Goal: Task Accomplishment & Management: Manage account settings

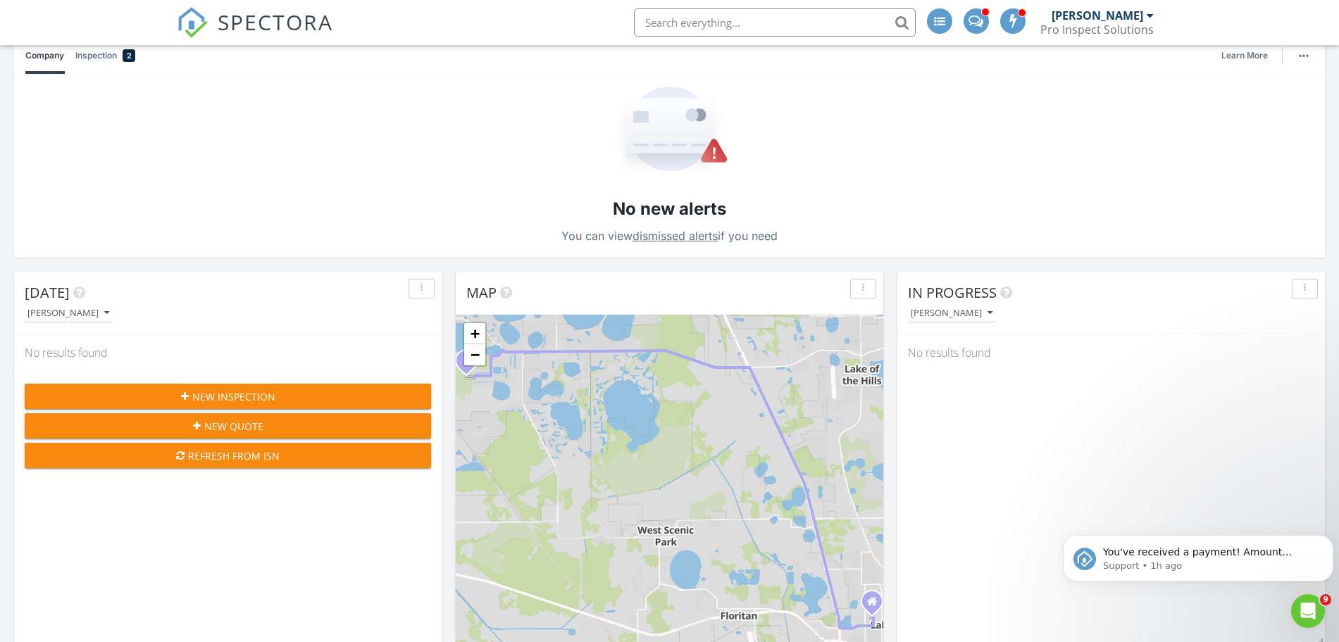
scroll to position [163, 0]
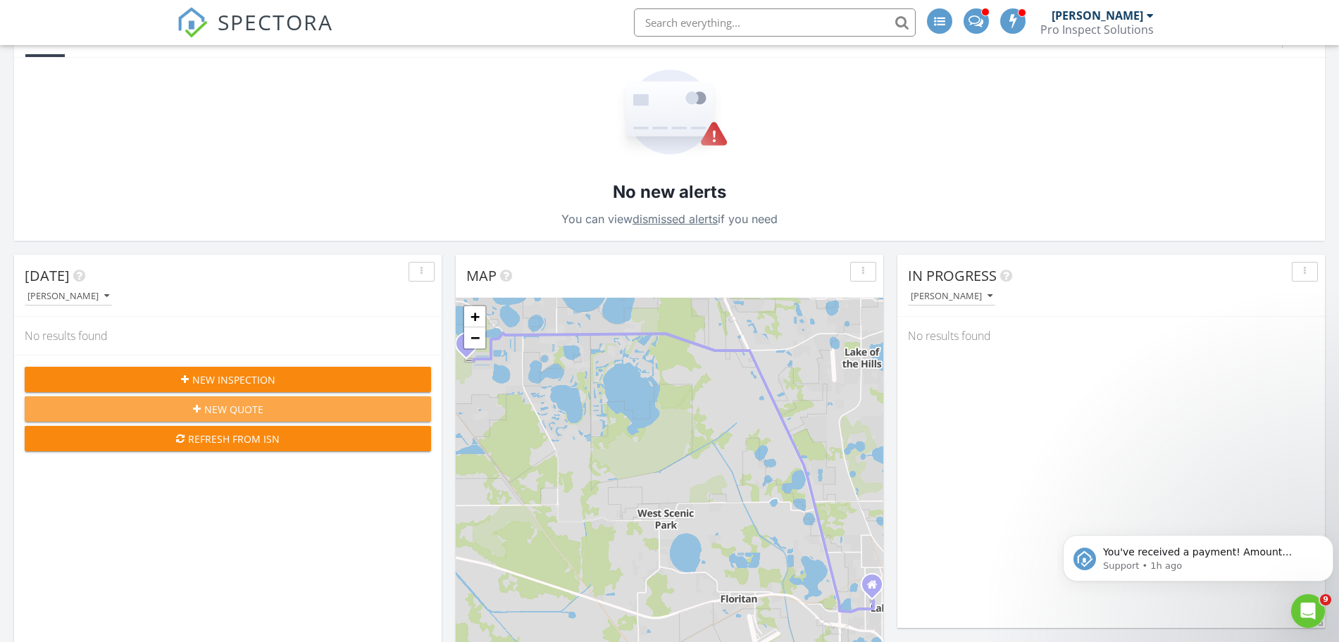
click at [262, 408] on span "New Quote" at bounding box center [233, 409] width 59 height 15
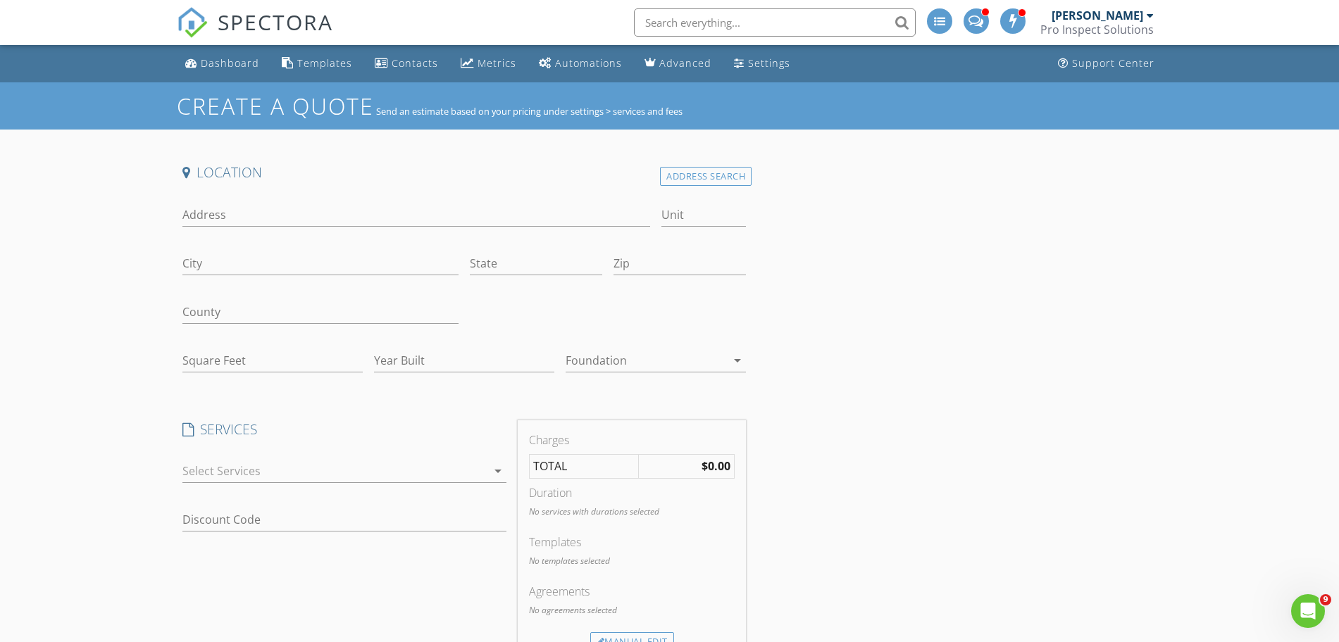
click at [513, 197] on div "Address" at bounding box center [416, 218] width 468 height 46
click at [516, 207] on input "Address" at bounding box center [416, 215] width 468 height 23
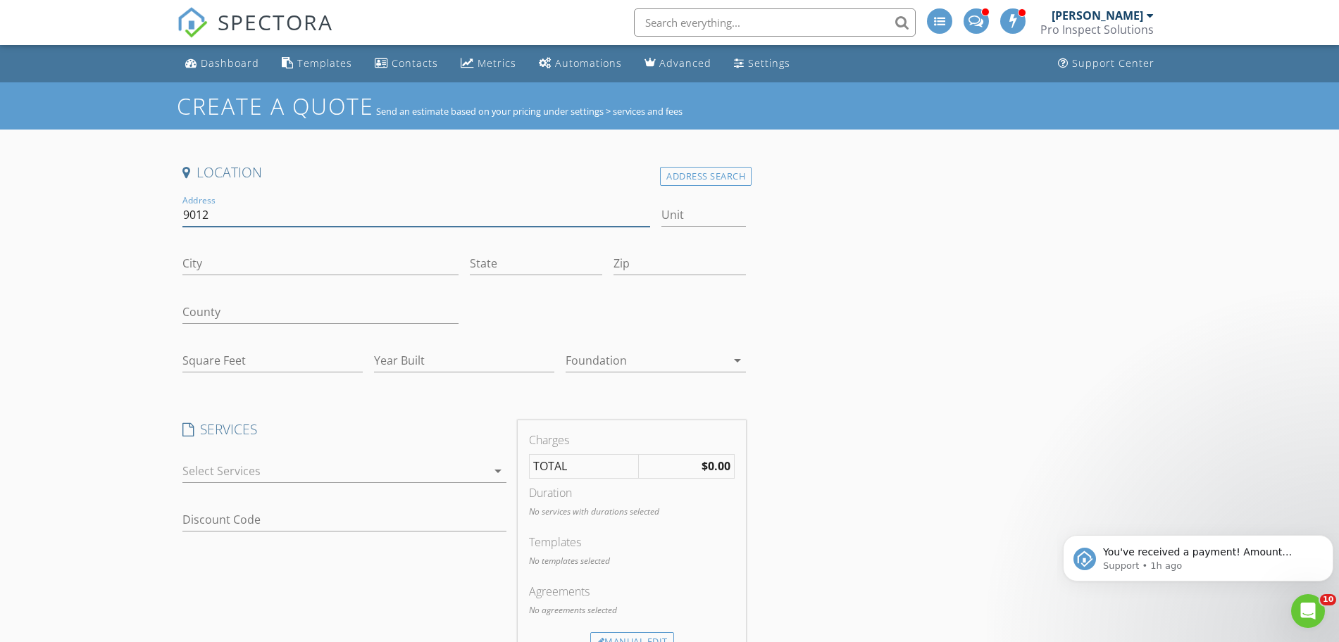
type input "9012 Tuscan Cypress"
click at [323, 265] on input "City" at bounding box center [320, 263] width 276 height 23
type input "Kissimmee"
click at [511, 265] on input "State" at bounding box center [536, 263] width 132 height 23
type input "f"
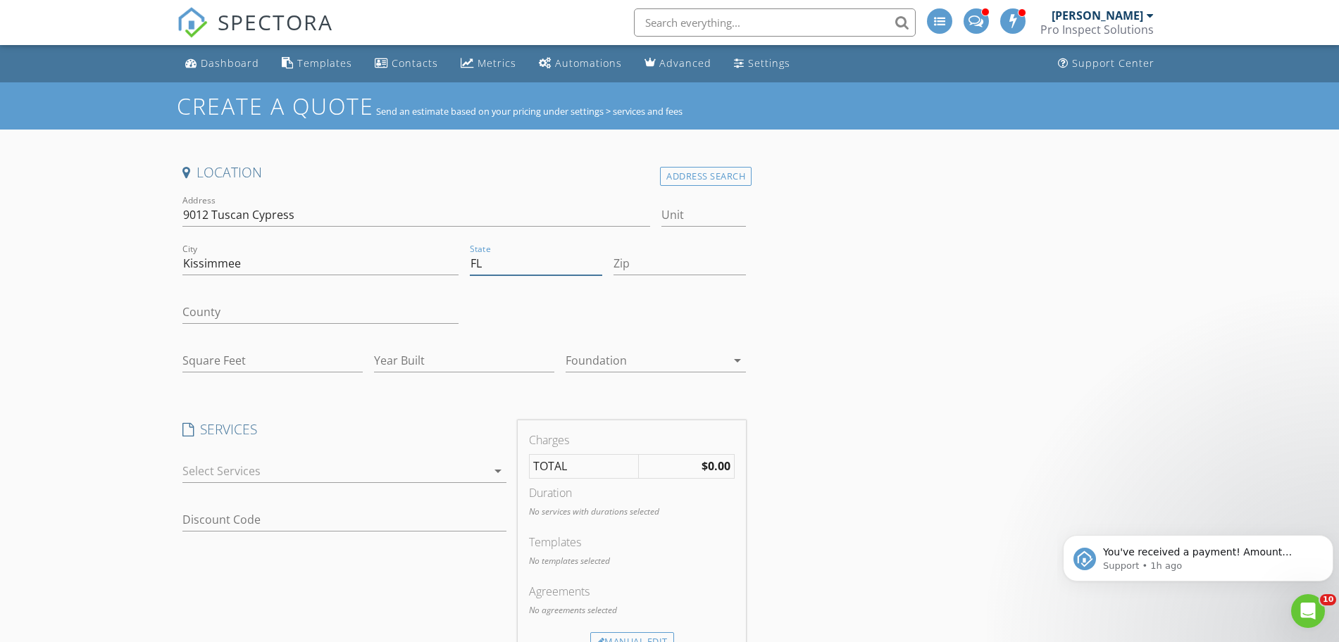
type input "FL"
drag, startPoint x: 868, startPoint y: 242, endPoint x: 704, endPoint y: 287, distance: 170.7
click at [704, 287] on div "Location Address Search Address 9012 Tuscan Cypress Unit City Kissimmee State F…" at bounding box center [670, 637] width 986 height 949
click at [678, 270] on input "Zip" at bounding box center [679, 263] width 132 height 23
type input "34747"
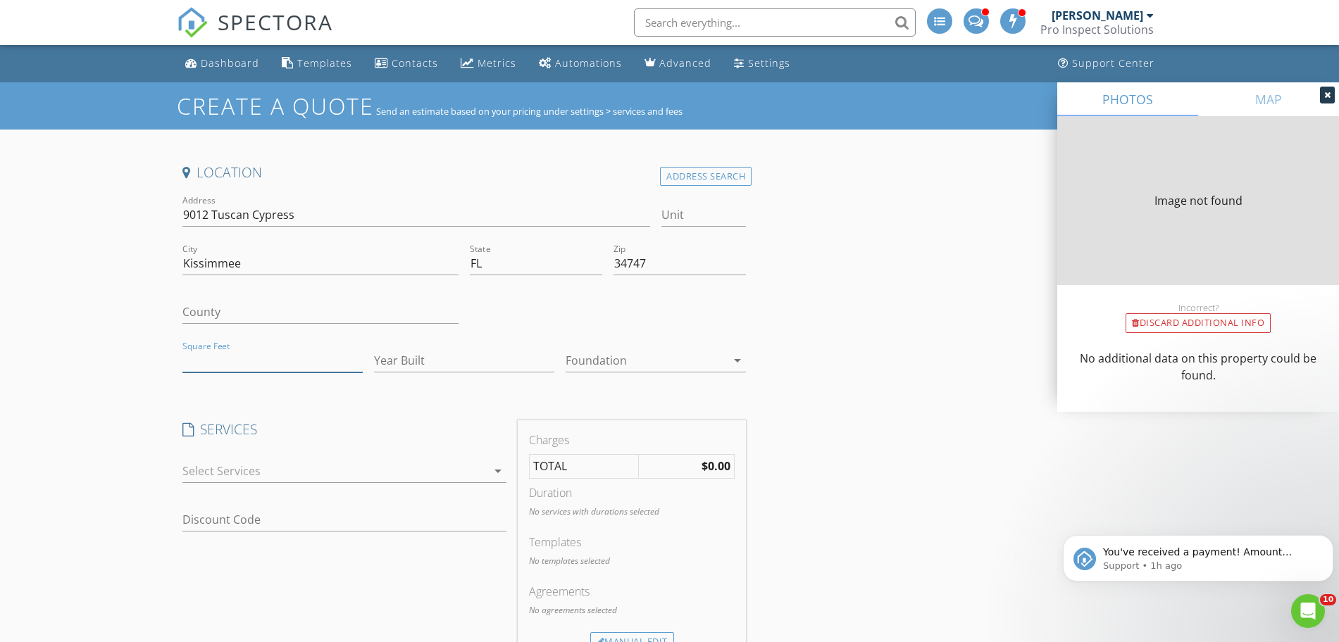
click at [341, 365] on input "Square Feet" at bounding box center [272, 360] width 180 height 23
type input "1672"
type input "2020"
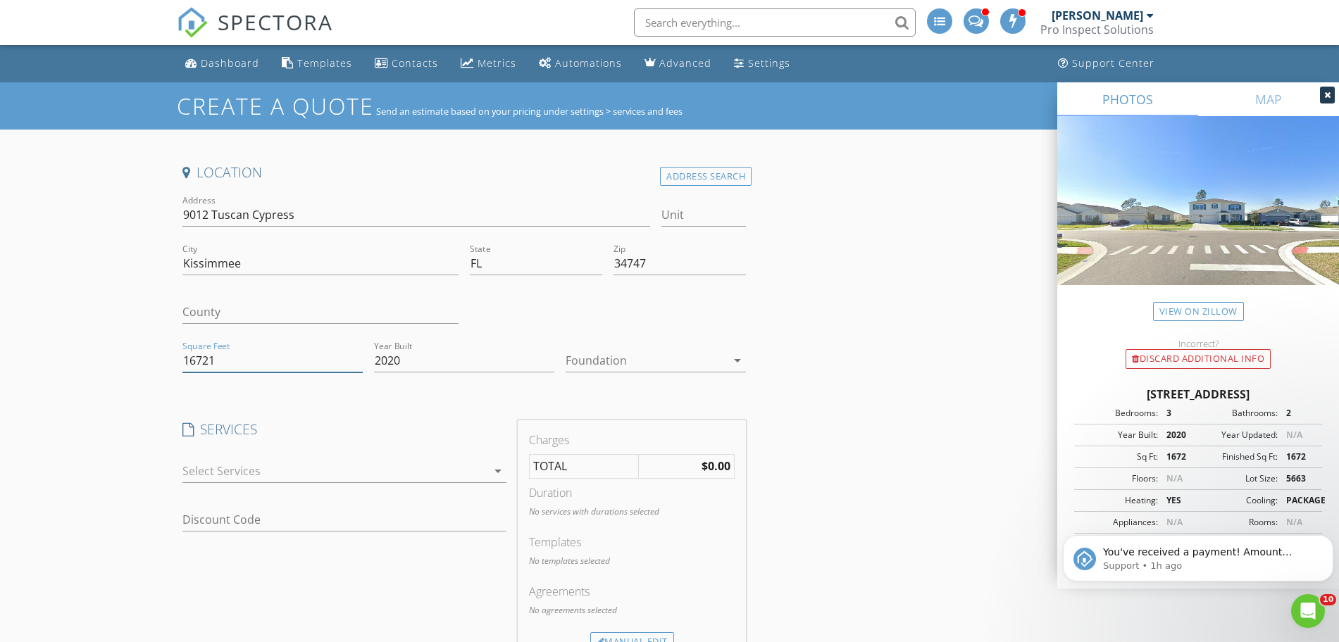
type input "1672"
click at [626, 365] on div at bounding box center [646, 360] width 161 height 23
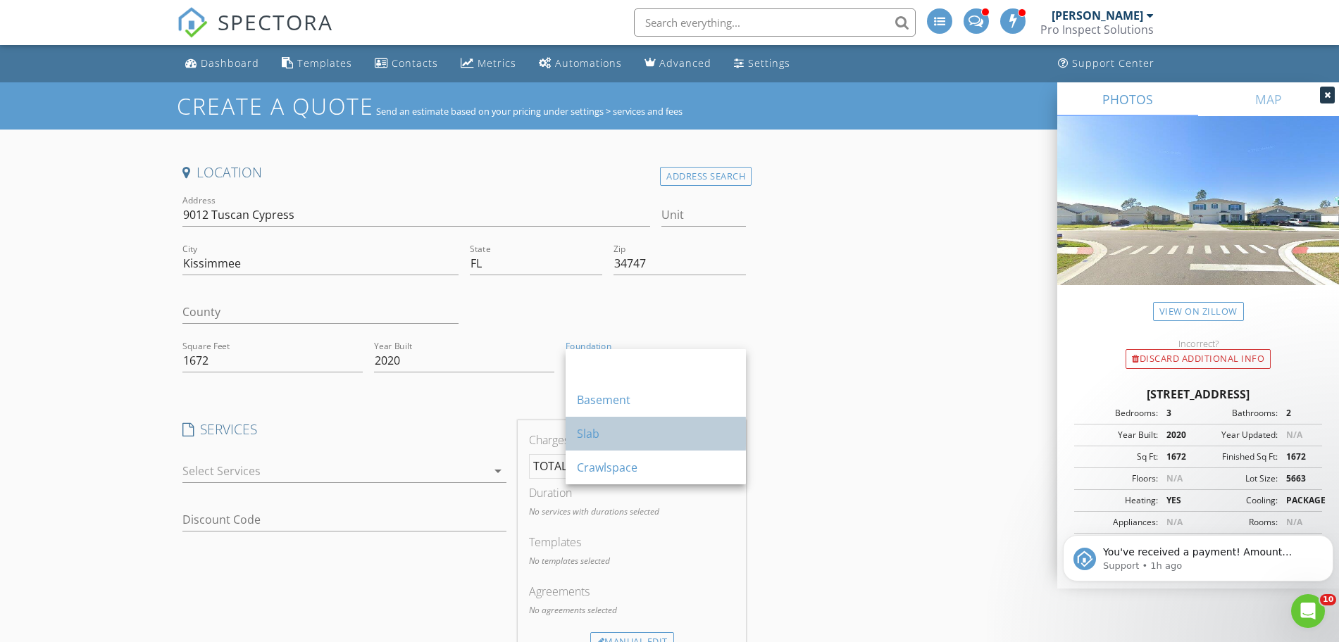
click at [649, 438] on div "Slab" at bounding box center [656, 433] width 158 height 17
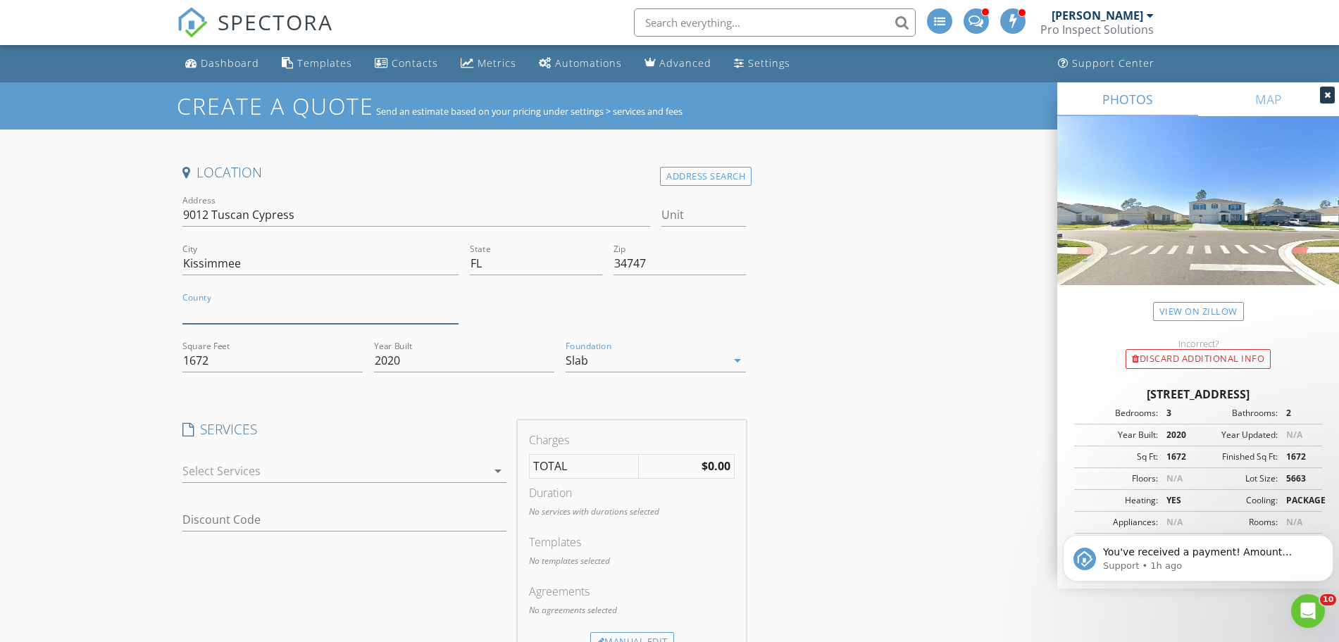
click at [313, 308] on input "County" at bounding box center [320, 312] width 276 height 23
type input "Osceola"
click at [330, 466] on div at bounding box center [334, 471] width 304 height 23
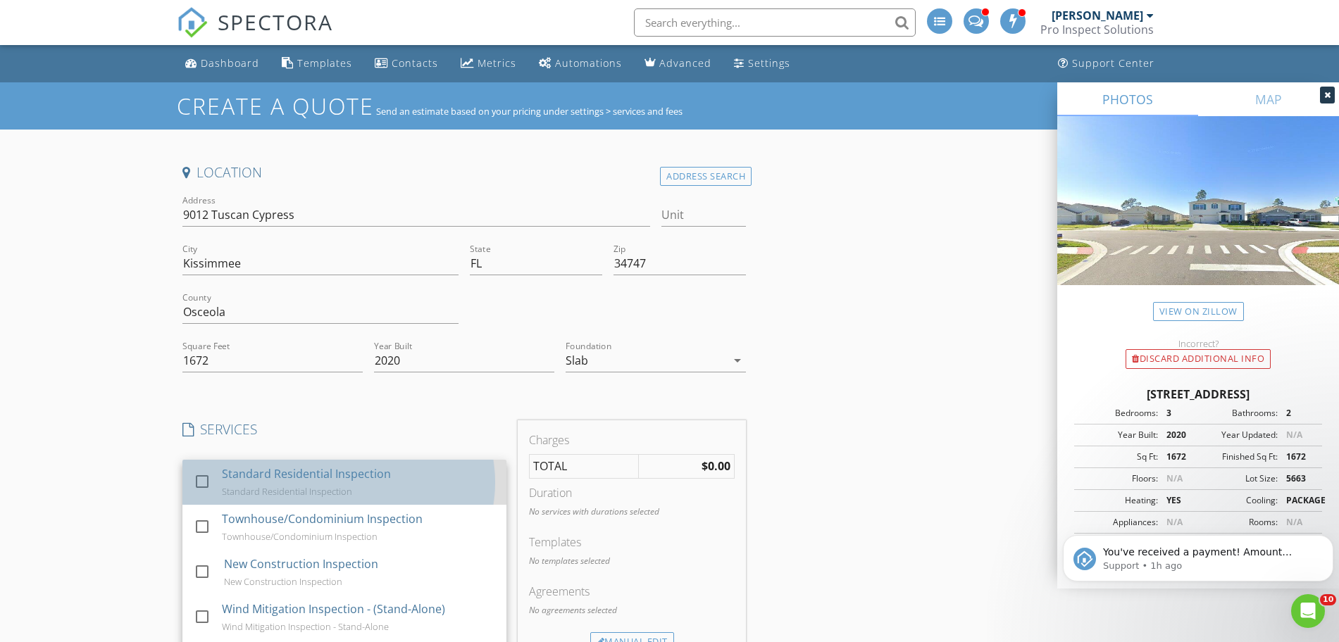
click at [358, 487] on div "Standard Residential Inspection Standard Residential Inspection" at bounding box center [358, 482] width 273 height 45
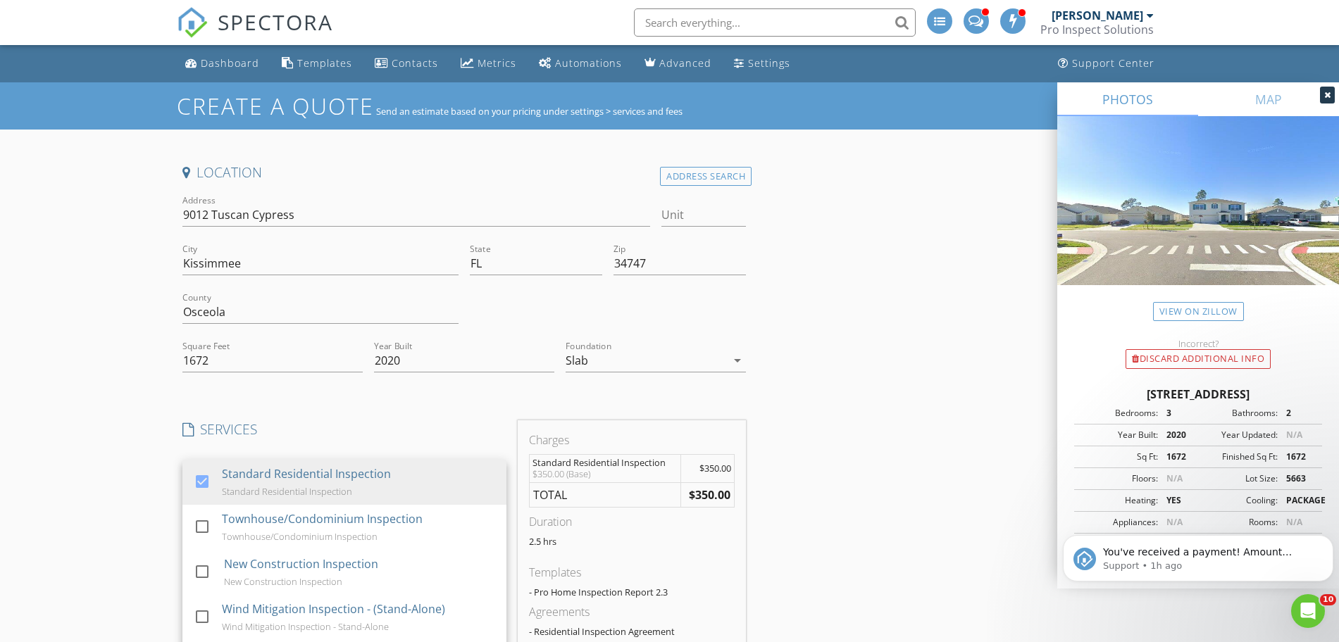
click at [846, 497] on div "Location Address Search Address 9012 Tuscan Cypress Unit City Kissimmee State F…" at bounding box center [670, 642] width 986 height 959
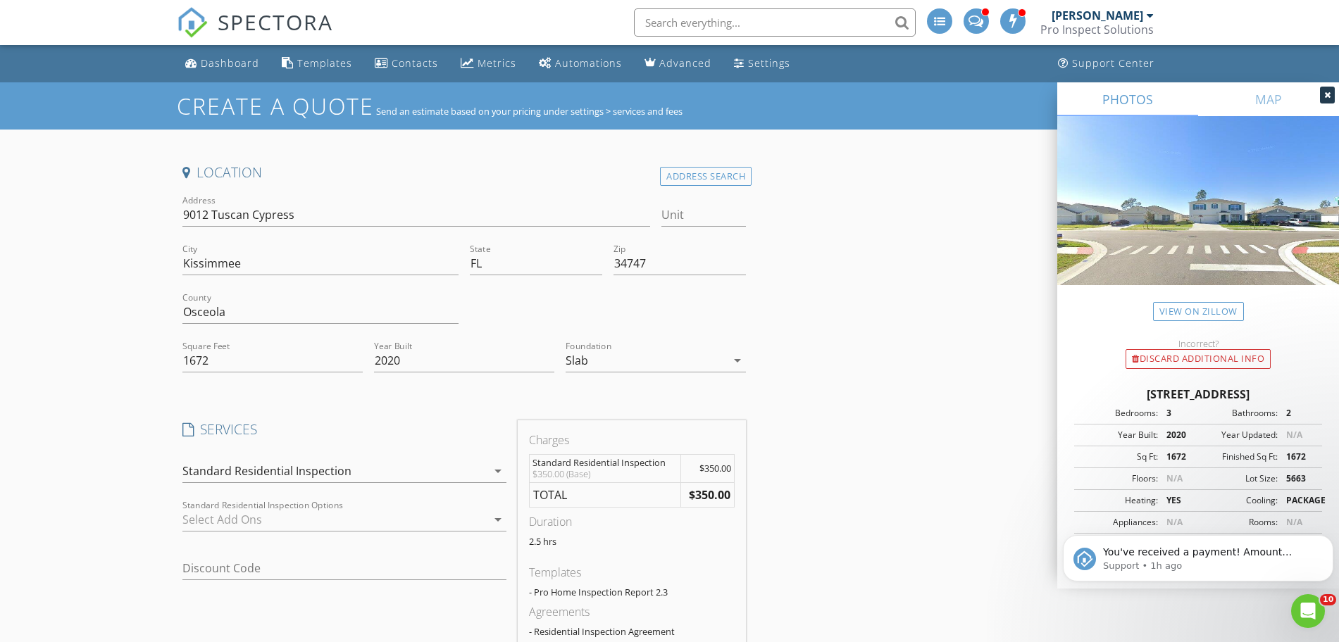
click at [354, 528] on div at bounding box center [334, 520] width 304 height 23
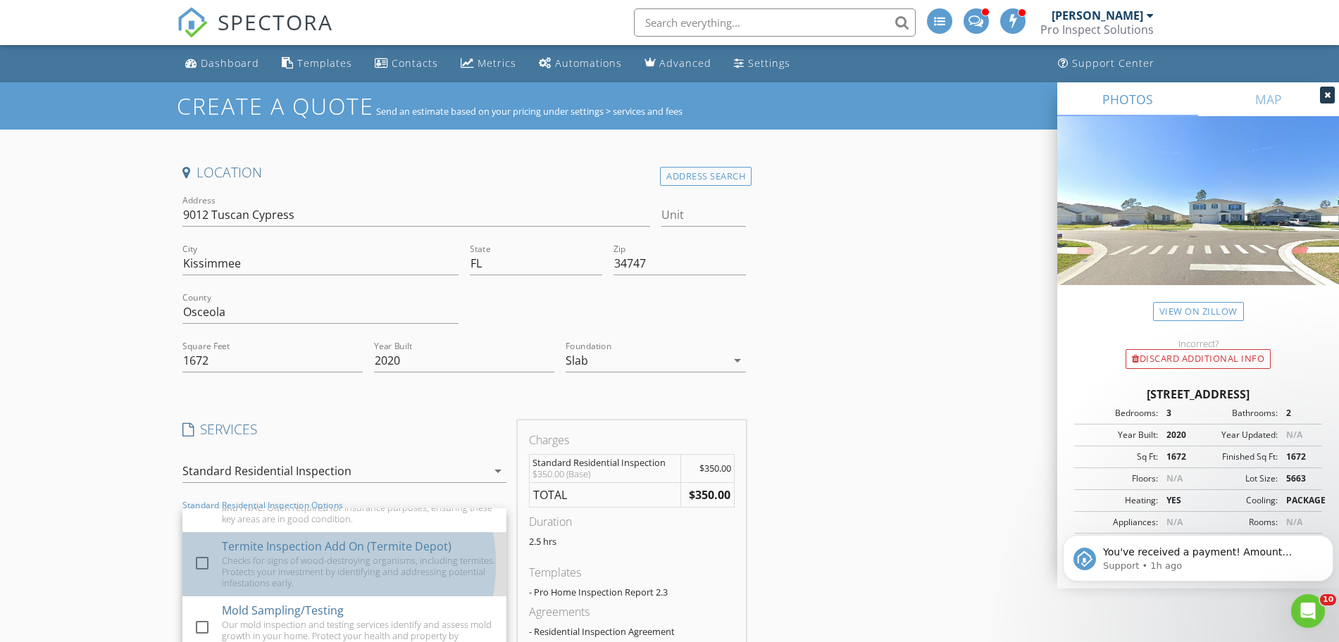
click at [397, 562] on div "Checks for signs of wood-destroying organisms, including termites. Protects you…" at bounding box center [358, 572] width 273 height 34
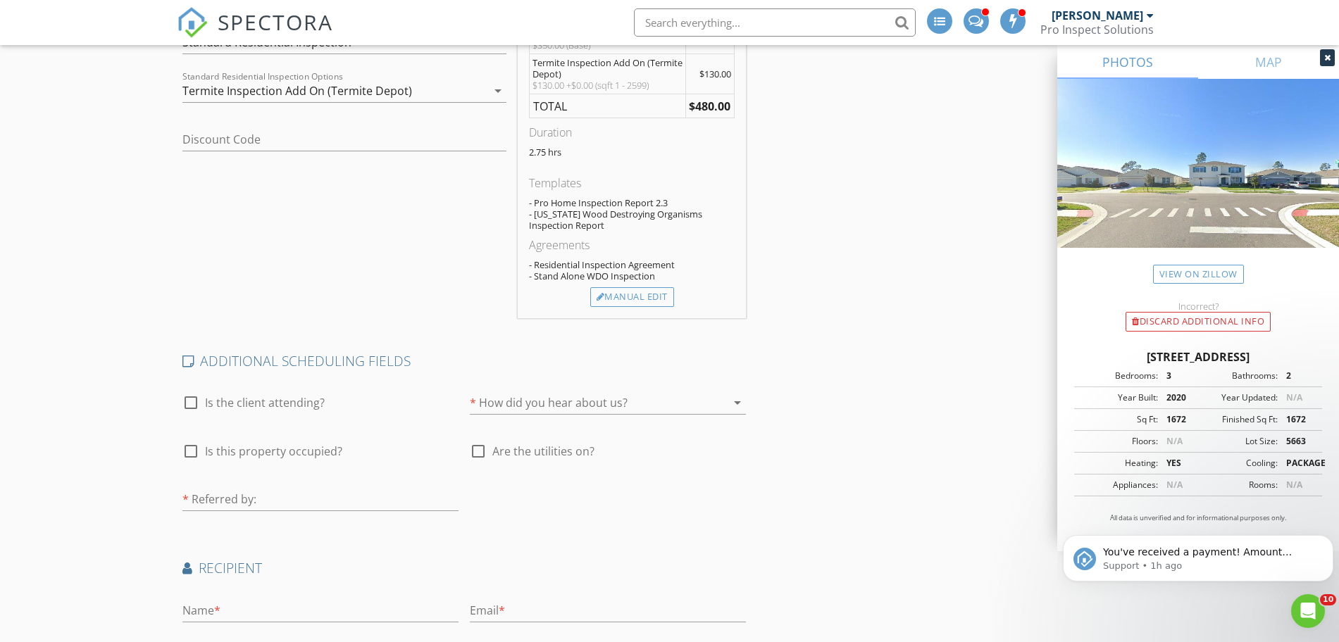
scroll to position [430, 0]
click at [550, 401] on div at bounding box center [588, 401] width 237 height 23
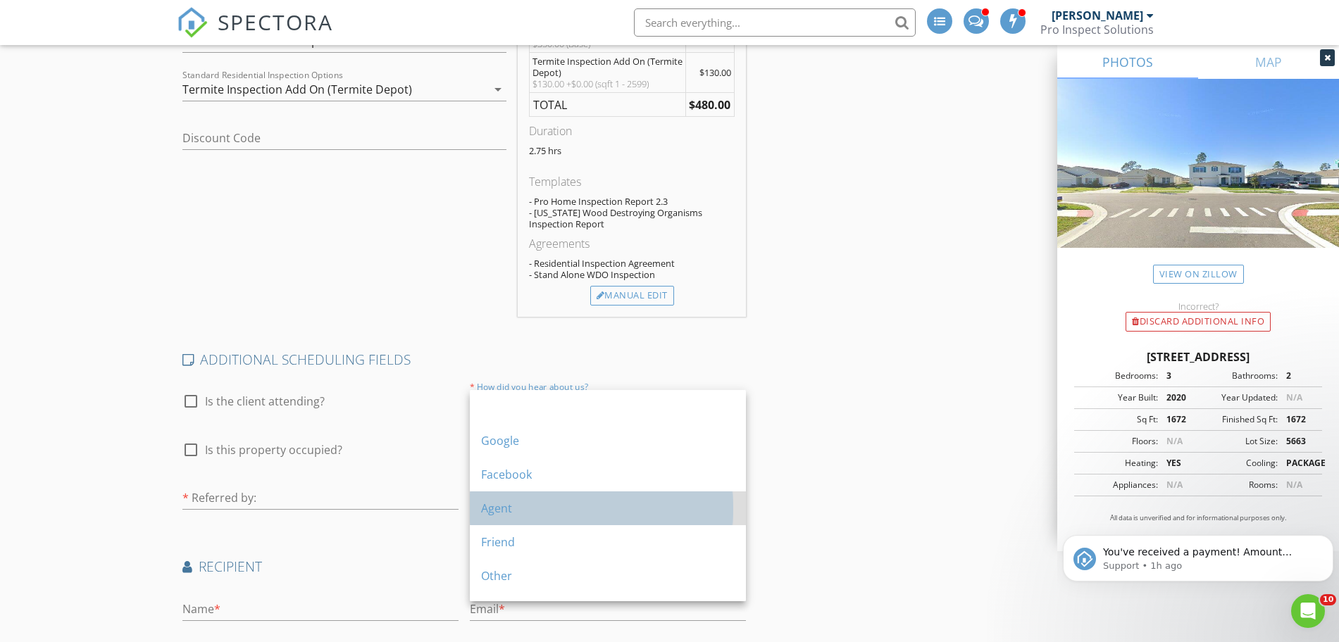
click at [561, 519] on div "Agent" at bounding box center [608, 509] width 254 height 34
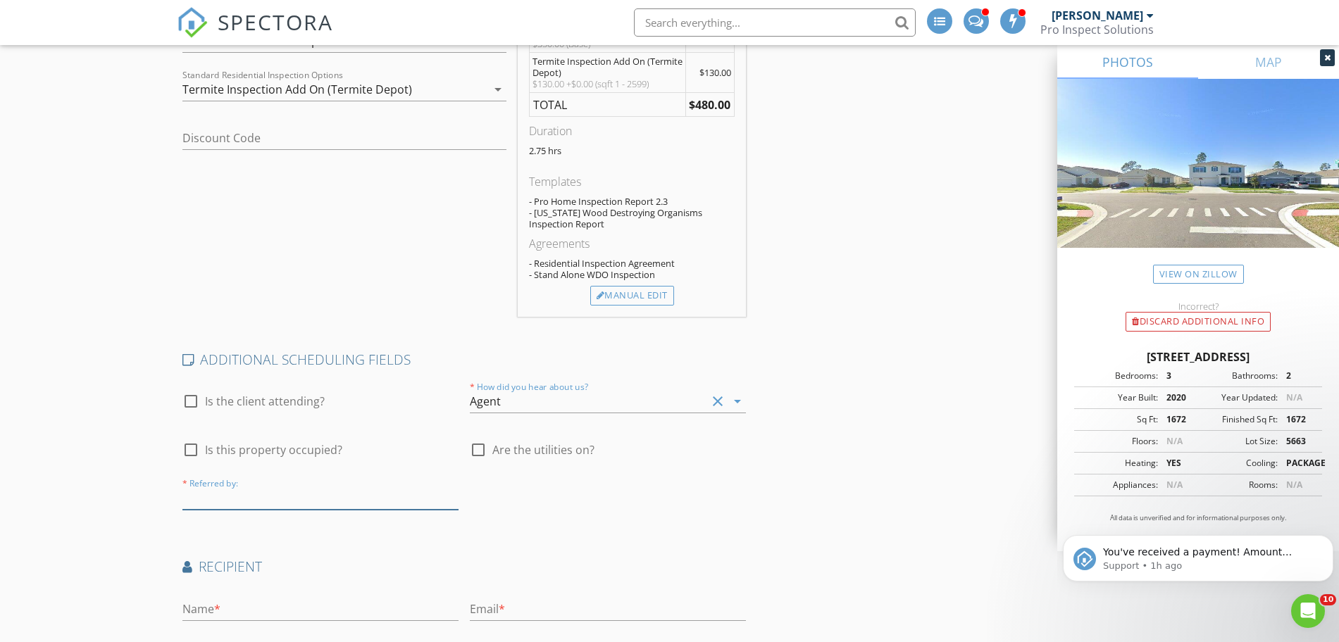
click at [377, 490] on input "text" at bounding box center [320, 498] width 276 height 23
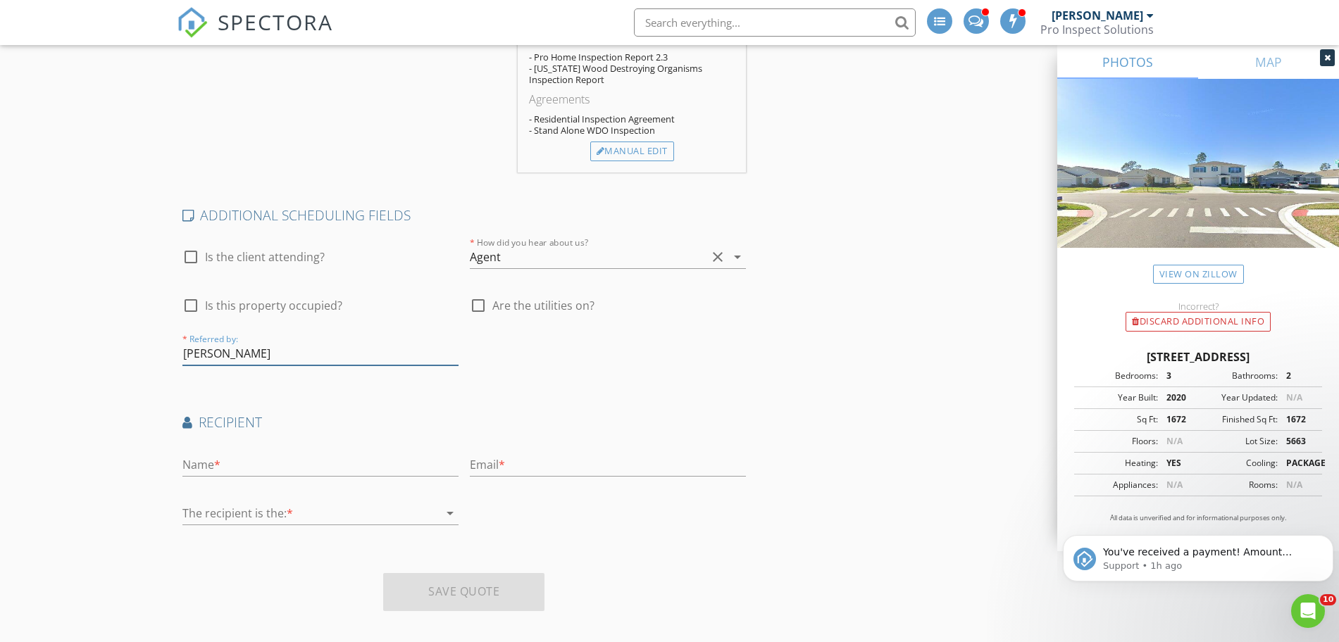
scroll to position [588, 0]
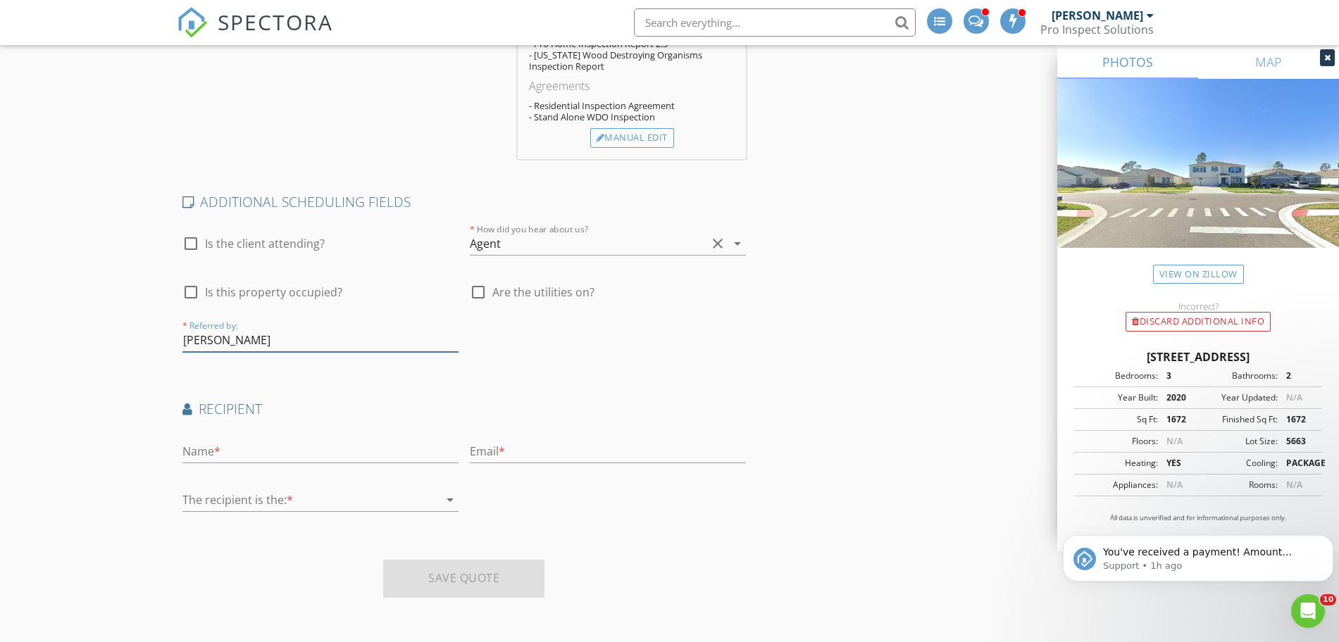
type input "Ryan Jarmin"
click at [408, 445] on input "text" at bounding box center [320, 451] width 276 height 23
type input "Christian Aller"
type input "a"
click at [336, 508] on div at bounding box center [310, 500] width 256 height 23
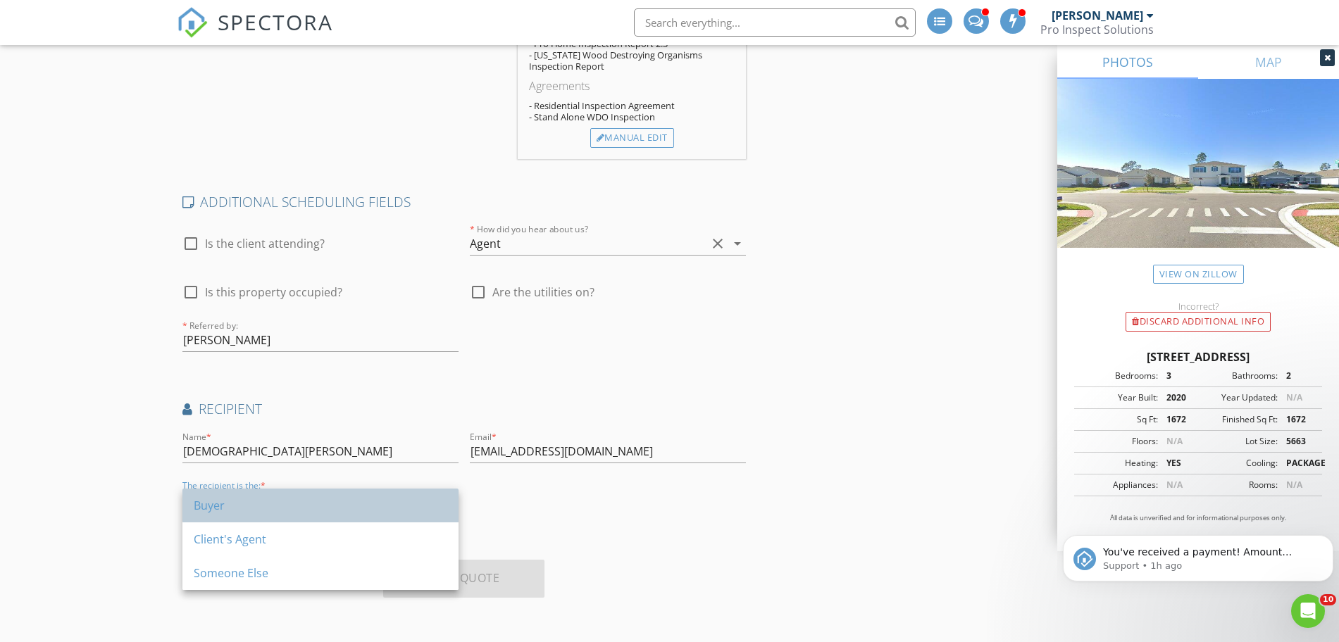
click at [312, 506] on div "Buyer" at bounding box center [321, 505] width 254 height 17
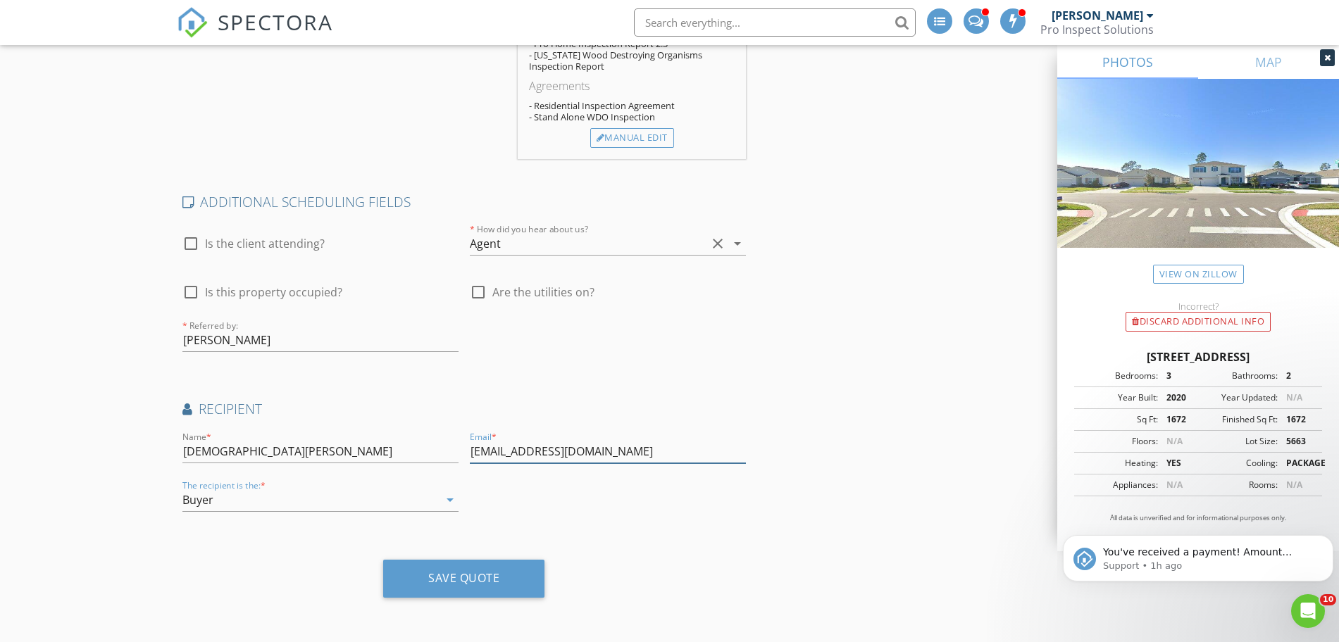
click at [618, 459] on input "alle0625@gmail.com" at bounding box center [608, 451] width 276 height 23
type input "alle0625@gmail.com; andreally@hotmail.com"
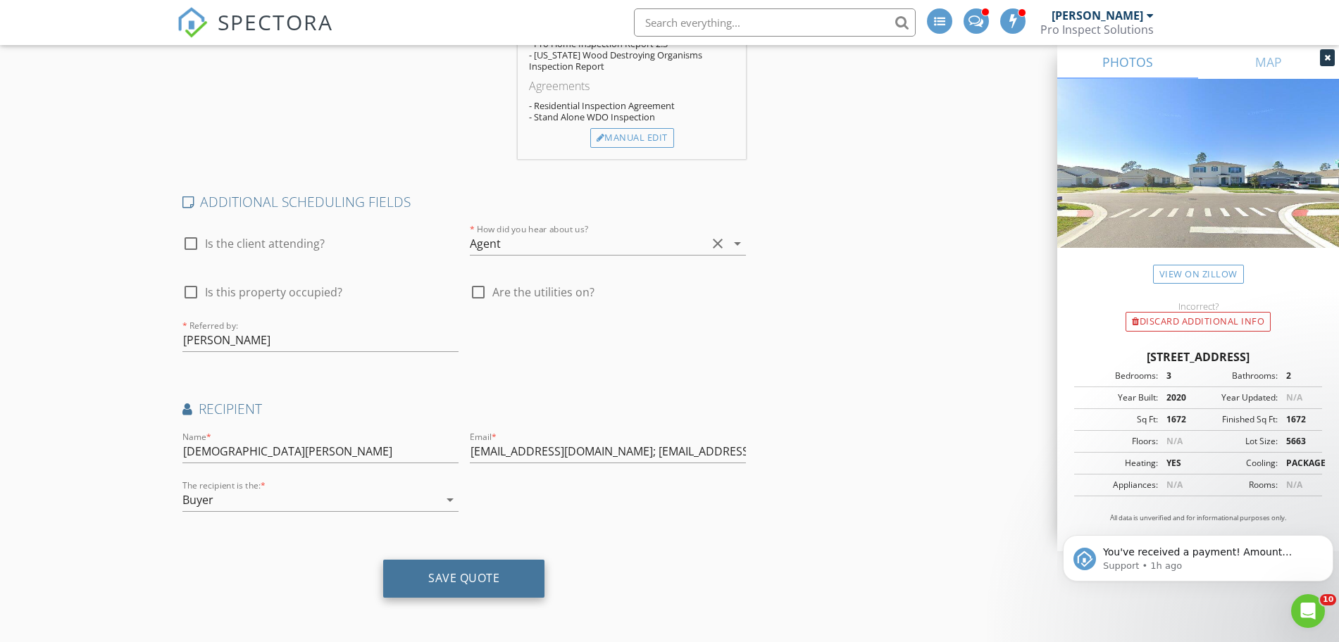
click at [487, 579] on div "Save Quote" at bounding box center [463, 578] width 71 height 14
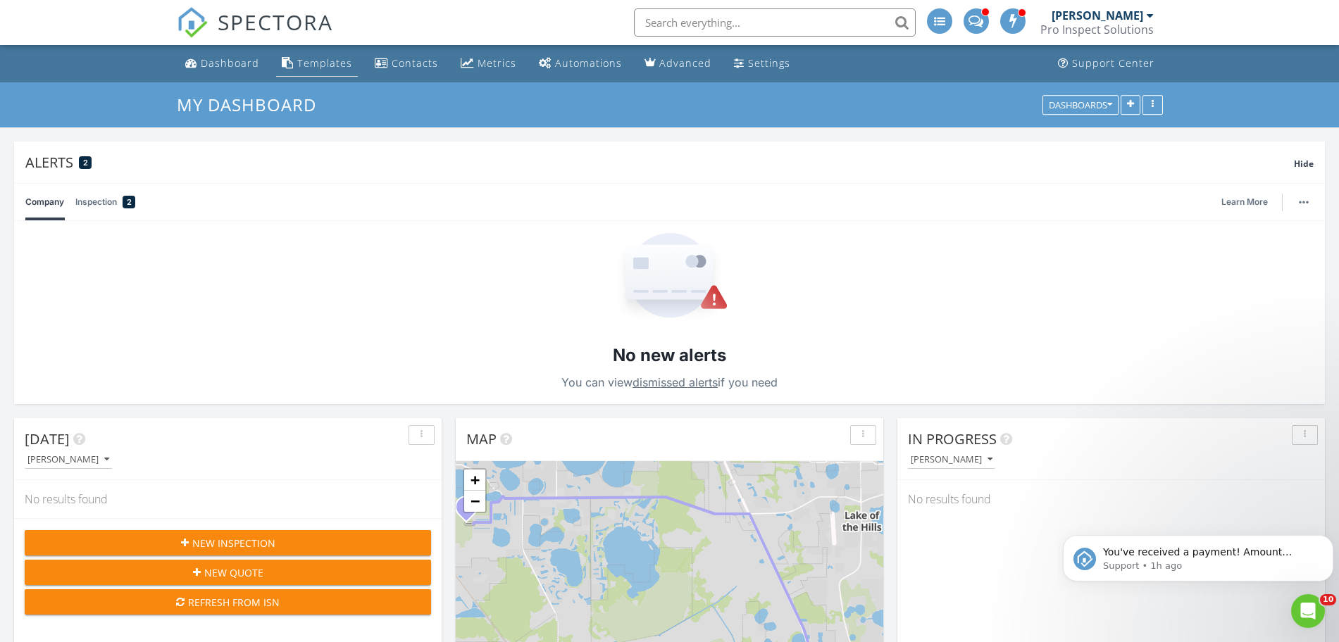
click at [342, 65] on div "Templates" at bounding box center [324, 62] width 55 height 13
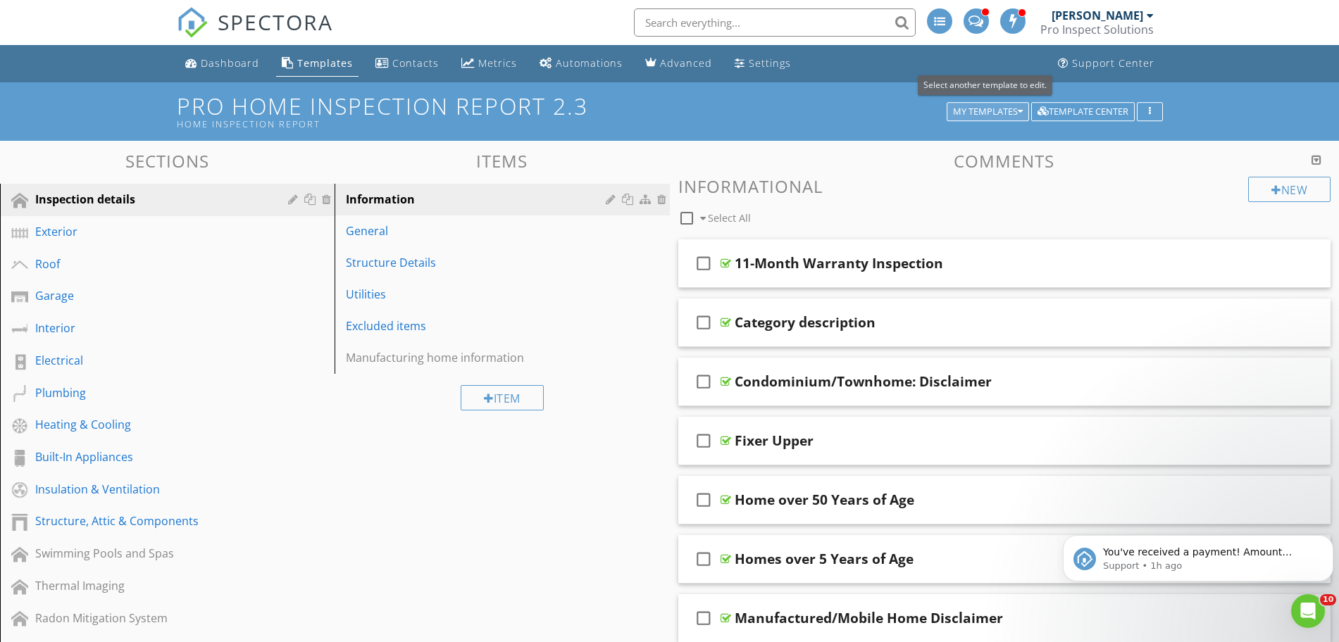
click at [1009, 107] on div "My Templates" at bounding box center [988, 112] width 70 height 10
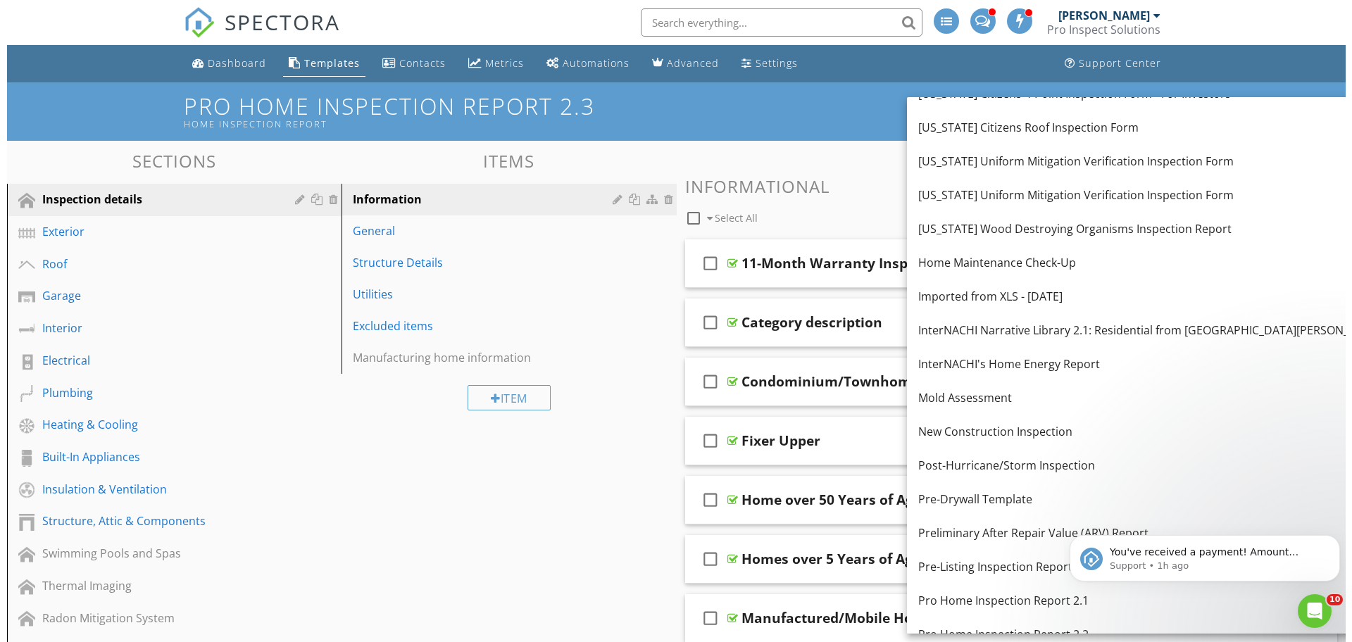
scroll to position [676, 0]
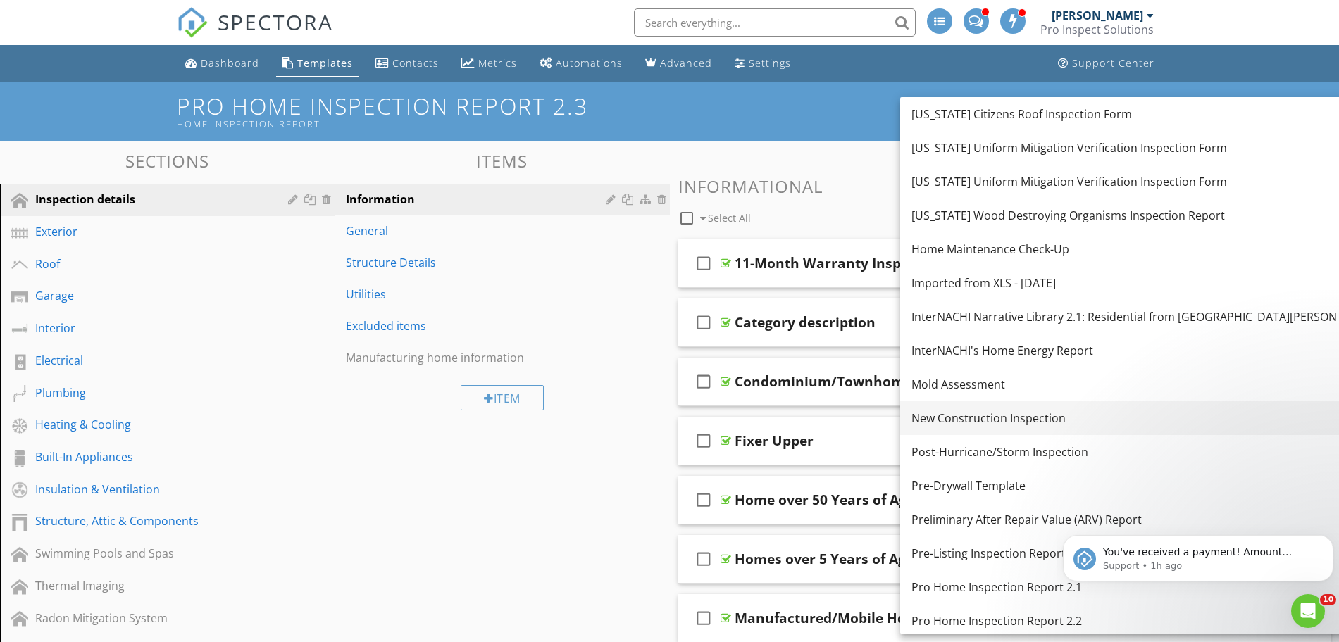
click at [1039, 417] on div "New Construction Inspection" at bounding box center [1144, 418] width 466 height 17
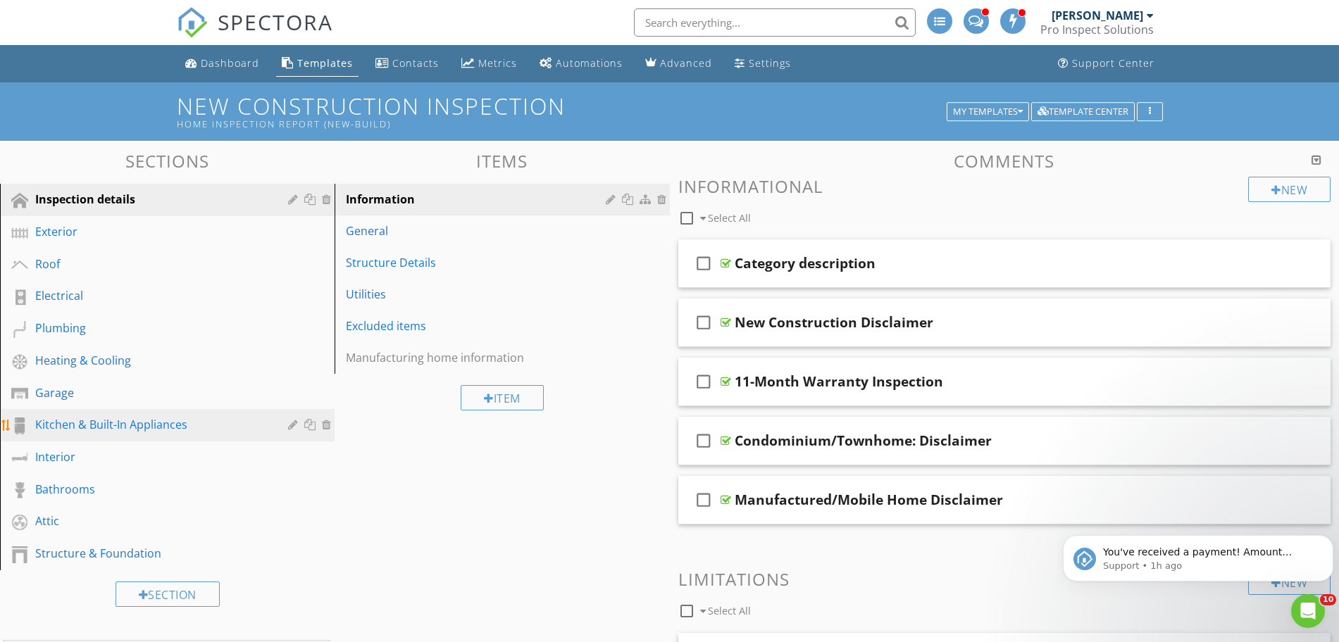
click at [66, 429] on div "Kitchen & Built-In Appliances" at bounding box center [151, 424] width 232 height 17
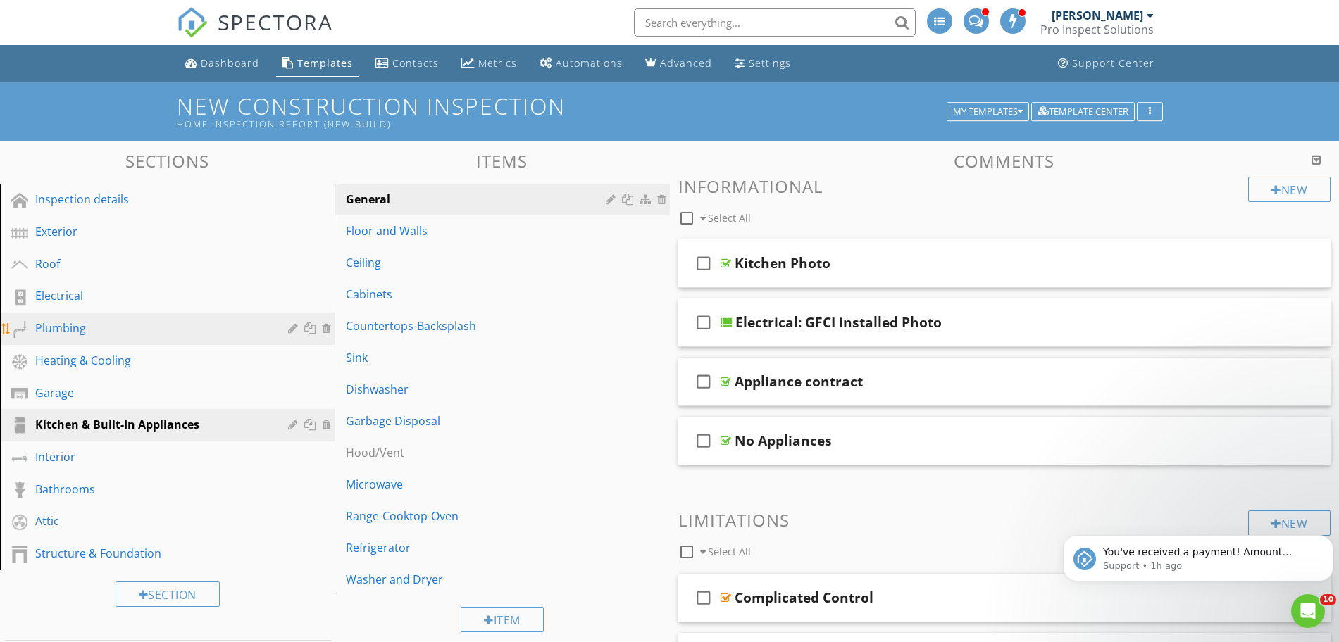
click at [57, 325] on div "Plumbing" at bounding box center [151, 328] width 232 height 17
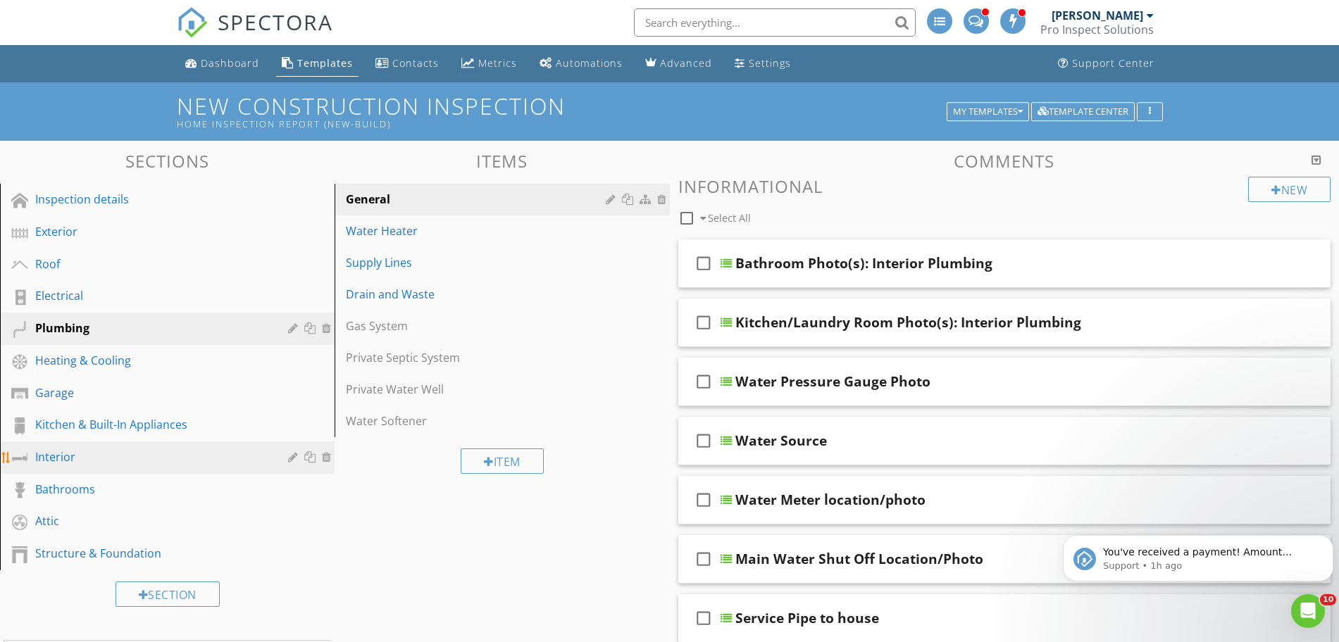
click at [61, 459] on div "Interior" at bounding box center [151, 457] width 232 height 17
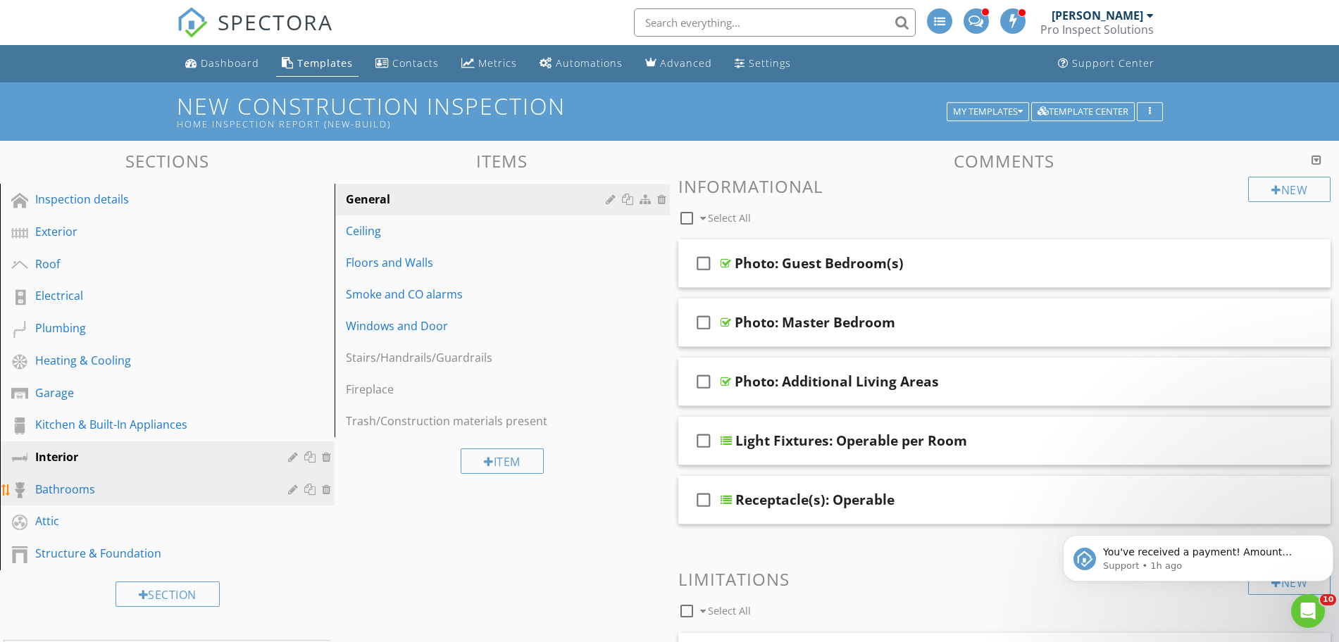
click at [69, 491] on div "Bathrooms" at bounding box center [151, 489] width 232 height 17
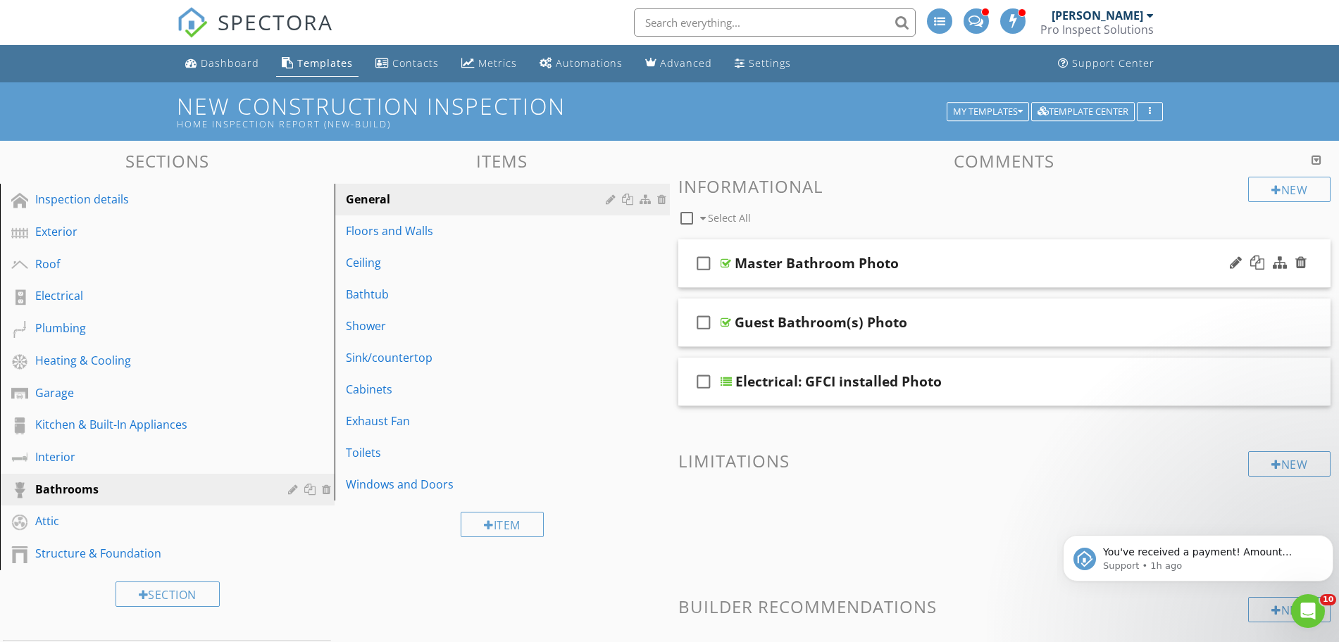
click at [697, 260] on icon "check_box_outline_blank" at bounding box center [703, 264] width 23 height 34
click at [700, 326] on icon "check_box_outline_blank" at bounding box center [703, 323] width 23 height 34
click at [700, 380] on icon "check_box_outline_blank" at bounding box center [703, 382] width 23 height 34
checkbox input "true"
click at [1281, 269] on div at bounding box center [1280, 263] width 14 height 14
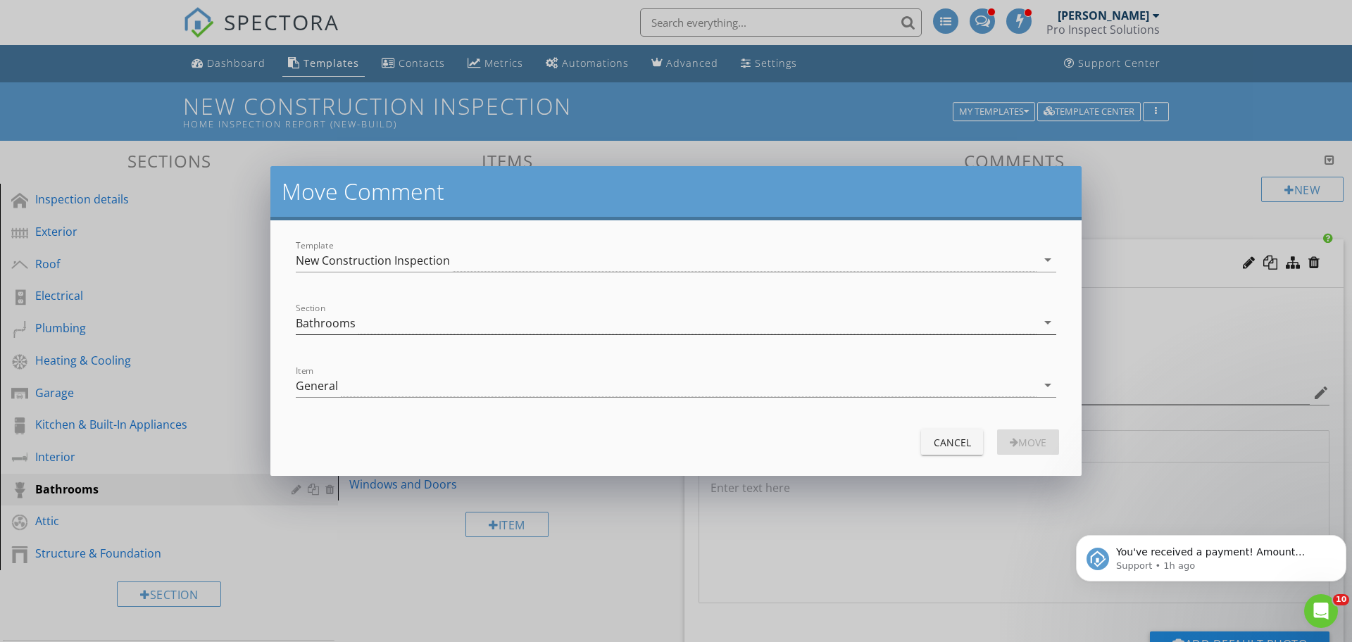
click at [338, 328] on div "Bathrooms" at bounding box center [326, 323] width 60 height 13
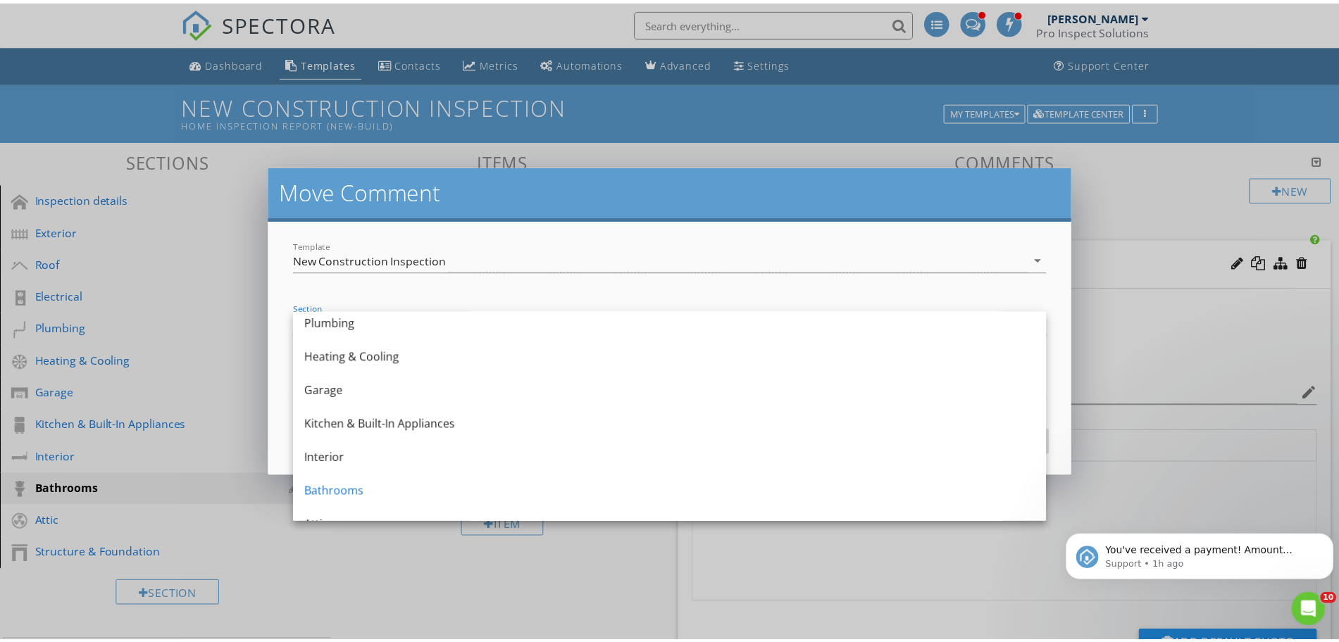
scroll to position [176, 0]
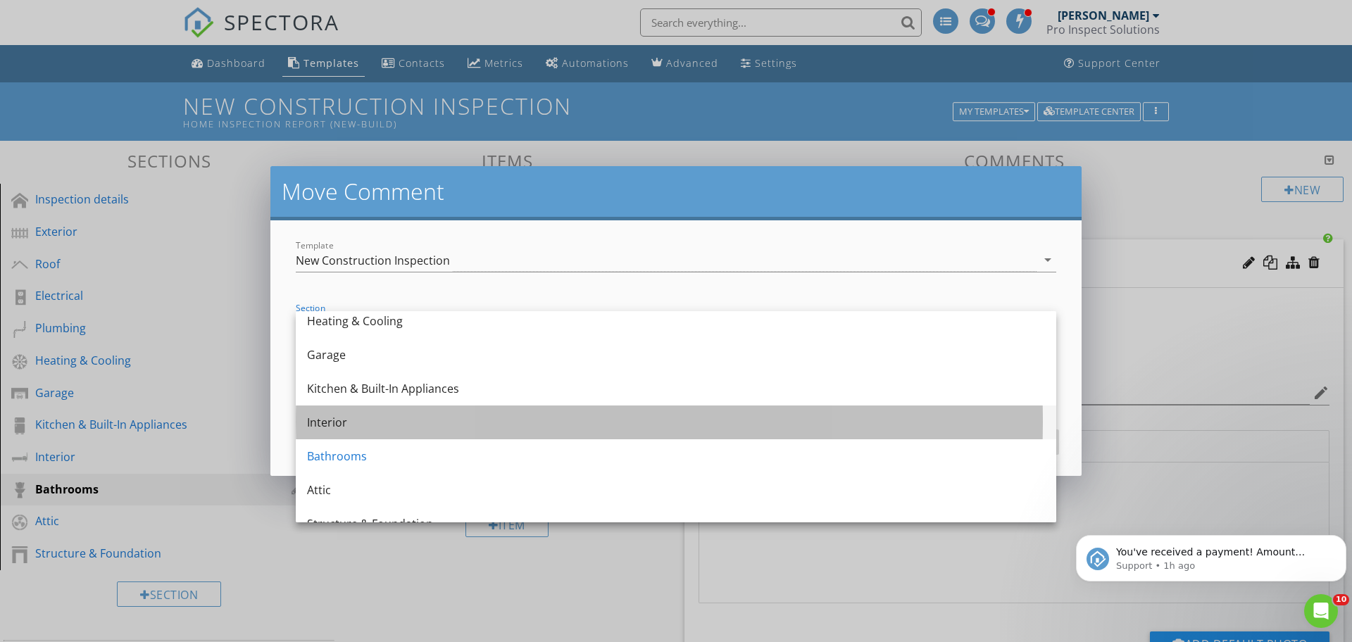
click at [495, 425] on div "Interior" at bounding box center [676, 422] width 738 height 17
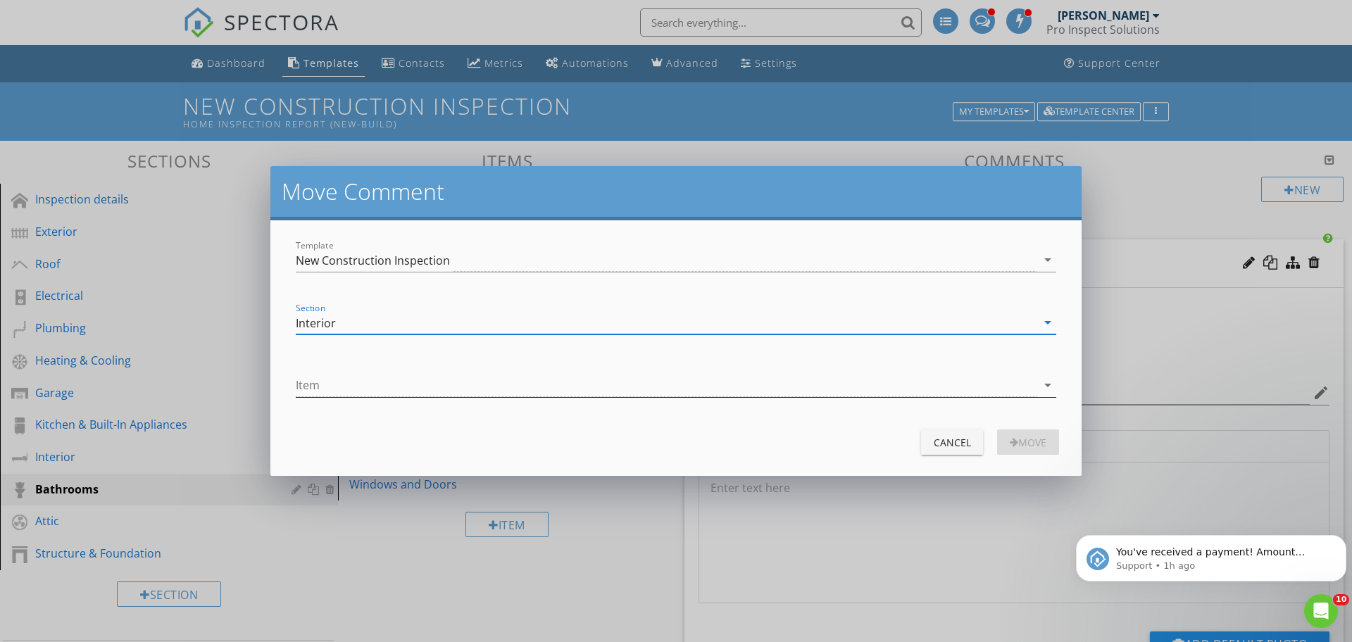
click at [525, 393] on div at bounding box center [666, 385] width 741 height 23
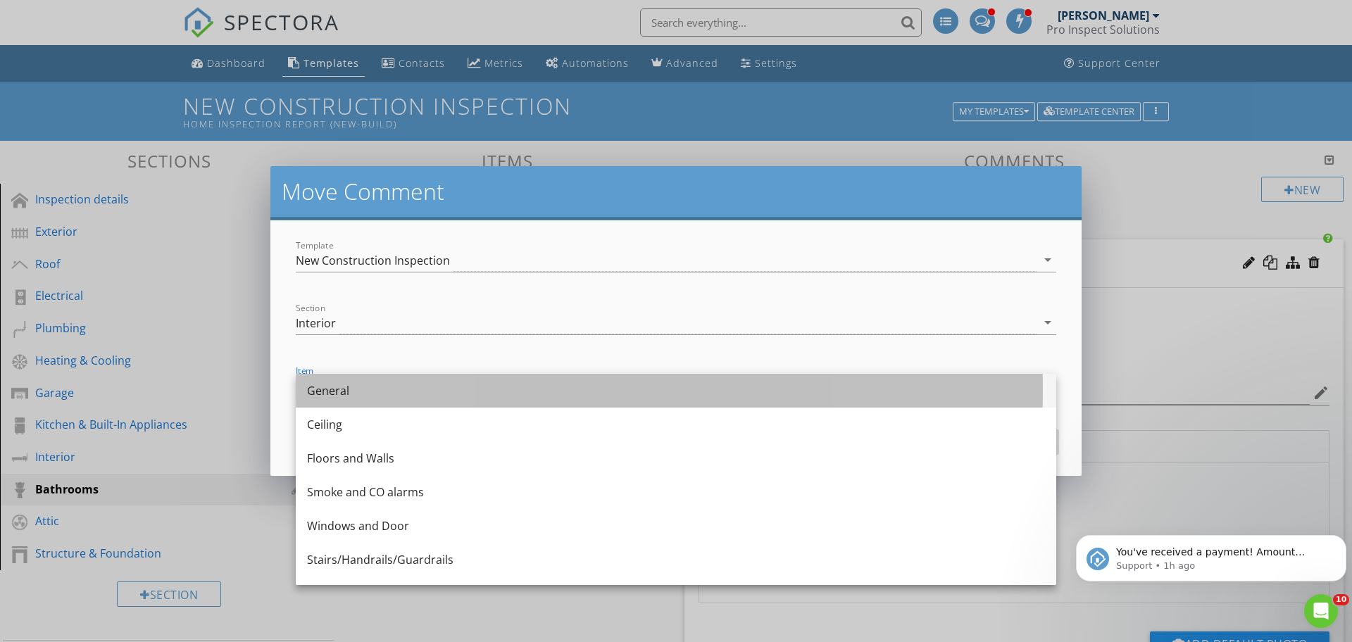
click at [520, 397] on div "General" at bounding box center [676, 390] width 738 height 17
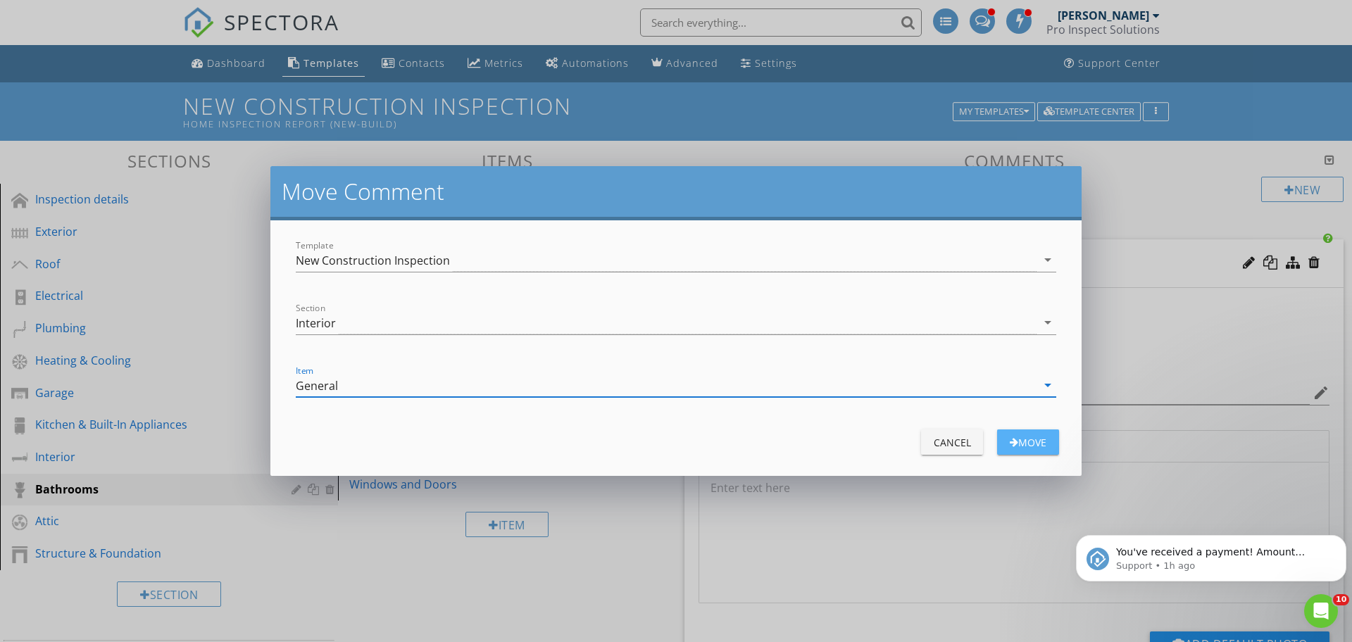
click at [1039, 444] on div "Move" at bounding box center [1028, 442] width 39 height 15
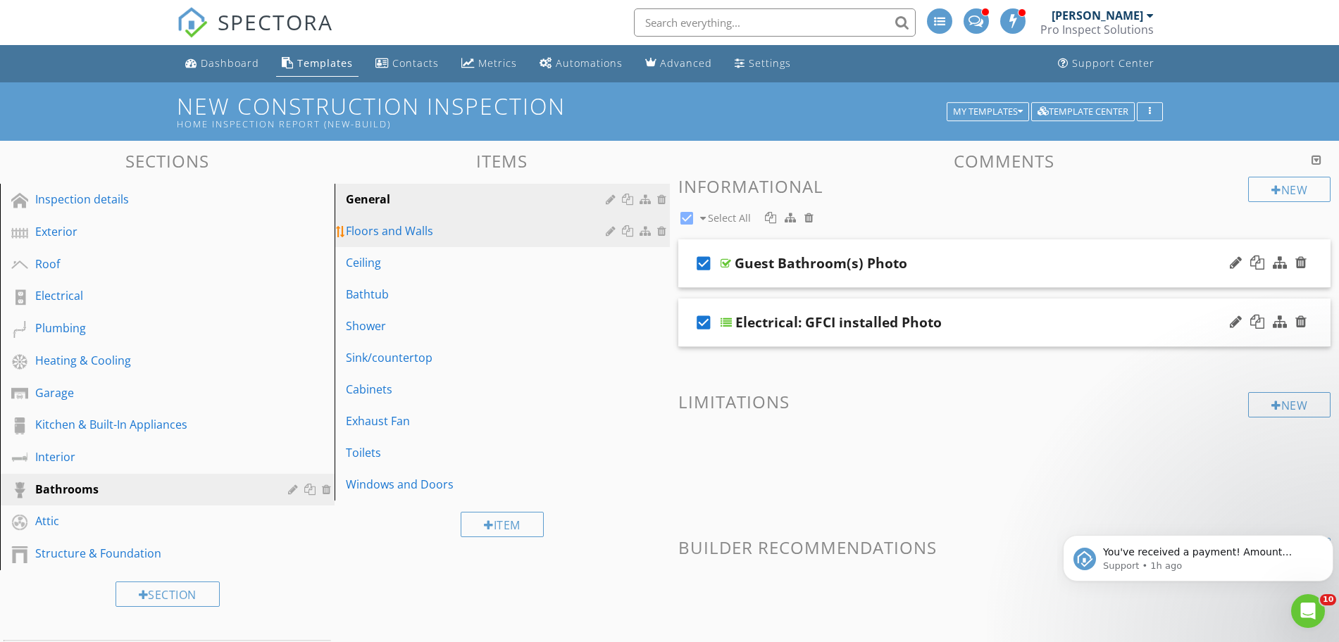
click at [401, 228] on div "Floors and Walls" at bounding box center [477, 231] width 263 height 17
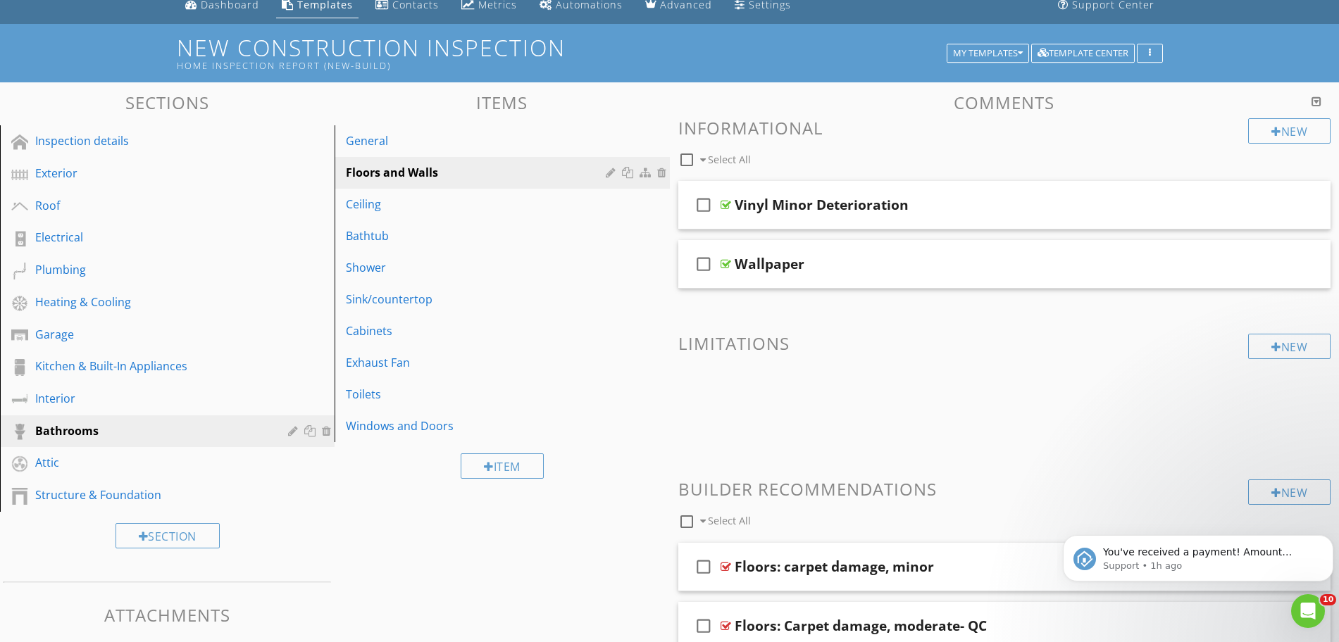
scroll to position [86, 0]
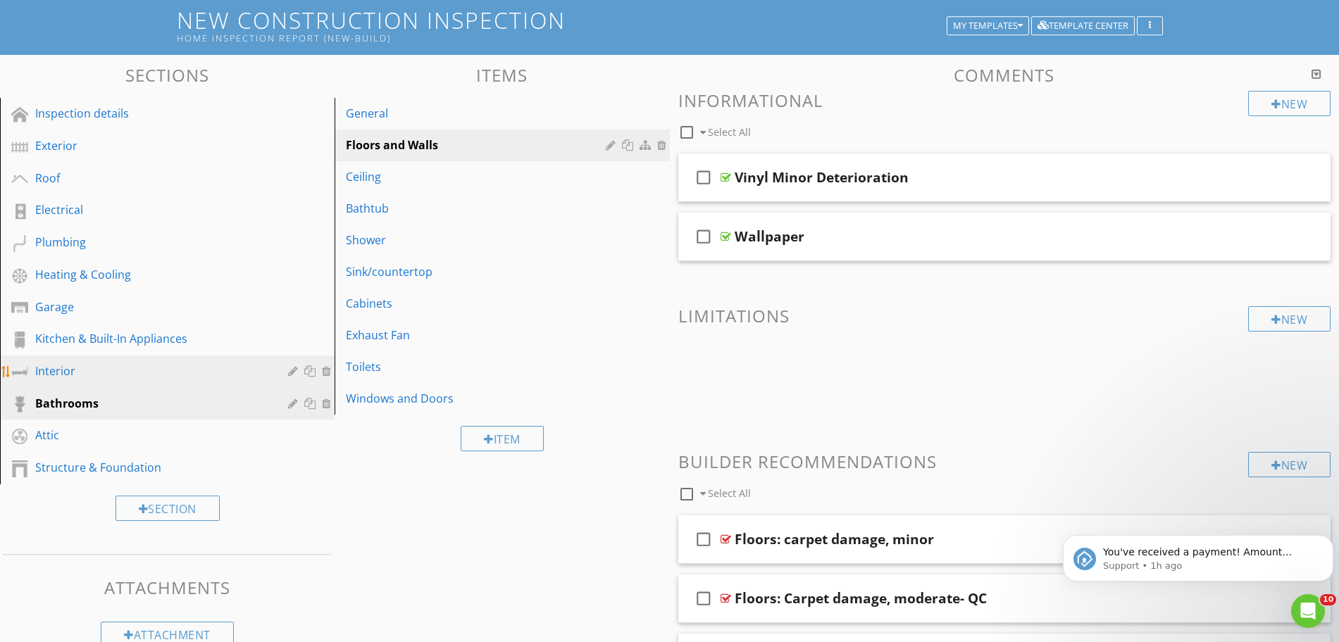
click at [86, 378] on div "Interior" at bounding box center [151, 371] width 232 height 17
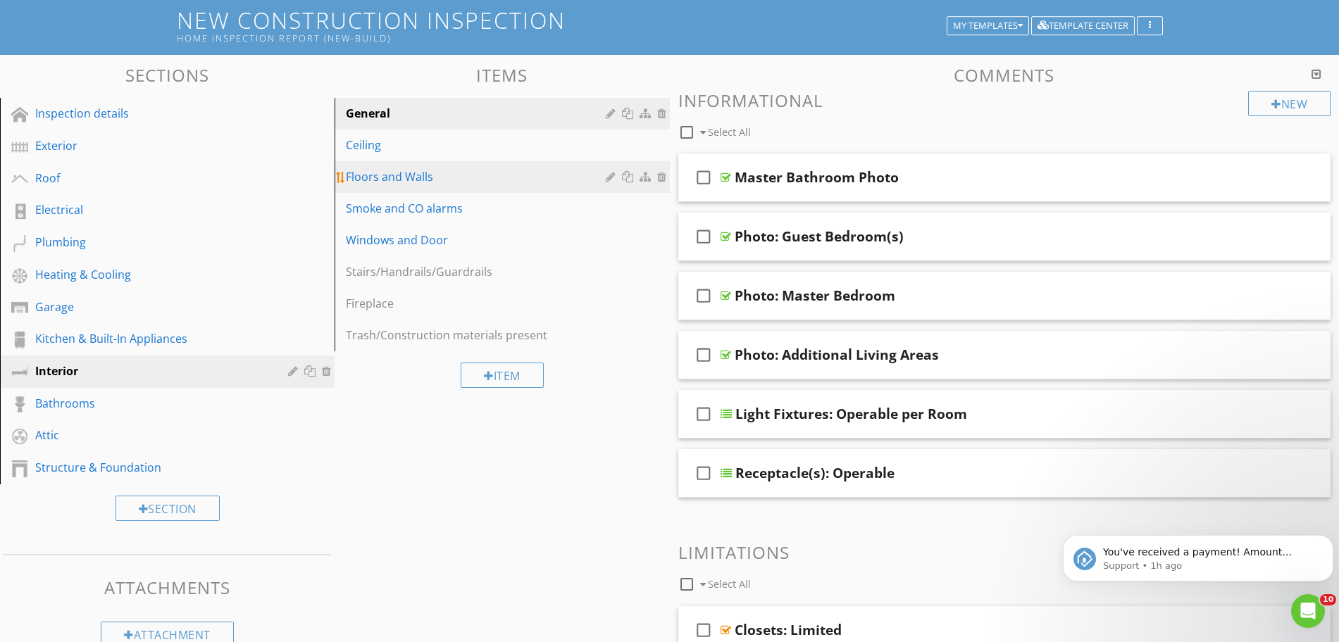
click at [440, 180] on div "Floors and Walls" at bounding box center [477, 176] width 263 height 17
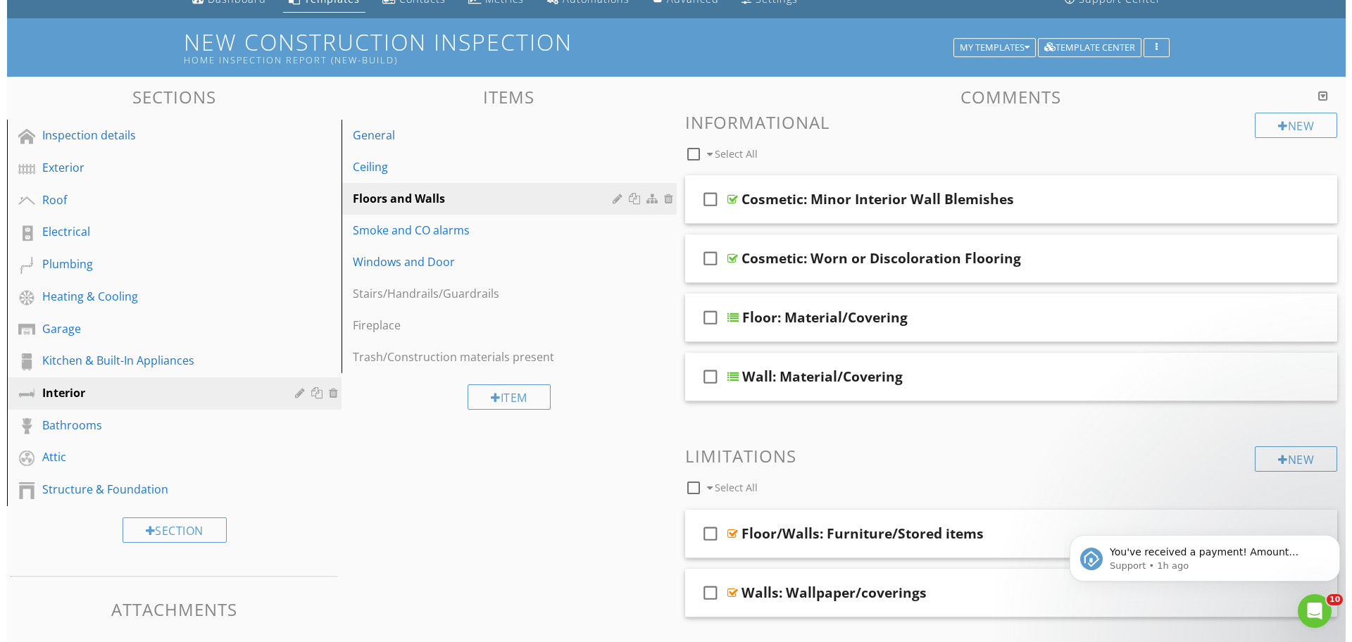
scroll to position [61, 0]
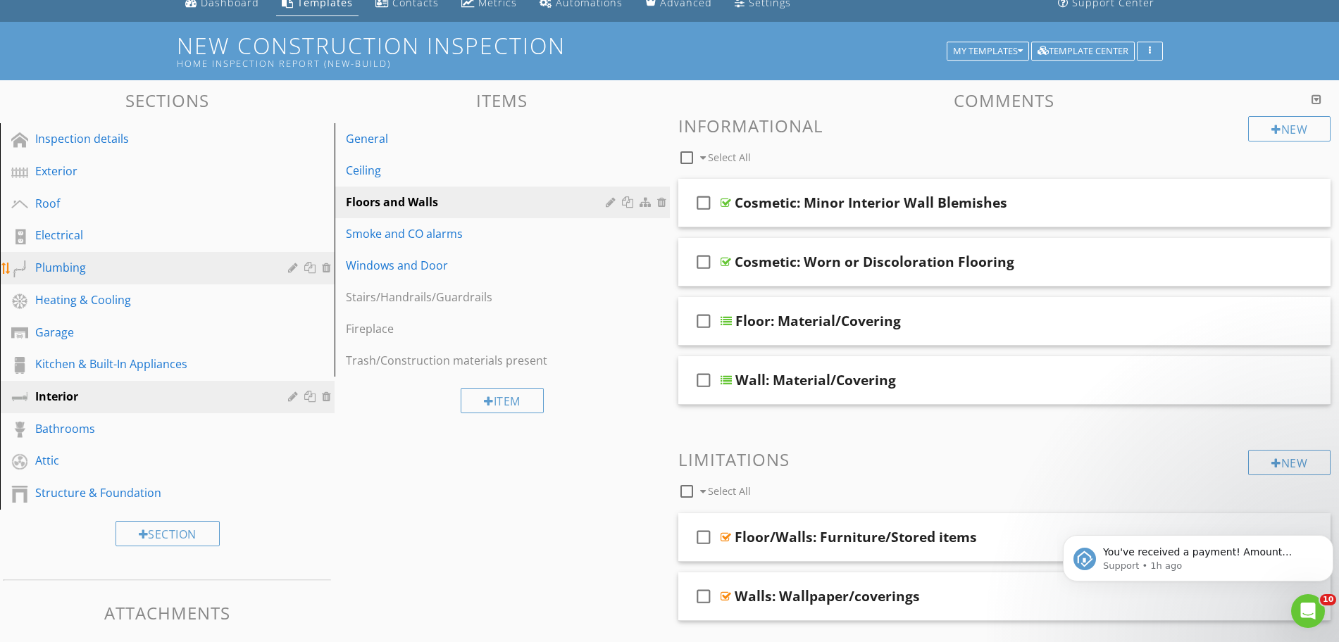
click at [57, 270] on div "Plumbing" at bounding box center [151, 267] width 232 height 17
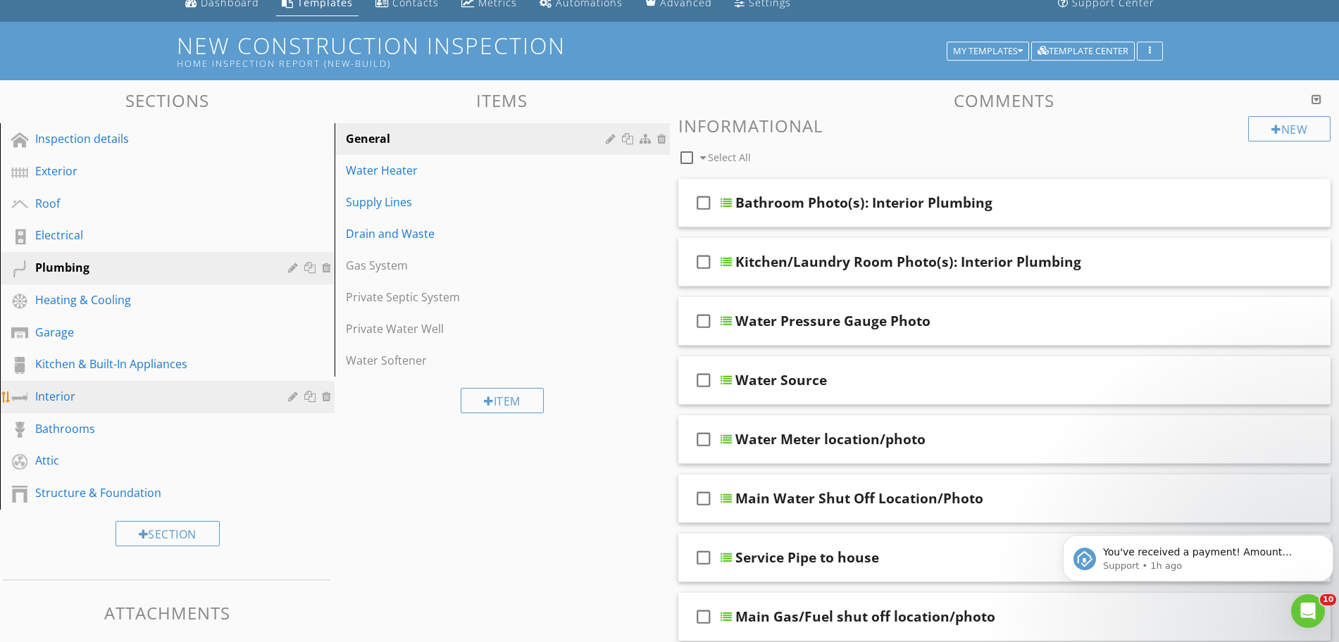
click at [70, 394] on div "Interior" at bounding box center [151, 396] width 232 height 17
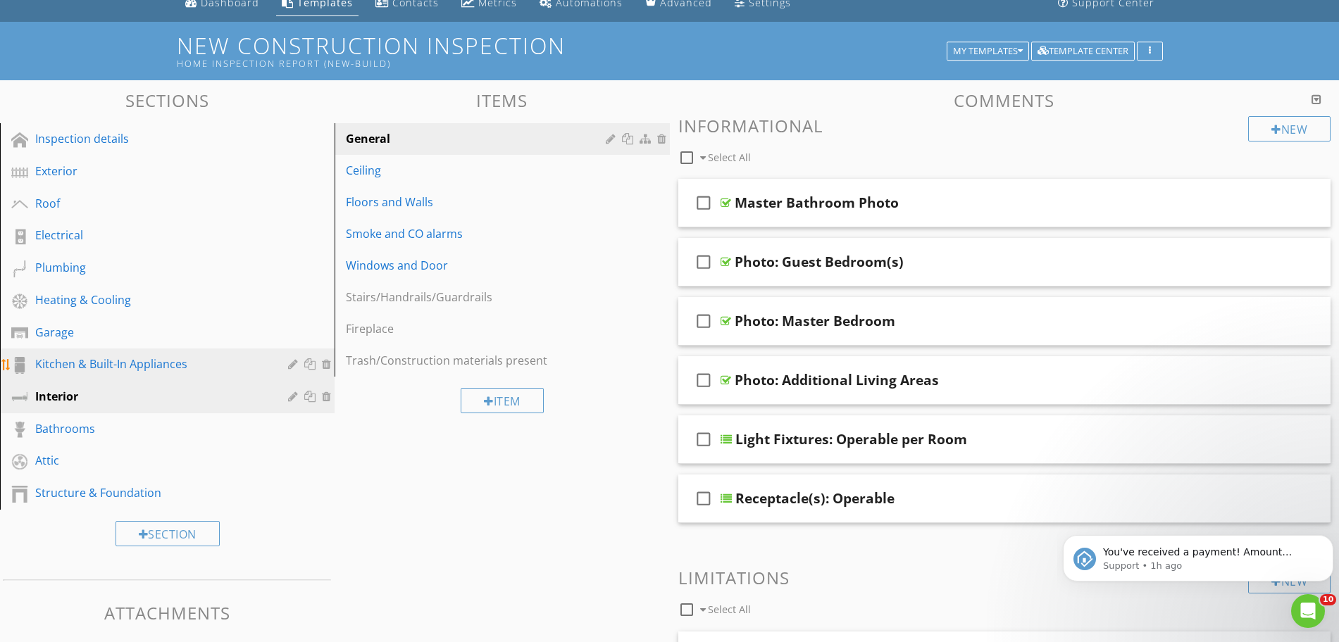
click at [94, 369] on div "Kitchen & Built-In Appliances" at bounding box center [151, 364] width 232 height 17
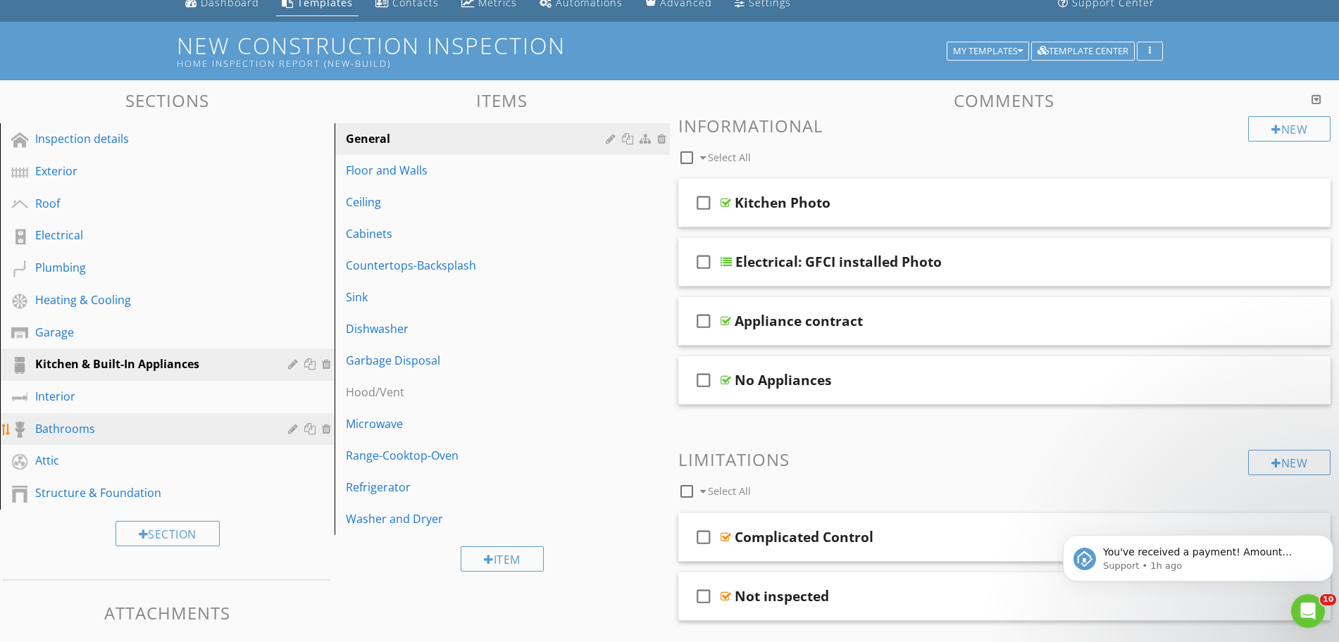
click at [94, 430] on div "Bathrooms" at bounding box center [151, 428] width 232 height 17
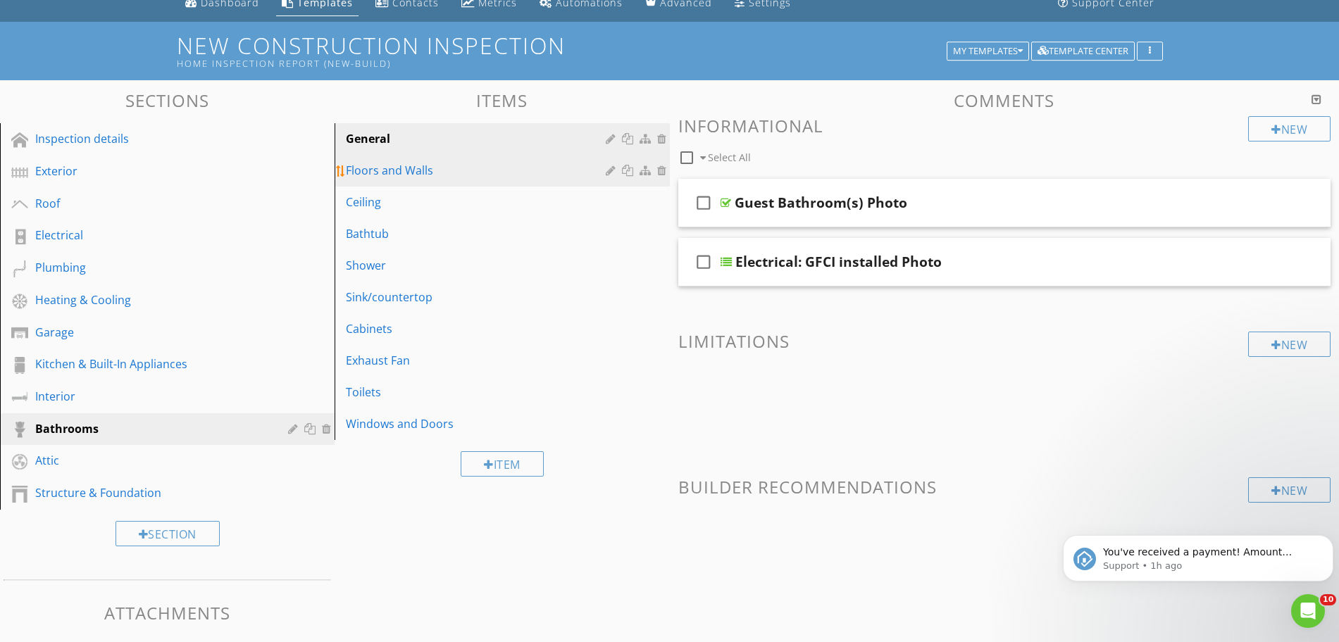
click at [405, 177] on div "Floors and Walls" at bounding box center [477, 170] width 263 height 17
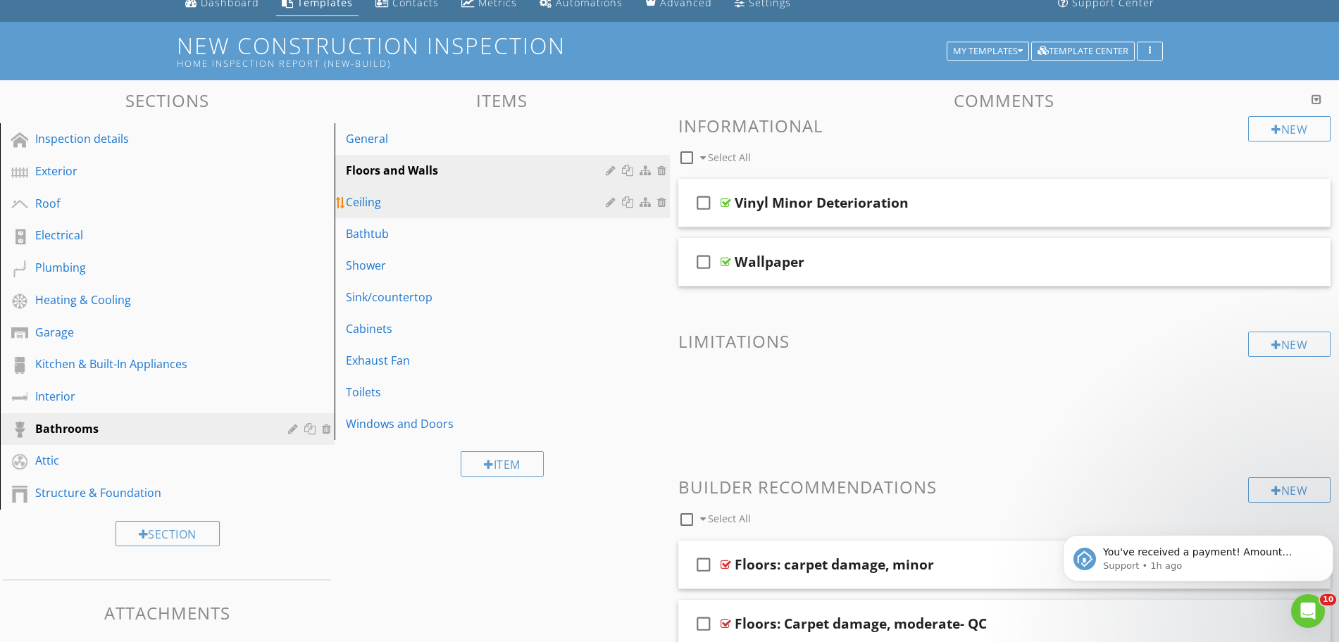
click at [397, 197] on div "Ceiling" at bounding box center [477, 202] width 263 height 17
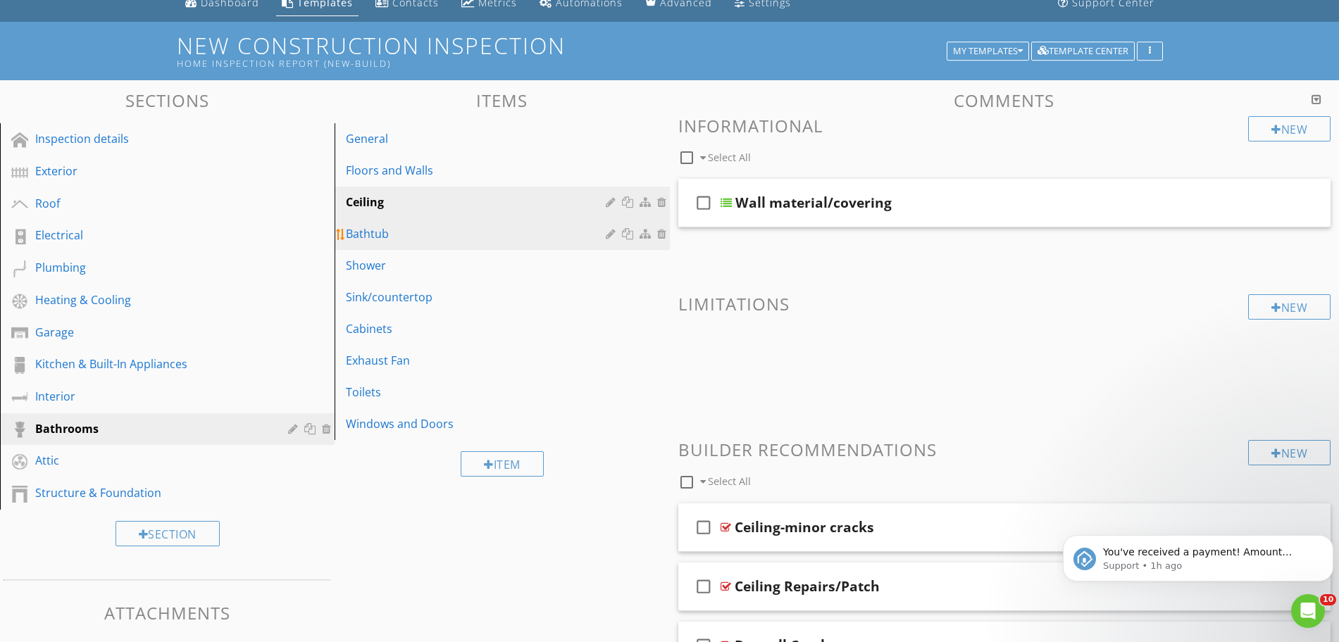
click at [401, 235] on div "Bathtub" at bounding box center [477, 233] width 263 height 17
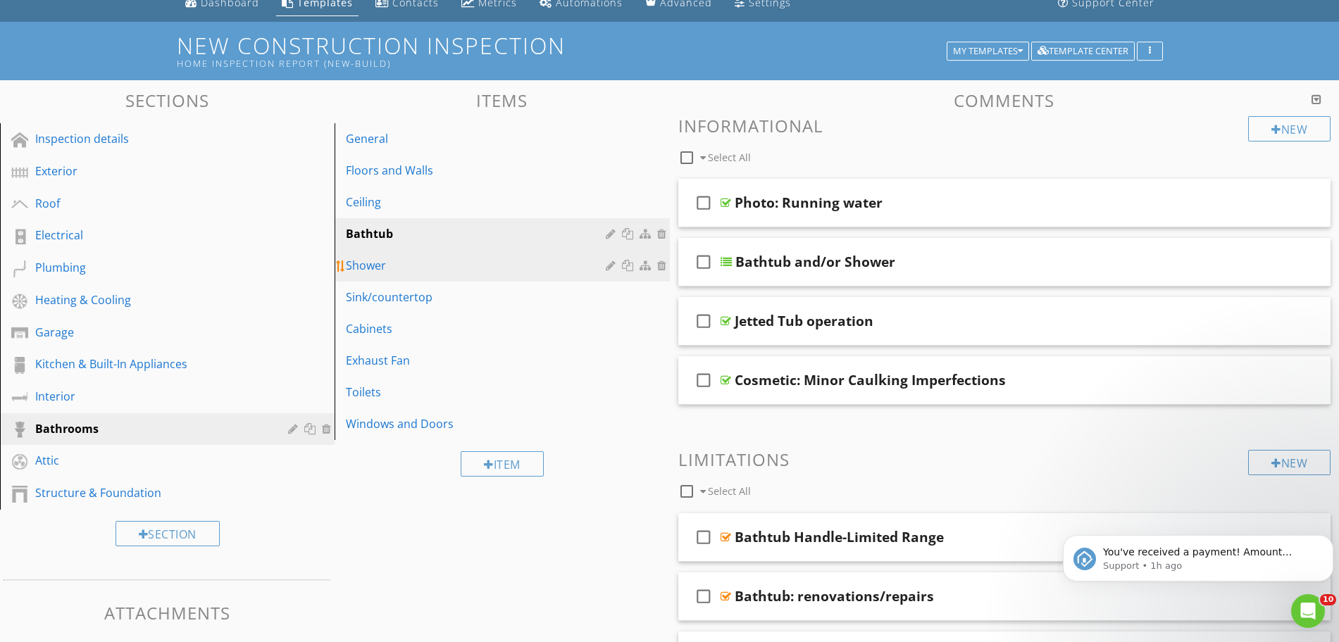
click at [404, 265] on div "Shower" at bounding box center [477, 265] width 263 height 17
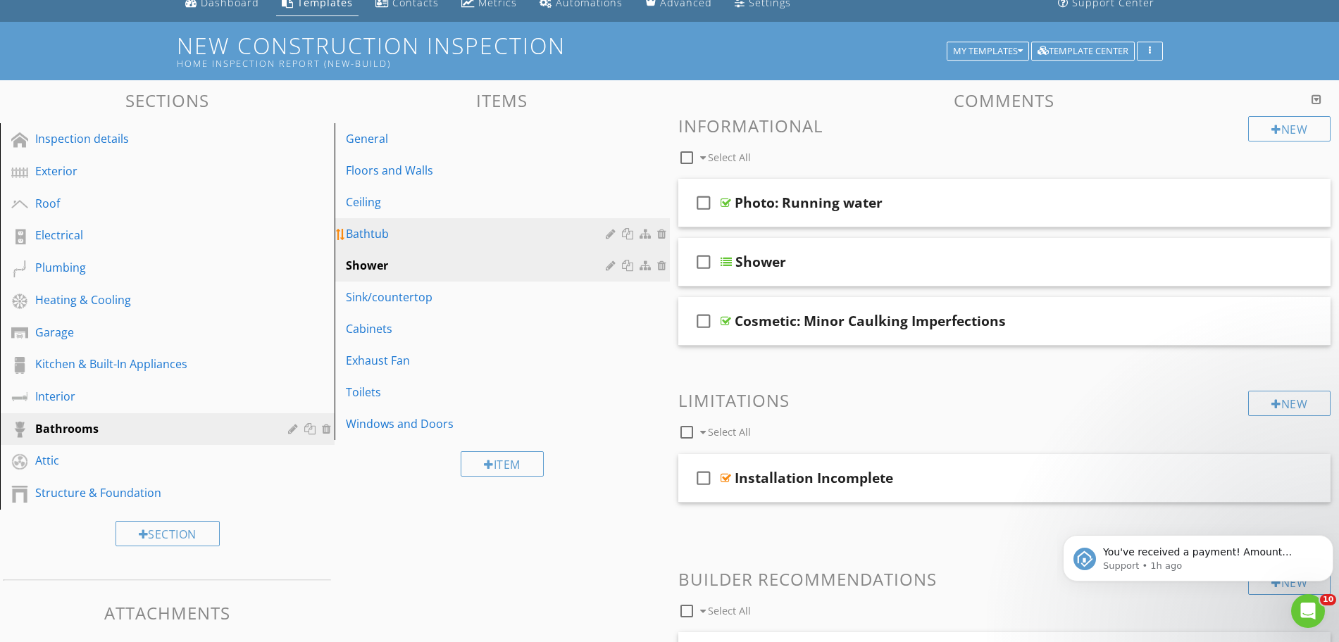
click at [401, 233] on div "Bathtub" at bounding box center [477, 233] width 263 height 17
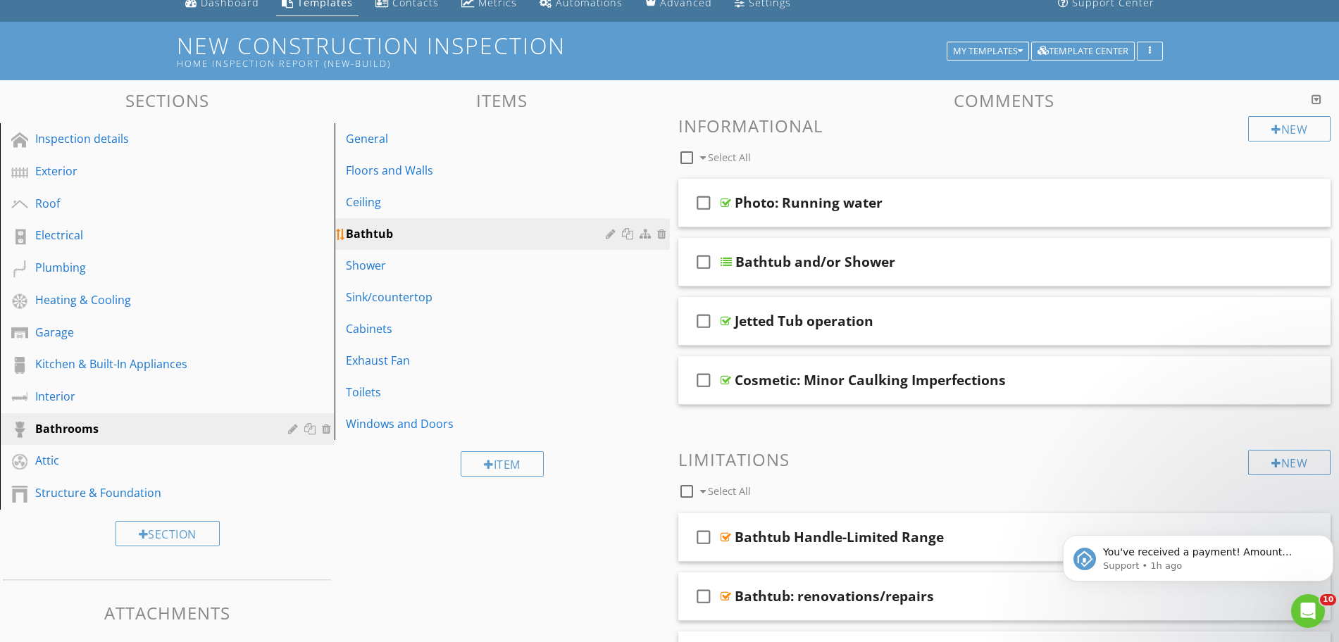
click at [640, 232] on div at bounding box center [647, 233] width 15 height 11
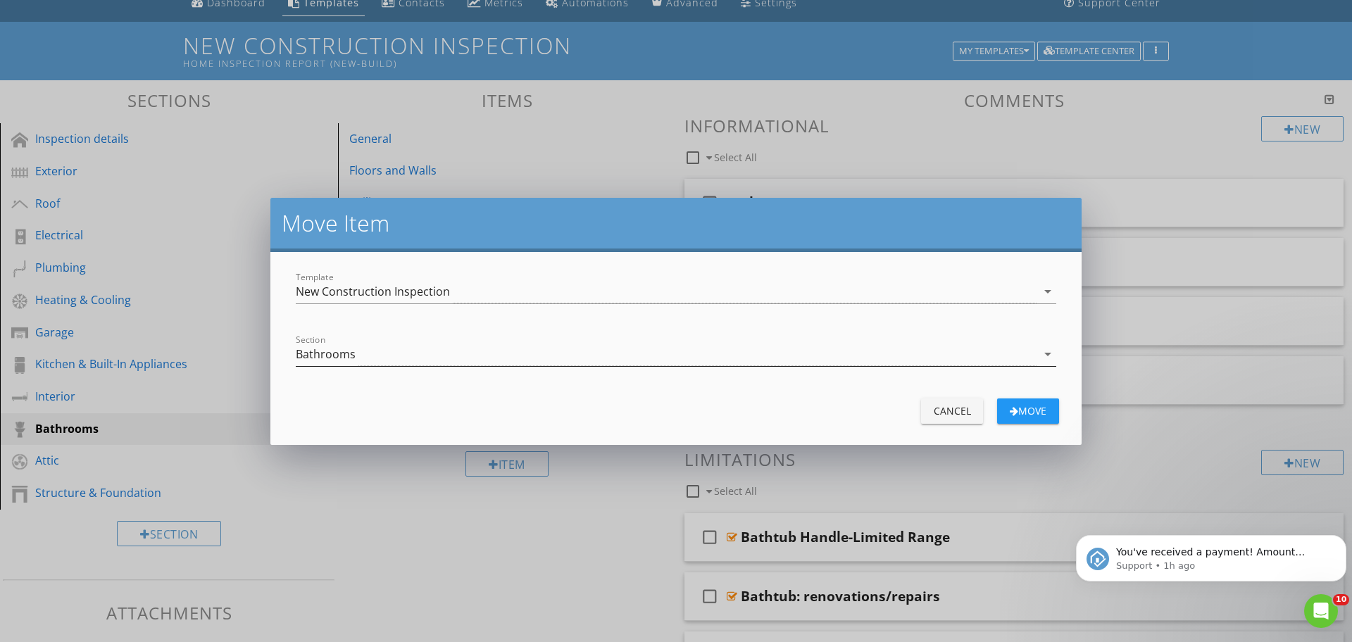
click at [346, 354] on div "Bathrooms" at bounding box center [326, 354] width 60 height 13
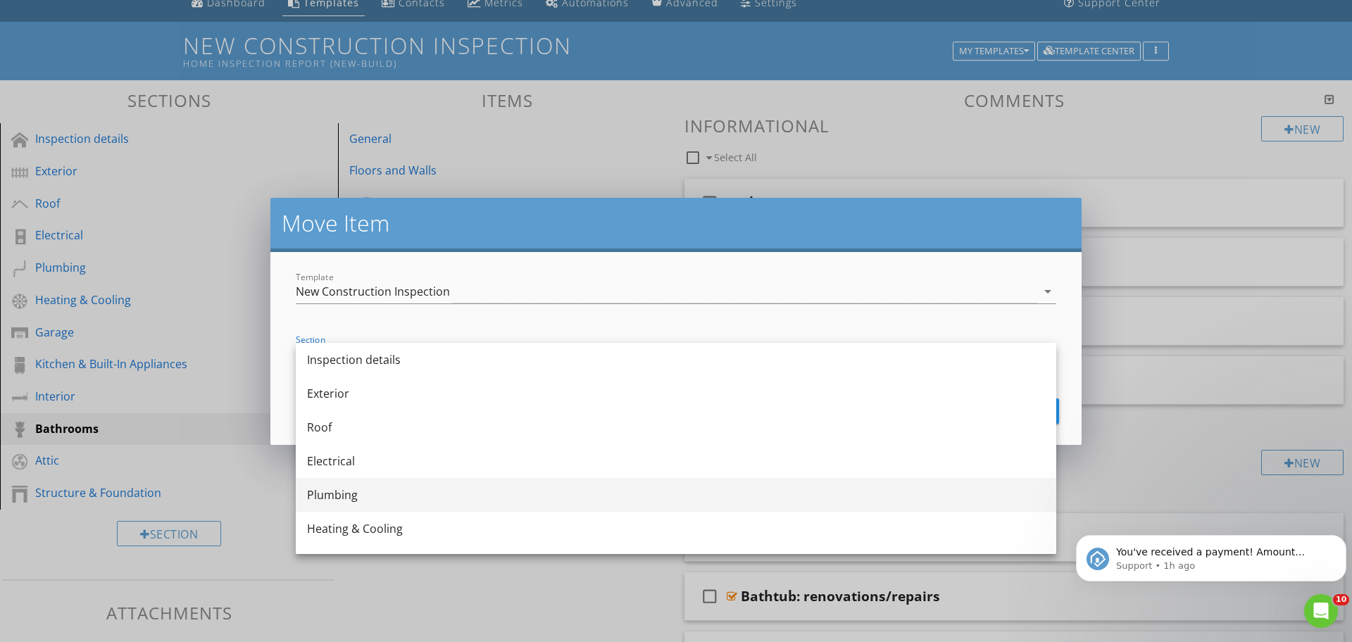
click at [354, 499] on div "Plumbing" at bounding box center [676, 495] width 738 height 17
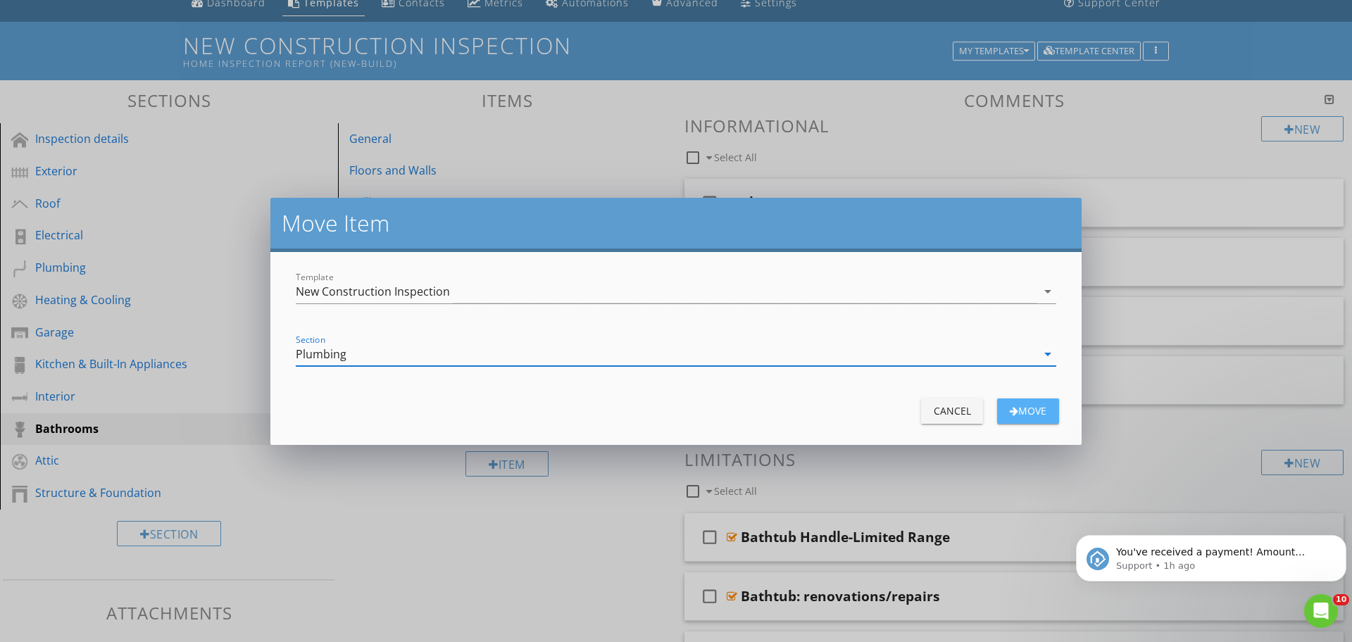
click at [1028, 411] on div "Move" at bounding box center [1028, 411] width 39 height 15
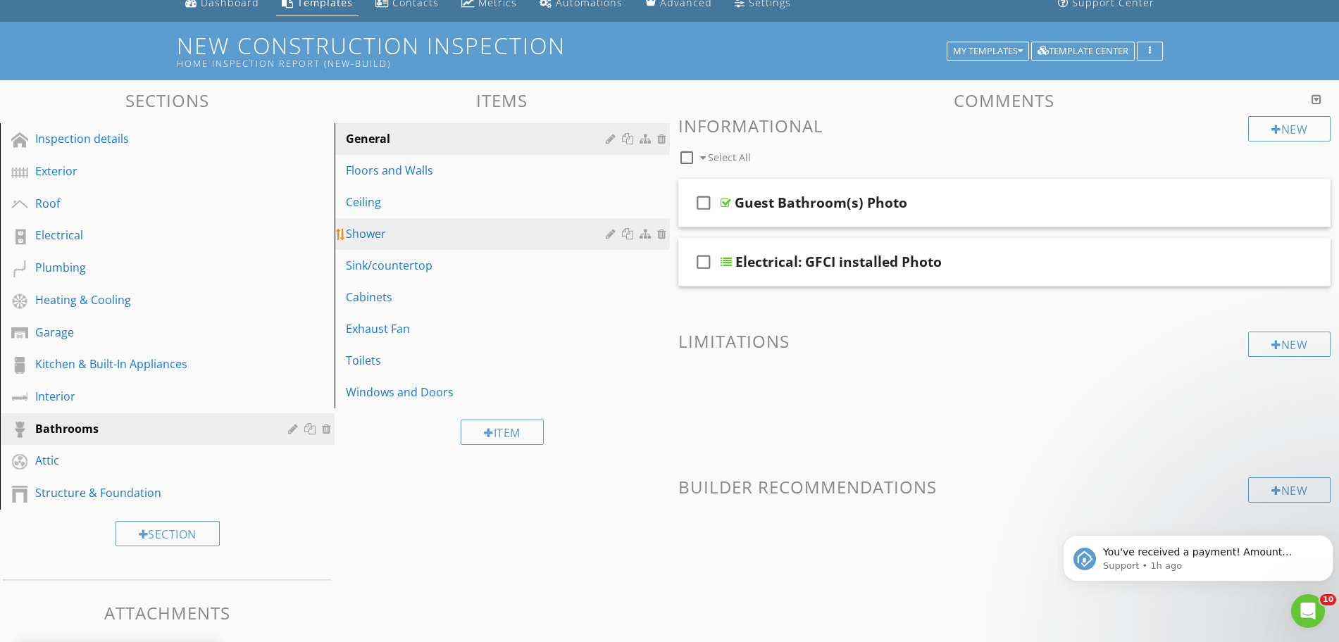
click at [423, 239] on div "Shower" at bounding box center [477, 233] width 263 height 17
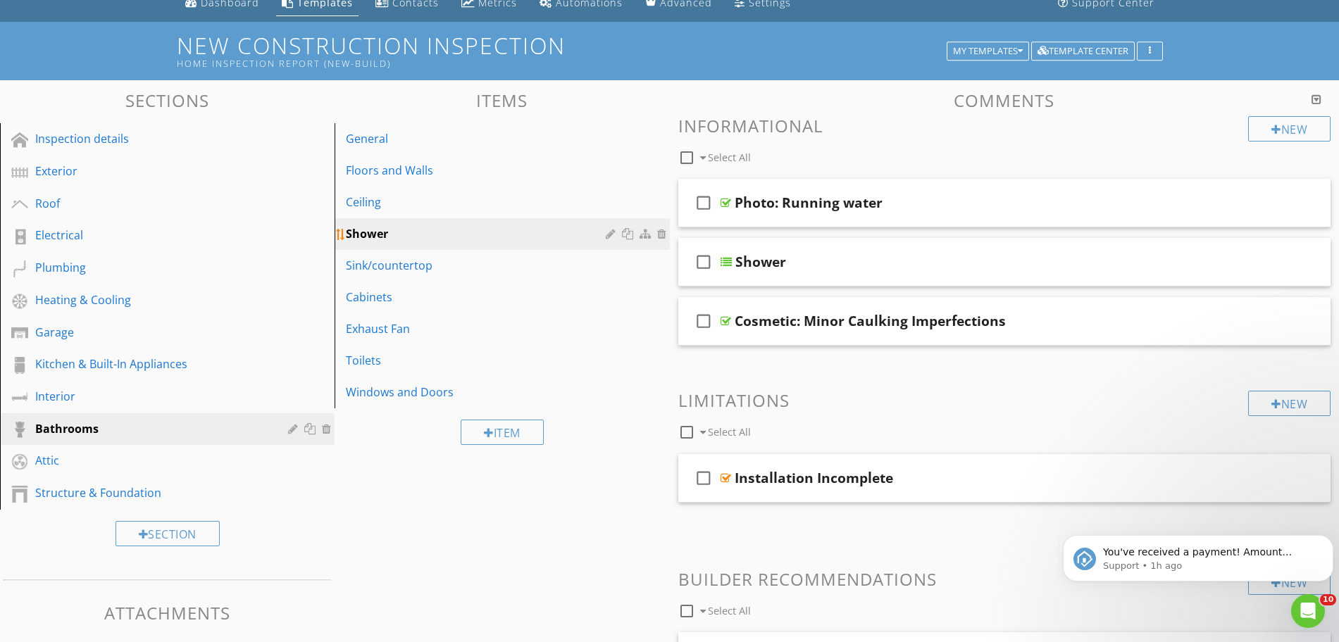
click at [644, 234] on div at bounding box center [647, 233] width 15 height 11
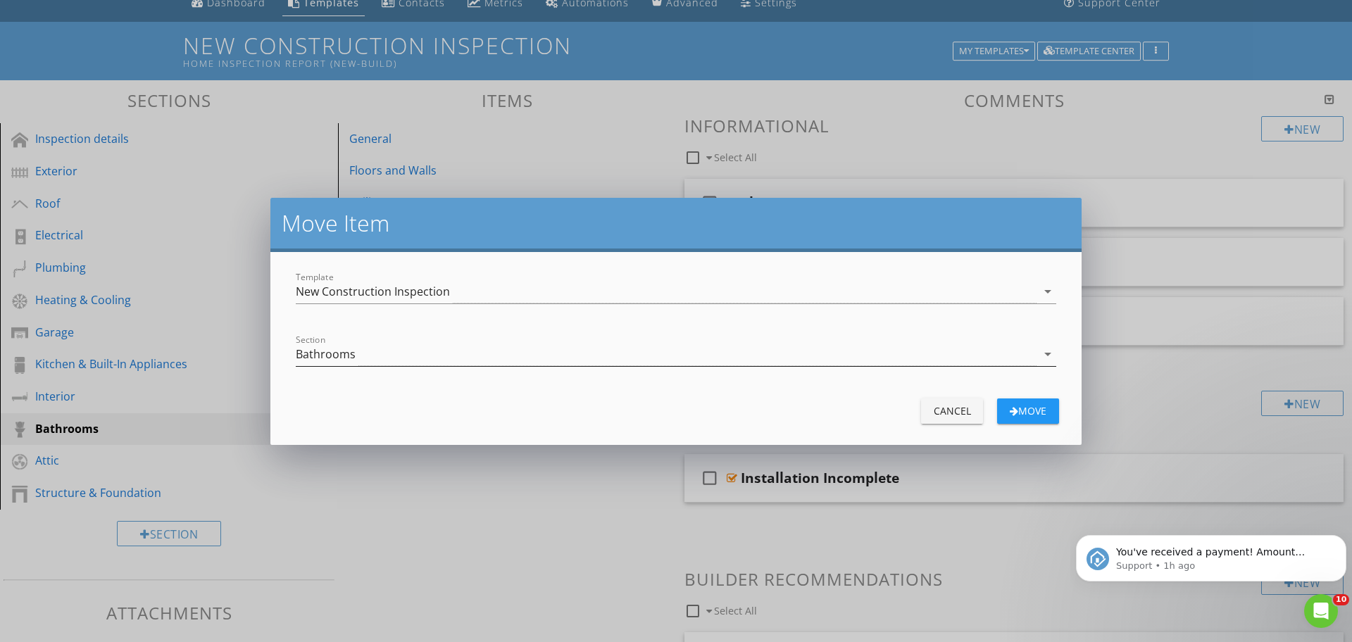
click at [413, 350] on div "Bathrooms" at bounding box center [666, 354] width 741 height 23
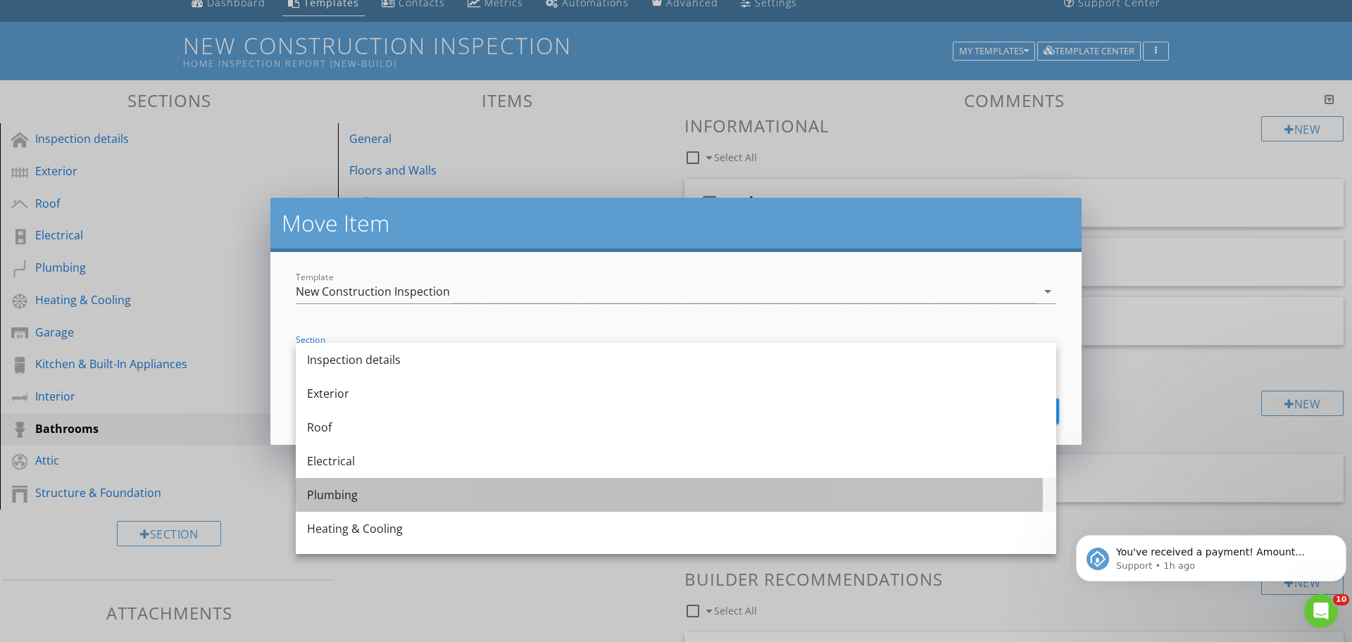
click at [344, 490] on div "Plumbing" at bounding box center [676, 495] width 738 height 17
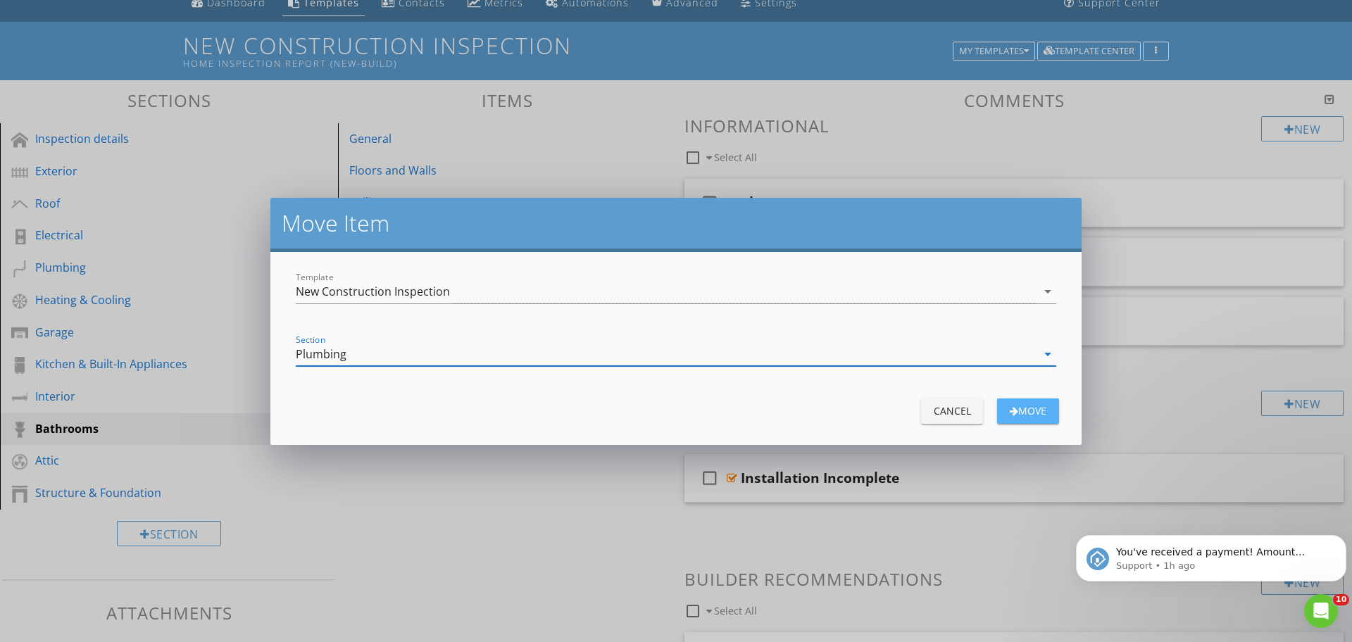
click at [1015, 415] on div "Move" at bounding box center [1028, 411] width 39 height 15
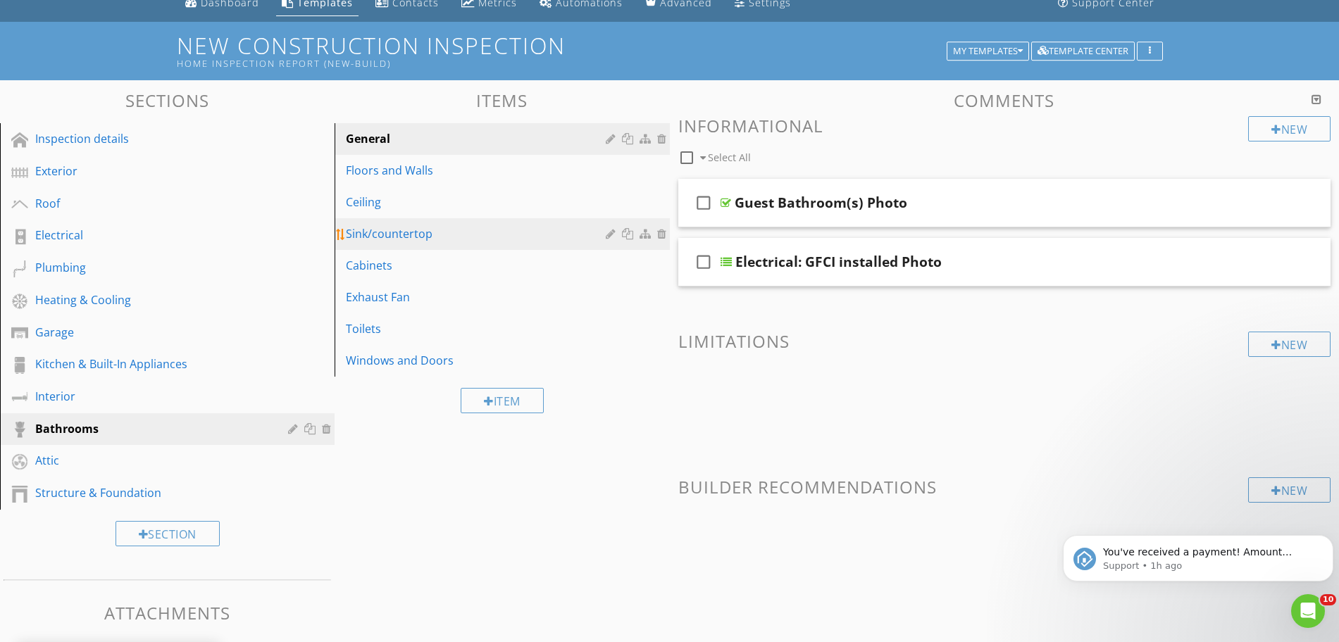
click at [430, 238] on div "Sink/countertop" at bounding box center [477, 233] width 263 height 17
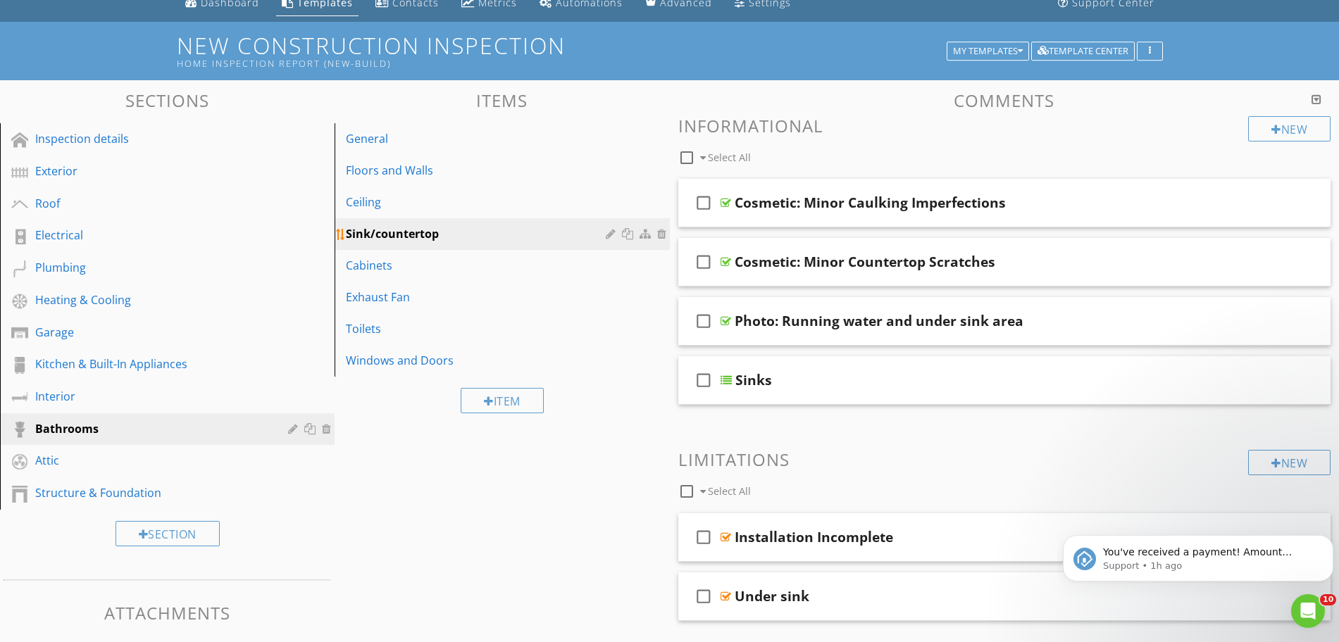
click at [644, 238] on div at bounding box center [647, 233] width 15 height 11
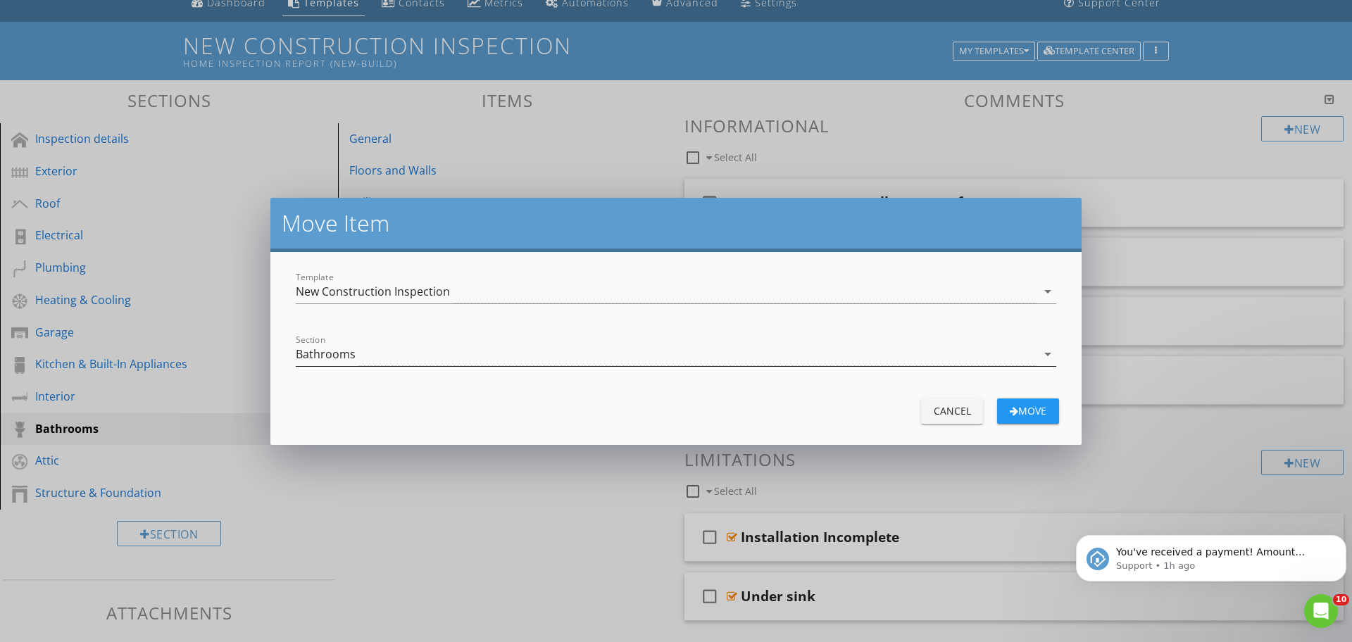
click at [337, 355] on div "Bathrooms" at bounding box center [326, 354] width 60 height 13
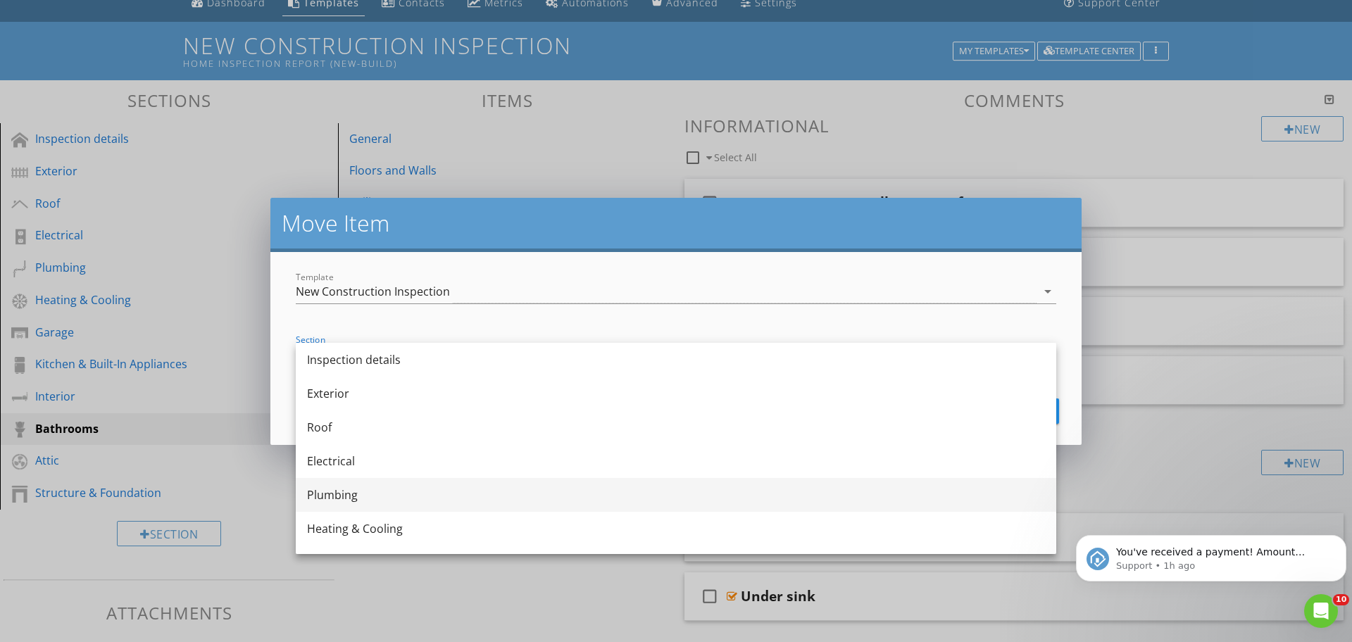
click at [344, 489] on div "Plumbing" at bounding box center [676, 495] width 738 height 17
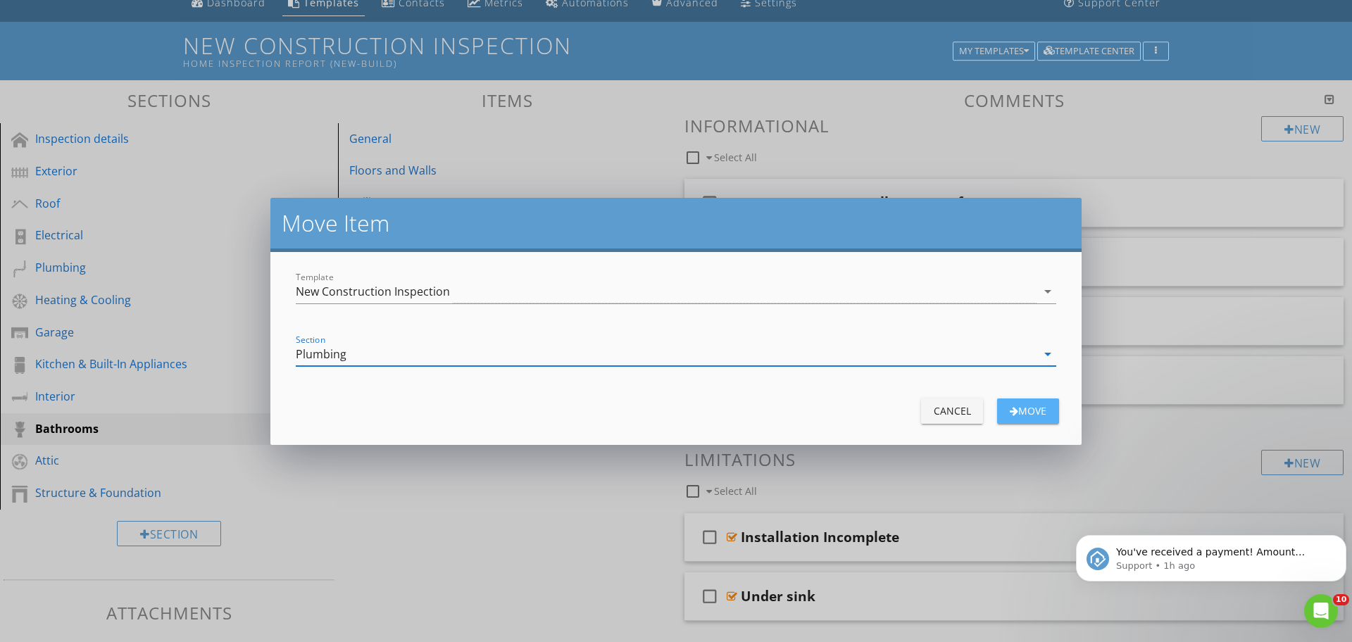
click at [1023, 418] on button "Move" at bounding box center [1028, 411] width 62 height 25
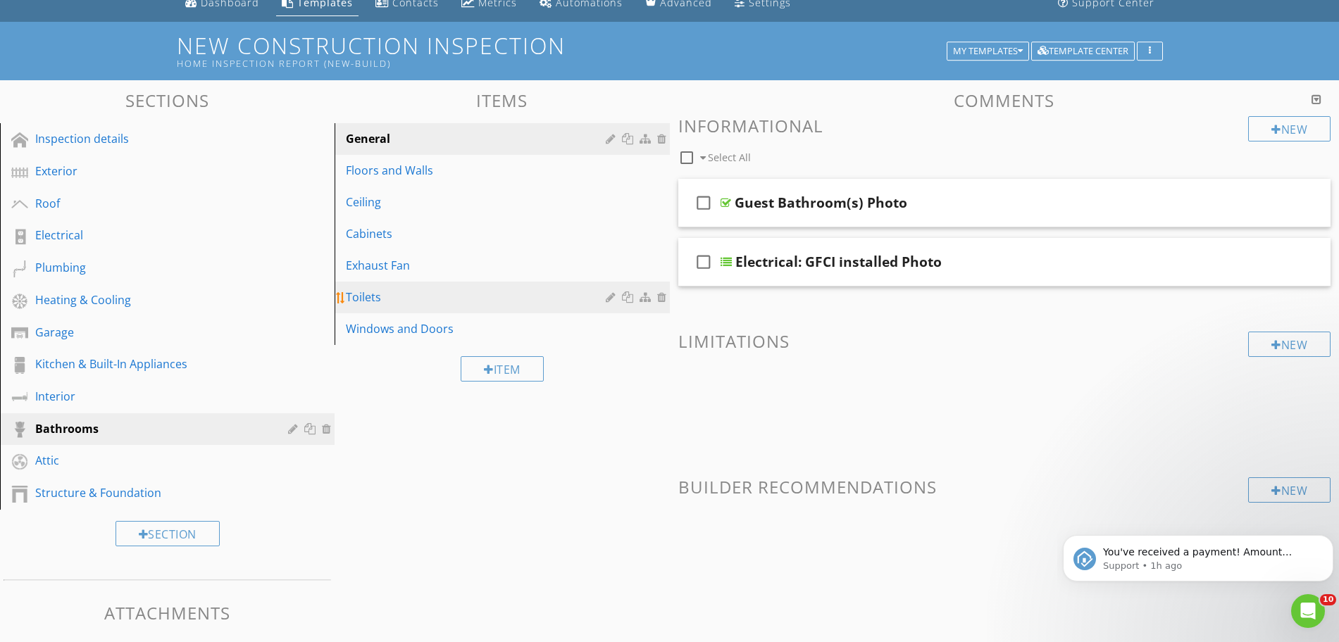
click at [382, 292] on div "Toilets" at bounding box center [477, 297] width 263 height 17
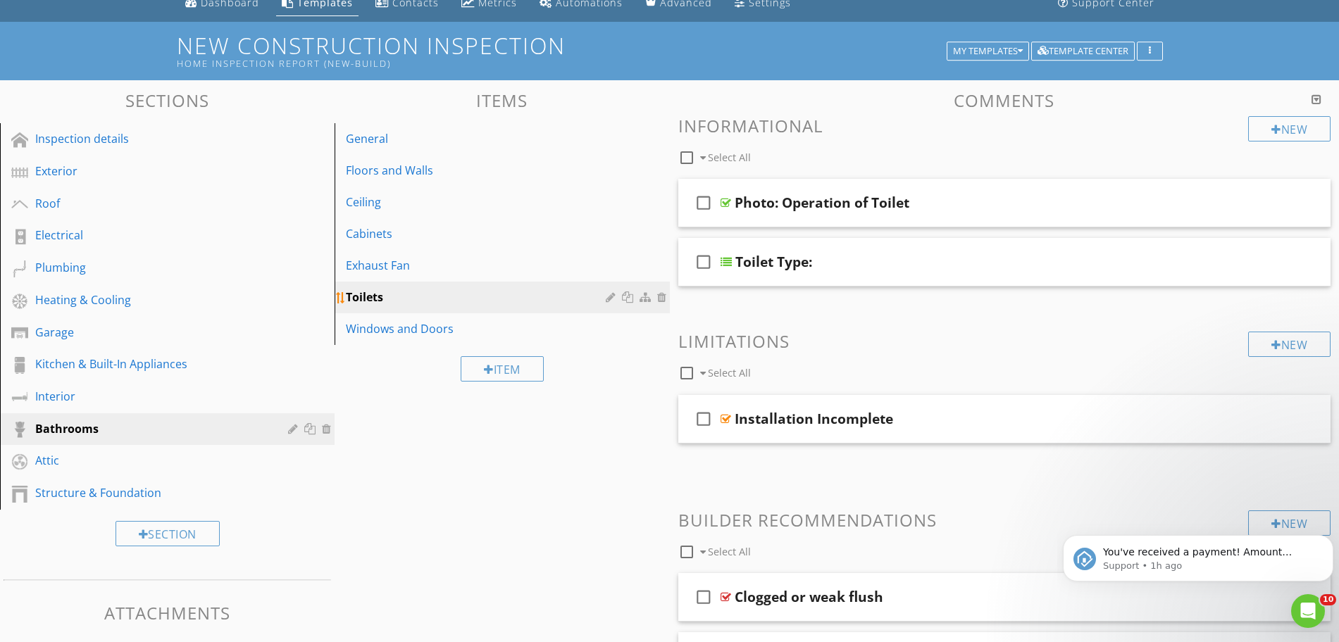
click at [640, 299] on div at bounding box center [647, 297] width 15 height 11
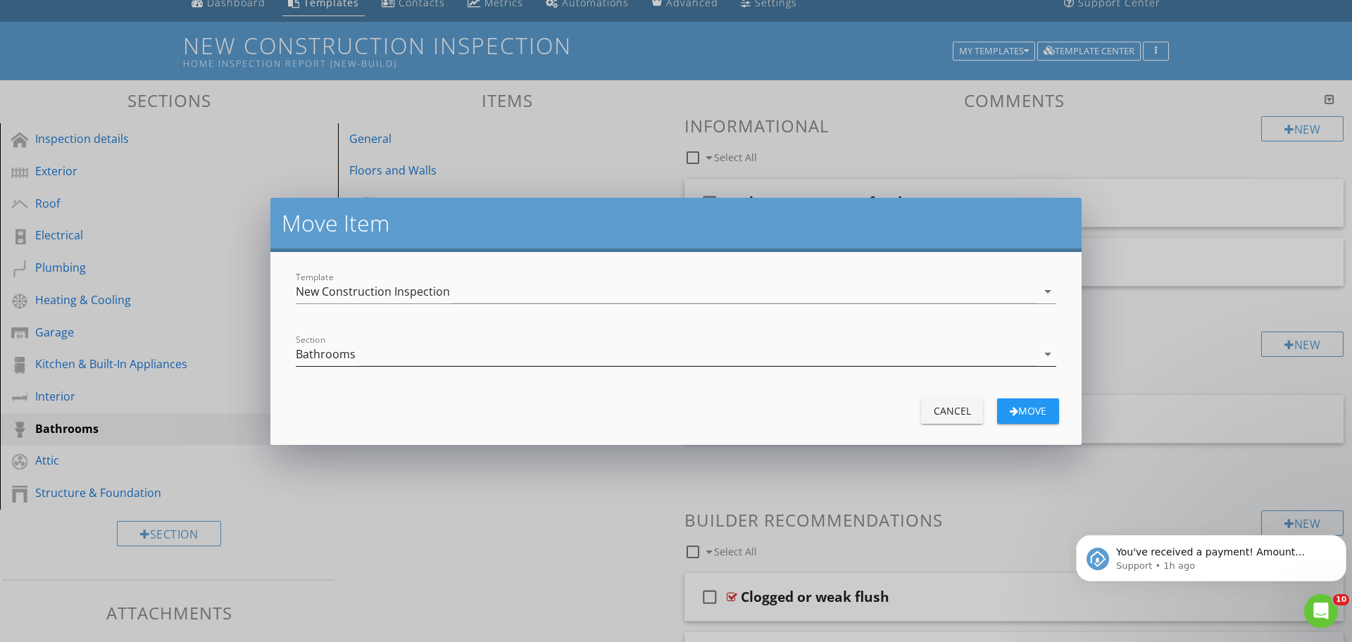
click at [597, 349] on div "Bathrooms" at bounding box center [666, 354] width 741 height 23
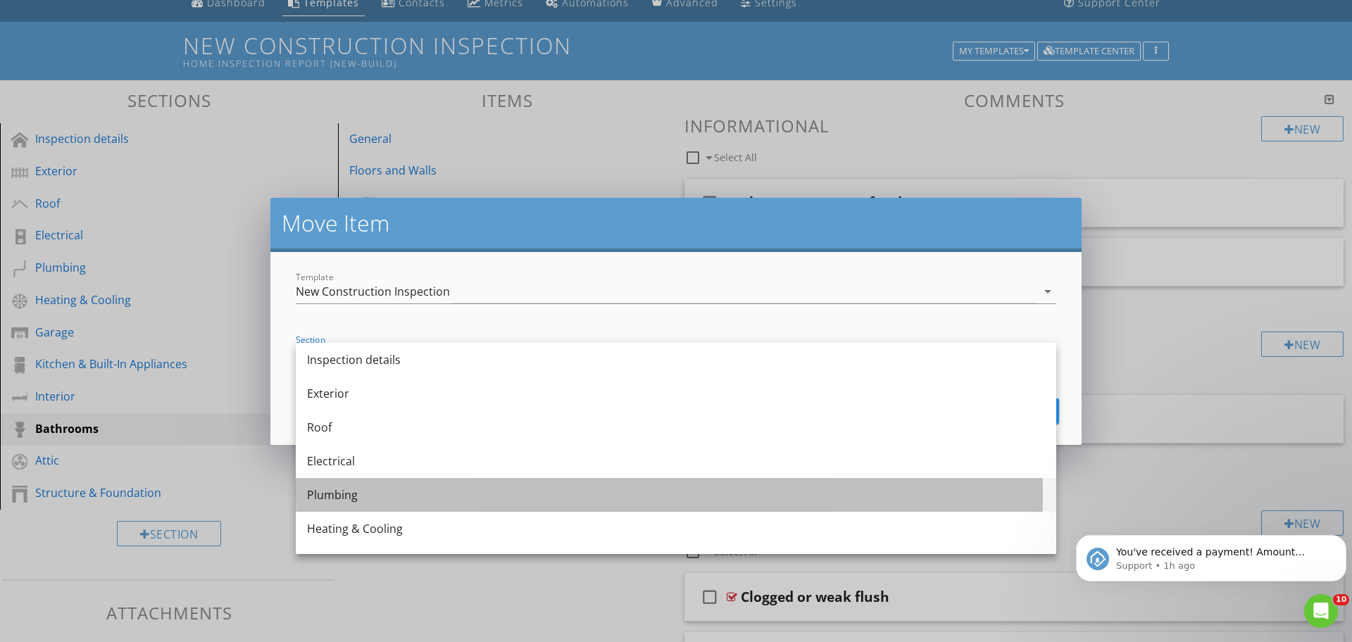
click at [439, 487] on div "Plumbing" at bounding box center [676, 495] width 738 height 17
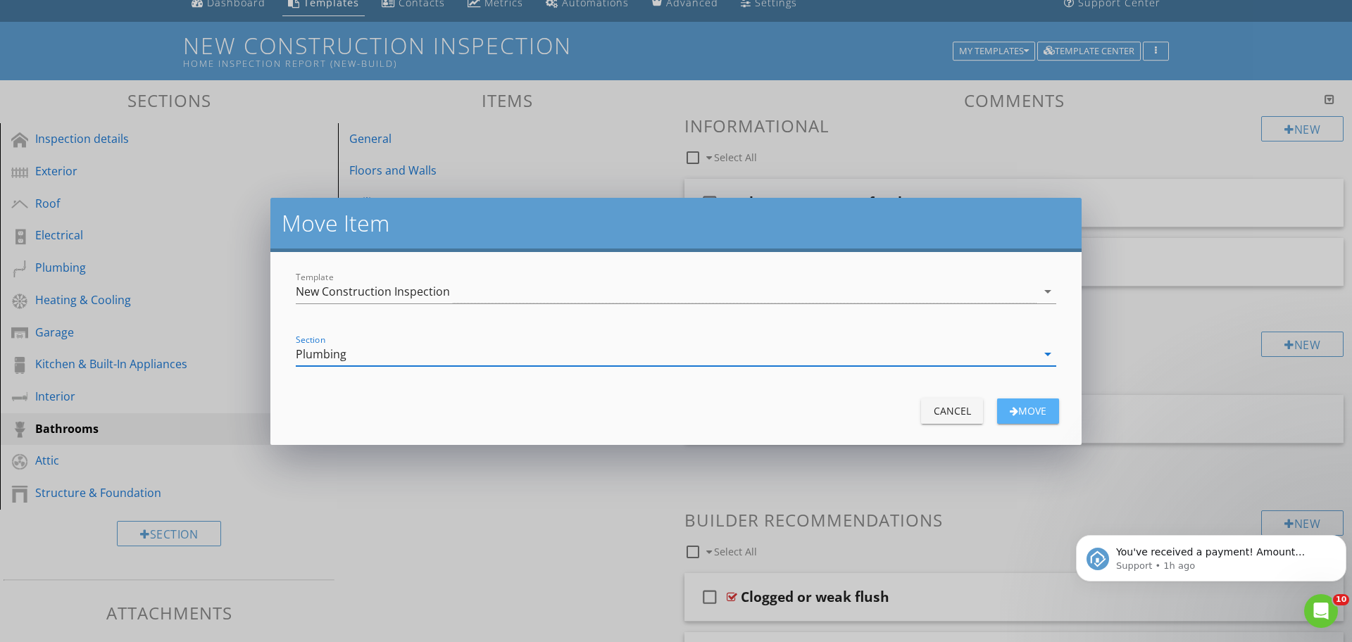
click at [1010, 408] on div "button" at bounding box center [1014, 411] width 8 height 10
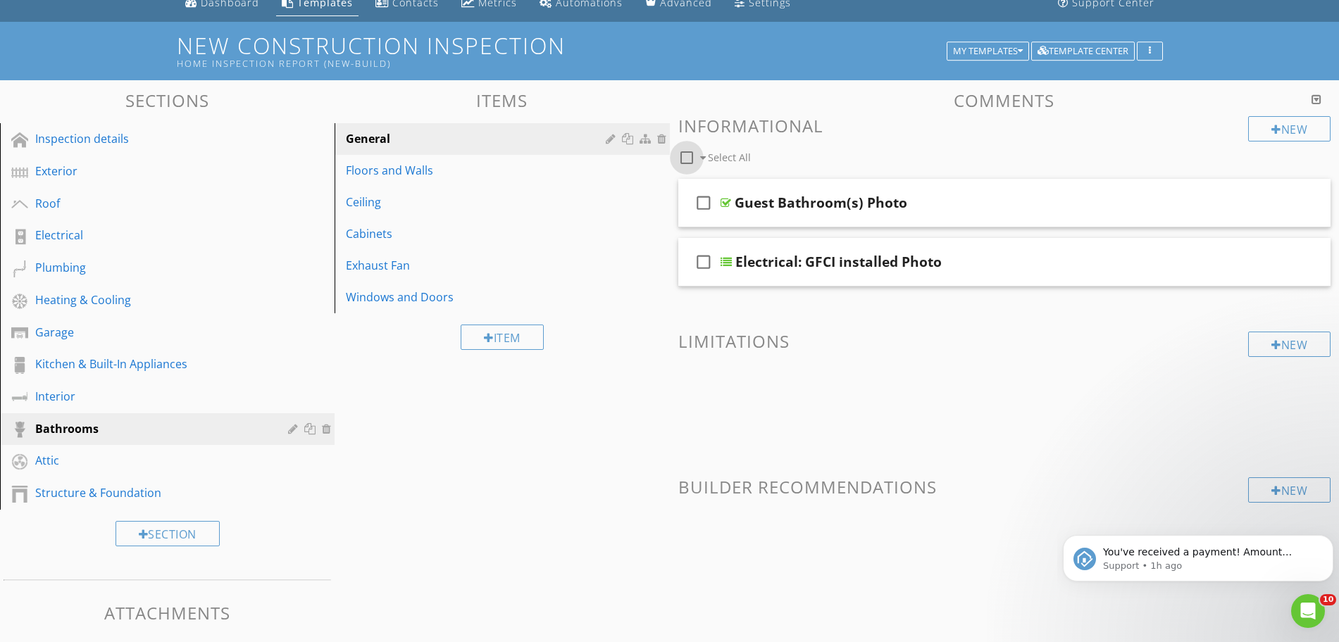
click at [687, 161] on div at bounding box center [687, 158] width 24 height 24
click at [787, 158] on div at bounding box center [790, 156] width 11 height 11
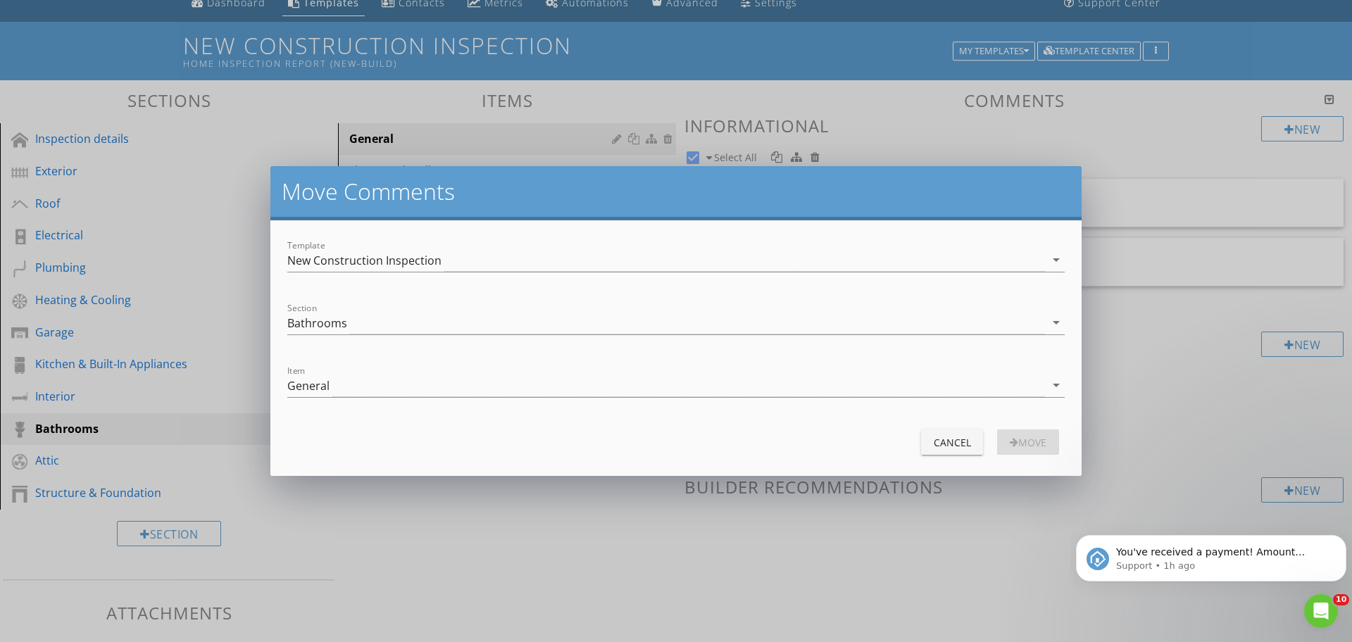
click at [959, 441] on div "Cancel" at bounding box center [952, 442] width 39 height 15
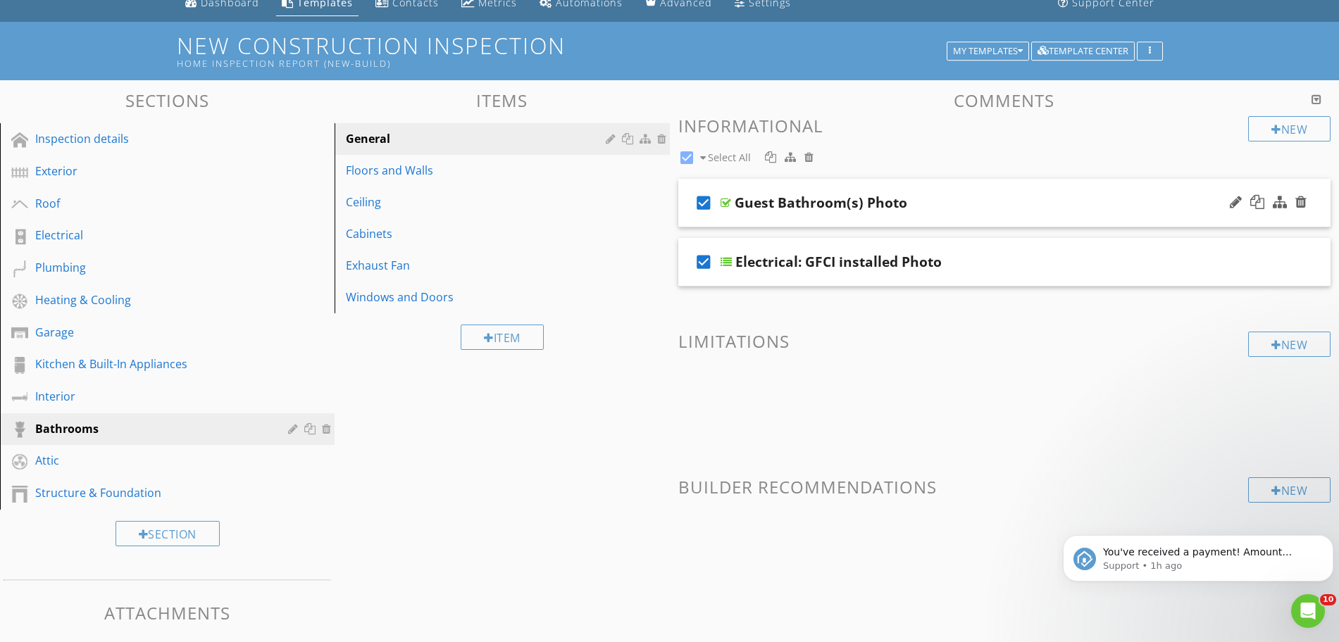
click at [708, 200] on icon "check_box" at bounding box center [703, 203] width 23 height 34
checkbox input "false"
click at [702, 265] on icon "check_box" at bounding box center [703, 262] width 23 height 34
click at [703, 199] on icon "check_box_outline_blank" at bounding box center [703, 203] width 23 height 34
click at [790, 158] on div at bounding box center [790, 156] width 11 height 11
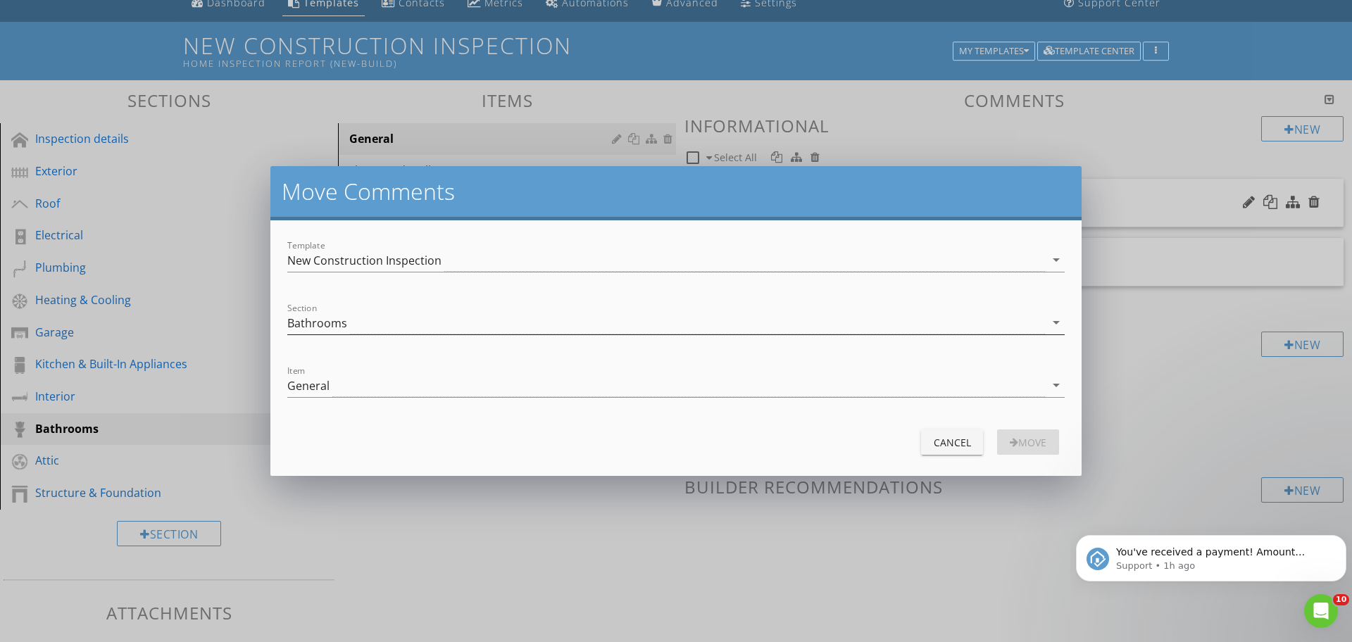
click at [327, 330] on div "Bathrooms" at bounding box center [317, 323] width 60 height 13
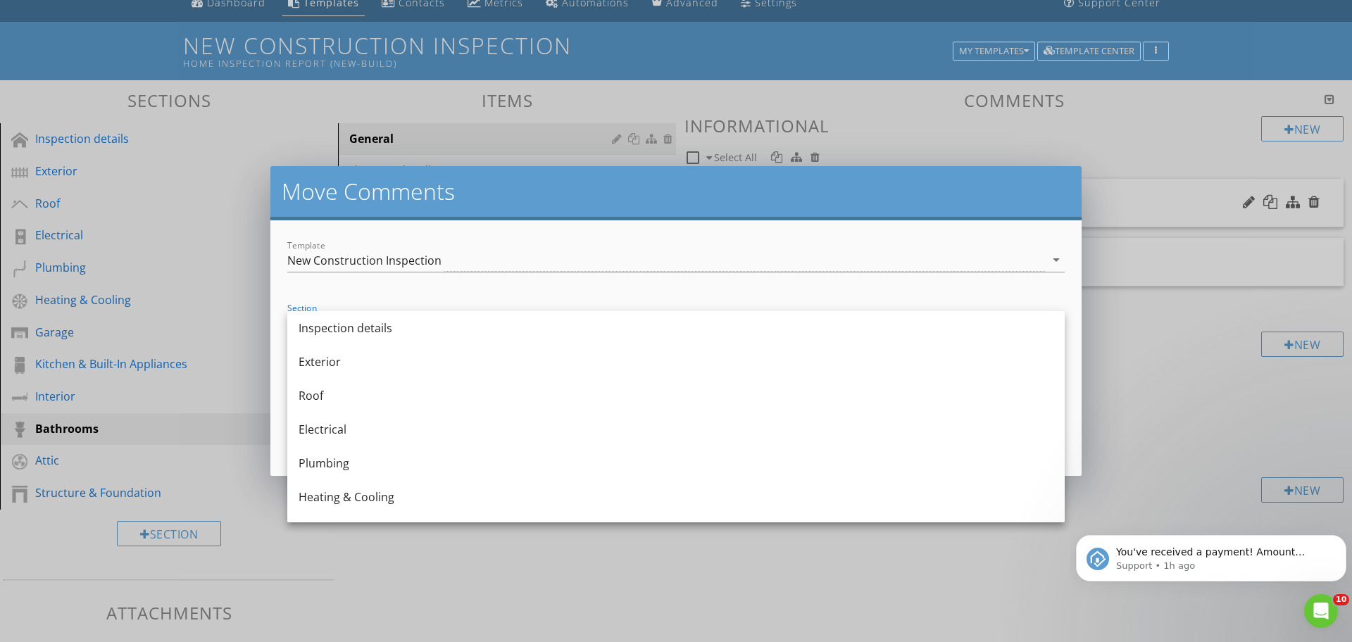
click at [473, 292] on form "Template New Construction Inspection arrow_drop_down Section Bathrooms arrow_dr…" at bounding box center [675, 348] width 811 height 256
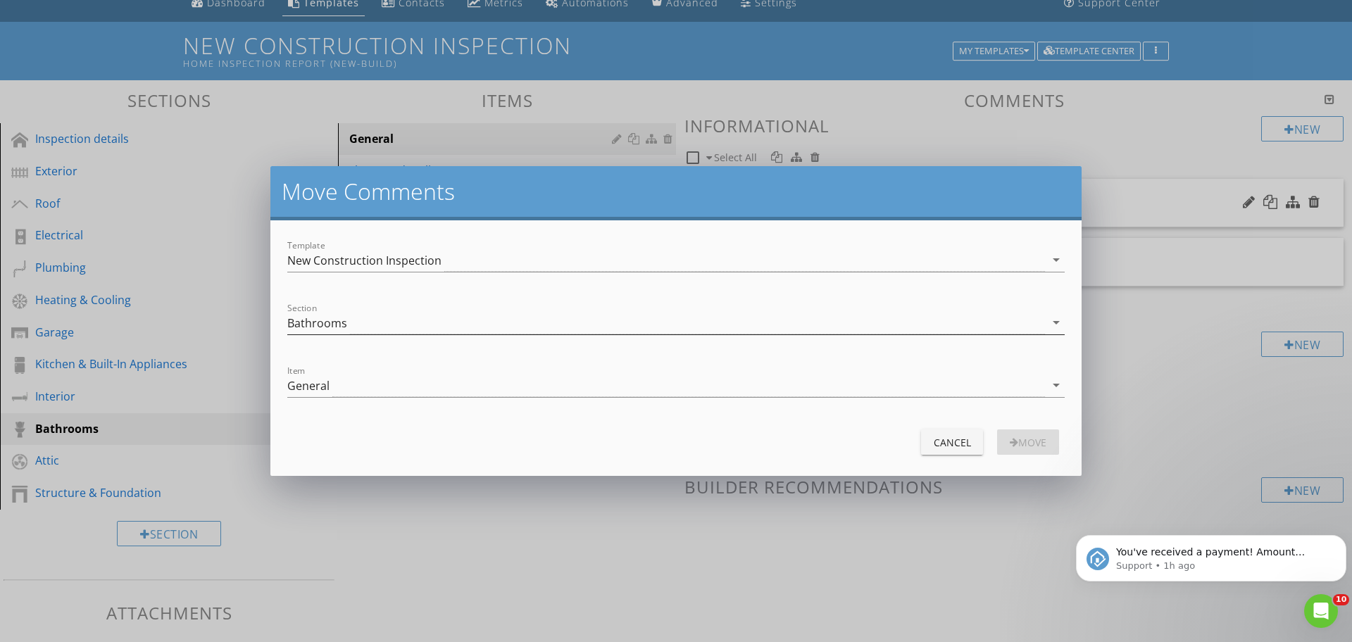
click at [366, 328] on div "Bathrooms" at bounding box center [666, 322] width 758 height 23
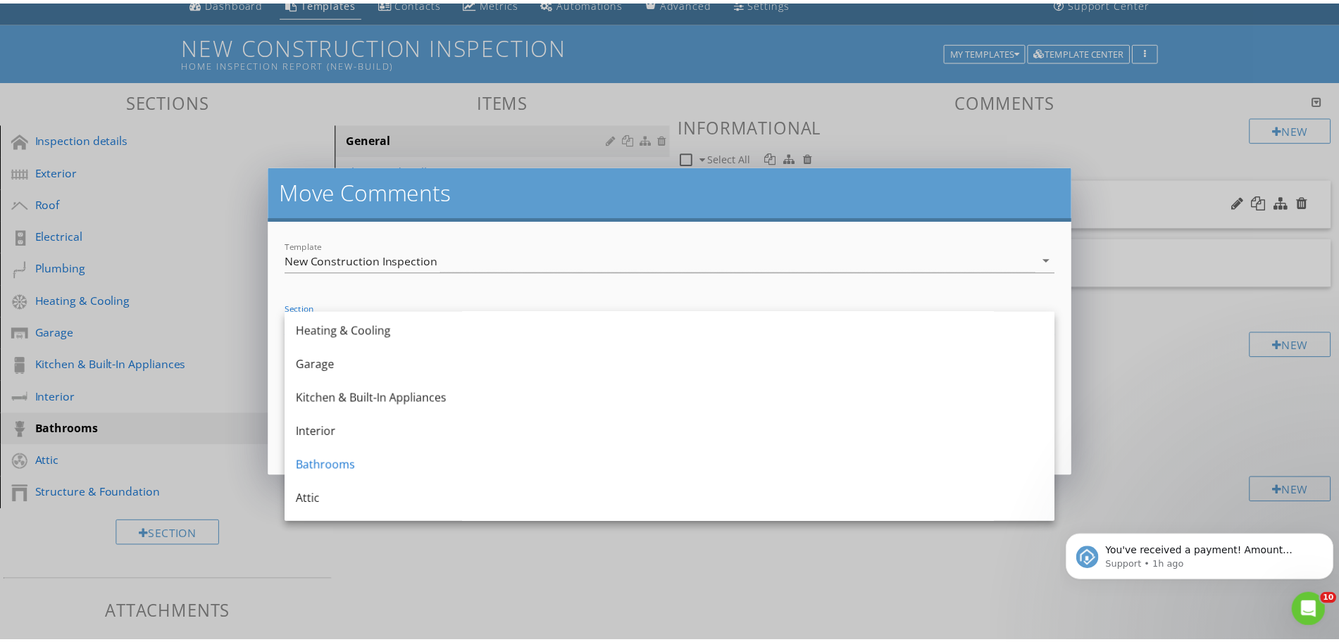
scroll to position [172, 0]
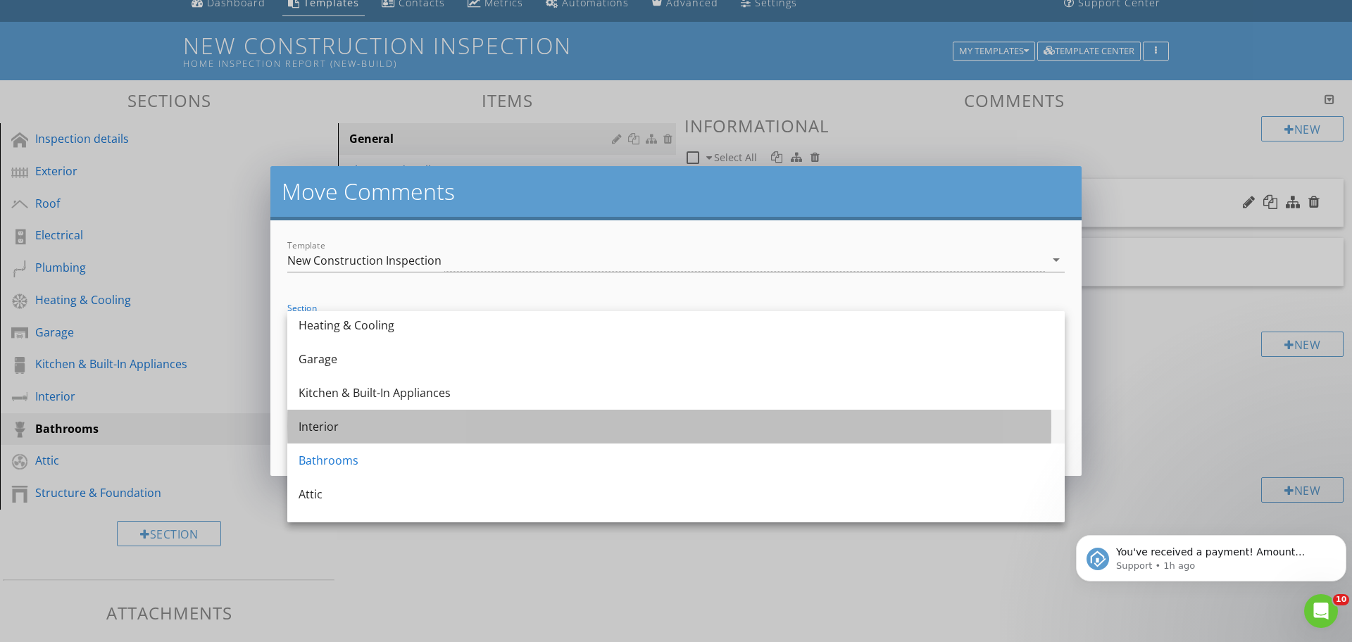
click at [844, 420] on div "Interior" at bounding box center [676, 426] width 755 height 17
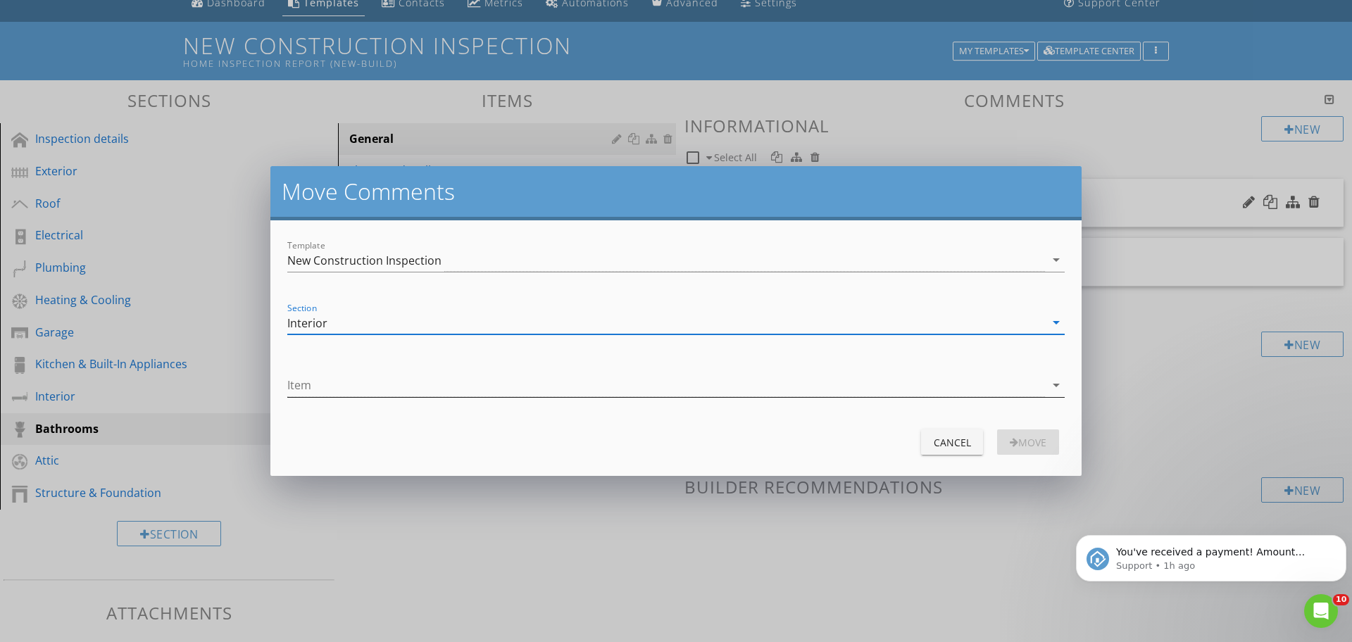
click at [530, 385] on div at bounding box center [666, 385] width 758 height 23
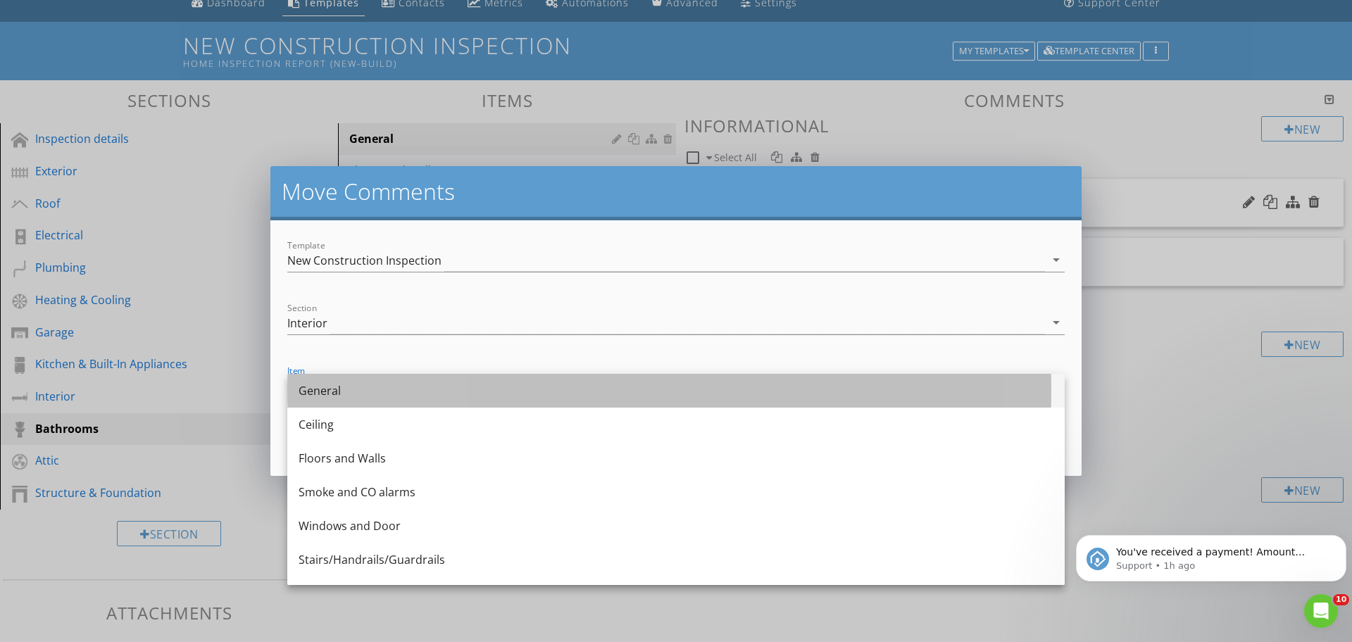
click at [485, 394] on div "General" at bounding box center [676, 390] width 755 height 17
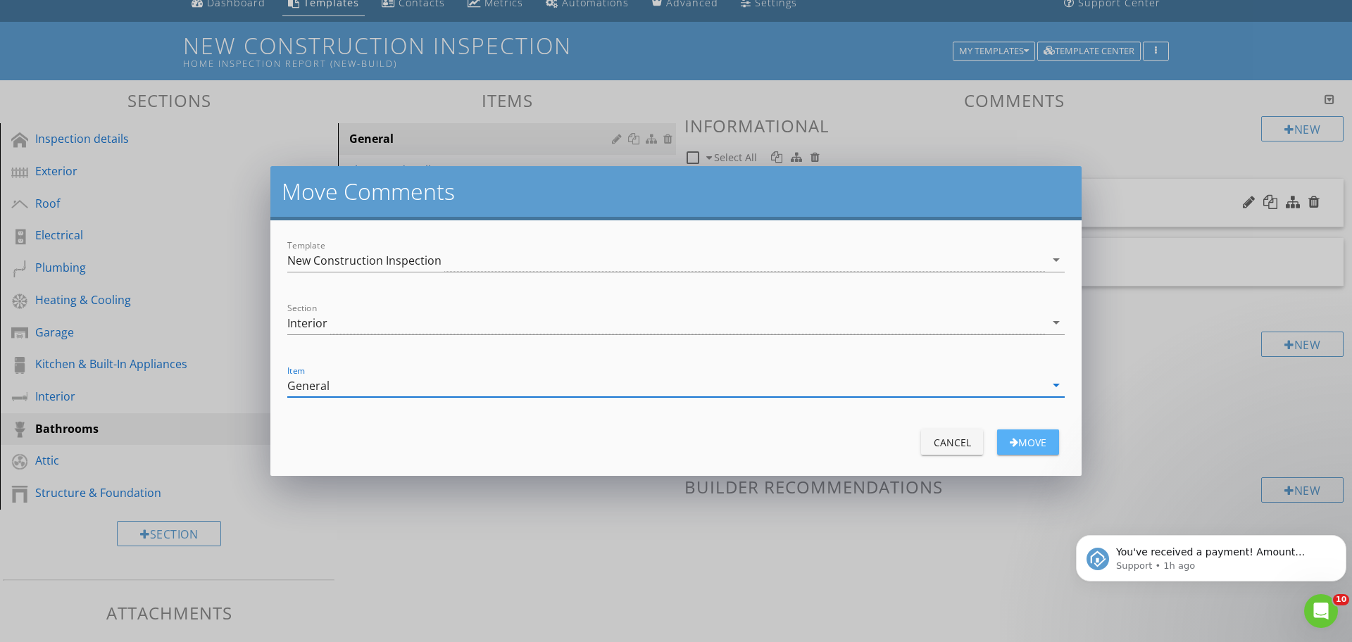
click at [1023, 440] on div "move" at bounding box center [1028, 442] width 39 height 15
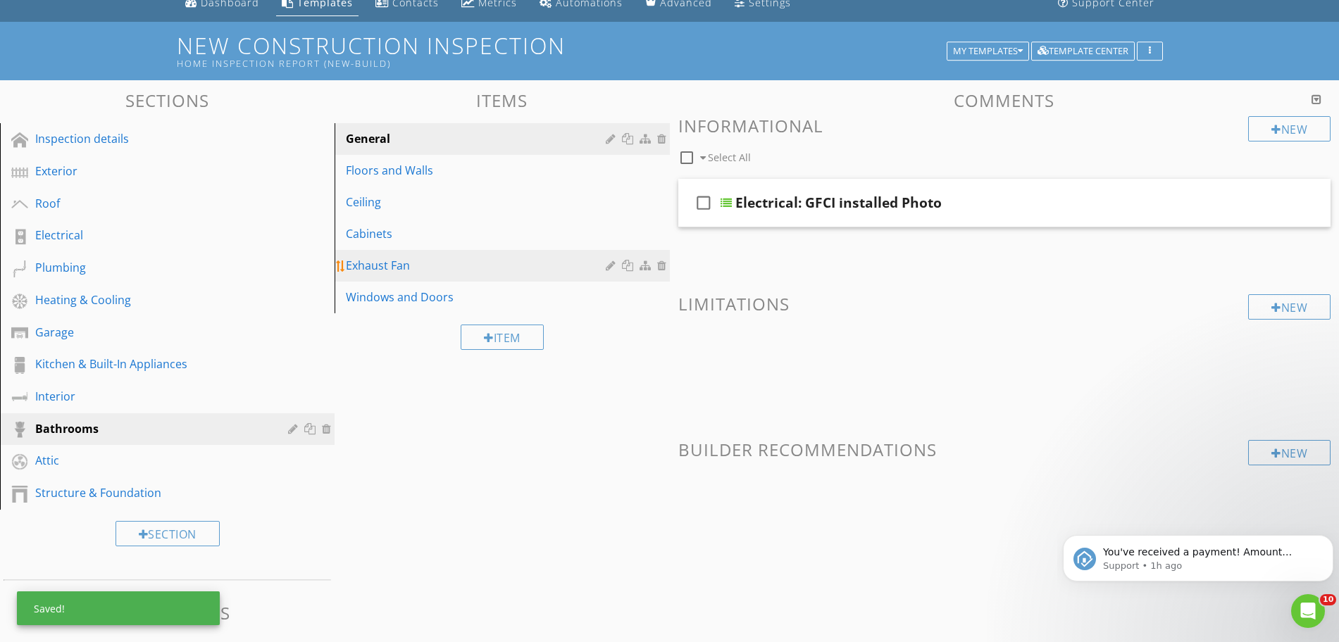
click at [486, 269] on div "Exhaust Fan" at bounding box center [477, 265] width 263 height 17
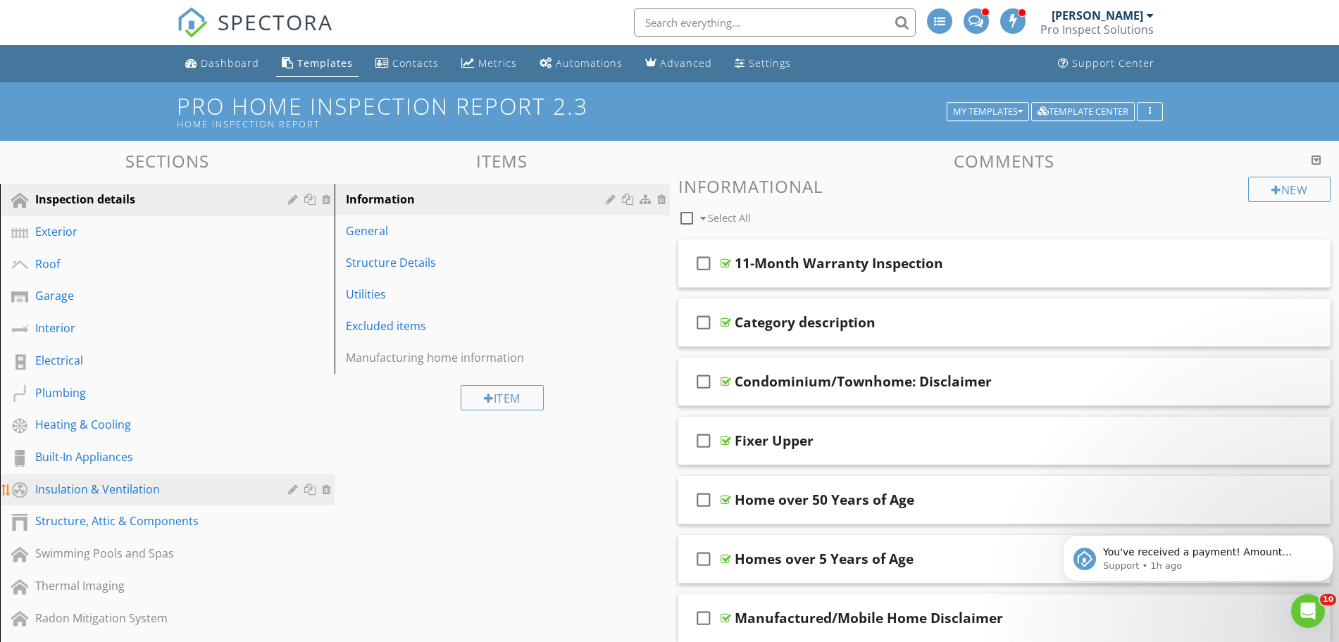
click at [154, 474] on link "Insulation & Ventilation" at bounding box center [169, 490] width 330 height 32
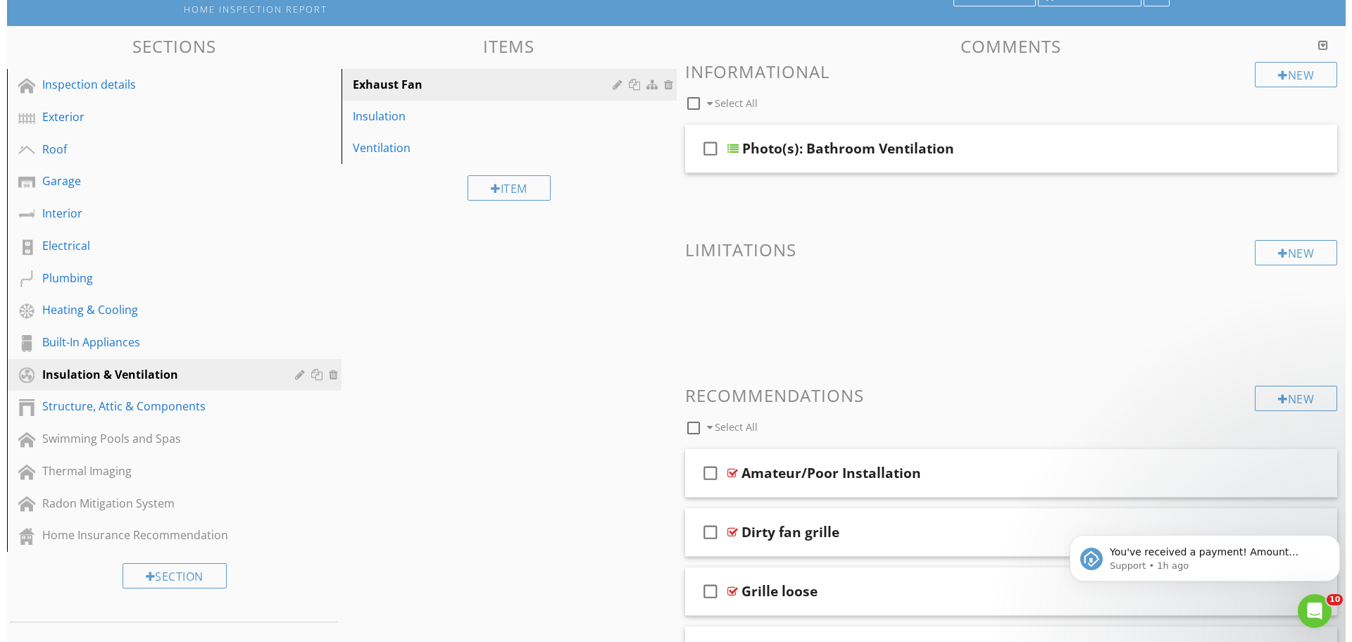
scroll to position [111, 0]
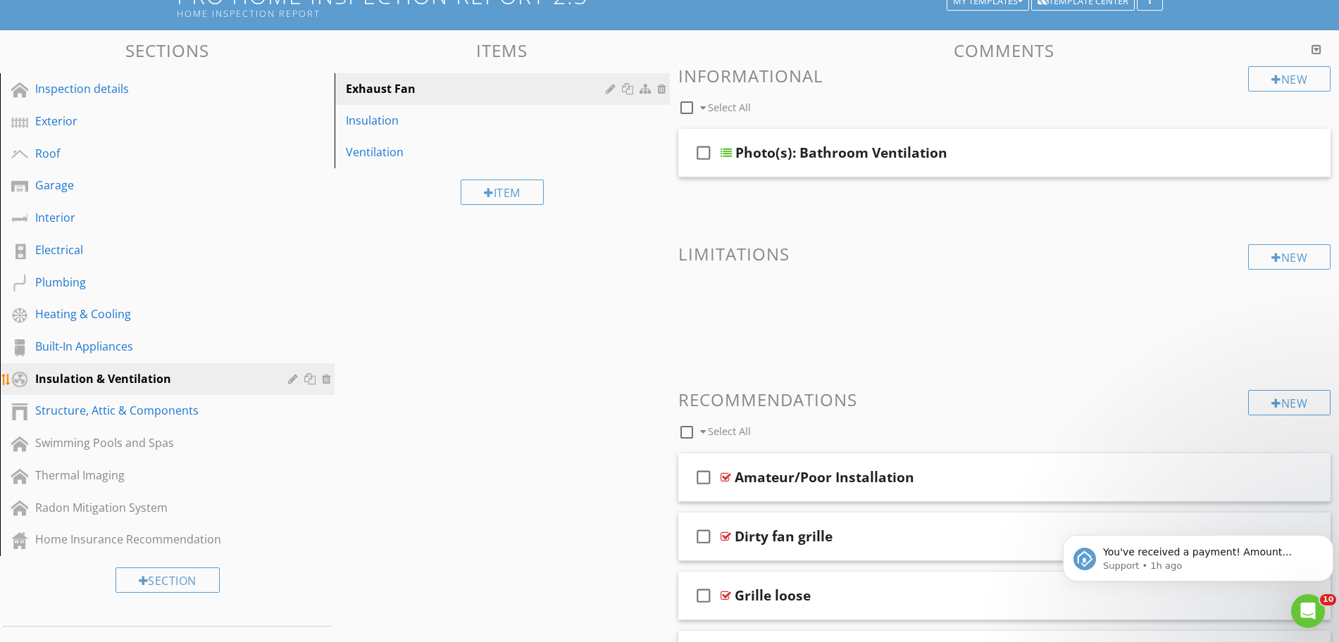
click at [308, 379] on div at bounding box center [311, 378] width 15 height 11
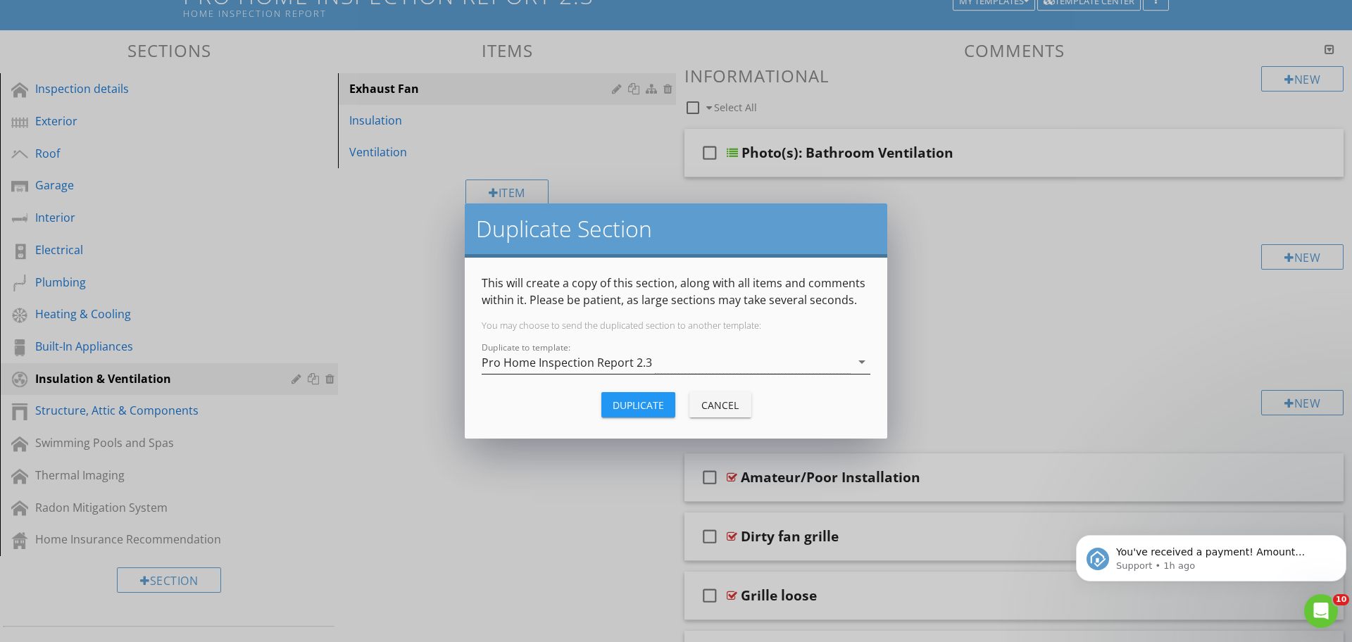
click at [561, 366] on div "Pro Home Inspection Report 2.3" at bounding box center [567, 362] width 170 height 13
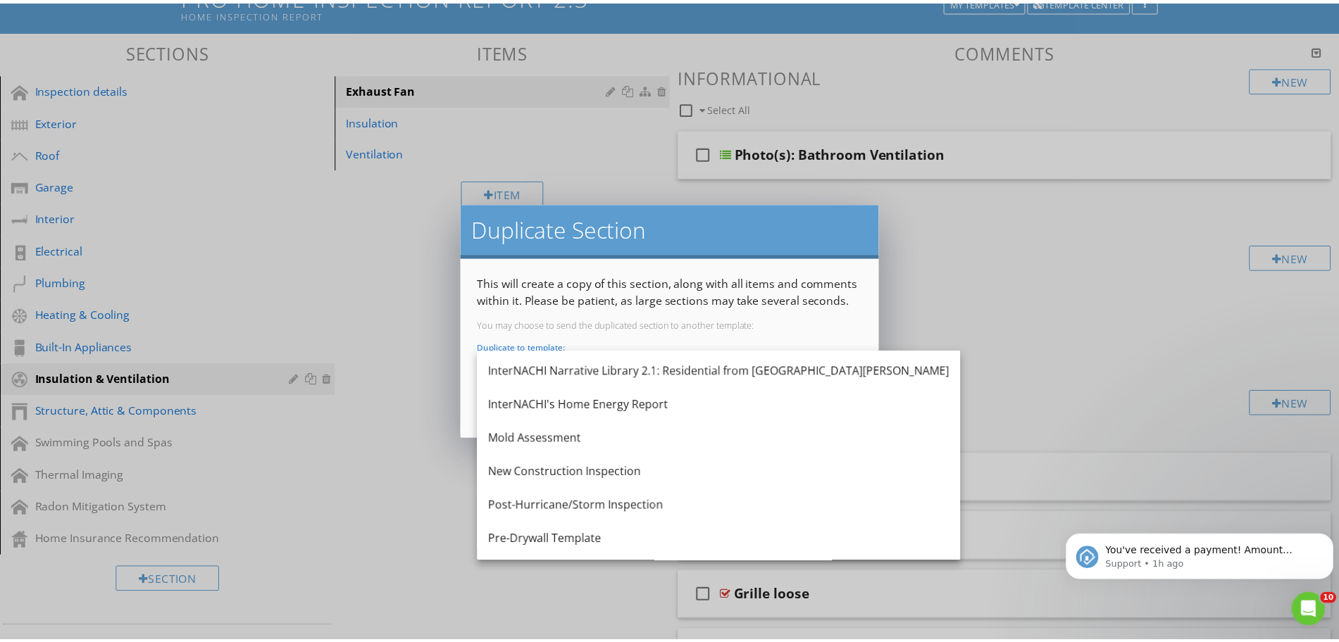
scroll to position [891, 0]
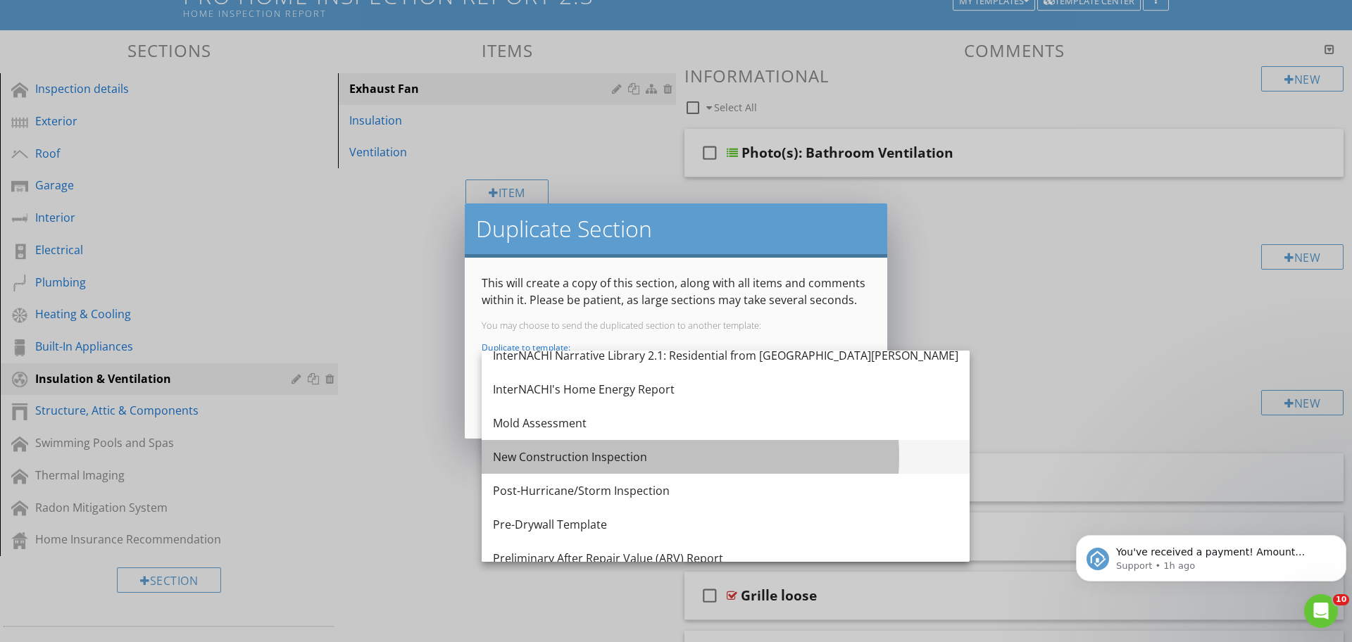
click at [713, 463] on div "New Construction Inspection" at bounding box center [726, 457] width 466 height 17
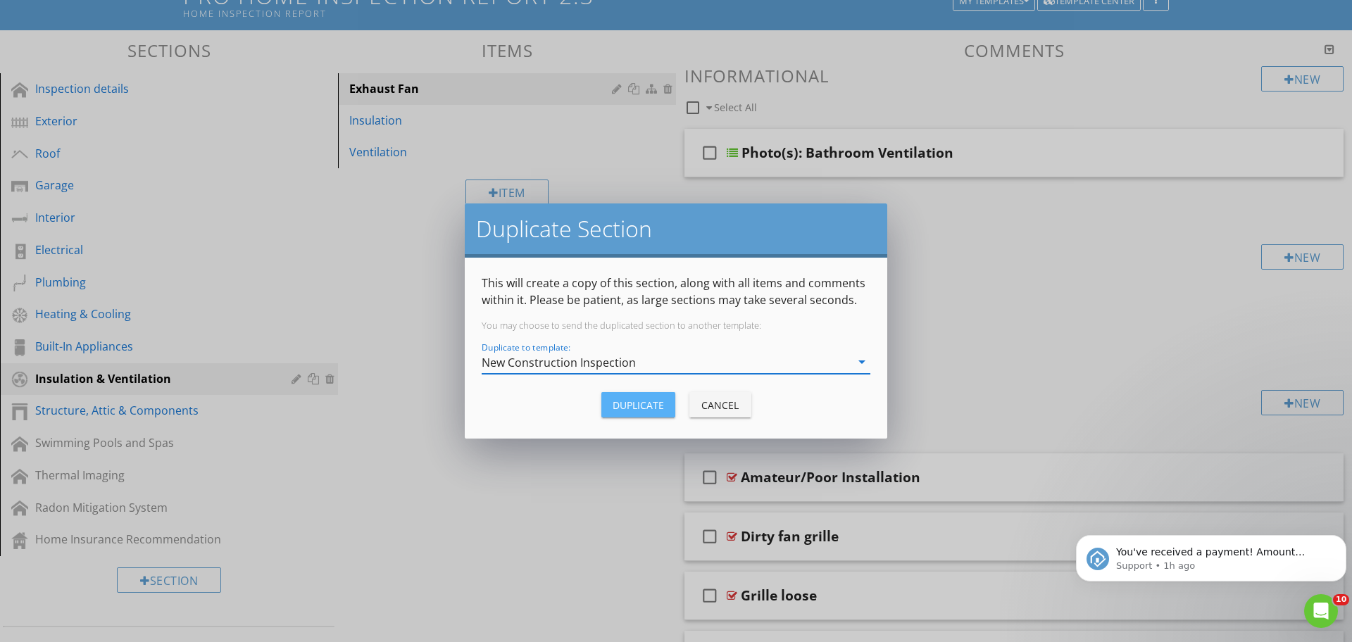
click at [625, 407] on div "Duplicate" at bounding box center [638, 405] width 51 height 15
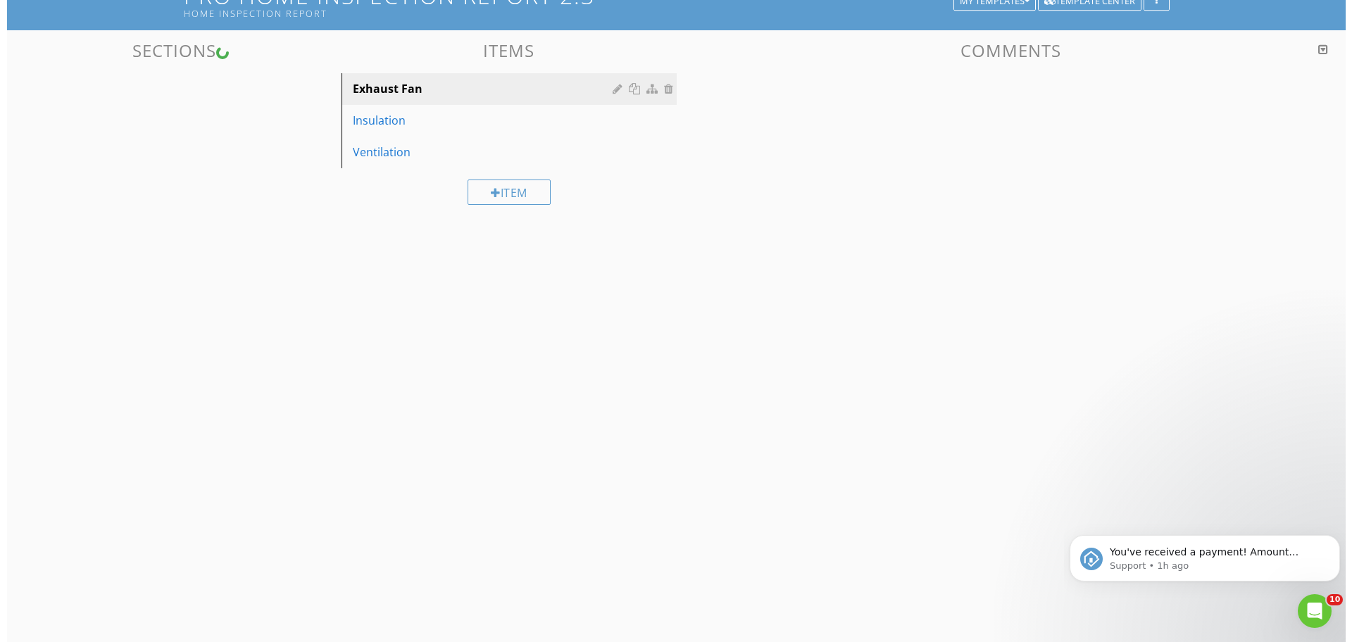
scroll to position [111, 0]
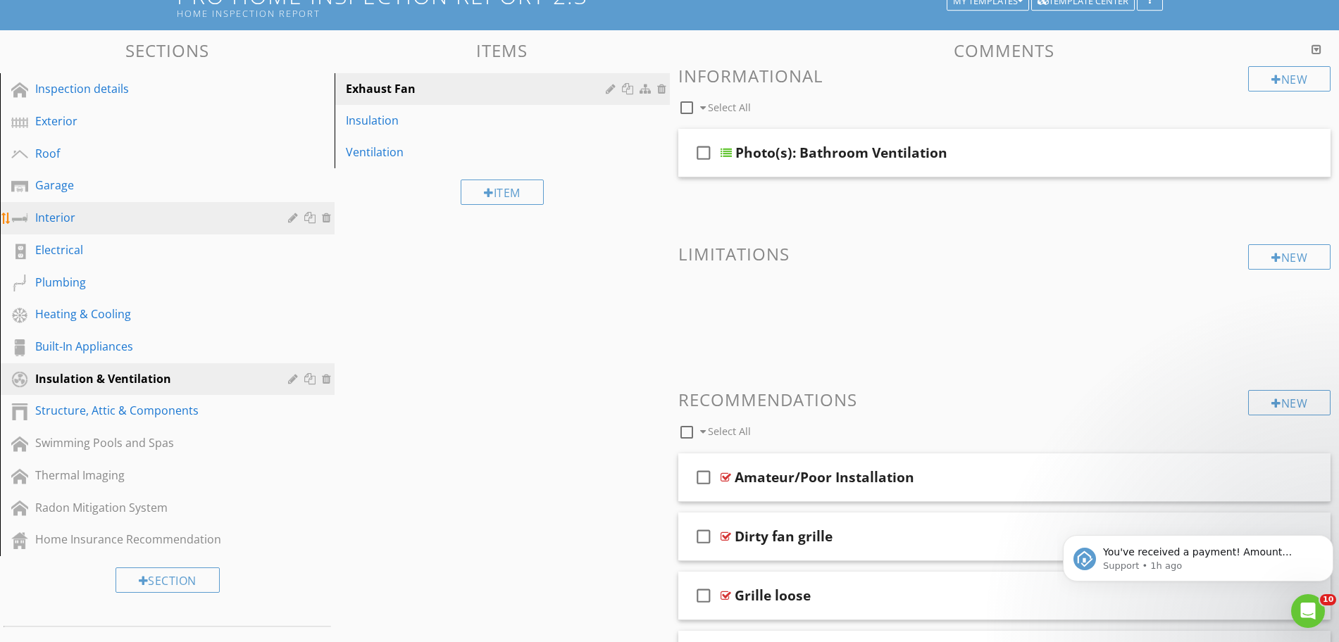
click at [293, 213] on div at bounding box center [294, 217] width 13 height 11
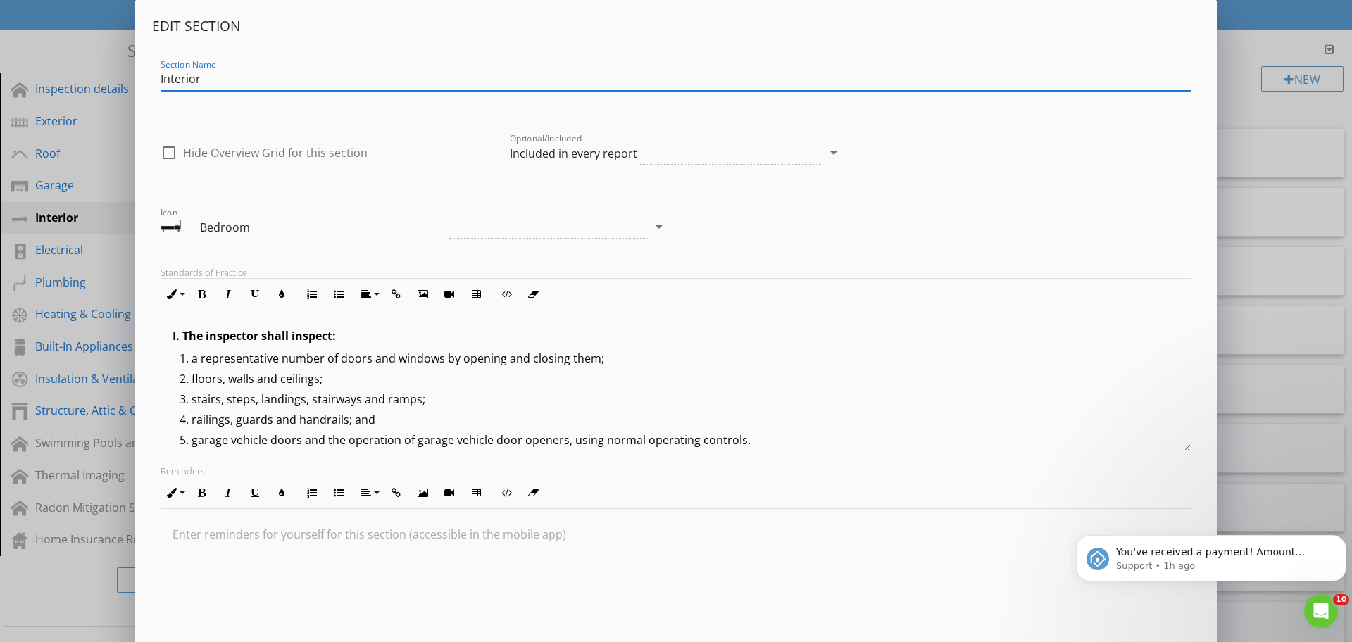
click at [414, 385] on li "floors, walls and ceilings;" at bounding box center [680, 380] width 1000 height 20
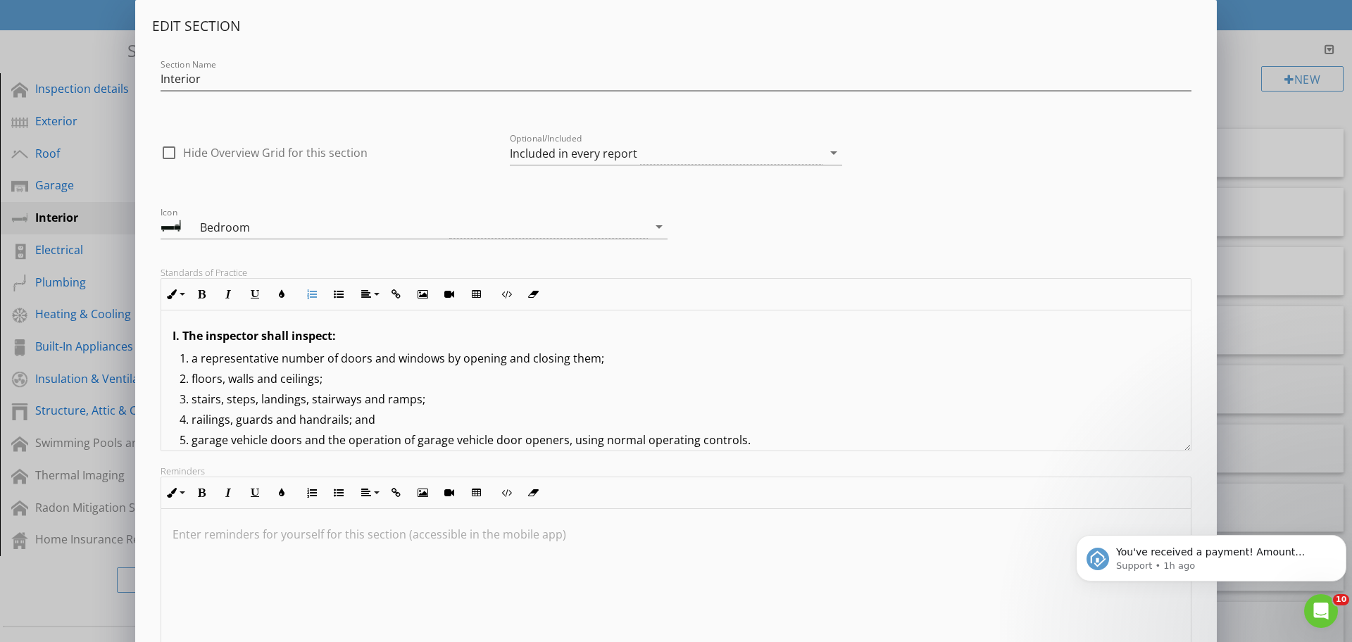
click at [414, 385] on li "floors, walls and ceilings;" at bounding box center [680, 380] width 1000 height 20
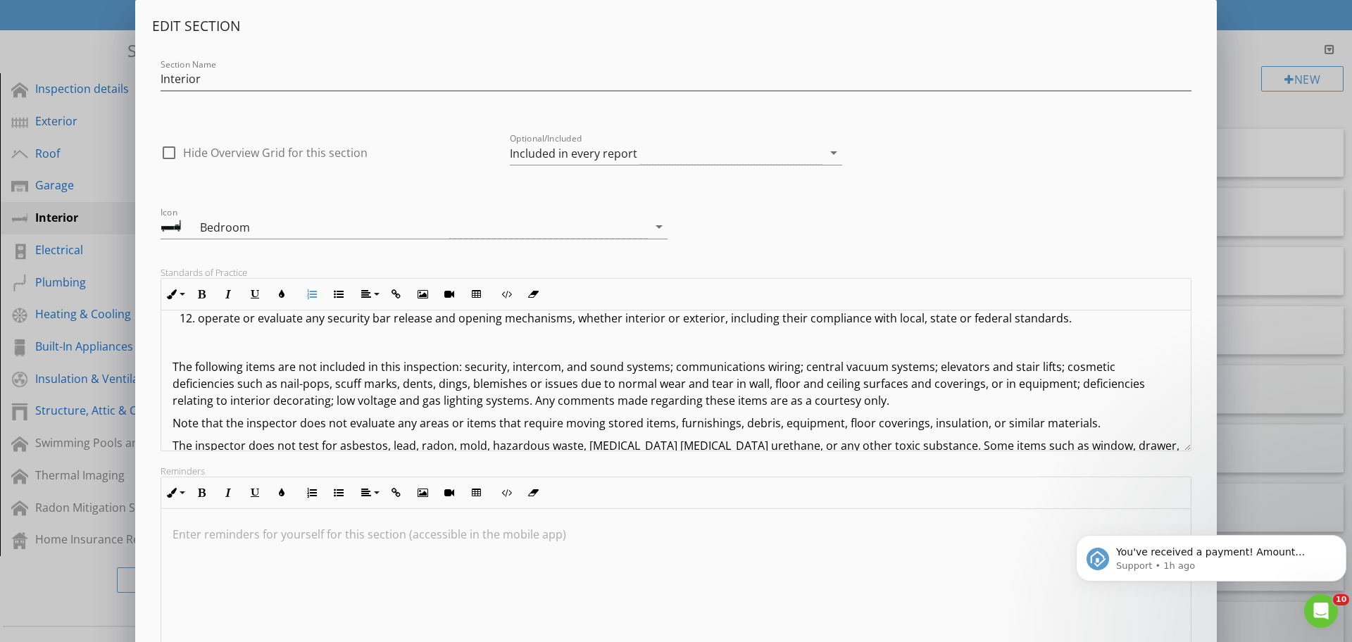
scroll to position [528, 0]
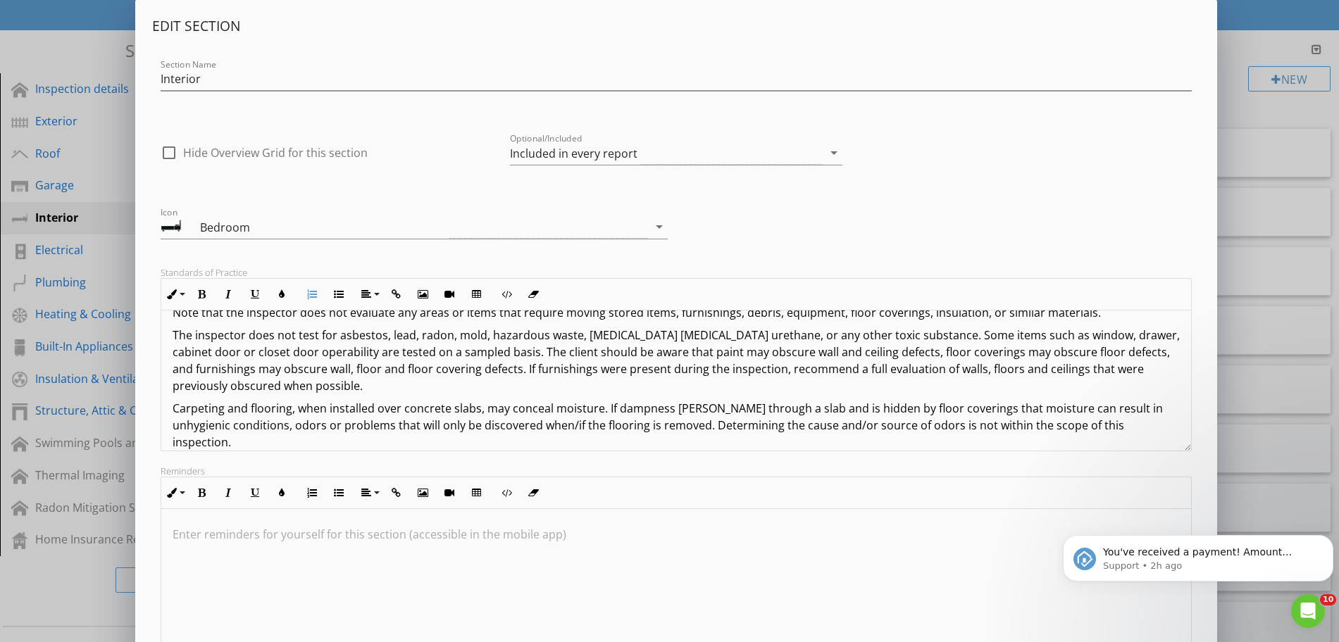
click at [1257, 211] on div "Edit Section Section Name Interior check_box_outline_blank Hide Overview Grid f…" at bounding box center [669, 373] width 1339 height 746
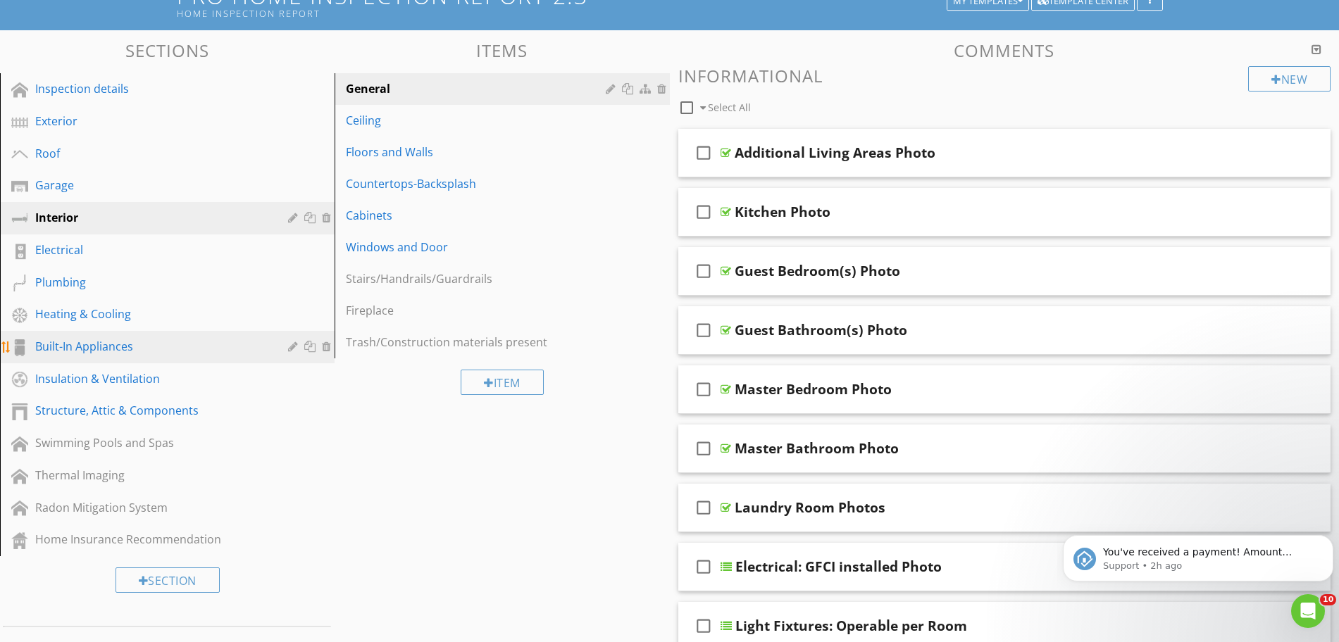
click at [308, 344] on div at bounding box center [311, 346] width 15 height 11
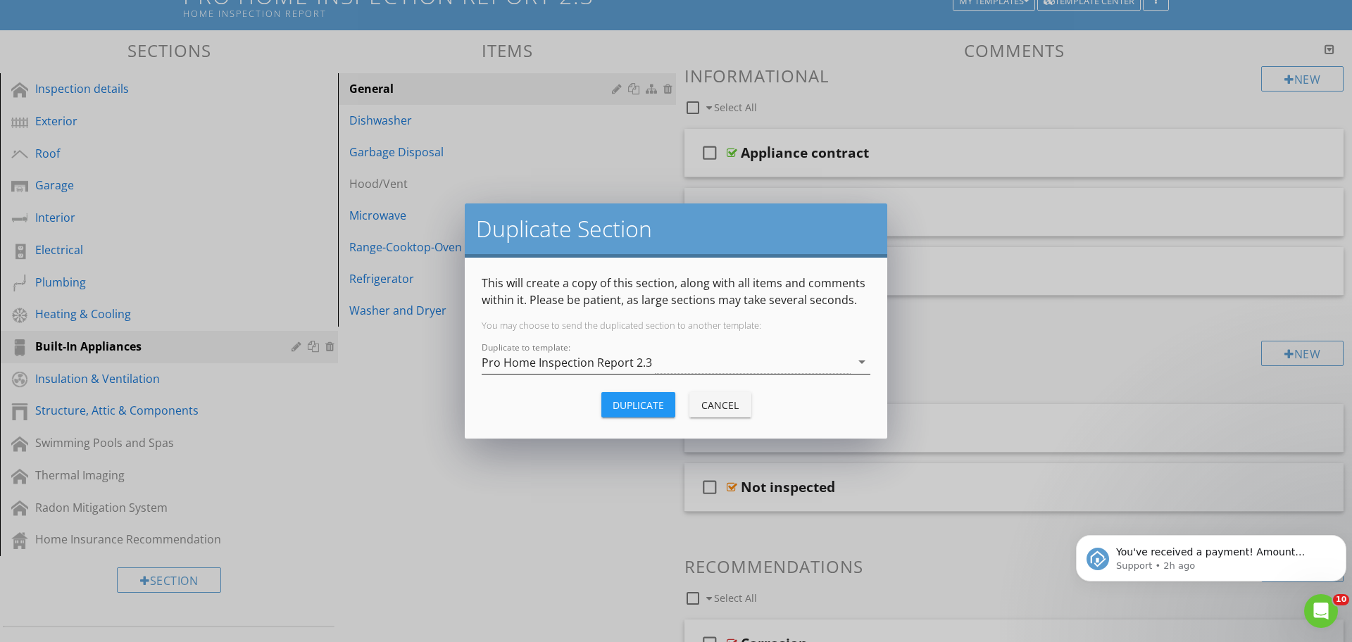
click at [592, 364] on div "Pro Home Inspection Report 2.3" at bounding box center [567, 362] width 170 height 13
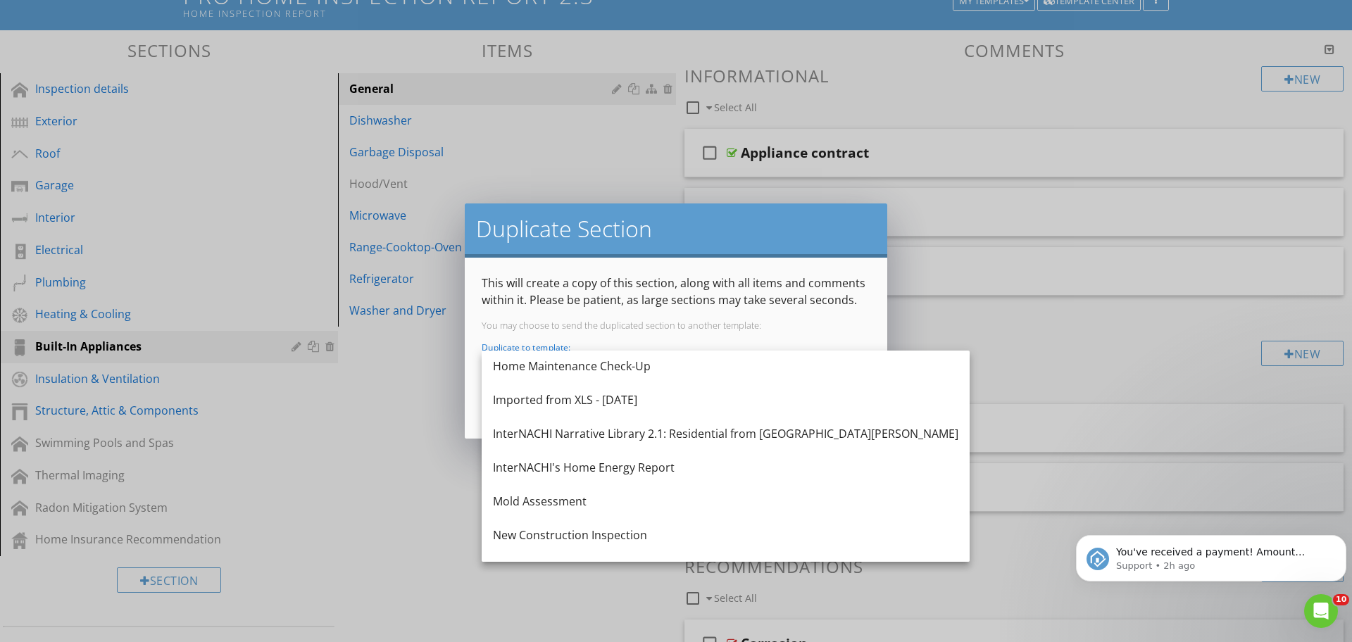
scroll to position [848, 0]
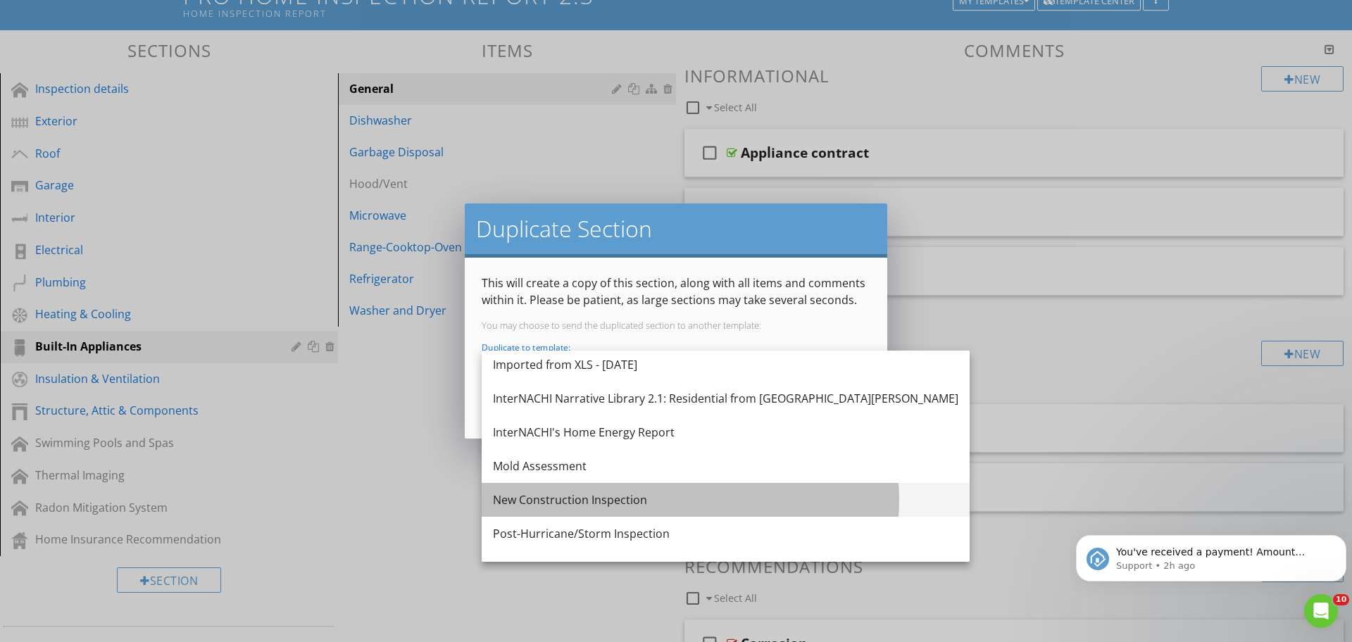
click at [665, 505] on div "New Construction Inspection" at bounding box center [726, 500] width 466 height 17
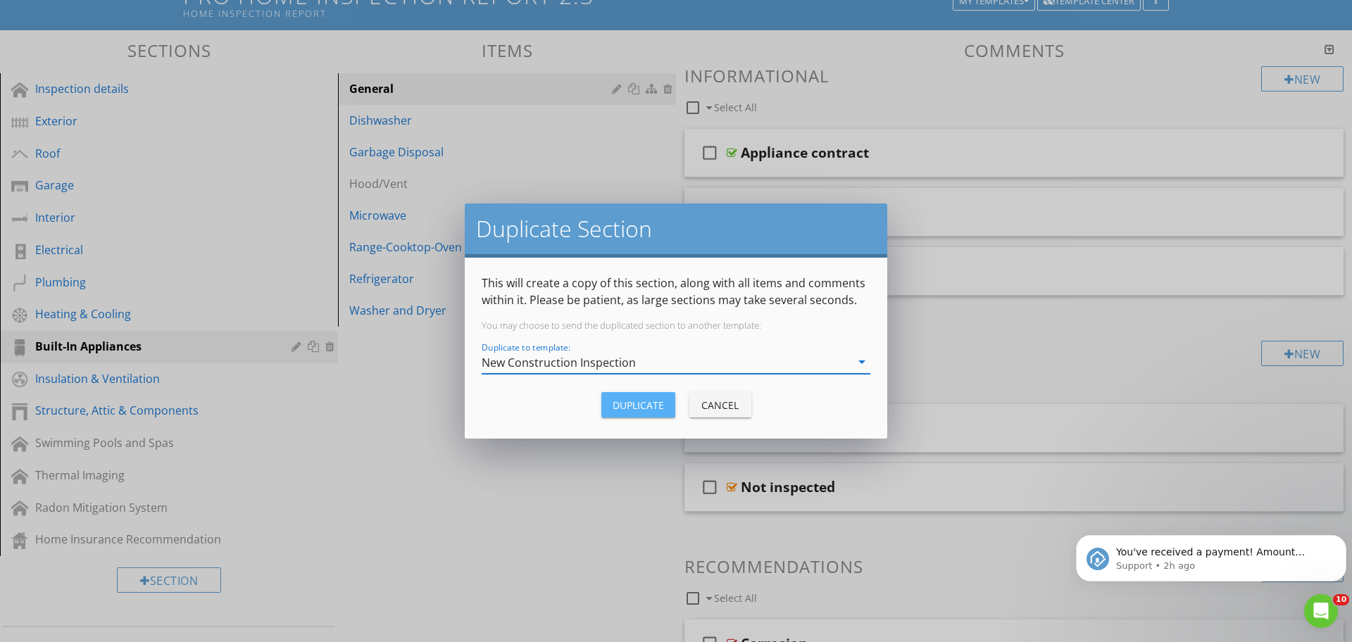
click at [648, 408] on div "Duplicate" at bounding box center [638, 405] width 51 height 15
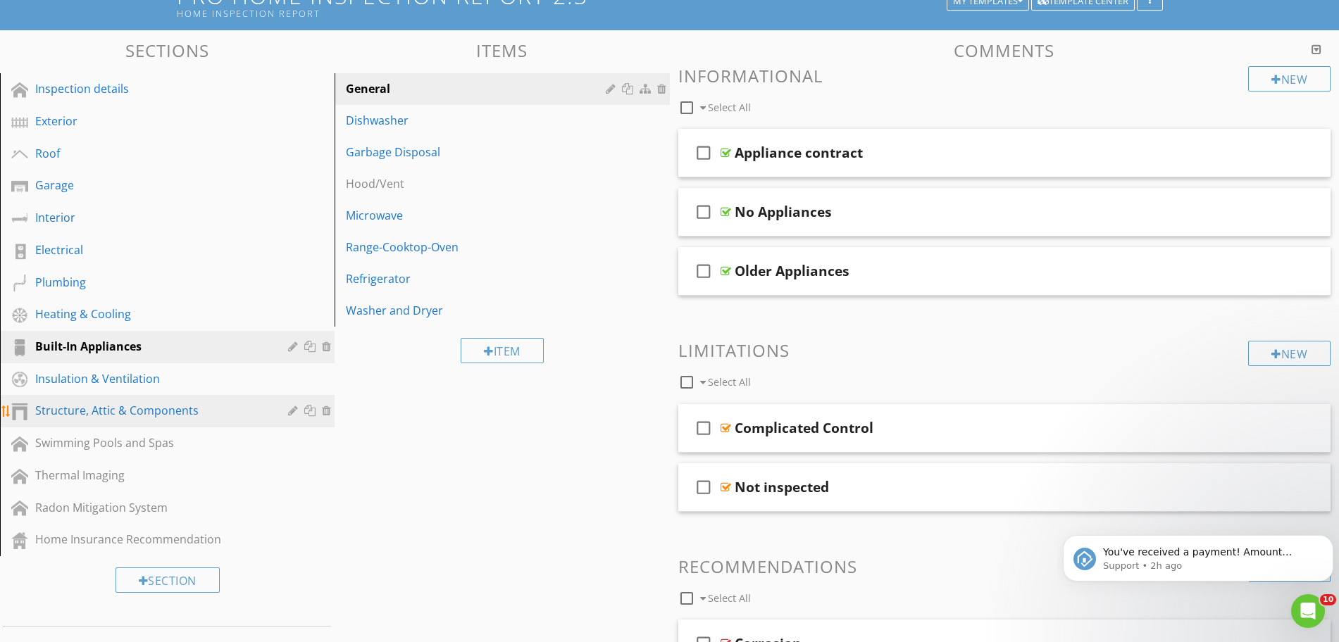
click at [148, 407] on div "Structure, Attic & Components" at bounding box center [151, 410] width 232 height 17
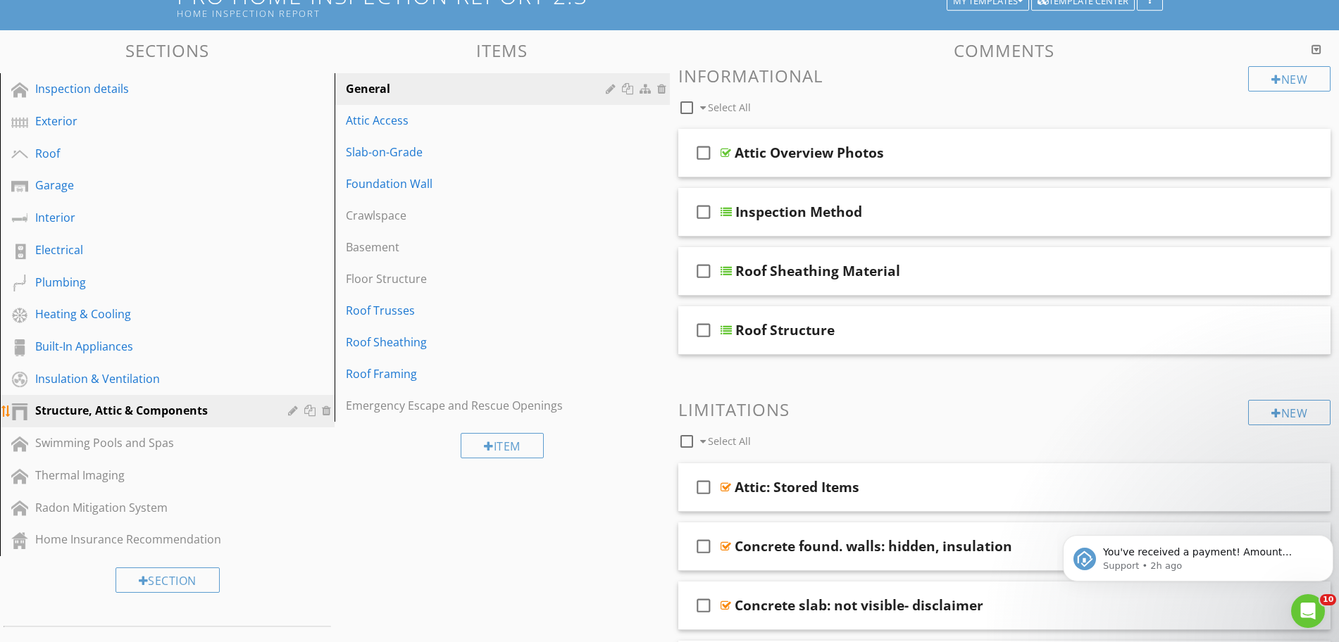
click at [312, 415] on div at bounding box center [311, 410] width 15 height 11
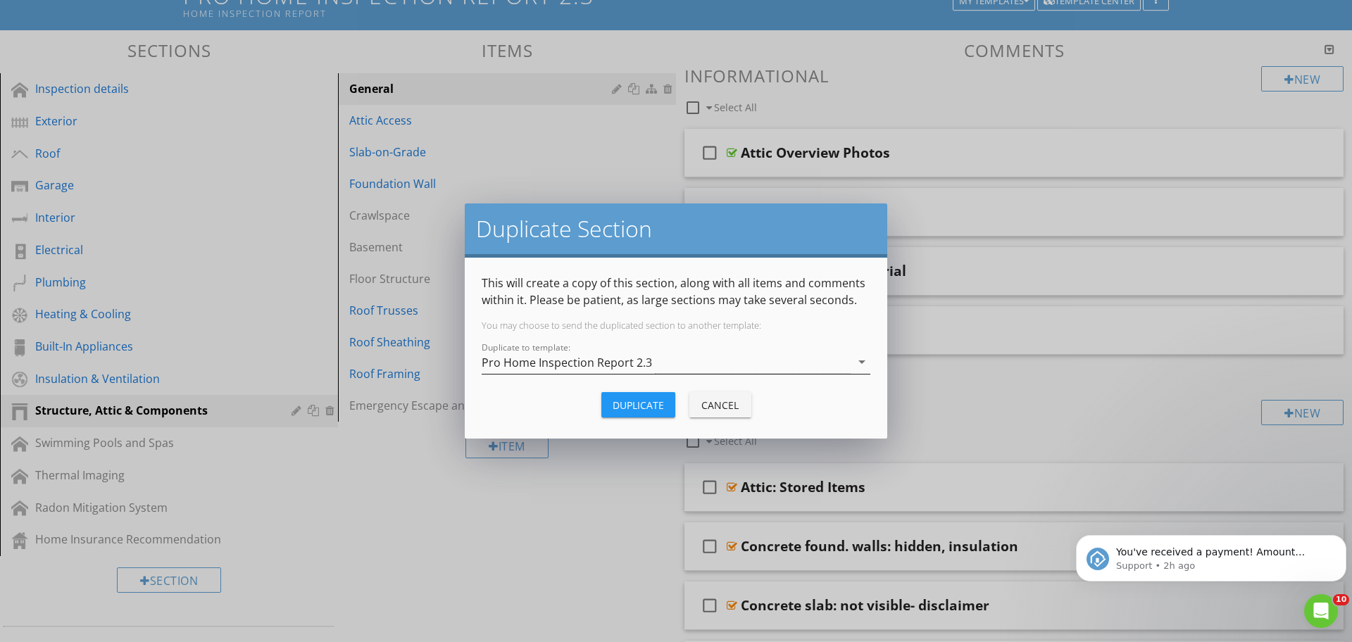
click at [712, 363] on div "Pro Home Inspection Report 2.3" at bounding box center [666, 362] width 369 height 23
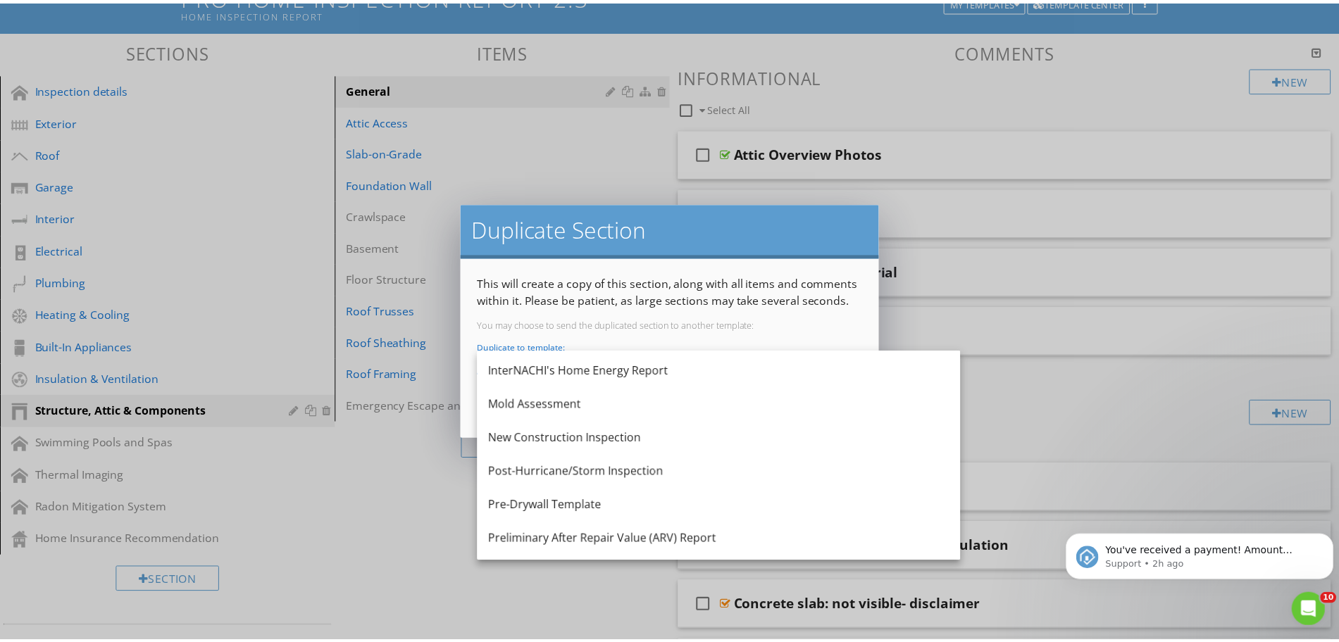
scroll to position [942, 0]
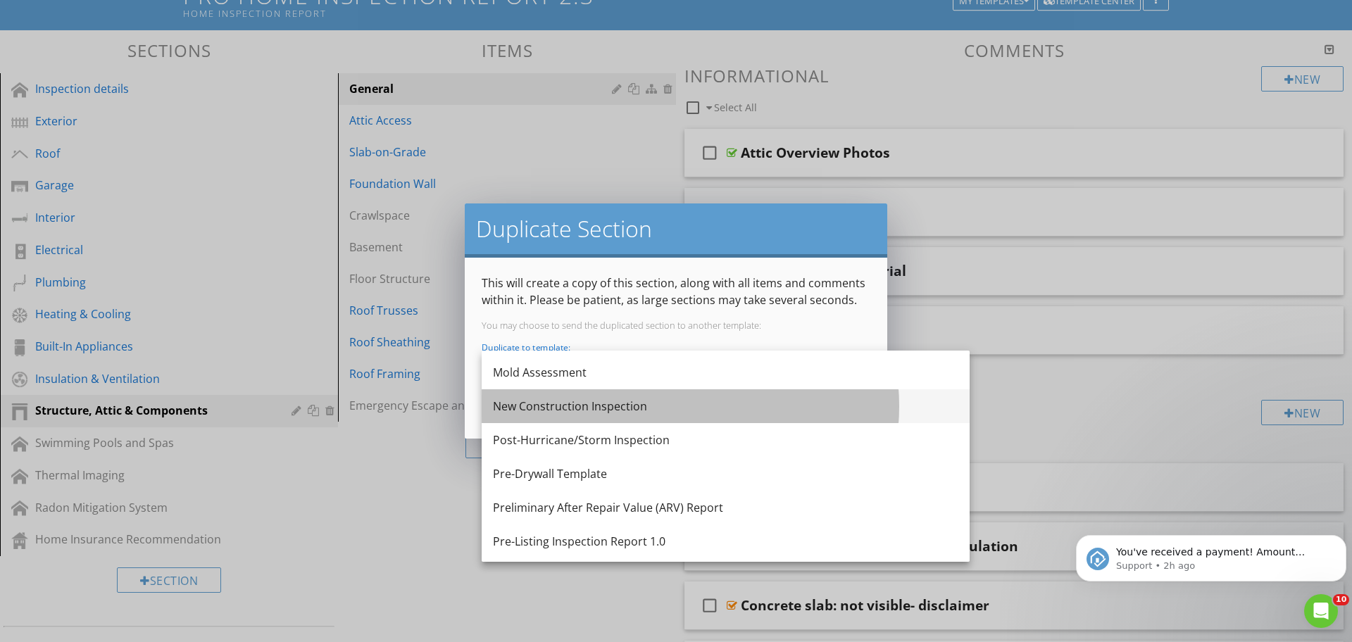
click at [714, 404] on div "New Construction Inspection" at bounding box center [726, 406] width 466 height 17
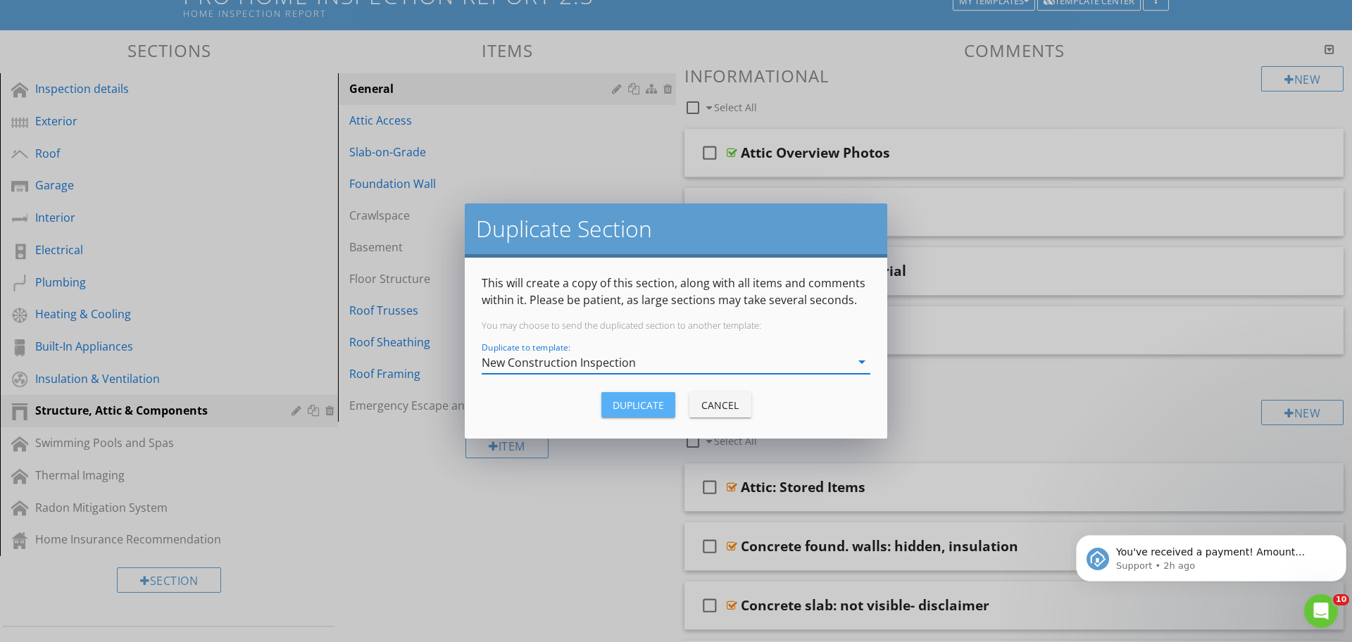
click at [649, 413] on button "Duplicate" at bounding box center [638, 404] width 74 height 25
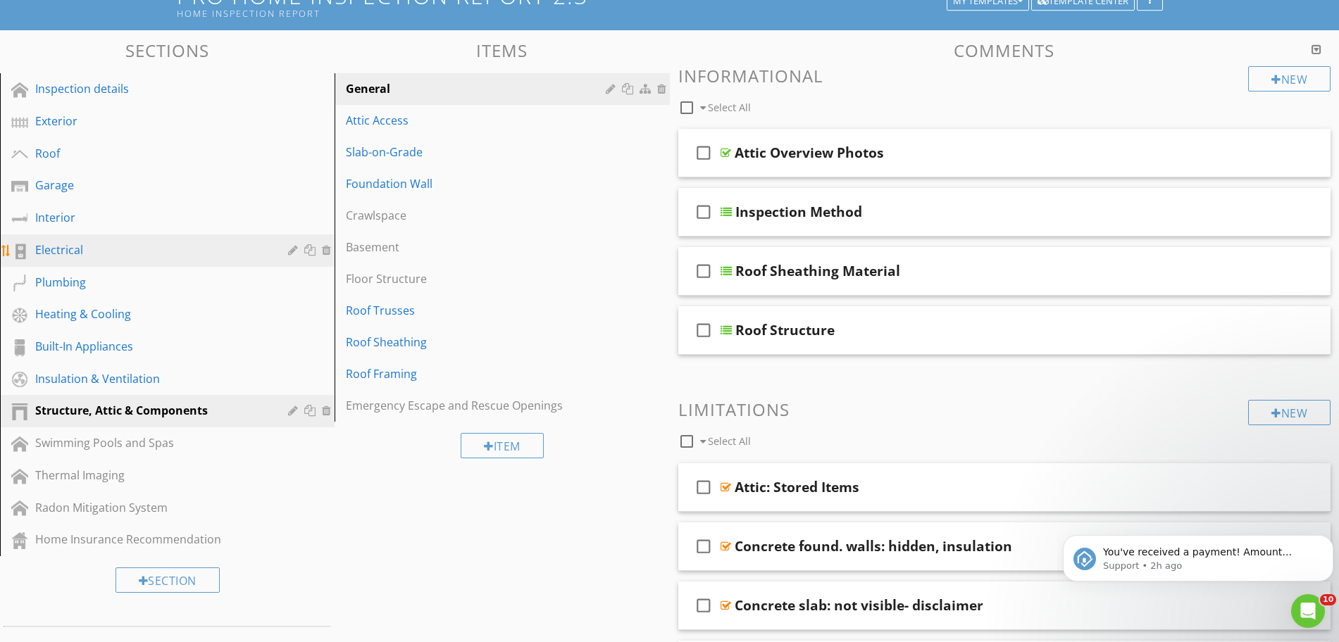
click at [157, 252] on div "Electrical" at bounding box center [151, 250] width 232 height 17
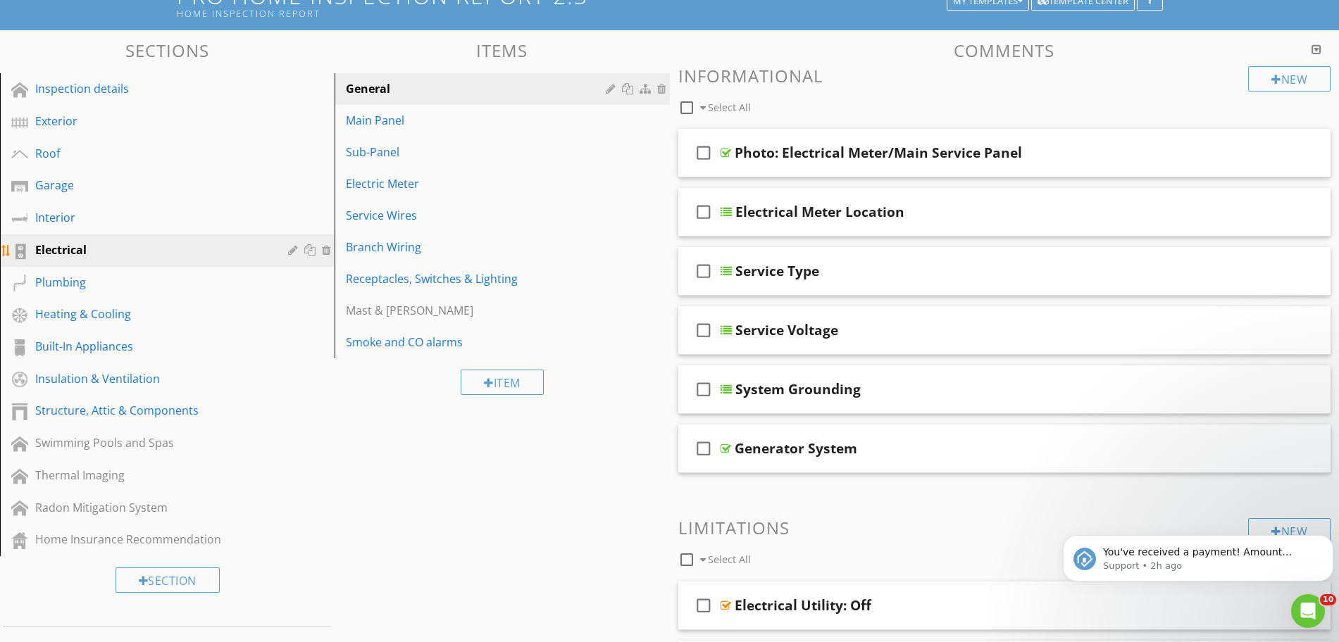
click at [311, 251] on div at bounding box center [311, 249] width 15 height 11
click at [1098, 282] on div at bounding box center [669, 321] width 1339 height 642
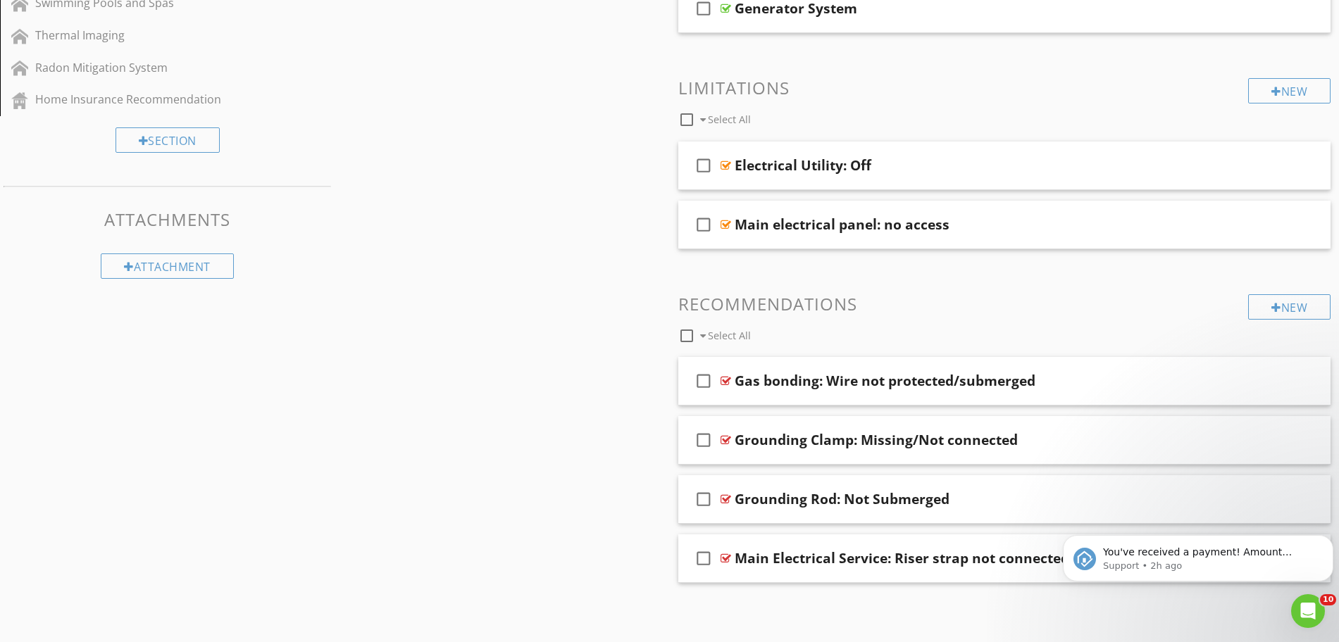
scroll to position [111, 0]
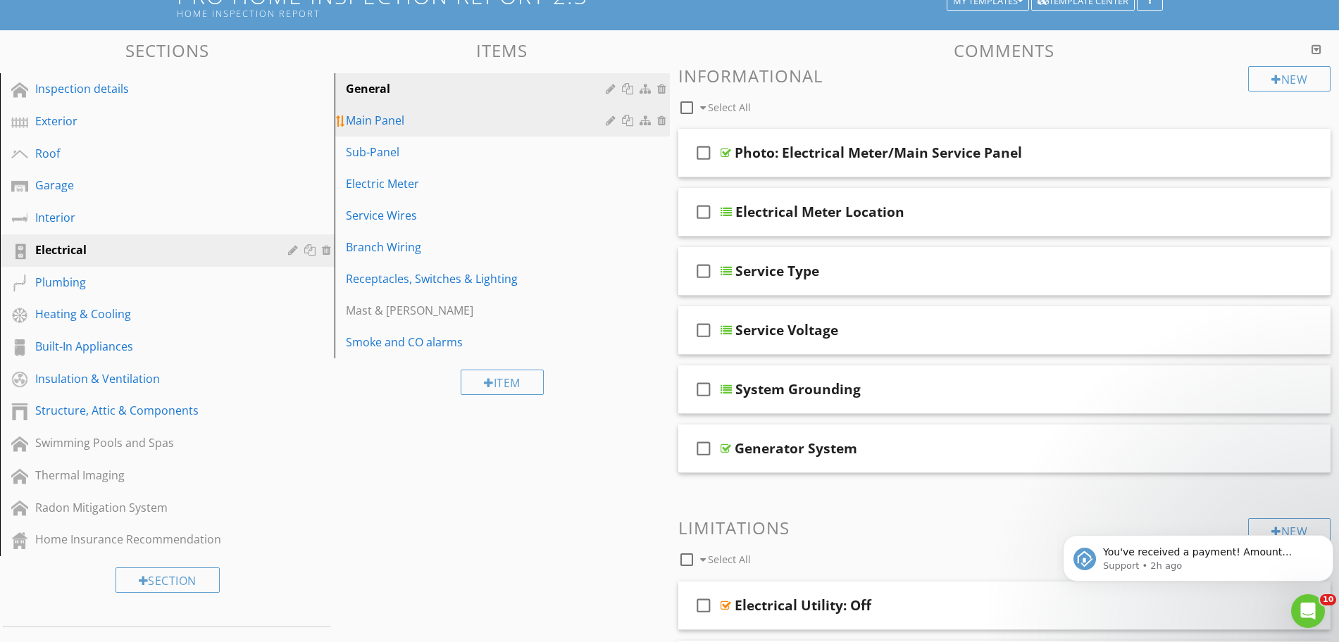
click at [373, 130] on link "Main Panel" at bounding box center [504, 120] width 330 height 31
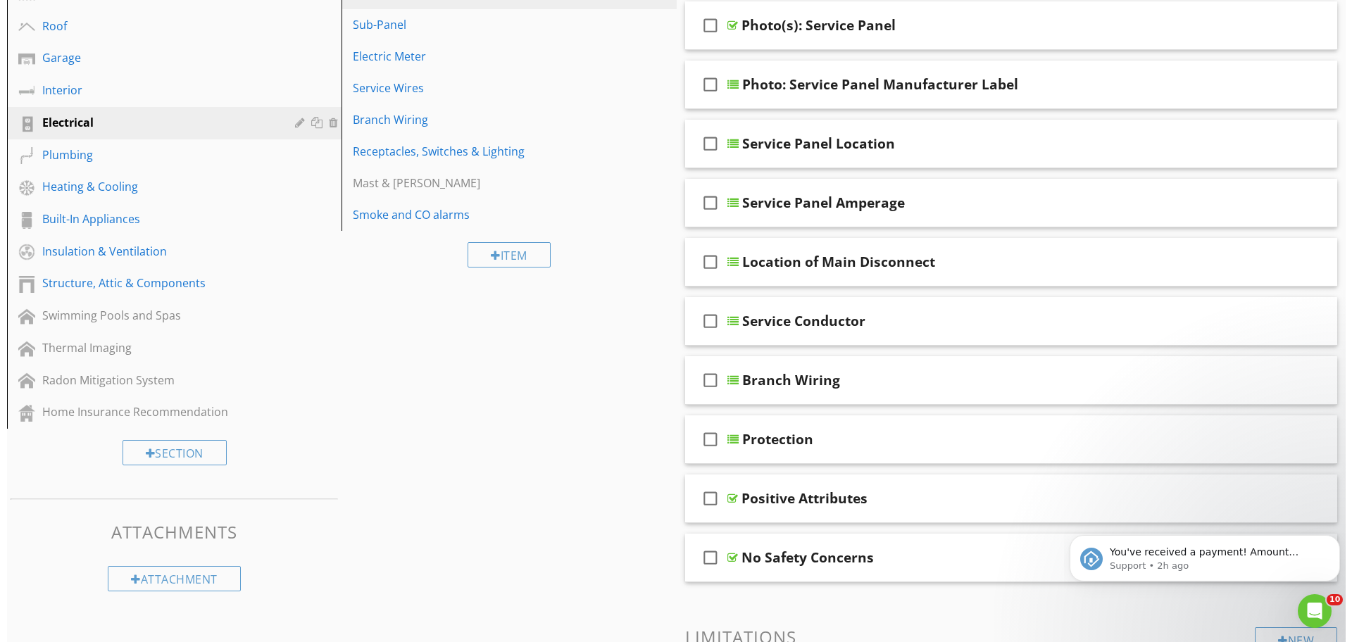
scroll to position [0, 0]
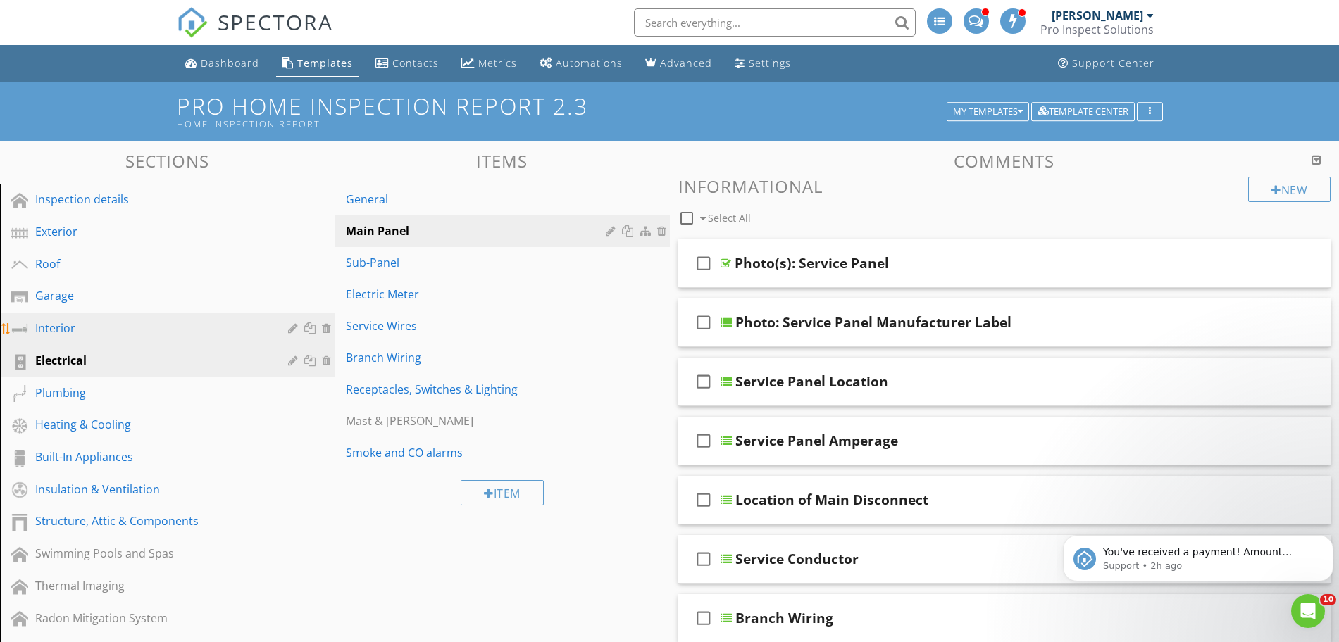
click at [120, 339] on link "Interior" at bounding box center [169, 329] width 330 height 32
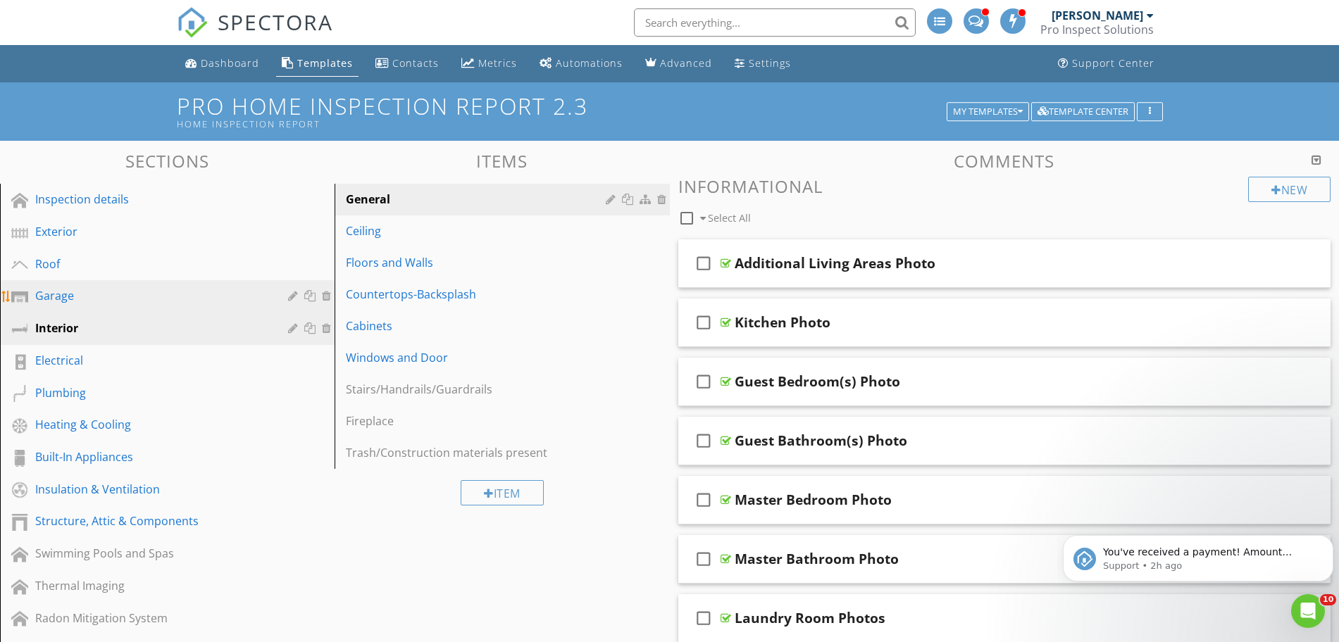
click at [116, 297] on div "Garage" at bounding box center [151, 295] width 232 height 17
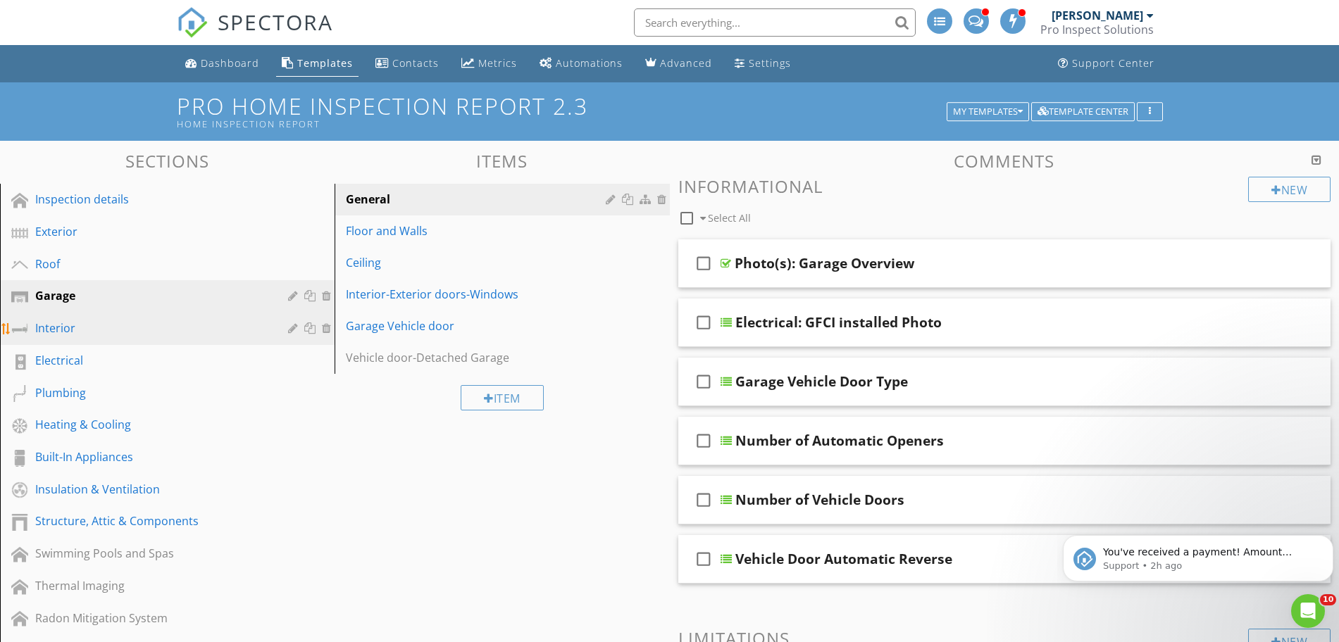
click at [101, 342] on link "Interior" at bounding box center [169, 329] width 330 height 32
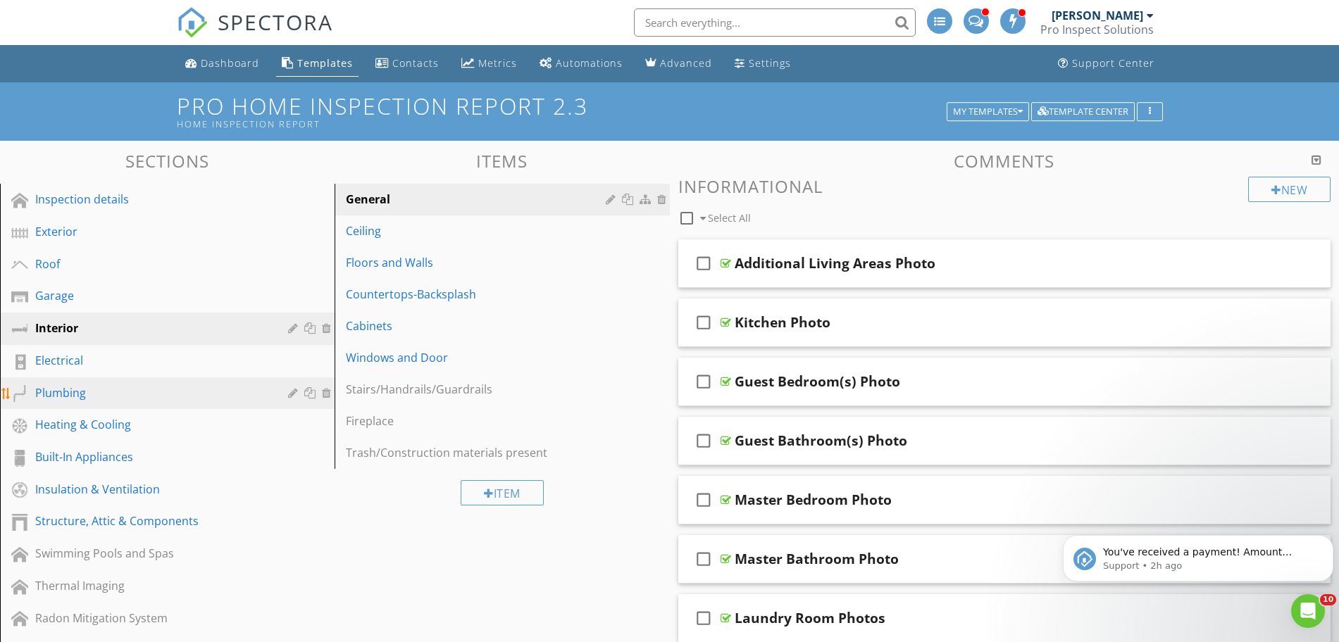
click at [96, 385] on div "Plumbing" at bounding box center [151, 393] width 232 height 17
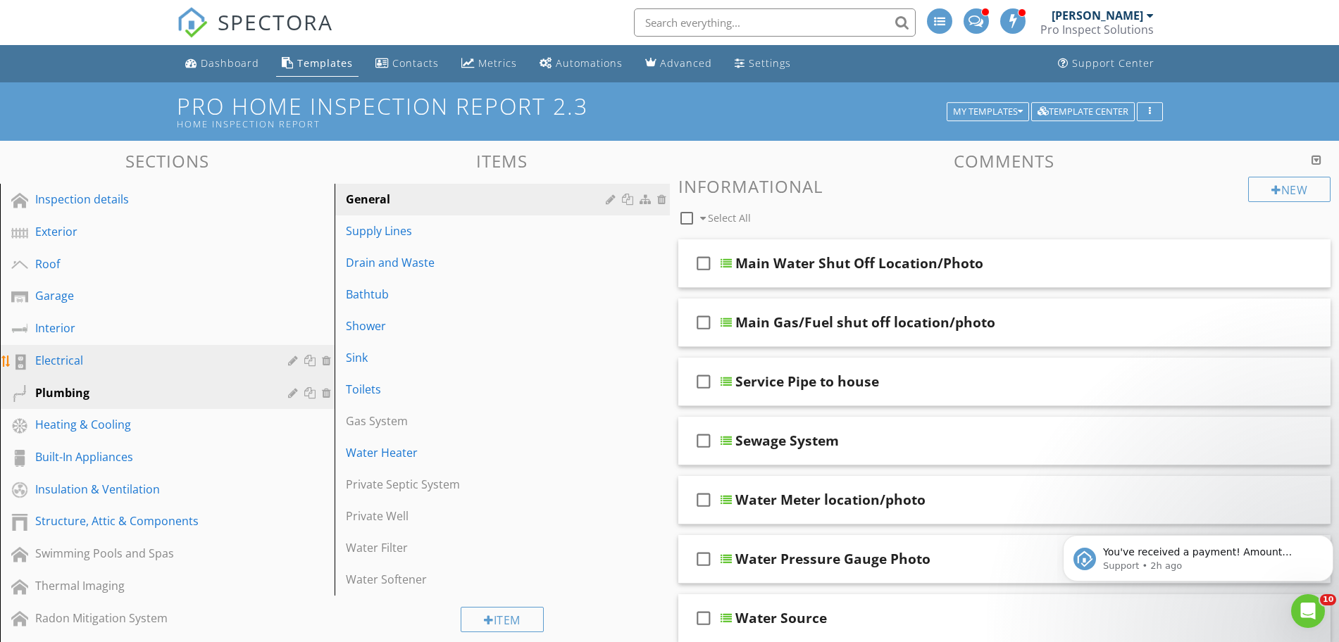
click at [225, 376] on link "Electrical" at bounding box center [169, 361] width 330 height 32
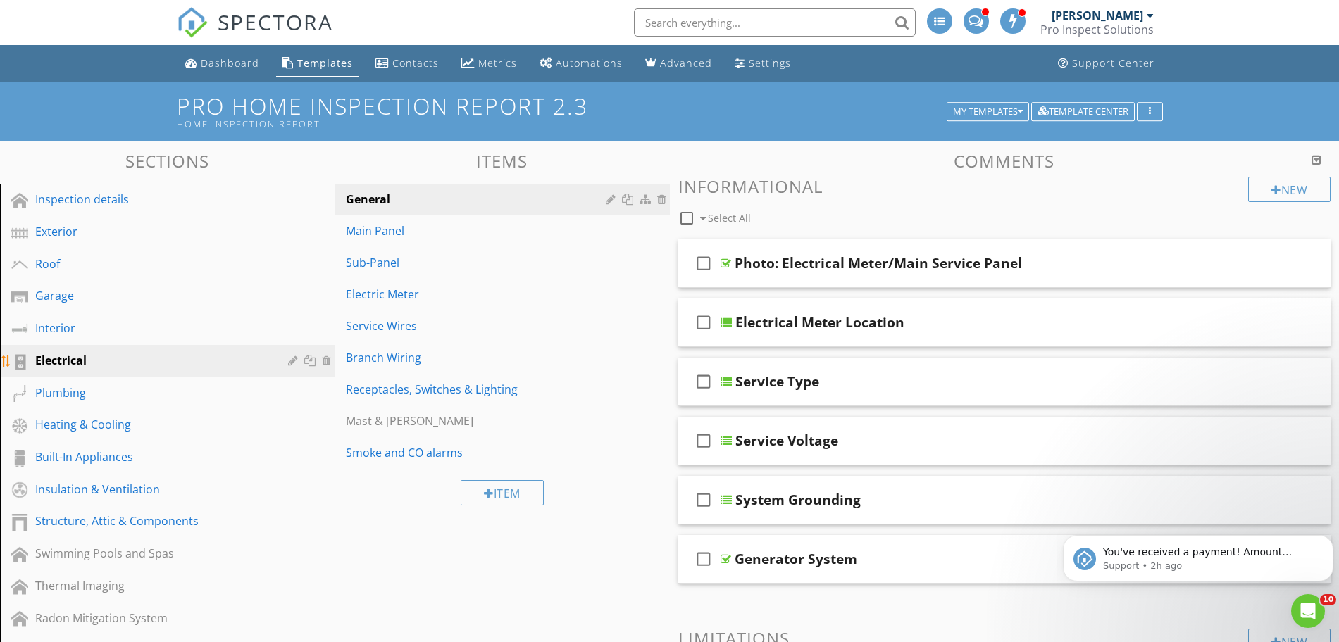
click at [311, 363] on div at bounding box center [311, 360] width 15 height 11
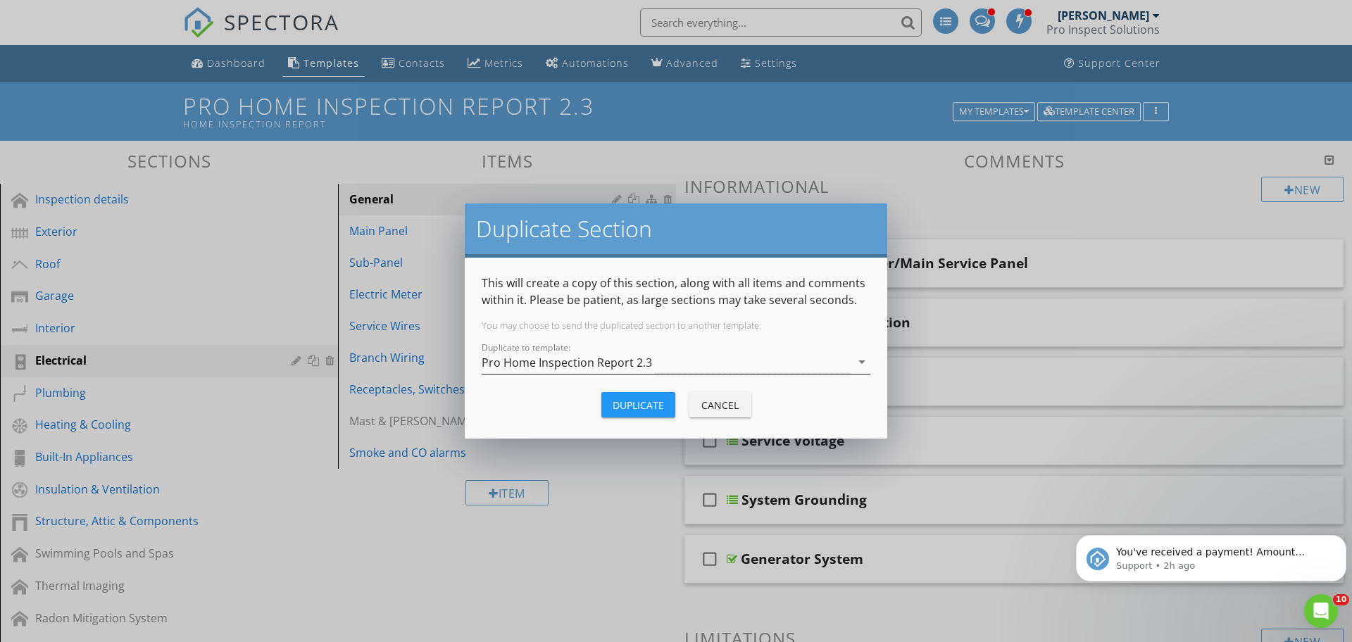
click at [665, 359] on div "Pro Home Inspection Report 2.3" at bounding box center [666, 362] width 369 height 23
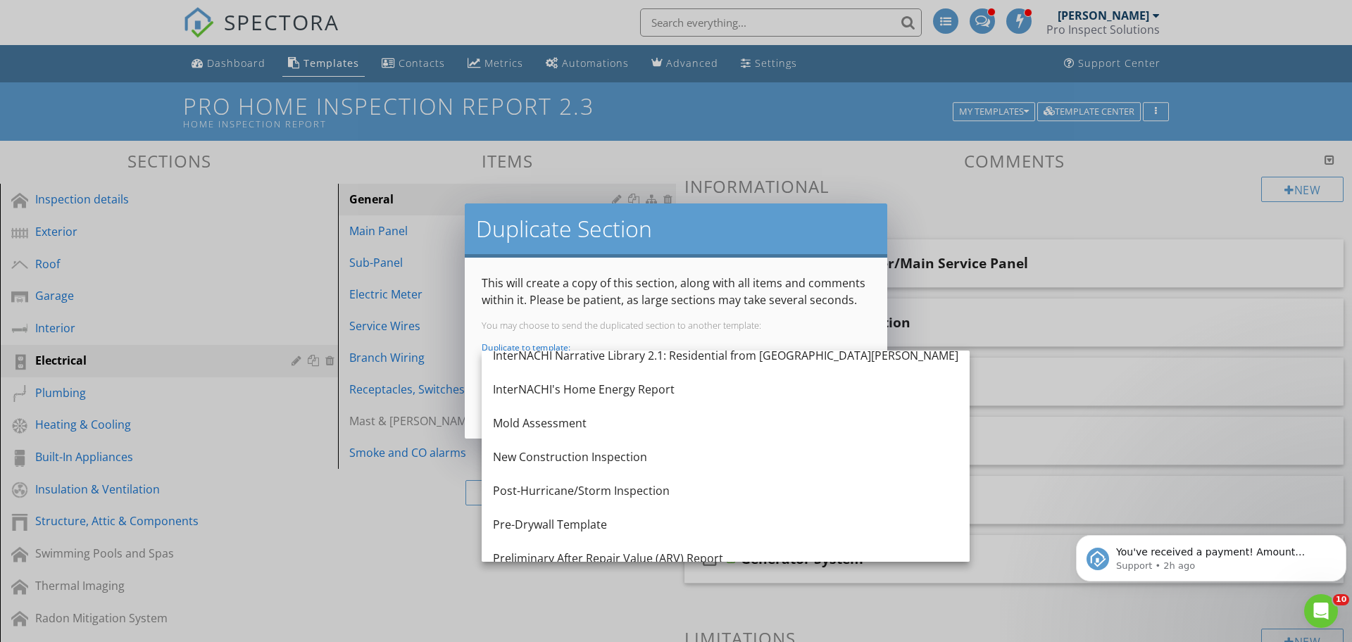
scroll to position [907, 0]
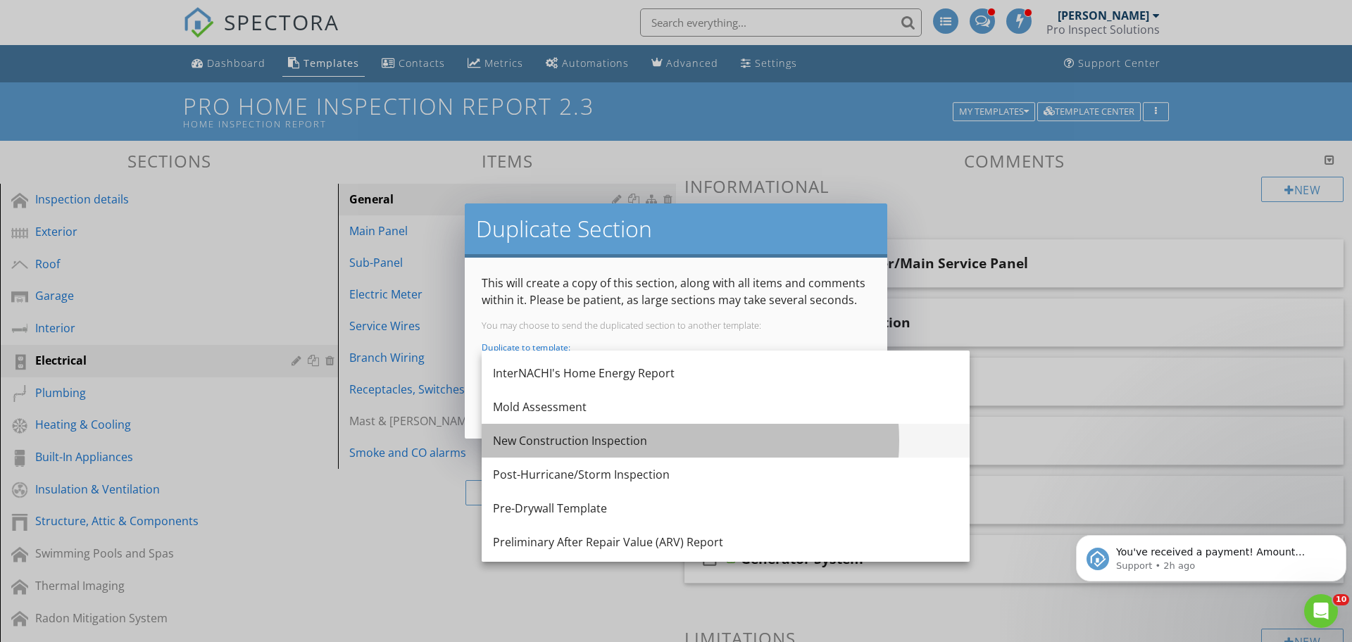
click at [742, 447] on div "New Construction Inspection" at bounding box center [726, 440] width 466 height 17
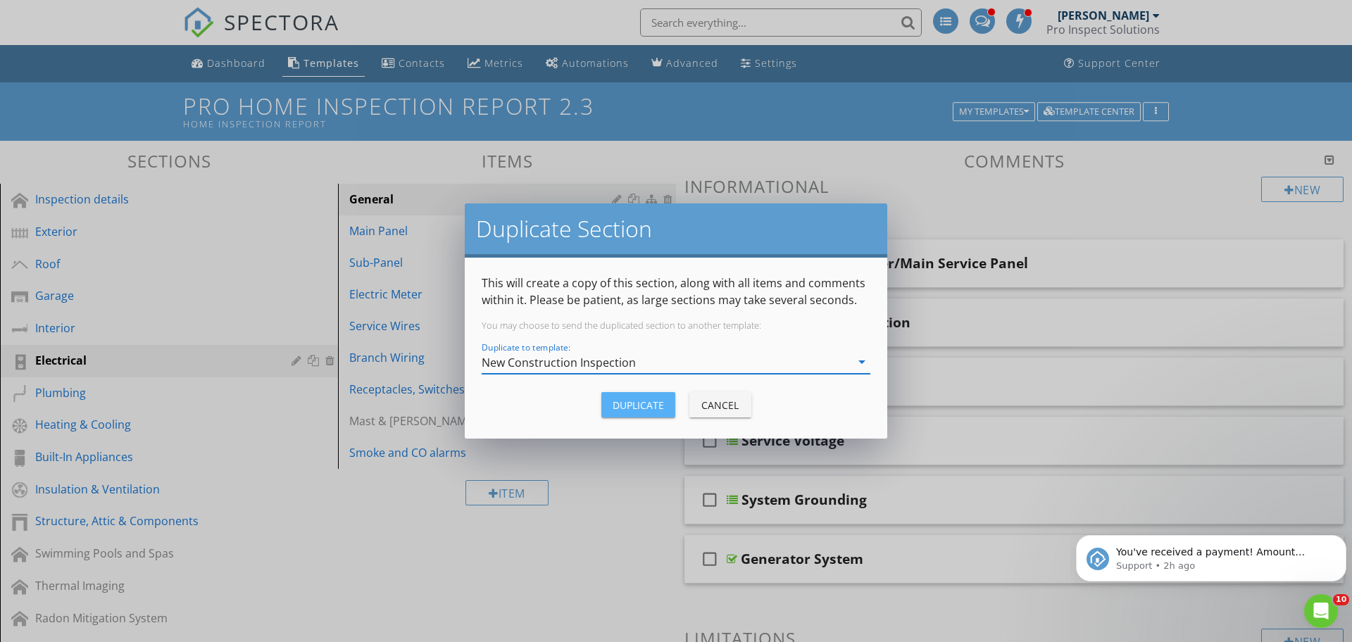
click at [632, 411] on div "Duplicate" at bounding box center [638, 405] width 51 height 15
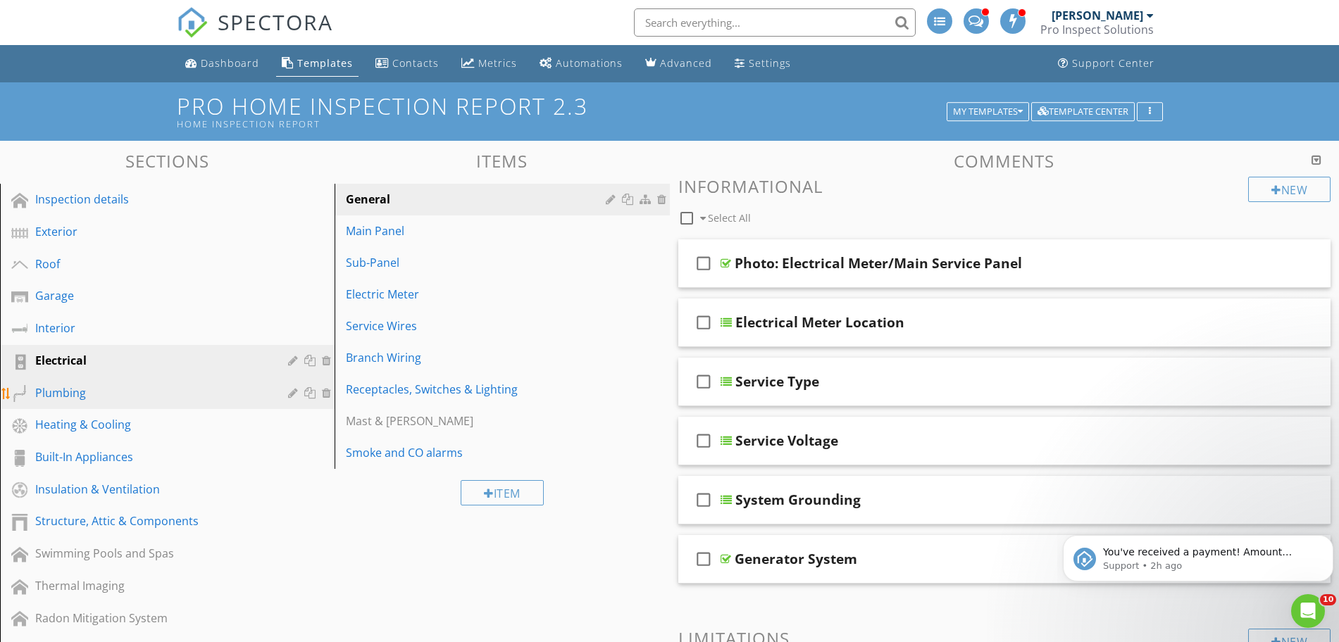
click at [189, 394] on div "Plumbing" at bounding box center [151, 393] width 232 height 17
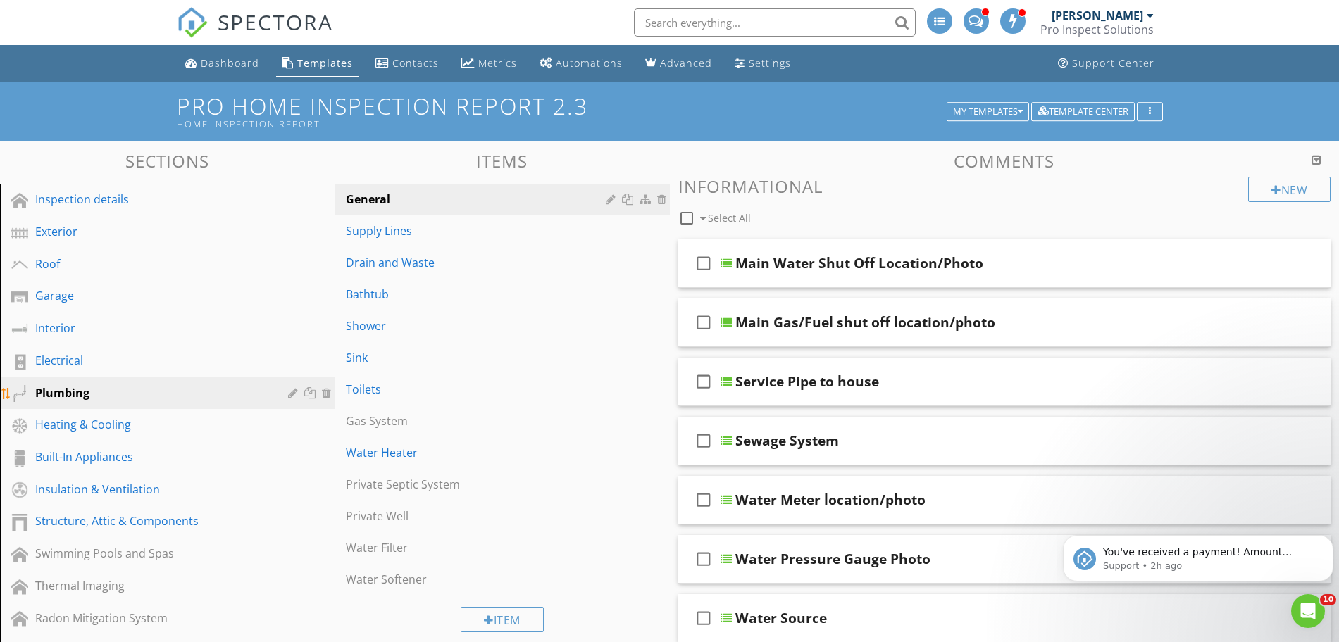
click at [309, 391] on div at bounding box center [311, 392] width 15 height 11
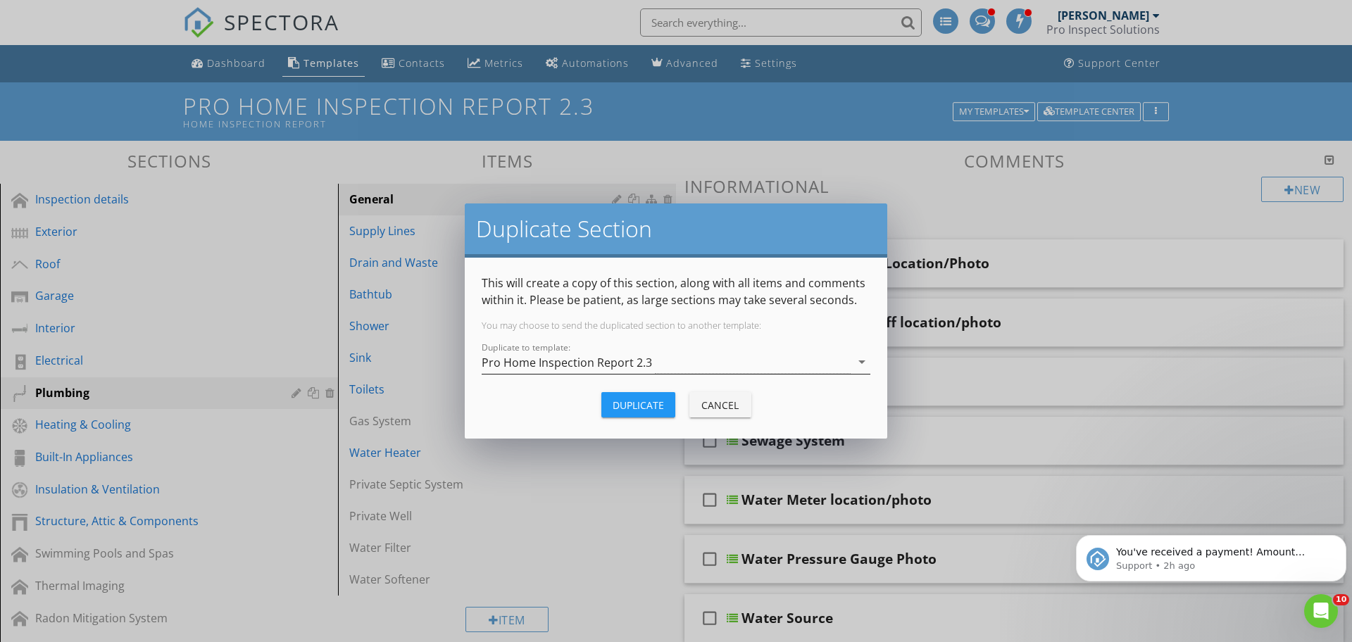
click at [561, 374] on div "Duplicate to template: Pro Home Inspection Report 2.3 arrow_drop_down" at bounding box center [676, 362] width 389 height 23
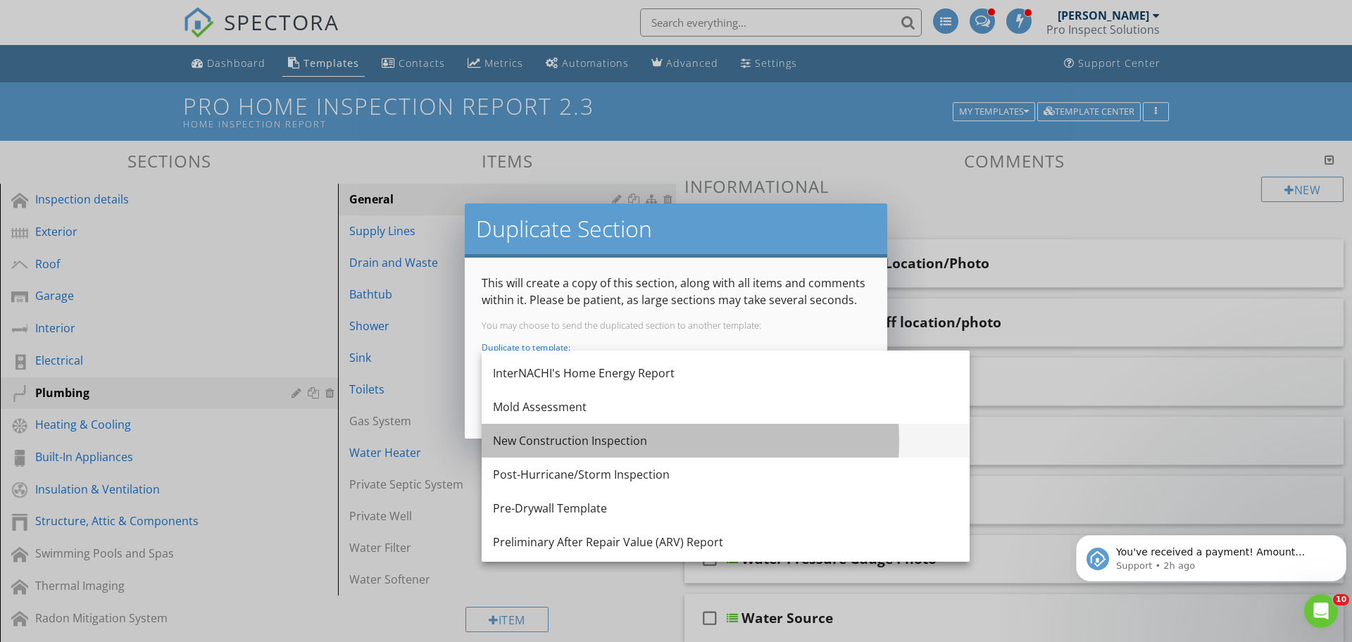
click at [673, 444] on div "New Construction Inspection" at bounding box center [726, 440] width 466 height 17
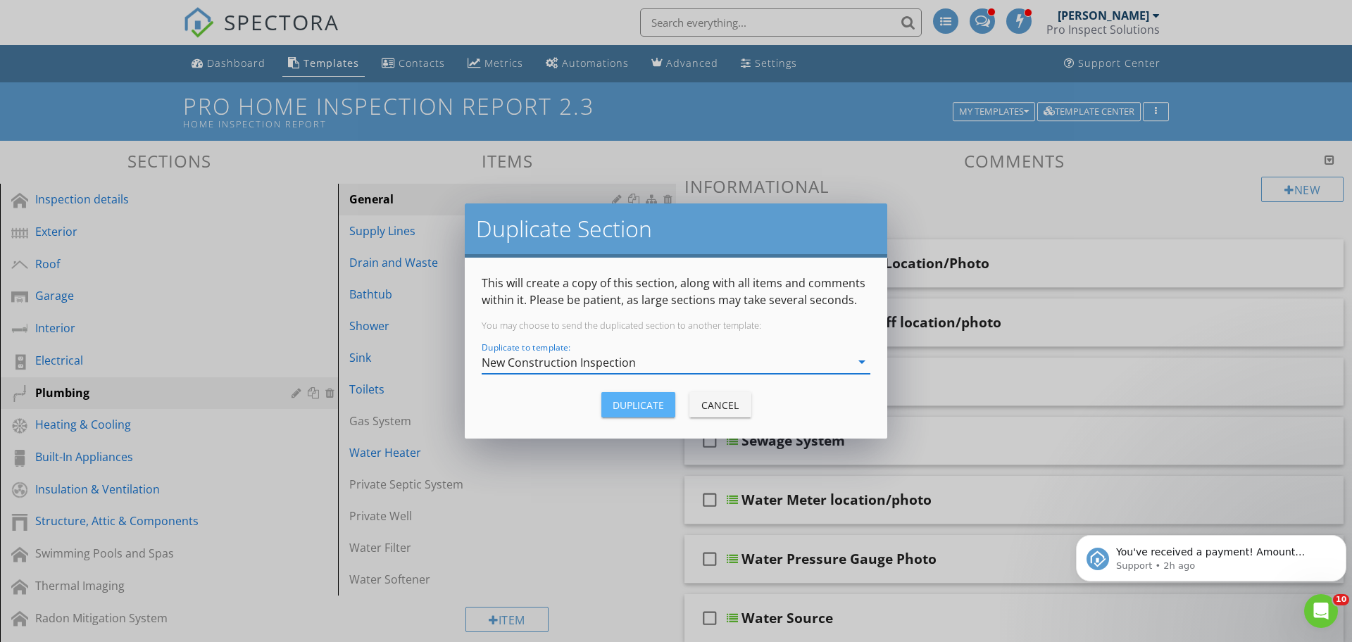
click at [640, 409] on div "Duplicate" at bounding box center [638, 405] width 51 height 15
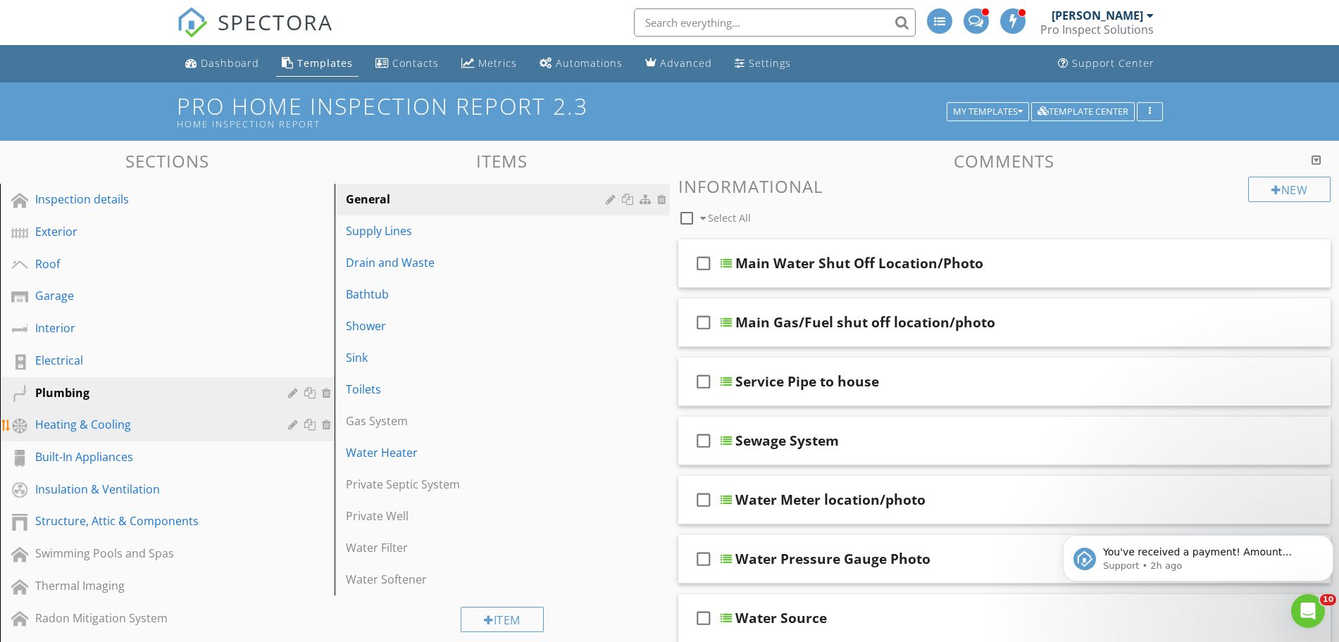
click at [310, 426] on div at bounding box center [311, 424] width 15 height 11
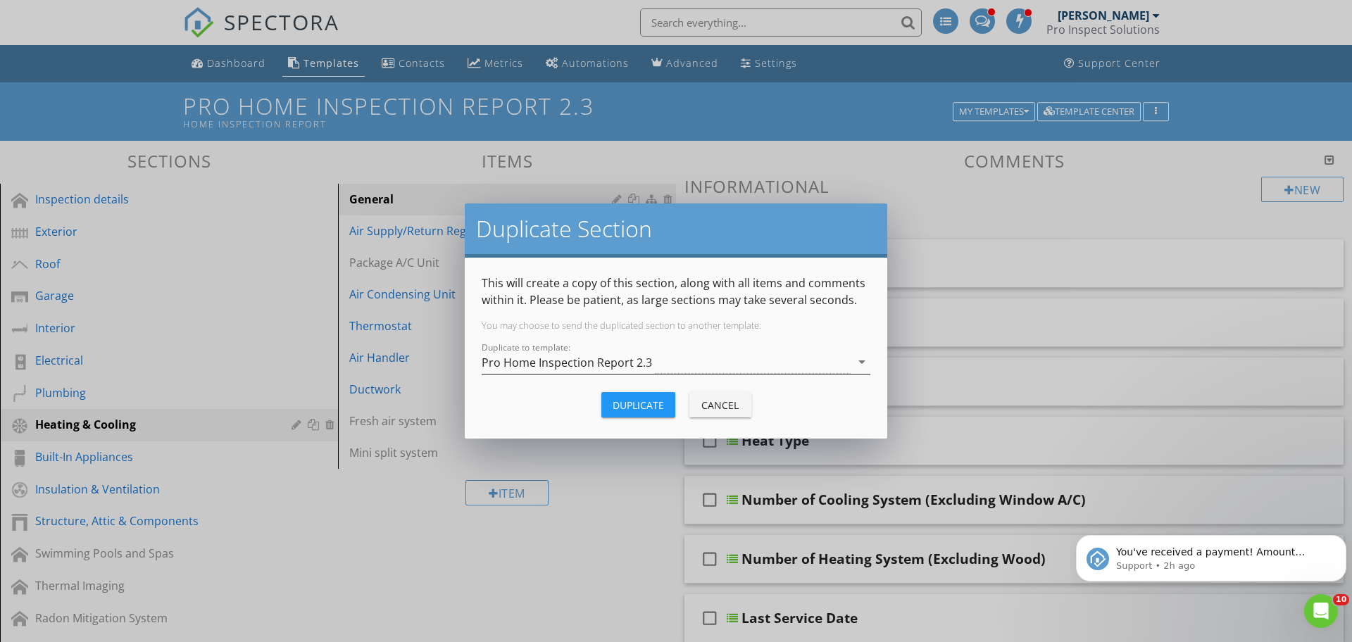
click at [537, 356] on div "Pro Home Inspection Report 2.3" at bounding box center [567, 362] width 170 height 13
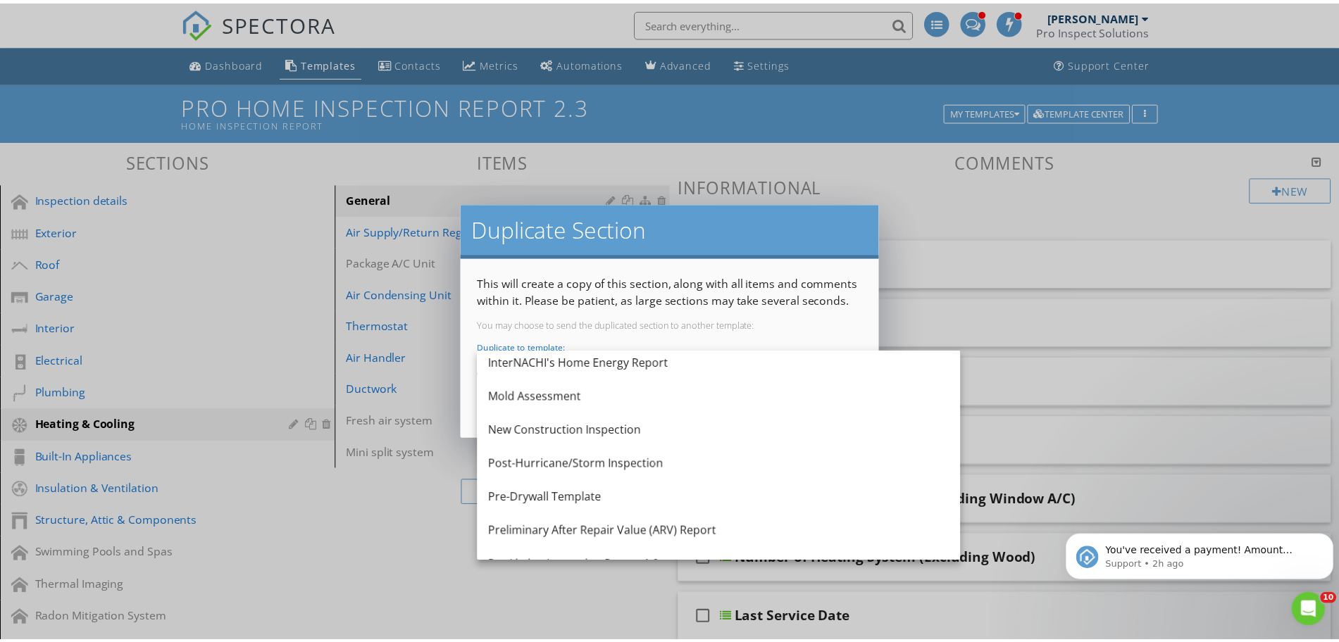
scroll to position [923, 0]
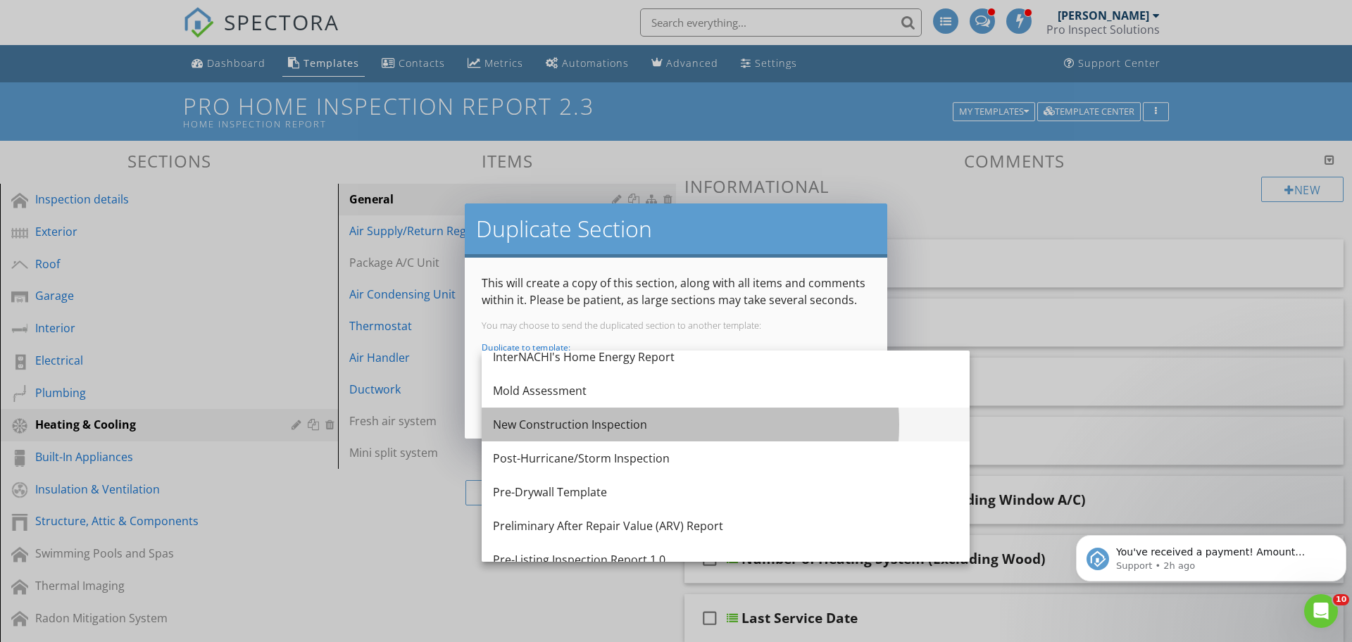
click at [717, 429] on div "New Construction Inspection" at bounding box center [726, 424] width 466 height 17
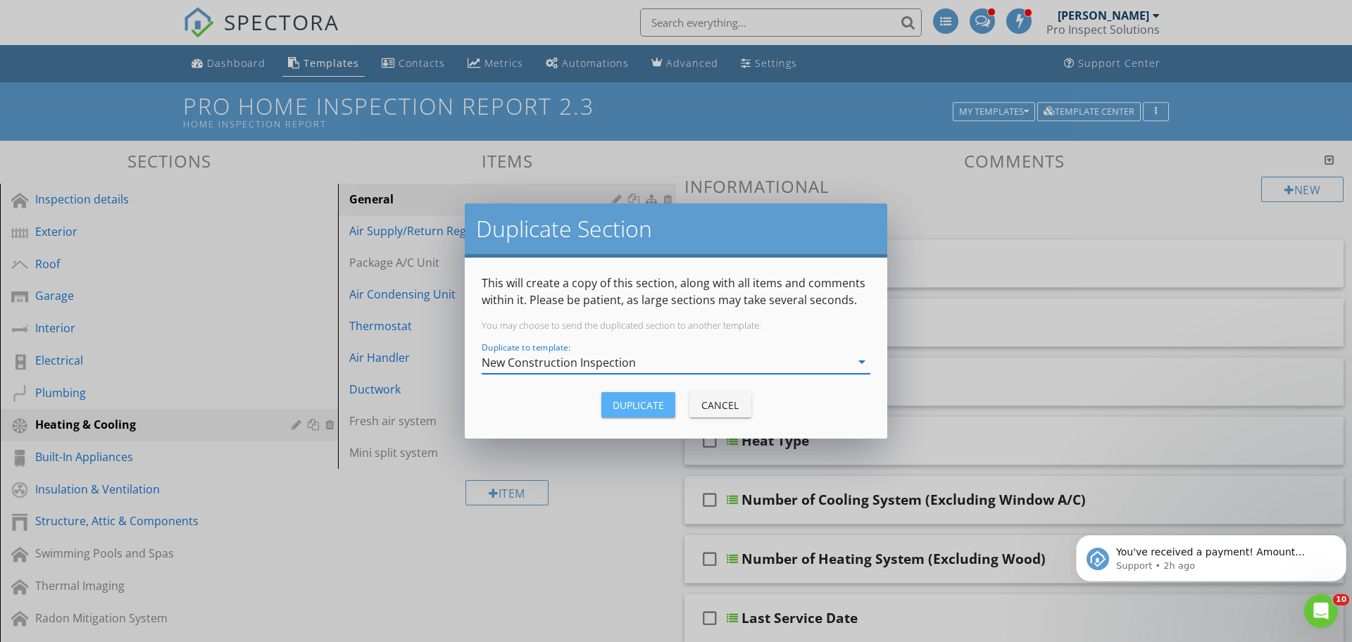
click at [642, 406] on div "Duplicate" at bounding box center [638, 405] width 51 height 15
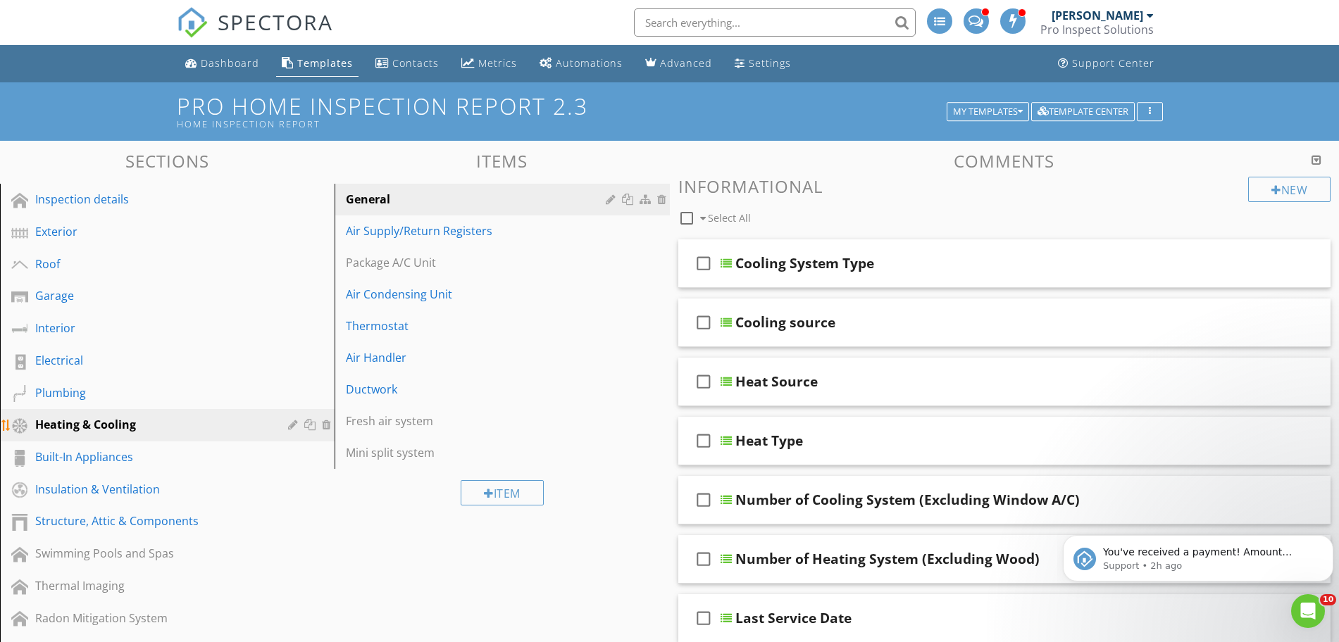
click at [91, 430] on div "Heating & Cooling" at bounding box center [151, 424] width 232 height 17
click at [80, 261] on div "Roof" at bounding box center [151, 264] width 232 height 17
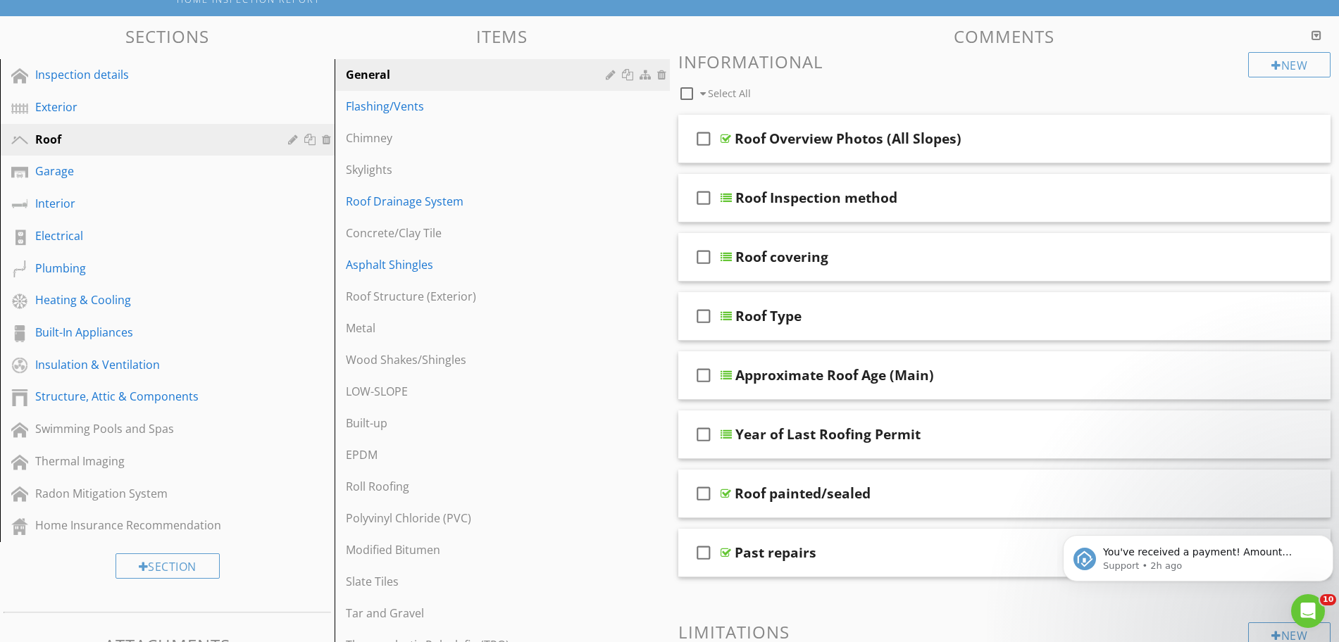
scroll to position [0, 0]
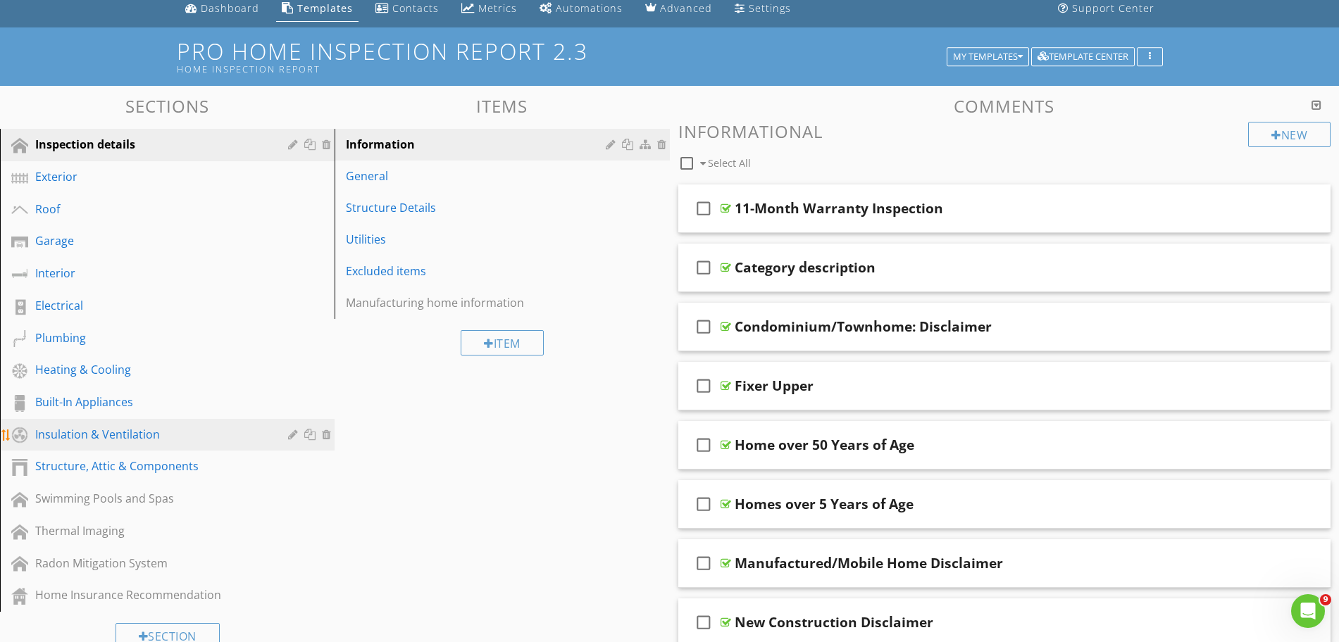
click at [113, 439] on div "Insulation & Ventilation" at bounding box center [151, 434] width 232 height 17
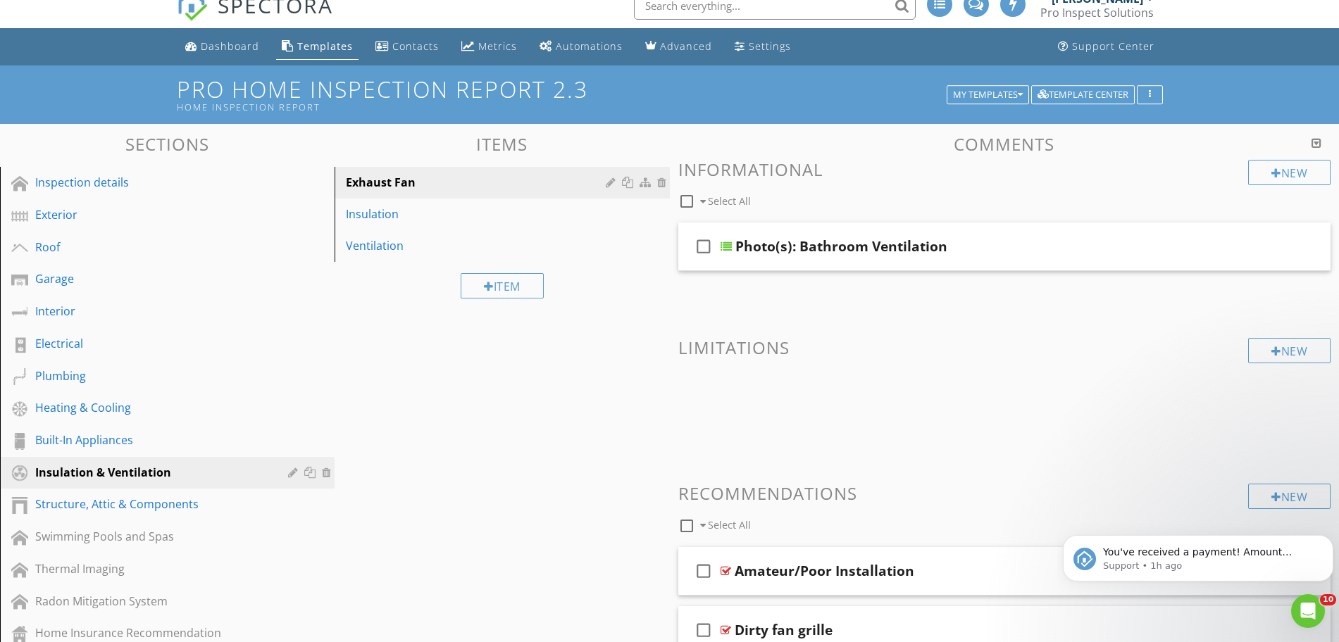
scroll to position [4, 0]
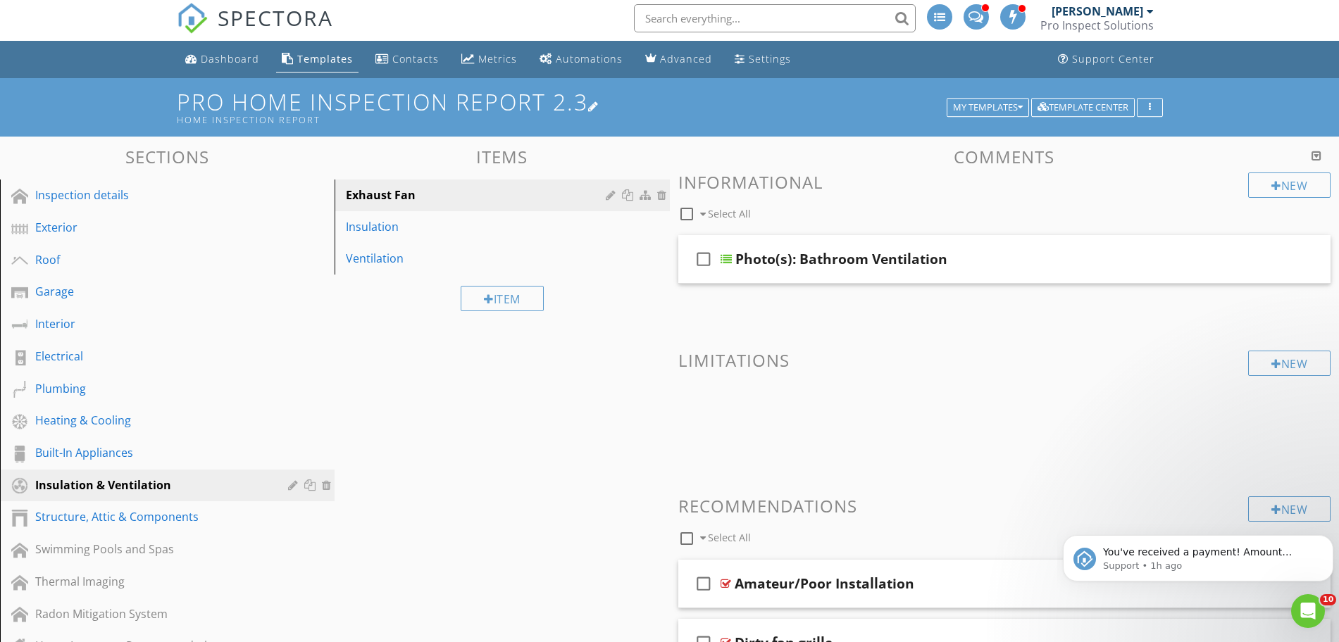
click at [1001, 94] on h1 "Pro Home Inspection Report 2.3 Home Inspection Report" at bounding box center [670, 107] width 986 height 36
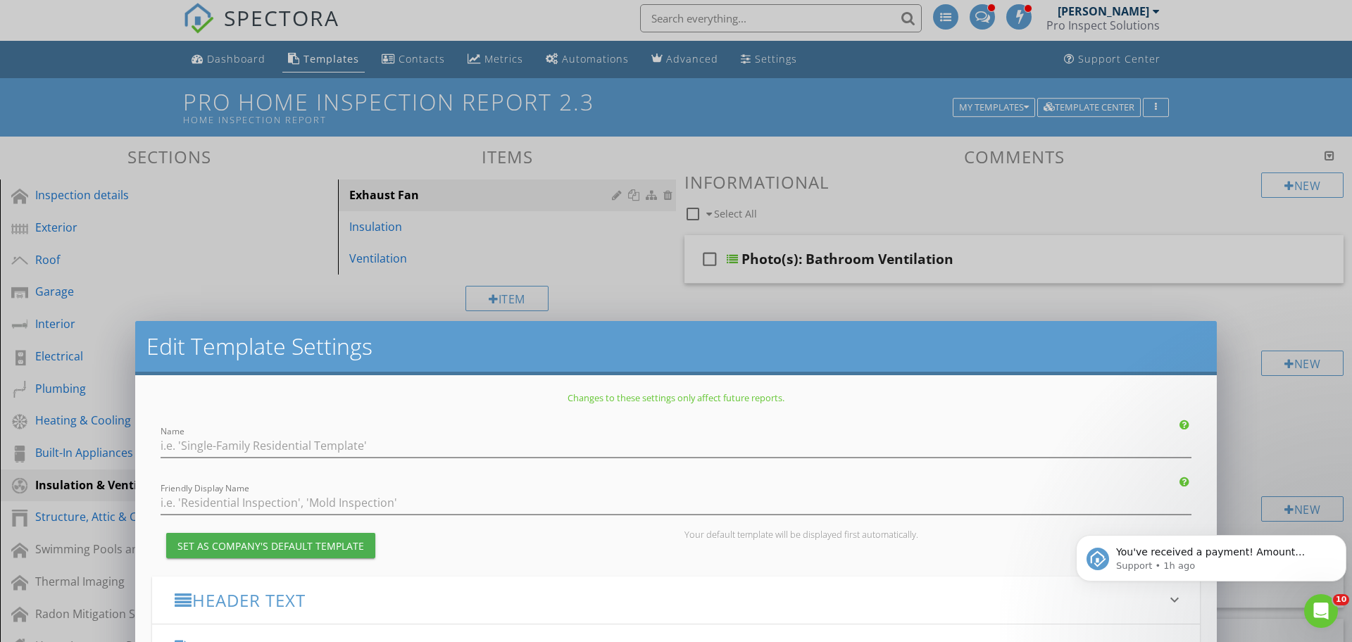
type input "Pro Home Inspection Report 2.3"
type input "Home Inspection Report"
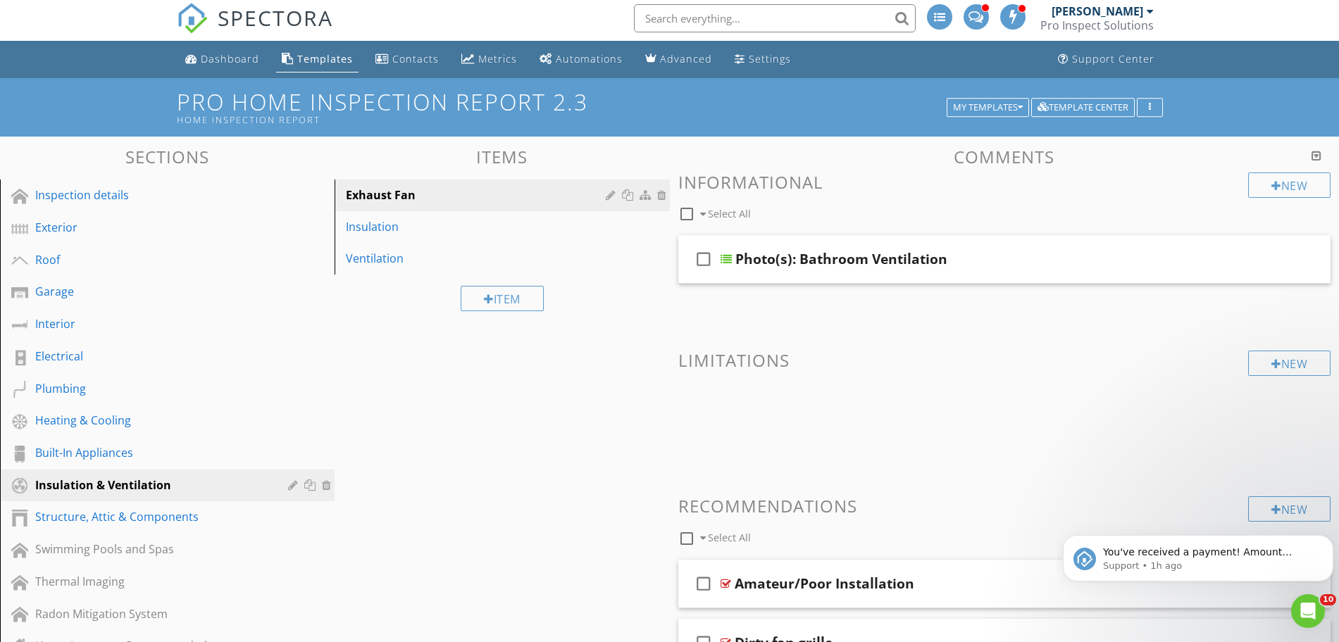
click at [1260, 146] on div at bounding box center [669, 321] width 1339 height 642
click at [978, 105] on div "My Templates" at bounding box center [988, 108] width 70 height 10
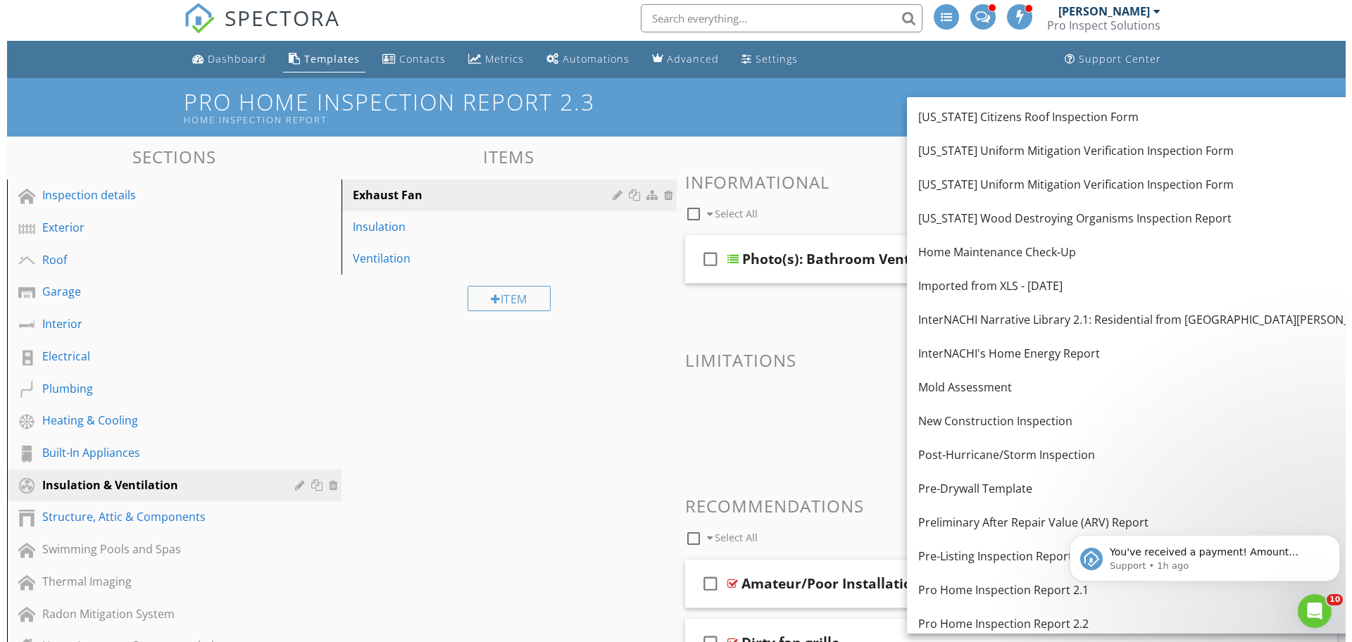
scroll to position [683, 0]
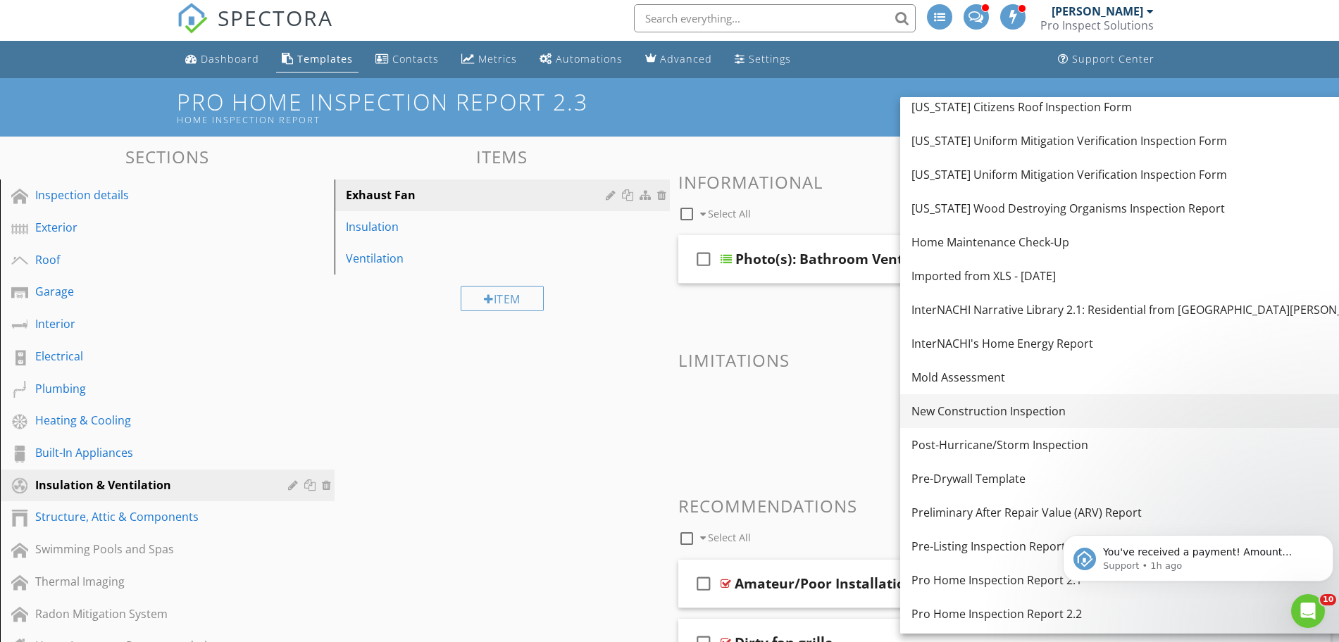
click at [1054, 406] on div "New Construction Inspection" at bounding box center [1144, 411] width 466 height 17
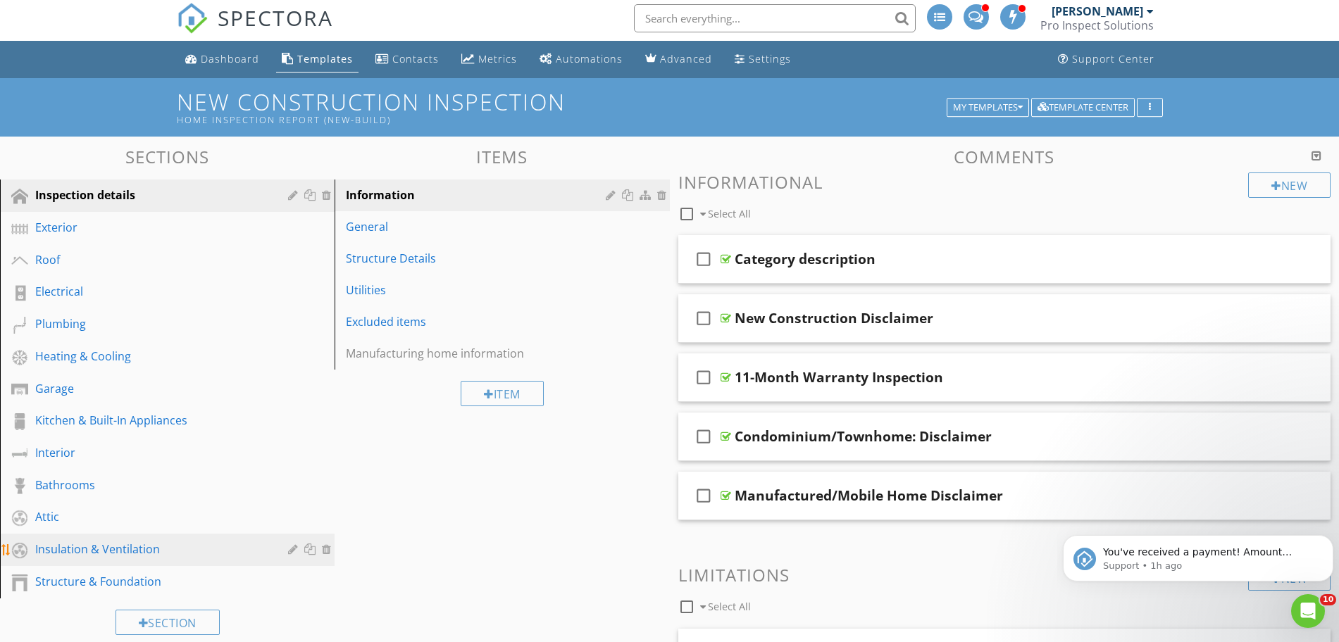
click at [125, 556] on div "Insulation & Ventilation" at bounding box center [151, 549] width 232 height 17
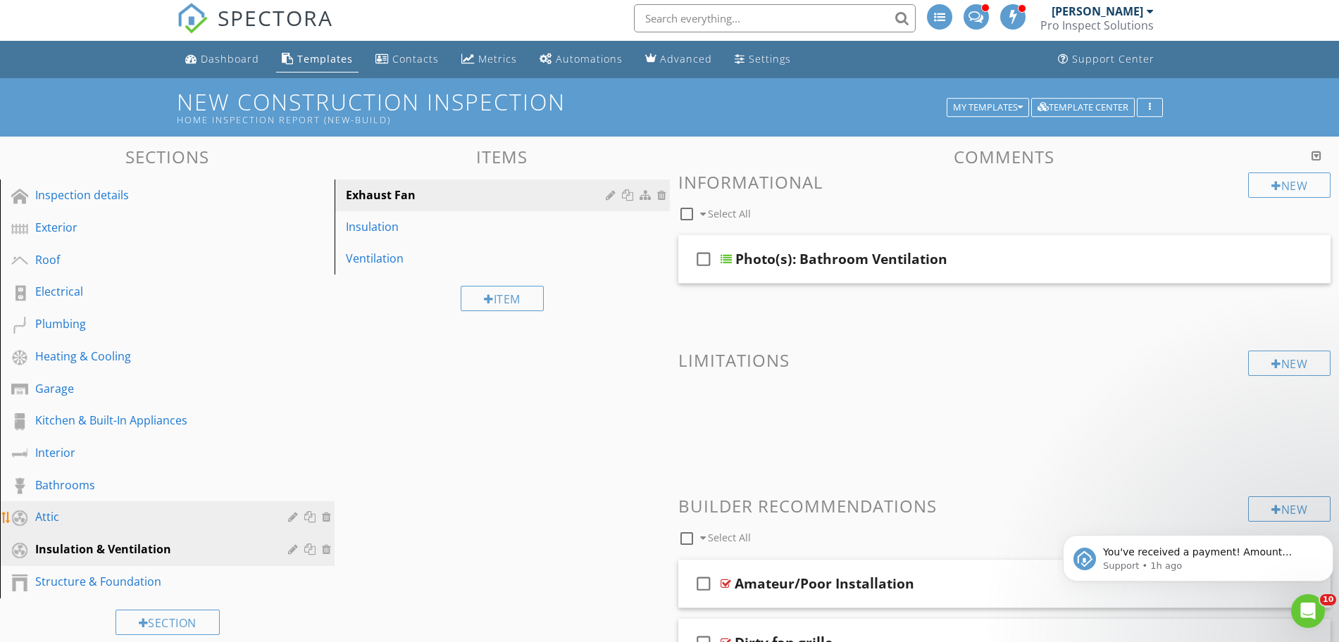
click at [89, 512] on div "Attic" at bounding box center [151, 517] width 232 height 17
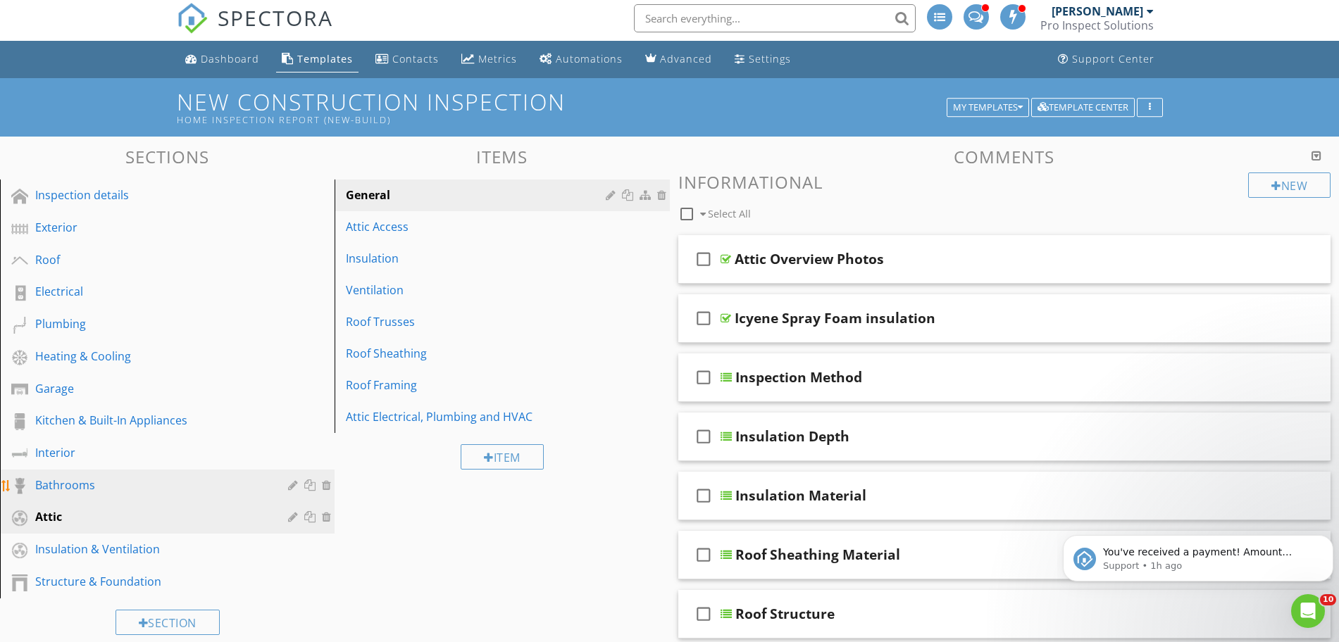
click at [99, 492] on div "Bathrooms" at bounding box center [151, 485] width 232 height 17
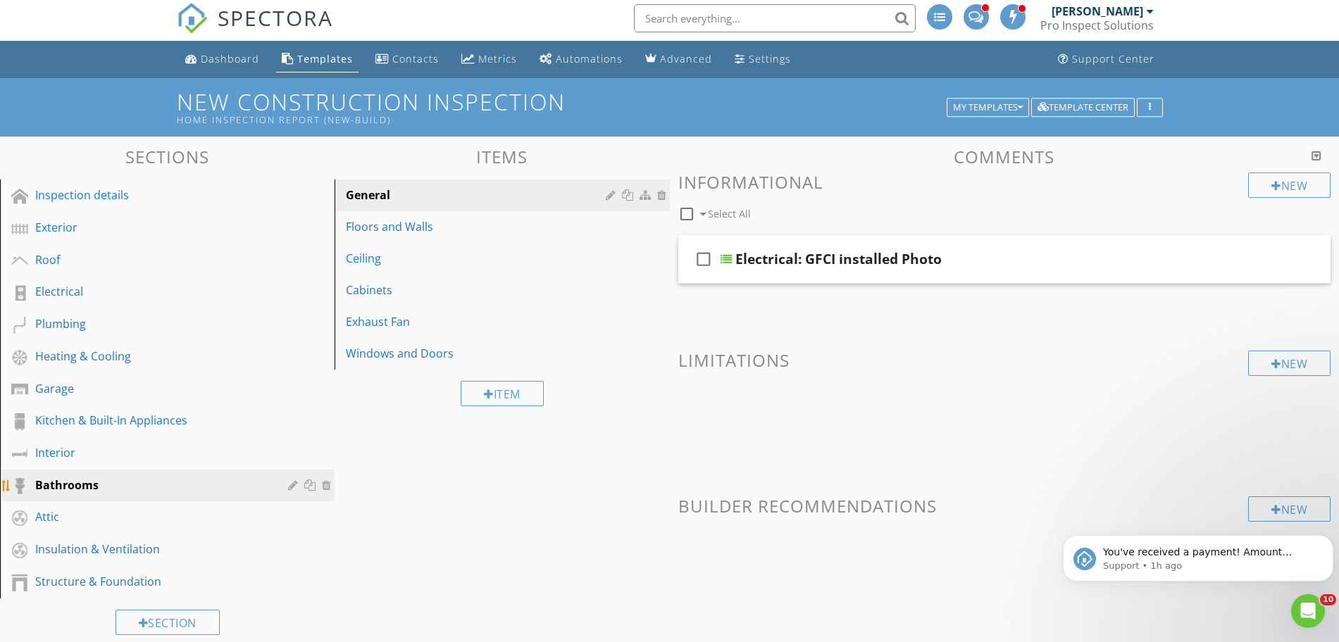
click at [297, 487] on div at bounding box center [294, 485] width 13 height 11
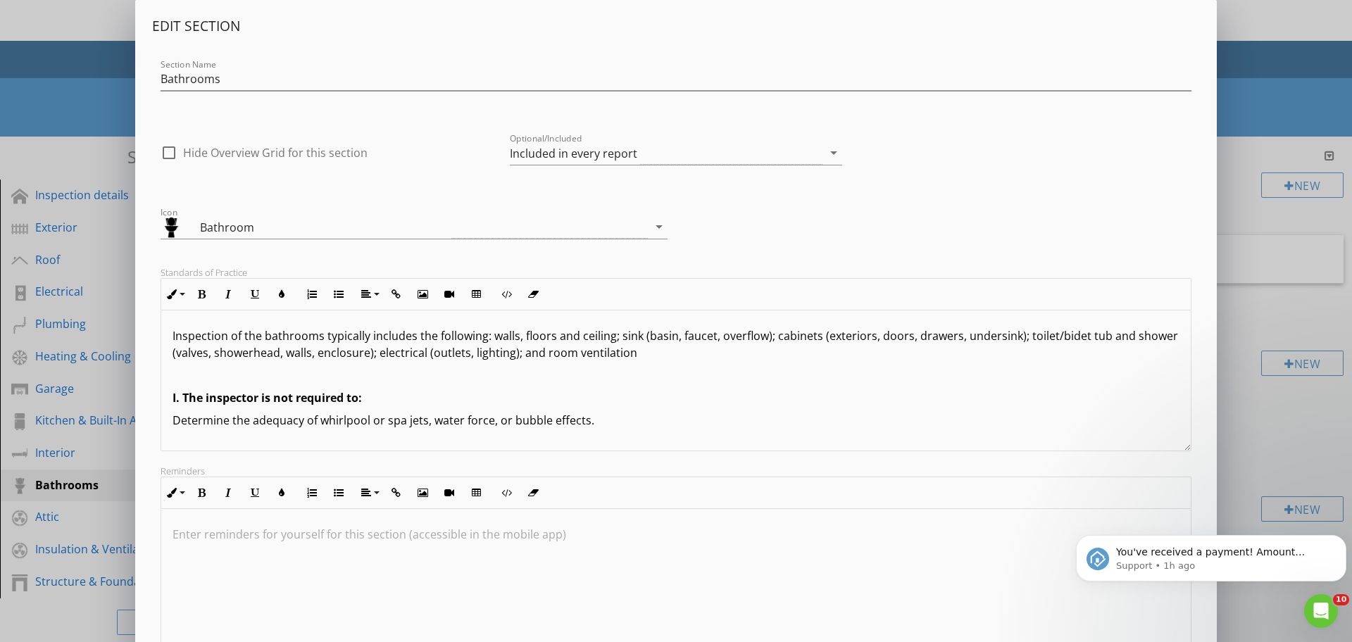
click at [604, 387] on div "Inspection of the bathrooms typically includes the following: walls, floors and…" at bounding box center [676, 381] width 1030 height 141
click at [987, 335] on p "Inspection of the bathrooms typically includes the following: walls, floors and…" at bounding box center [676, 345] width 1007 height 34
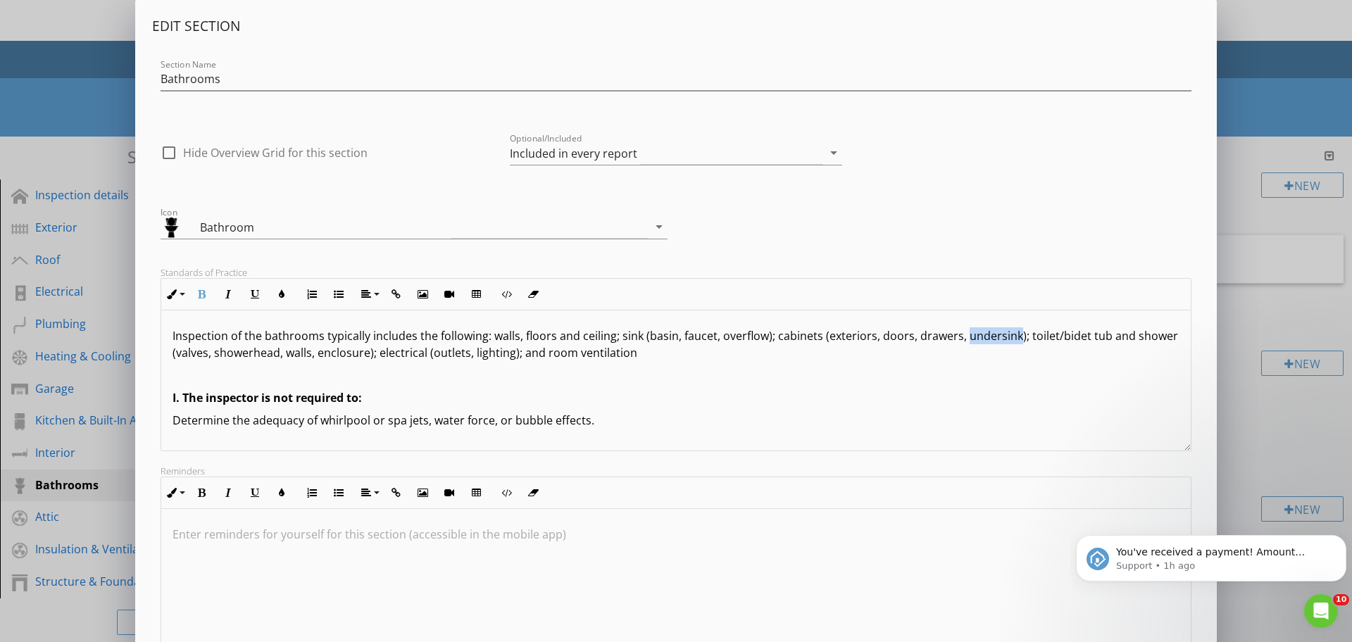
click at [987, 335] on p "Inspection of the bathrooms typically includes the following: walls, floors and…" at bounding box center [676, 345] width 1007 height 34
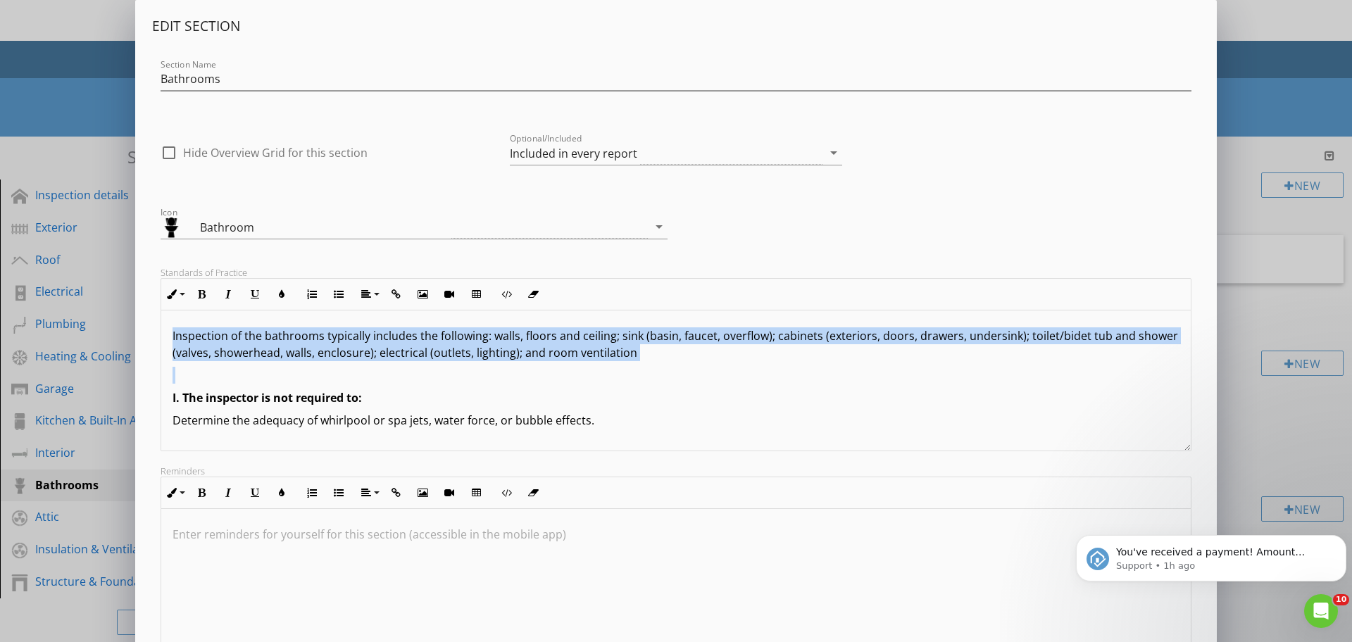
click at [987, 335] on p "Inspection of the bathrooms typically includes the following: walls, floors and…" at bounding box center [676, 345] width 1007 height 34
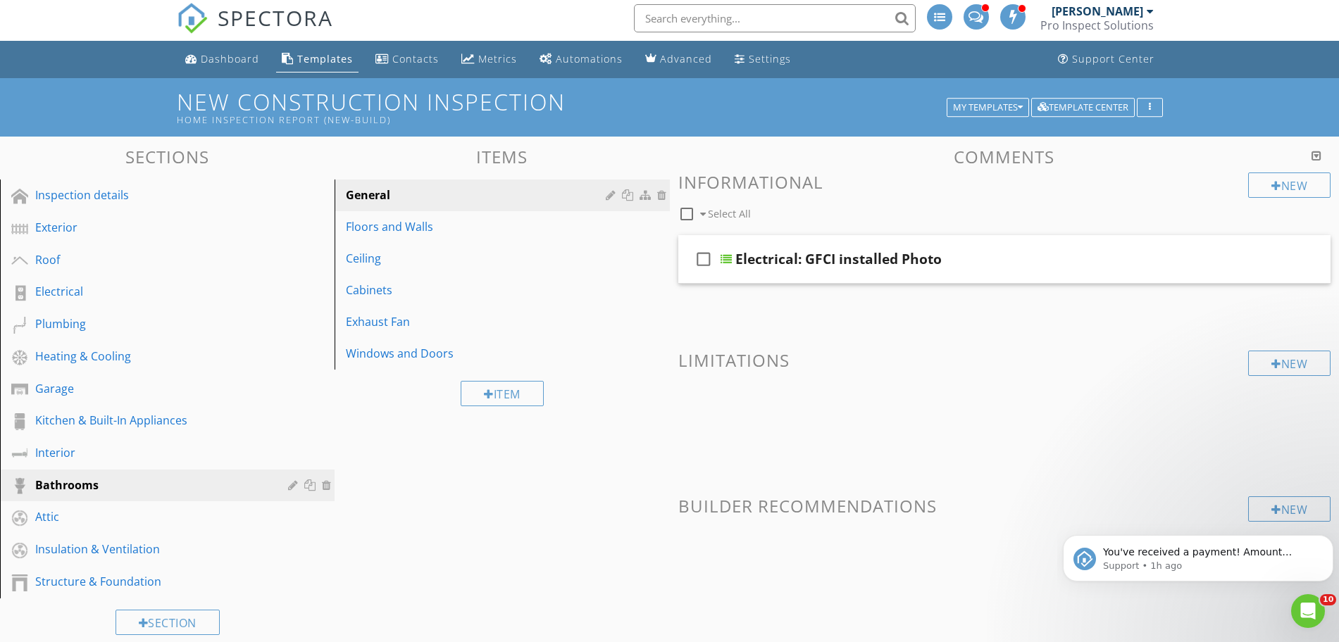
click at [1272, 45] on div at bounding box center [669, 321] width 1339 height 642
click at [77, 324] on div "Plumbing" at bounding box center [151, 324] width 232 height 17
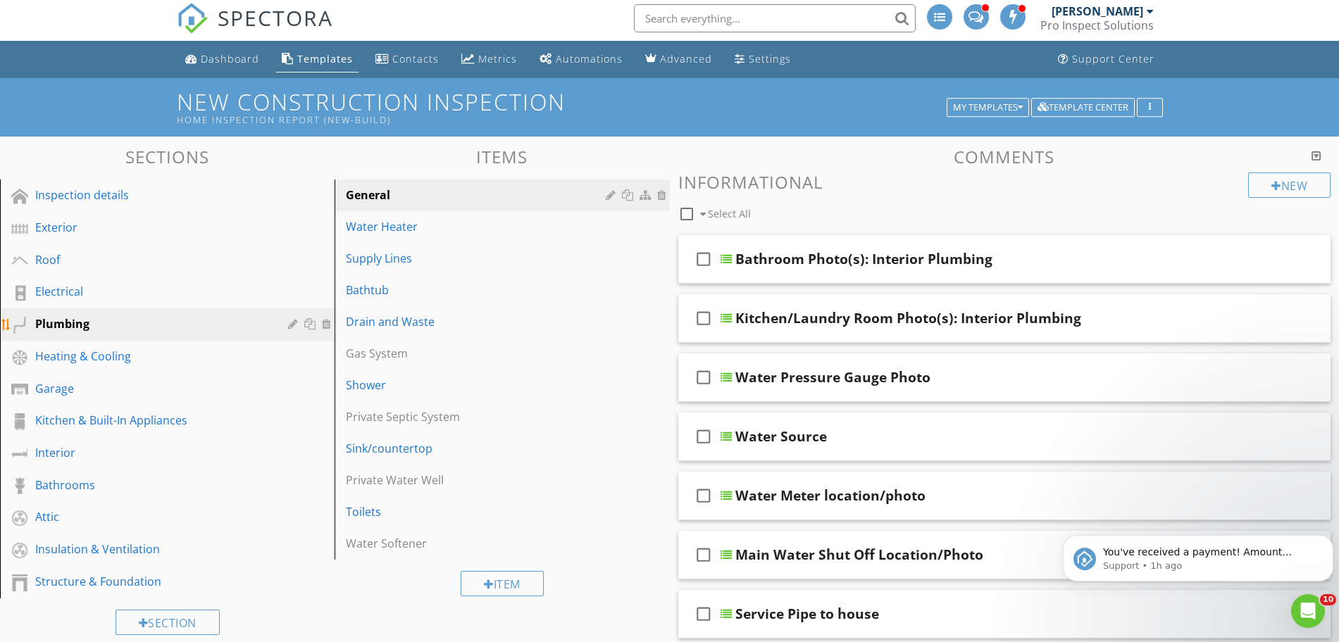
click at [287, 323] on div "Plumbing" at bounding box center [177, 325] width 285 height 18
click at [290, 327] on div at bounding box center [294, 323] width 13 height 11
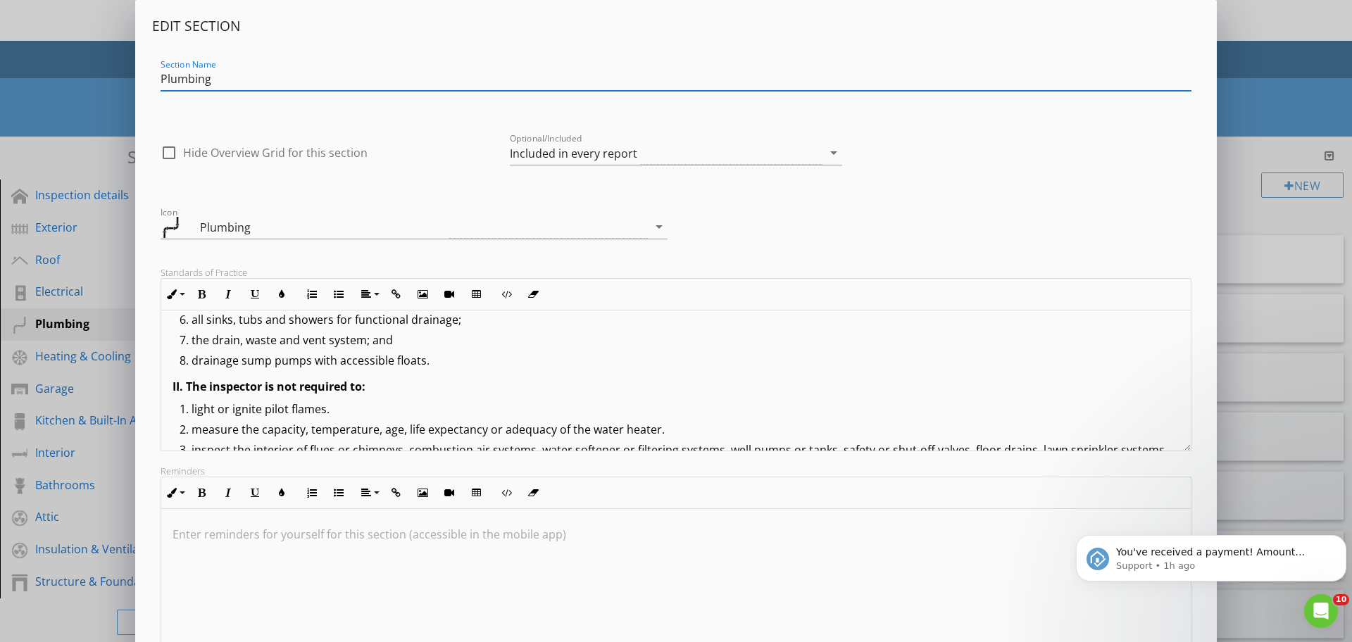
scroll to position [147, 0]
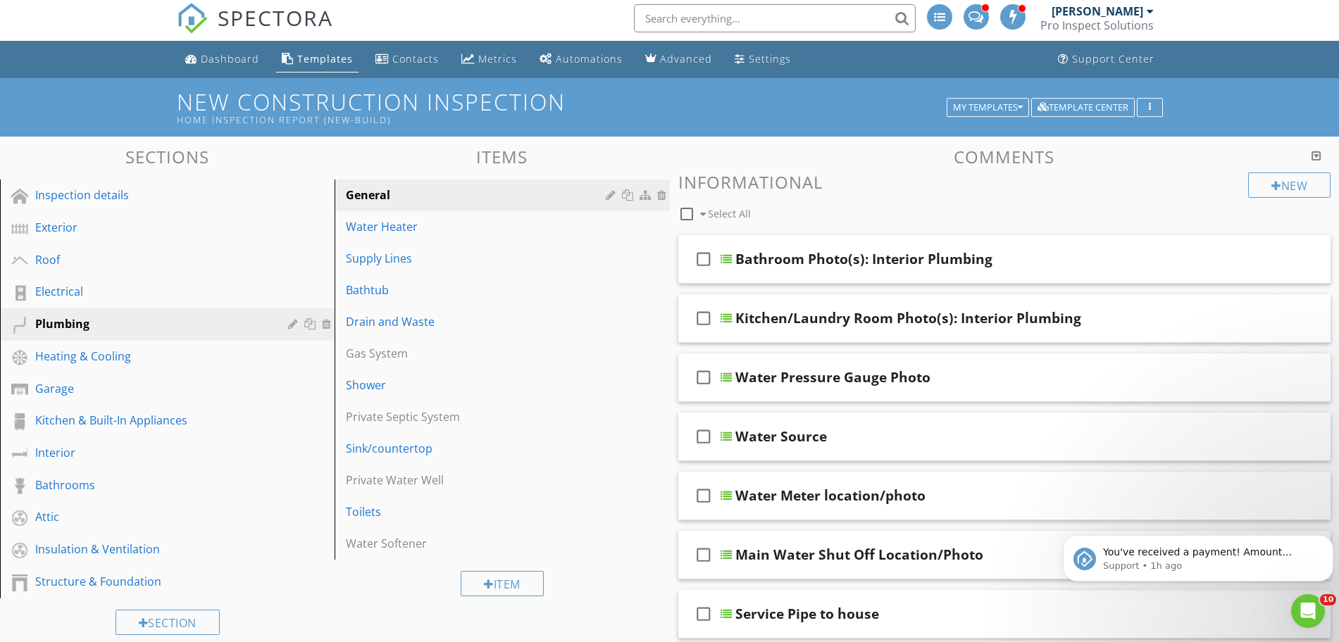
click at [1237, 104] on div at bounding box center [669, 321] width 1339 height 642
click at [292, 457] on div at bounding box center [294, 452] width 13 height 11
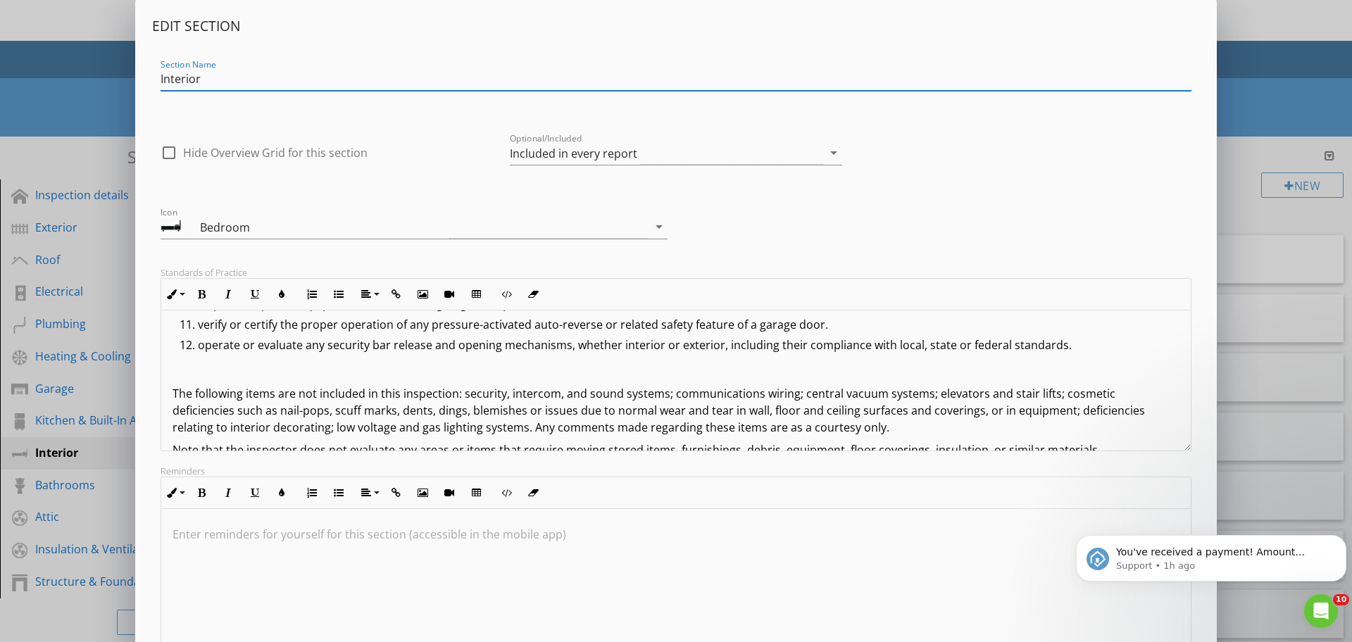
scroll to position [361, 0]
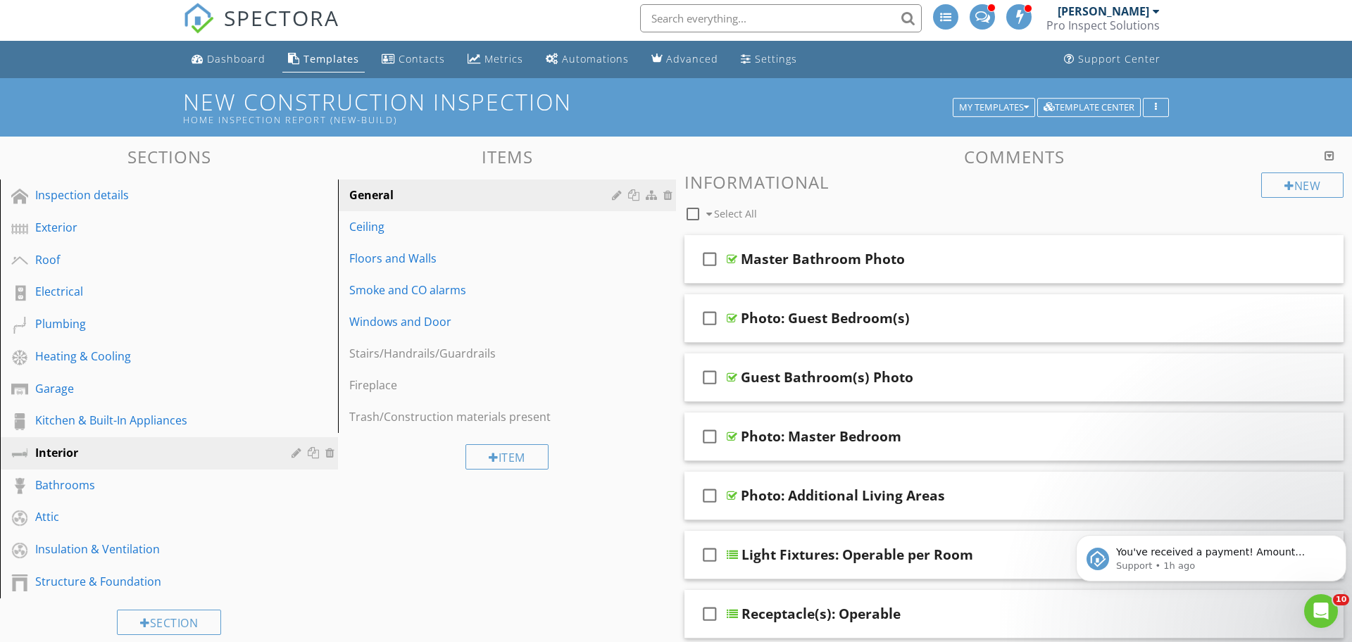
click at [1242, 110] on div at bounding box center [676, 321] width 1352 height 642
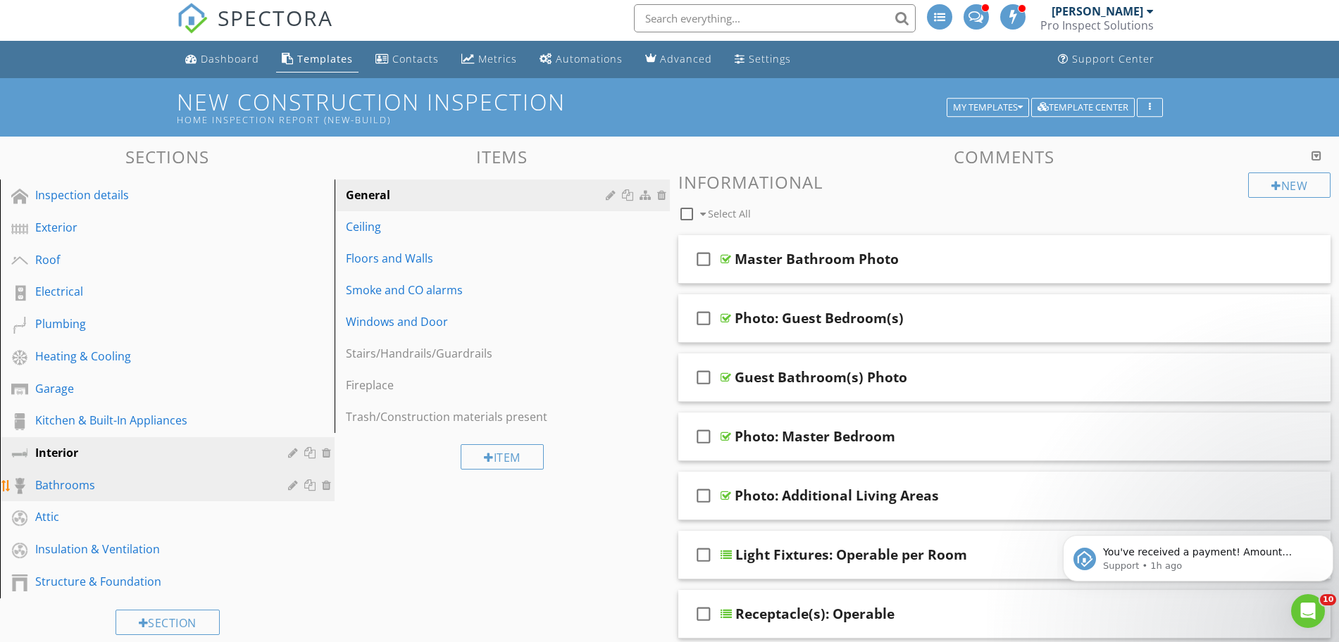
click at [325, 485] on div at bounding box center [328, 485] width 13 height 11
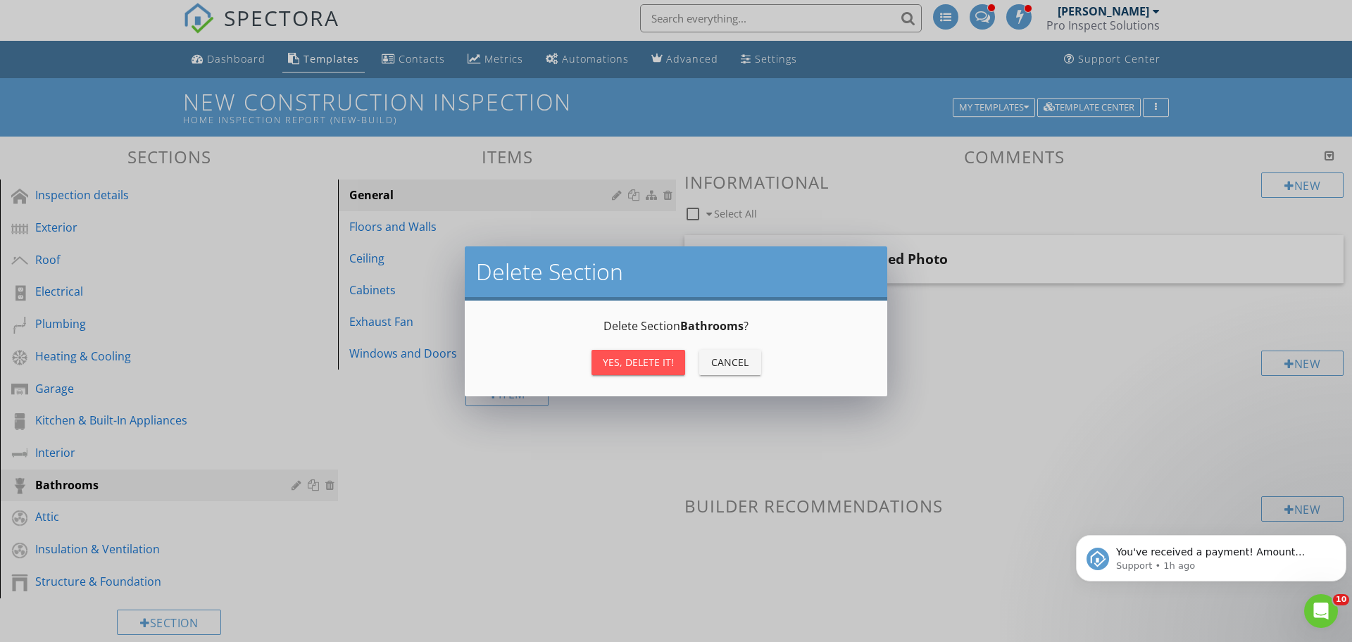
click at [740, 375] on div "Yes, Delete it! Cancel" at bounding box center [676, 363] width 389 height 34
click at [730, 364] on div "Cancel" at bounding box center [730, 362] width 39 height 15
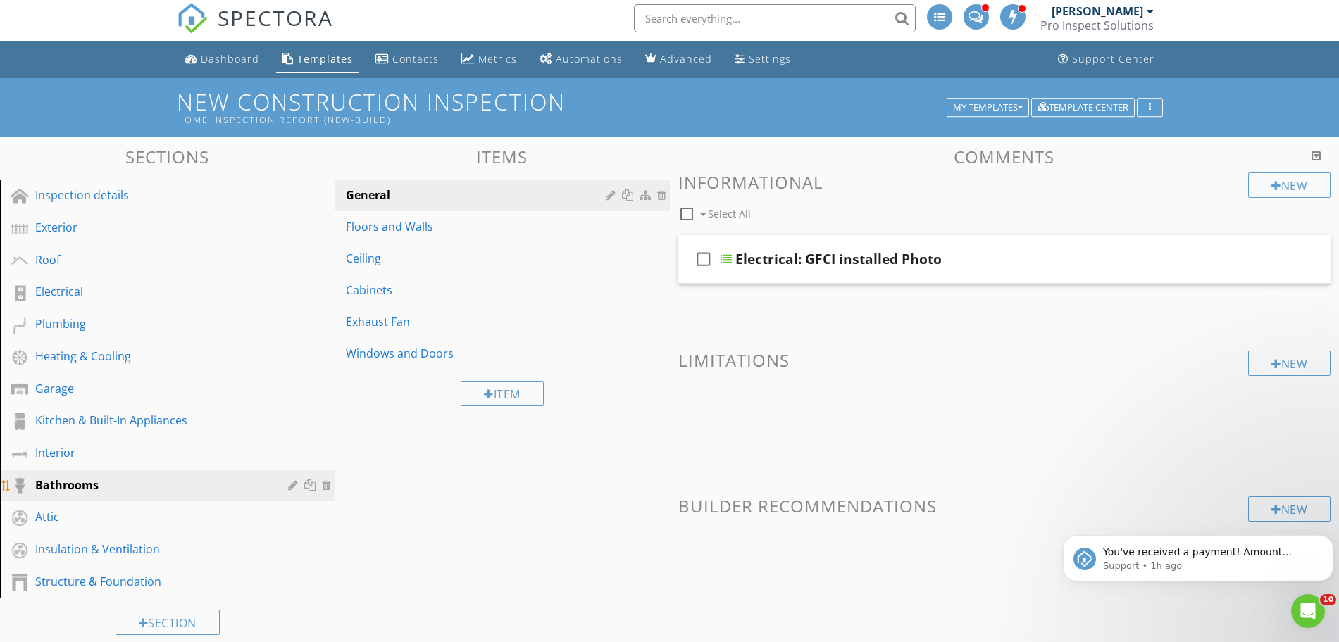
click at [292, 485] on div at bounding box center [294, 485] width 13 height 11
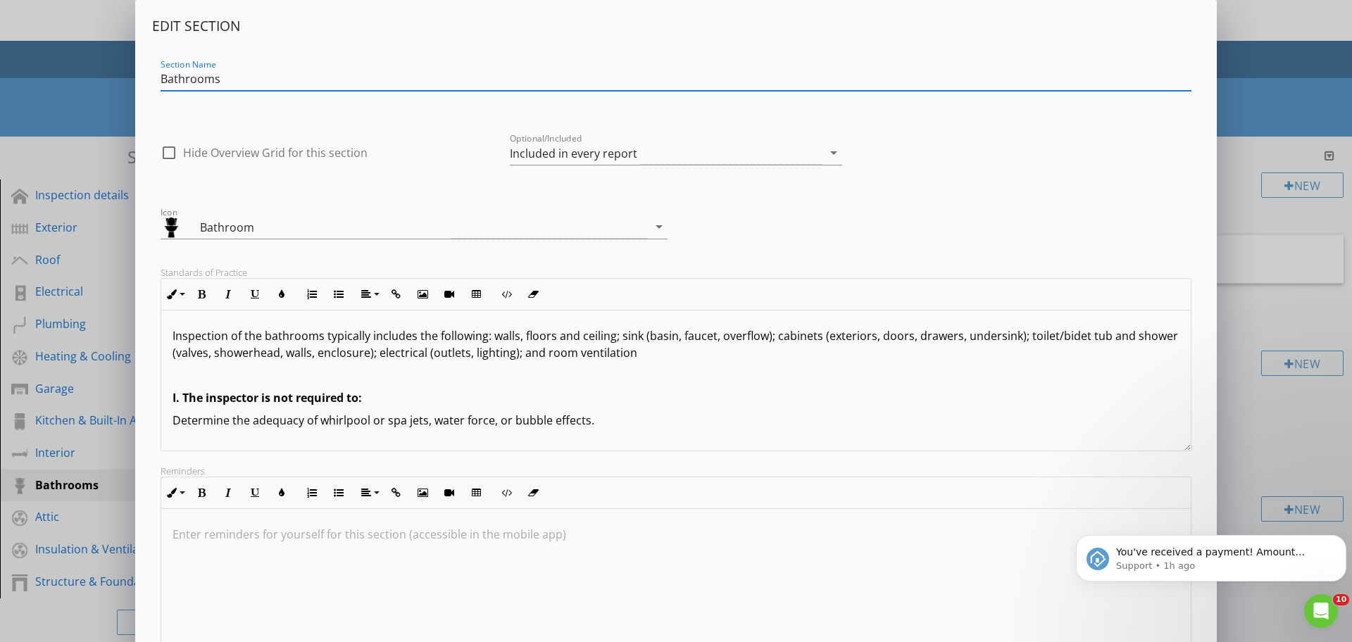
scroll to position [1, 0]
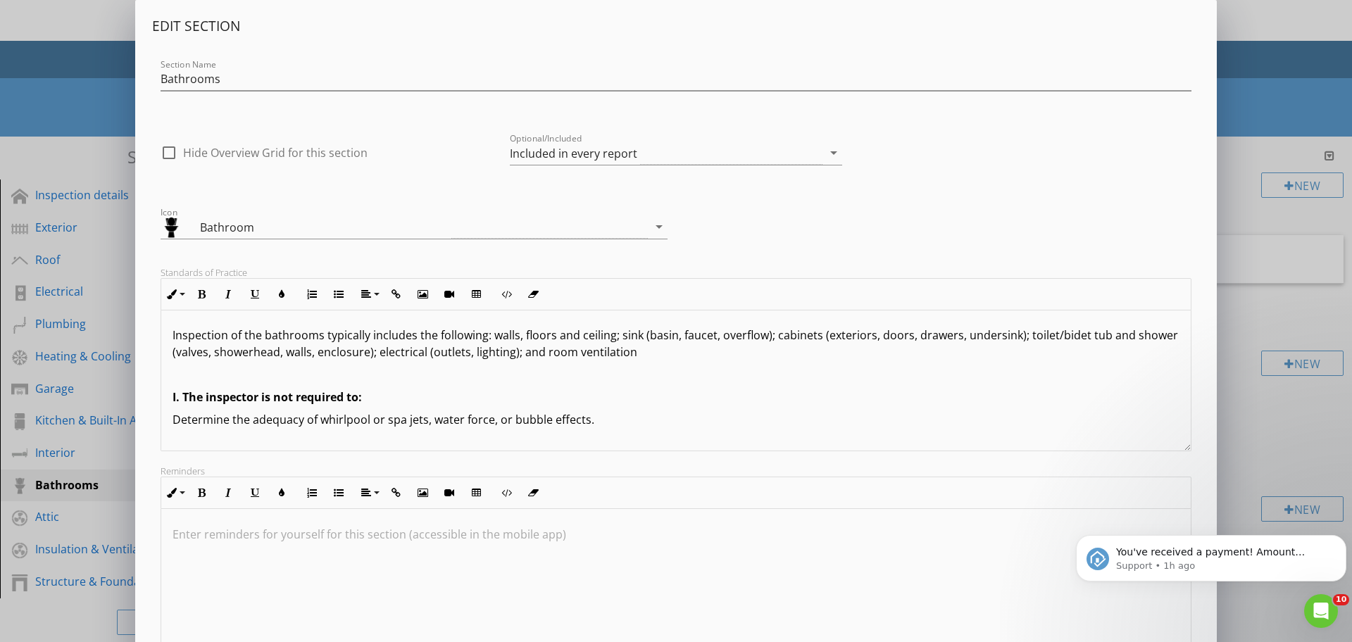
drag, startPoint x: 628, startPoint y: 419, endPoint x: 173, endPoint y: 418, distance: 455.0
click at [173, 418] on p "Determine the adequacy of whirlpool or spa jets, water force, or bubble effects." at bounding box center [676, 419] width 1007 height 17
copy p "Determine the adequacy of whirlpool or spa jets, water force, or bubble effects."
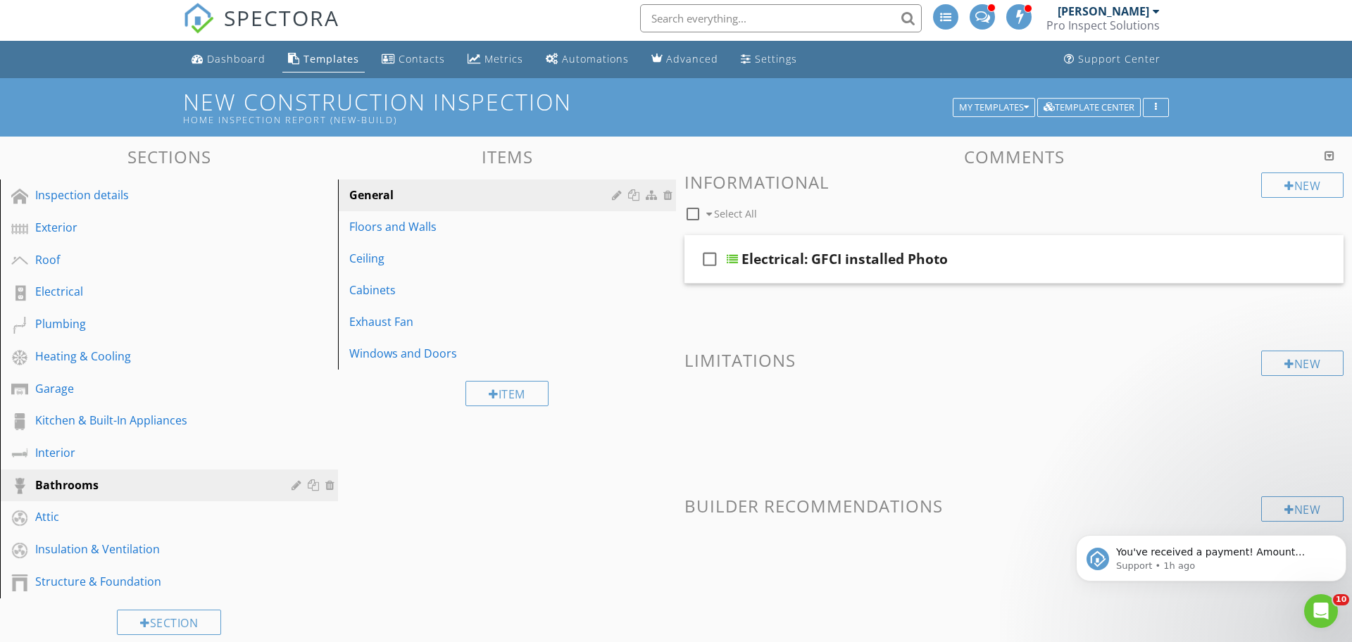
click at [1271, 293] on div at bounding box center [676, 321] width 1352 height 642
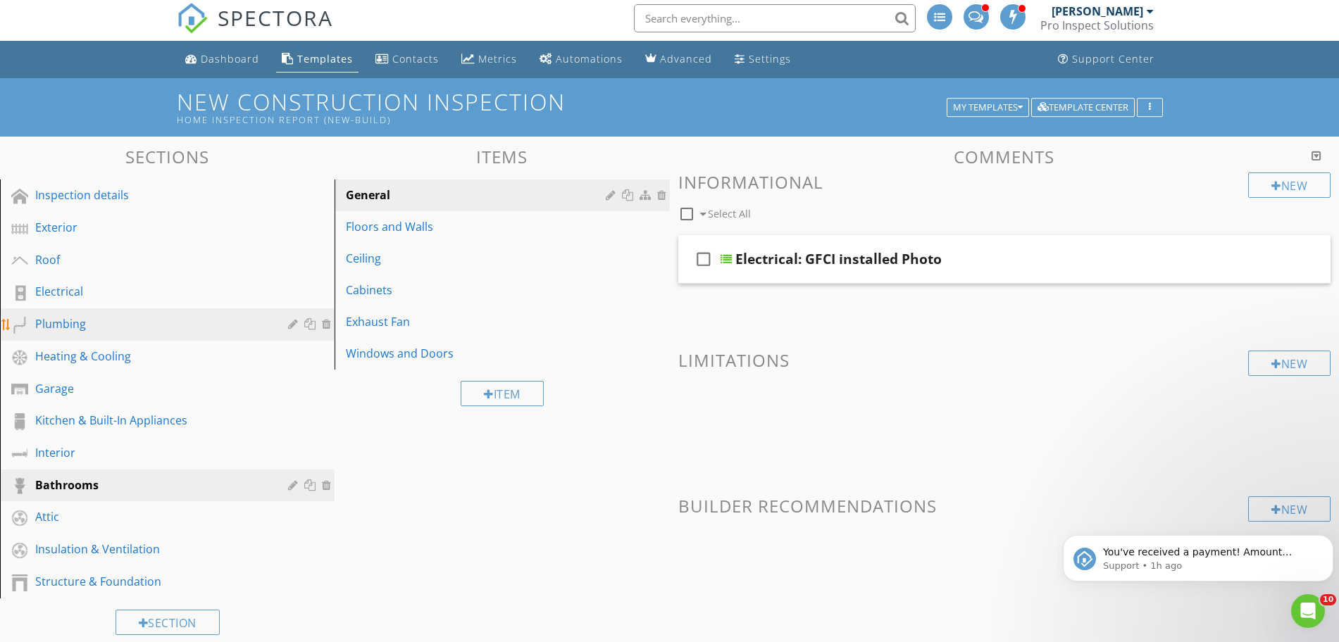
click at [79, 330] on div "Plumbing" at bounding box center [151, 324] width 232 height 17
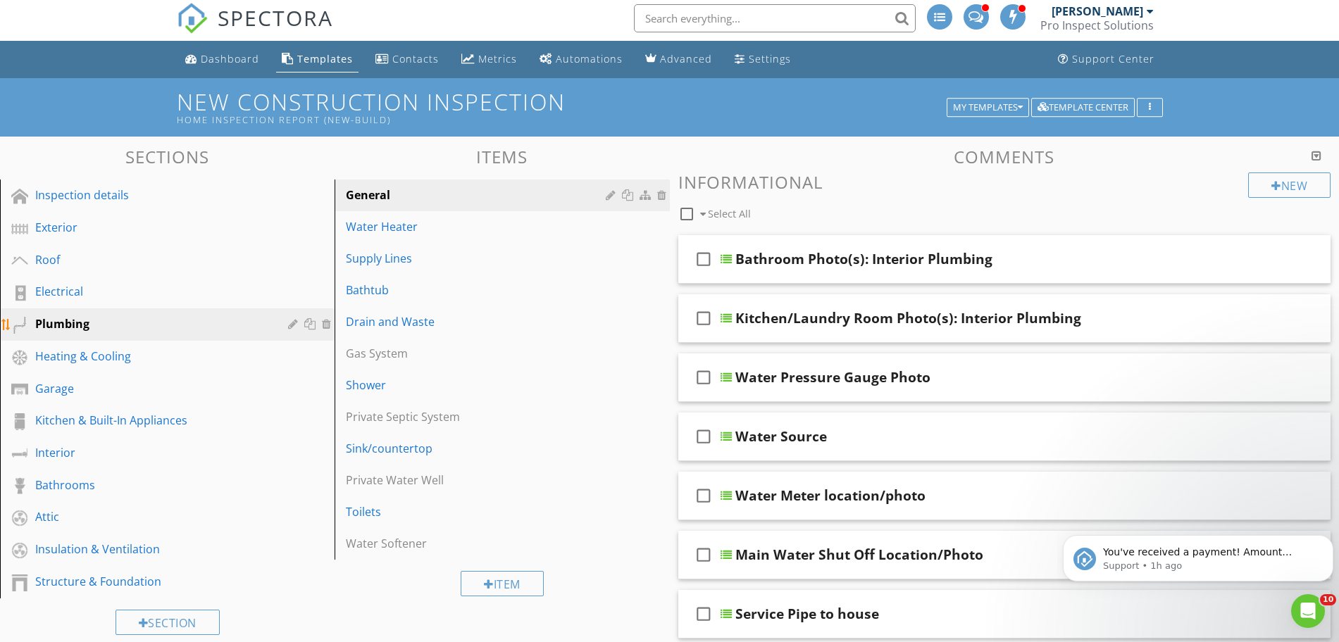
click at [294, 323] on div at bounding box center [294, 323] width 13 height 11
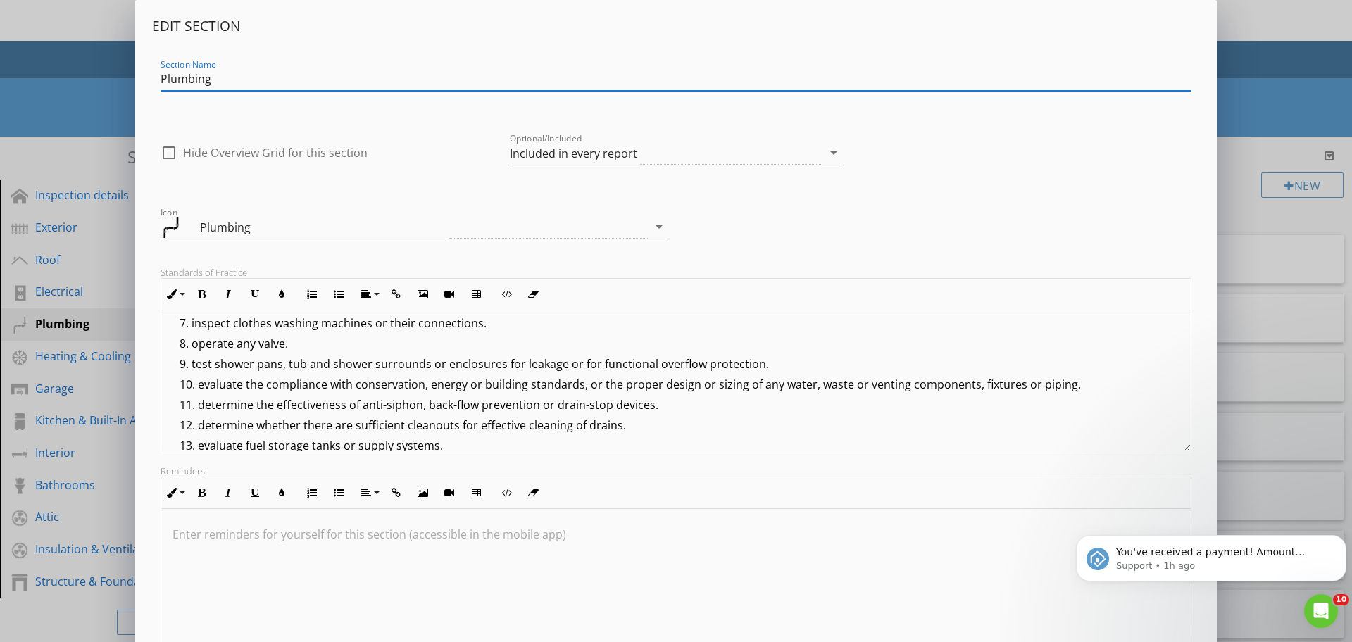
scroll to position [355, 0]
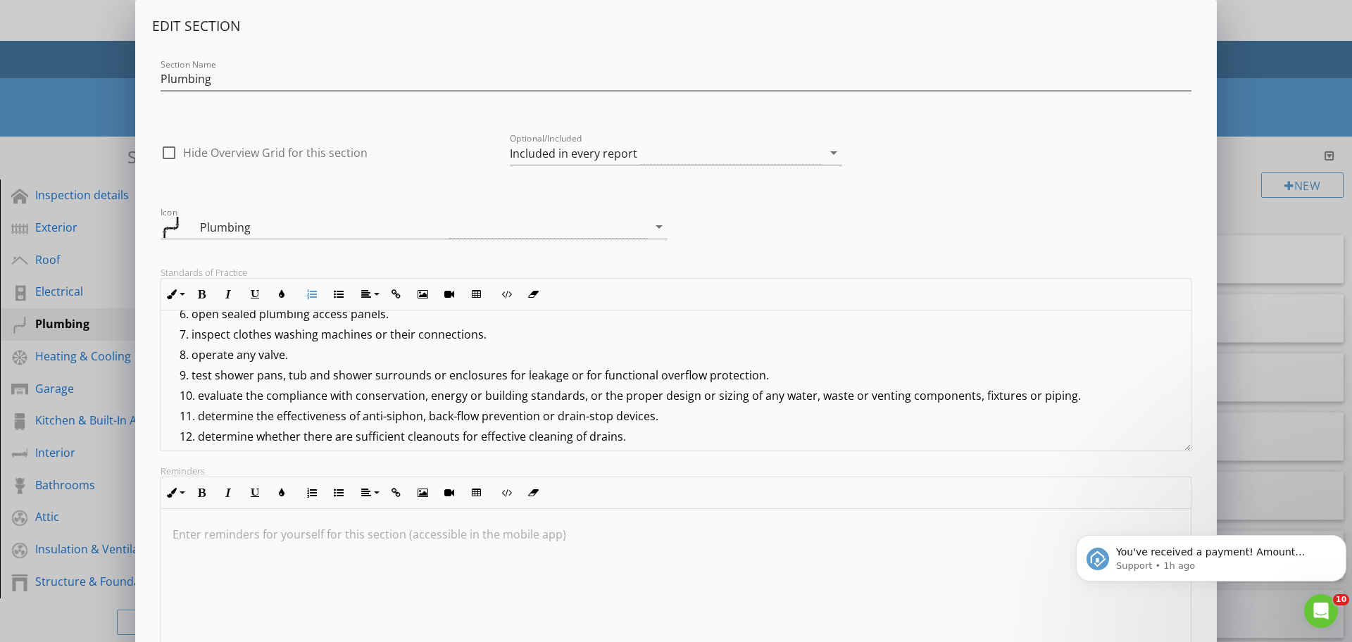
click at [769, 373] on li "test shower pans, tub and shower surrounds or enclosures for leakage or for fun…" at bounding box center [680, 377] width 1000 height 20
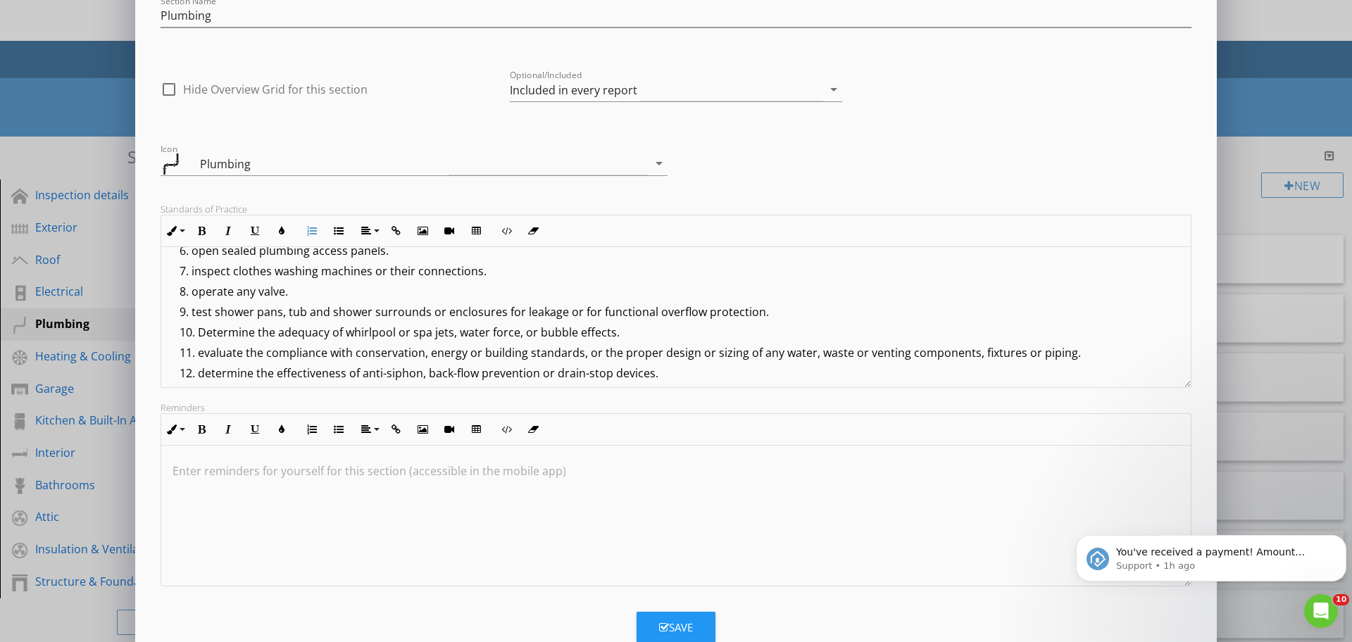
scroll to position [104, 0]
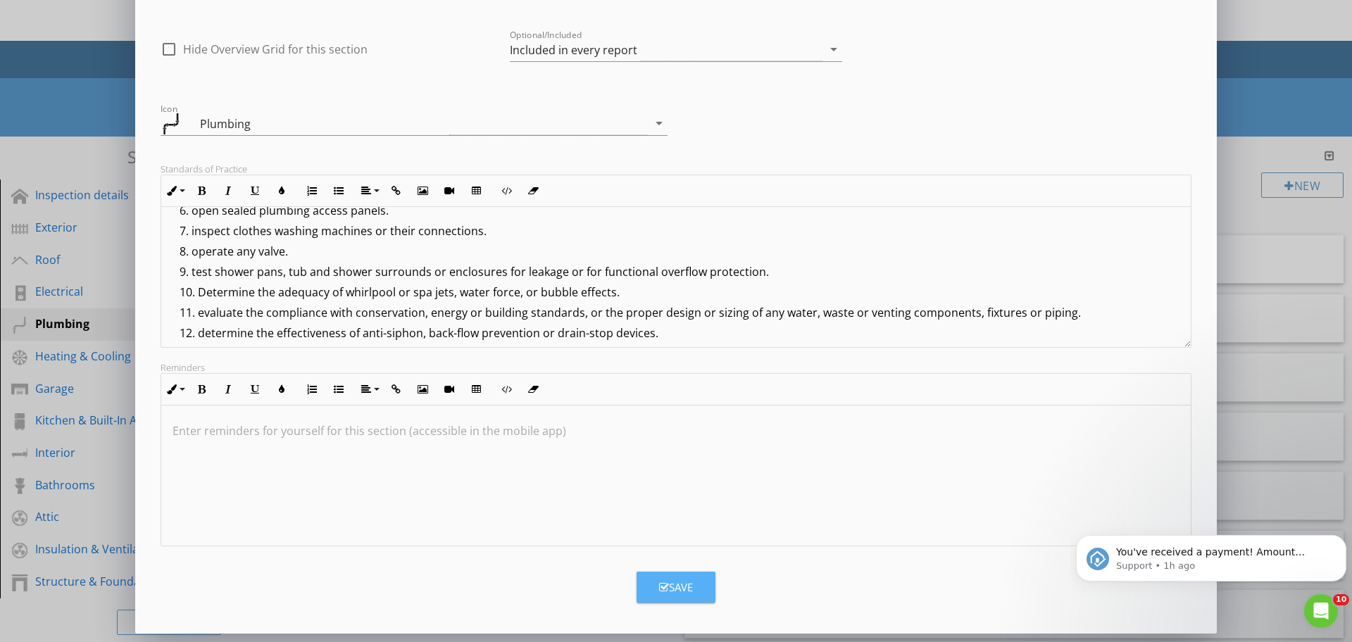
click at [682, 594] on div "Save" at bounding box center [676, 588] width 34 height 16
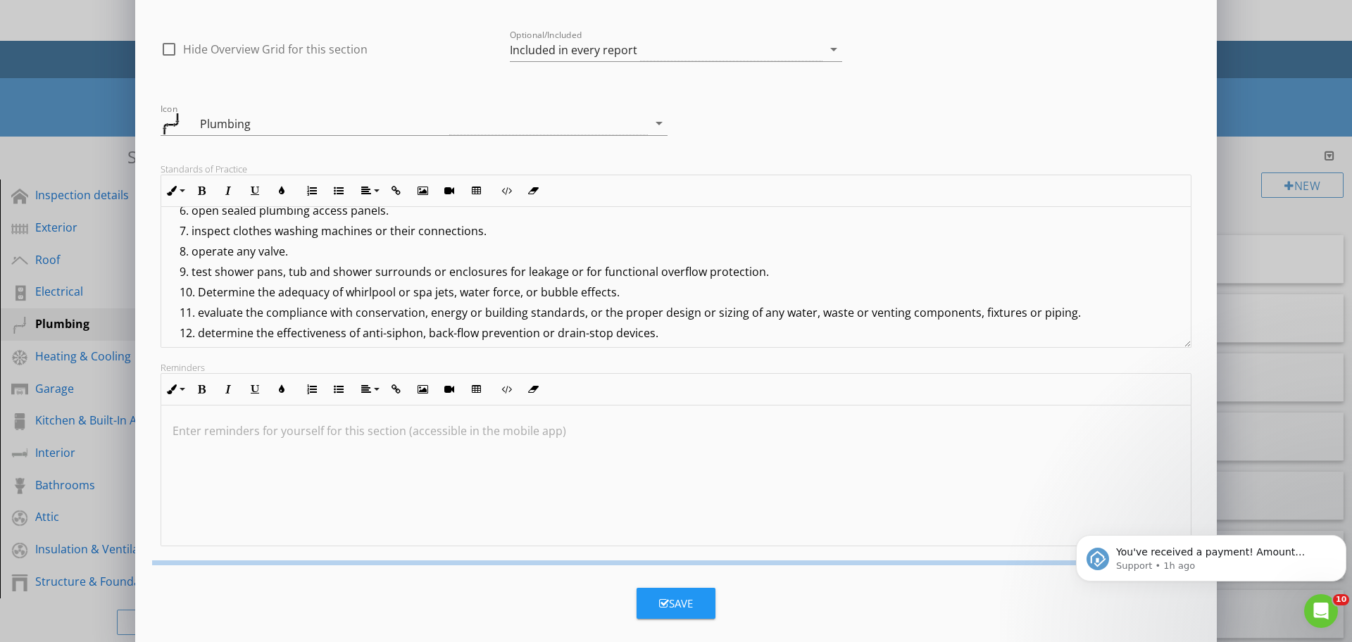
scroll to position [0, 0]
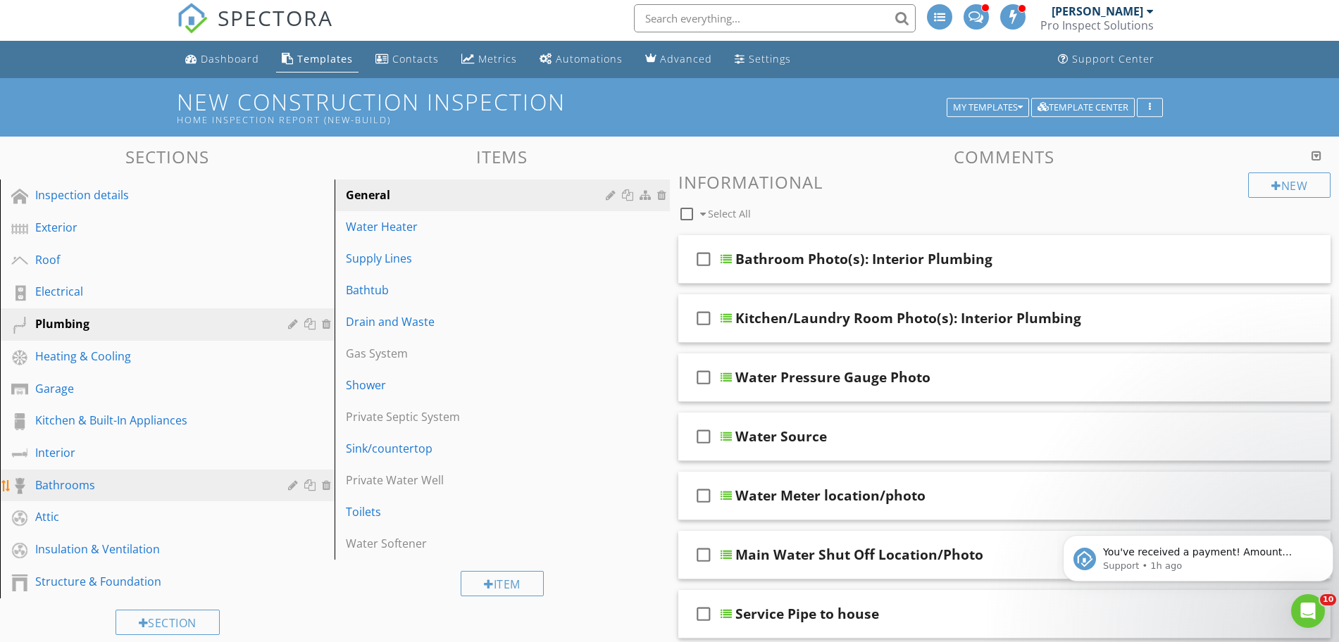
click at [191, 479] on div "Bathrooms" at bounding box center [151, 485] width 232 height 17
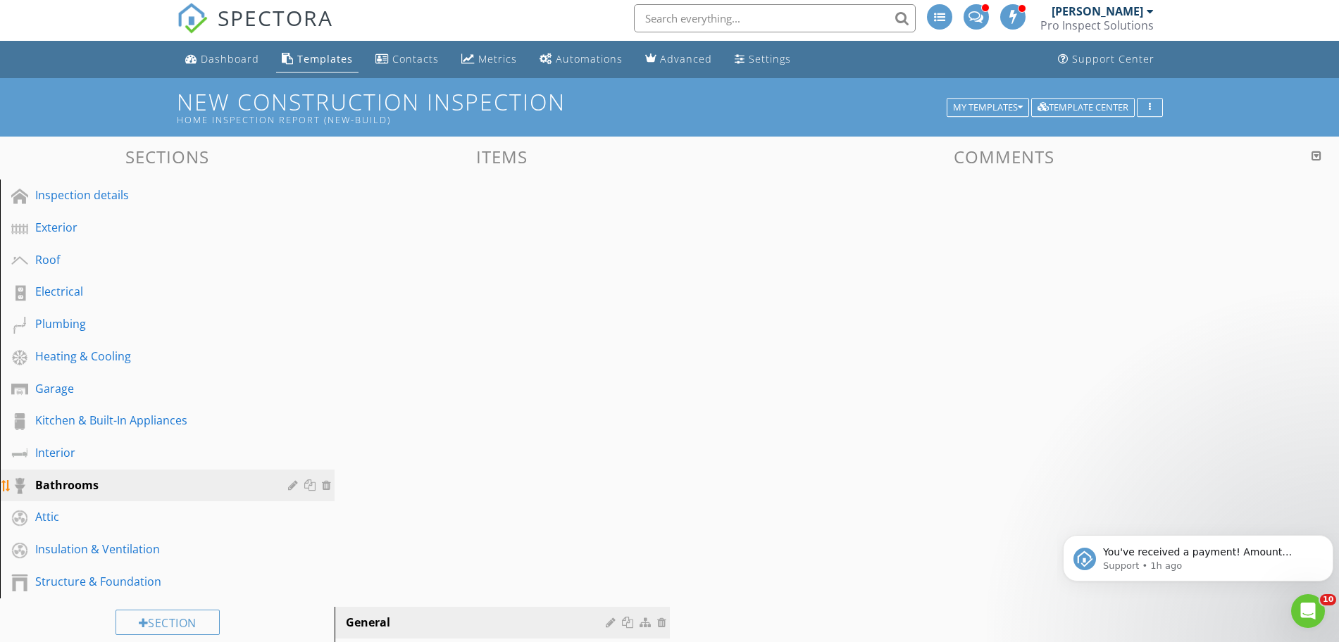
click at [191, 479] on div "Bathrooms" at bounding box center [151, 485] width 232 height 17
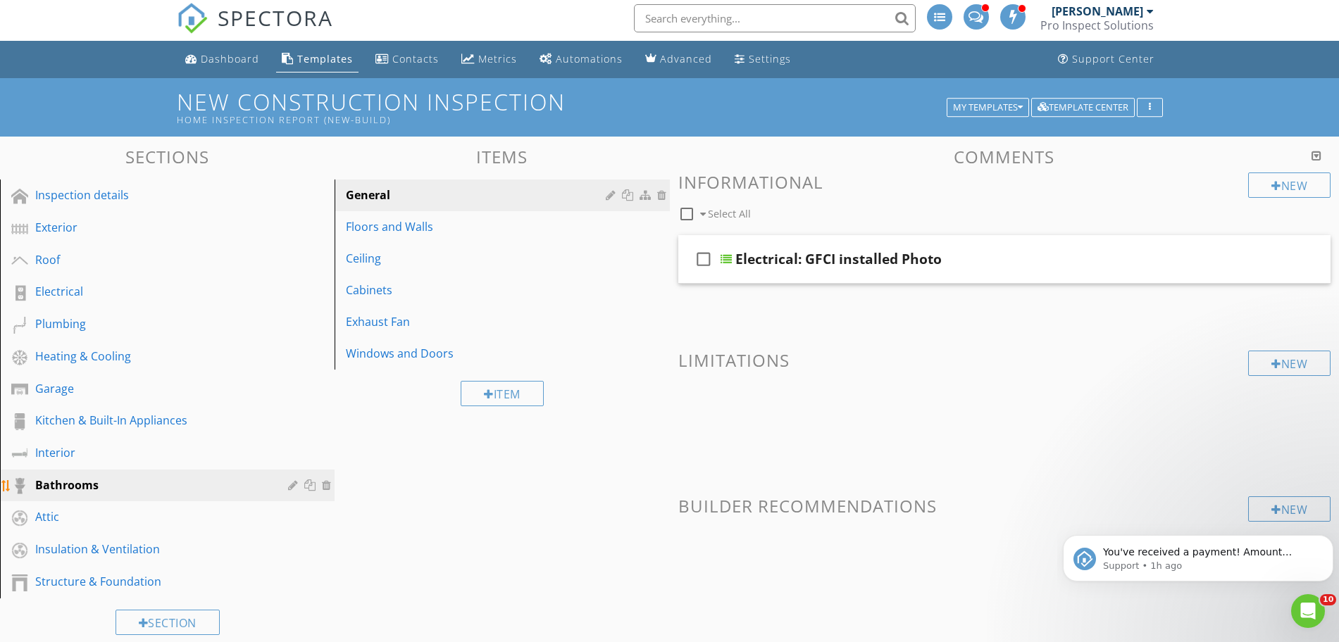
click at [329, 485] on div at bounding box center [328, 485] width 13 height 11
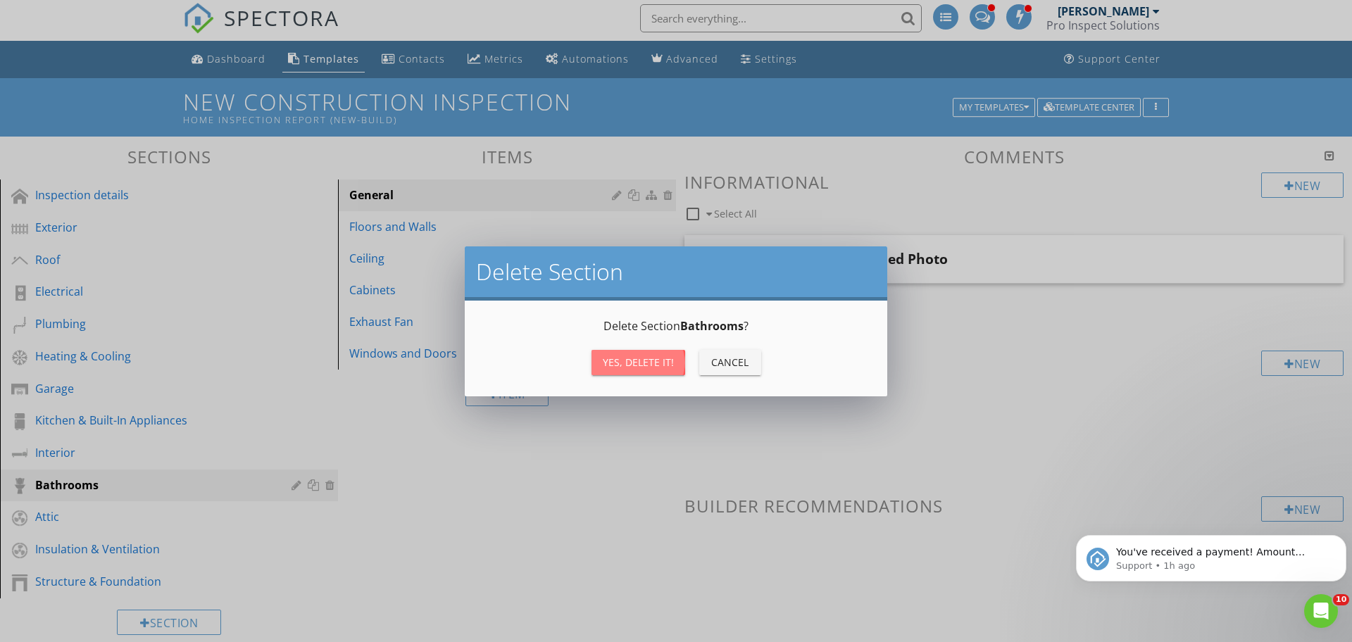
click at [640, 366] on div "Yes, Delete it!" at bounding box center [638, 362] width 71 height 15
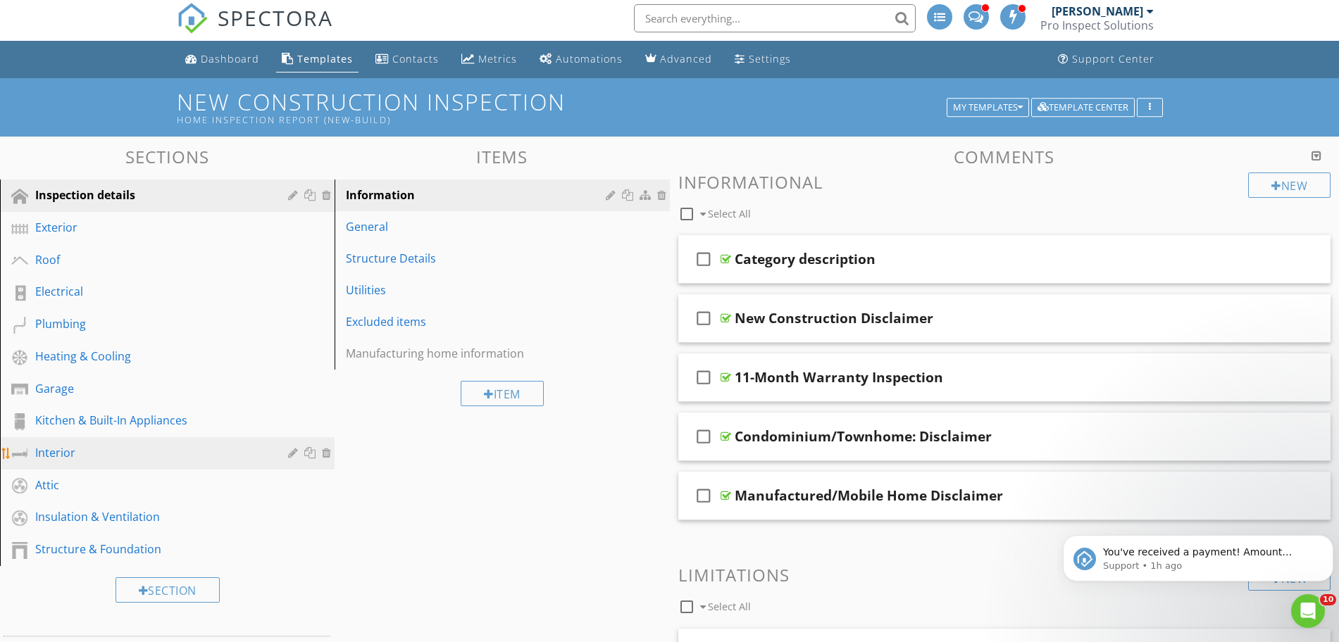
click at [131, 442] on link "Interior" at bounding box center [169, 453] width 330 height 32
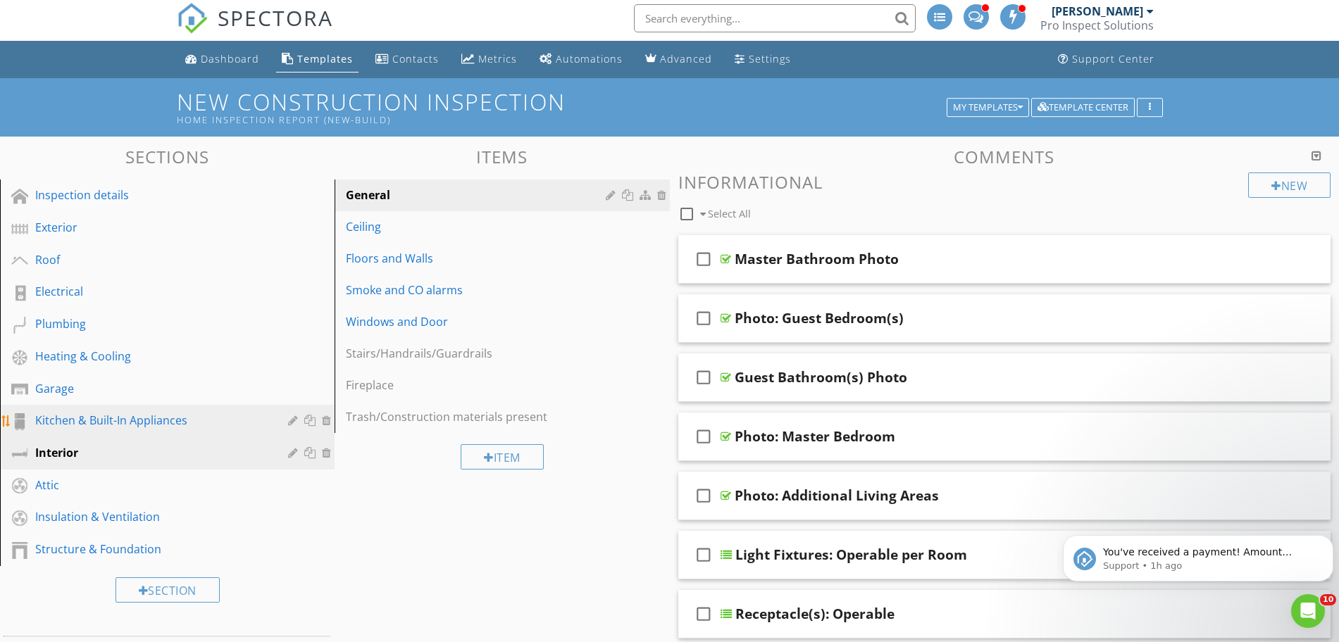
click at [92, 423] on div "Kitchen & Built-In Appliances" at bounding box center [151, 420] width 232 height 17
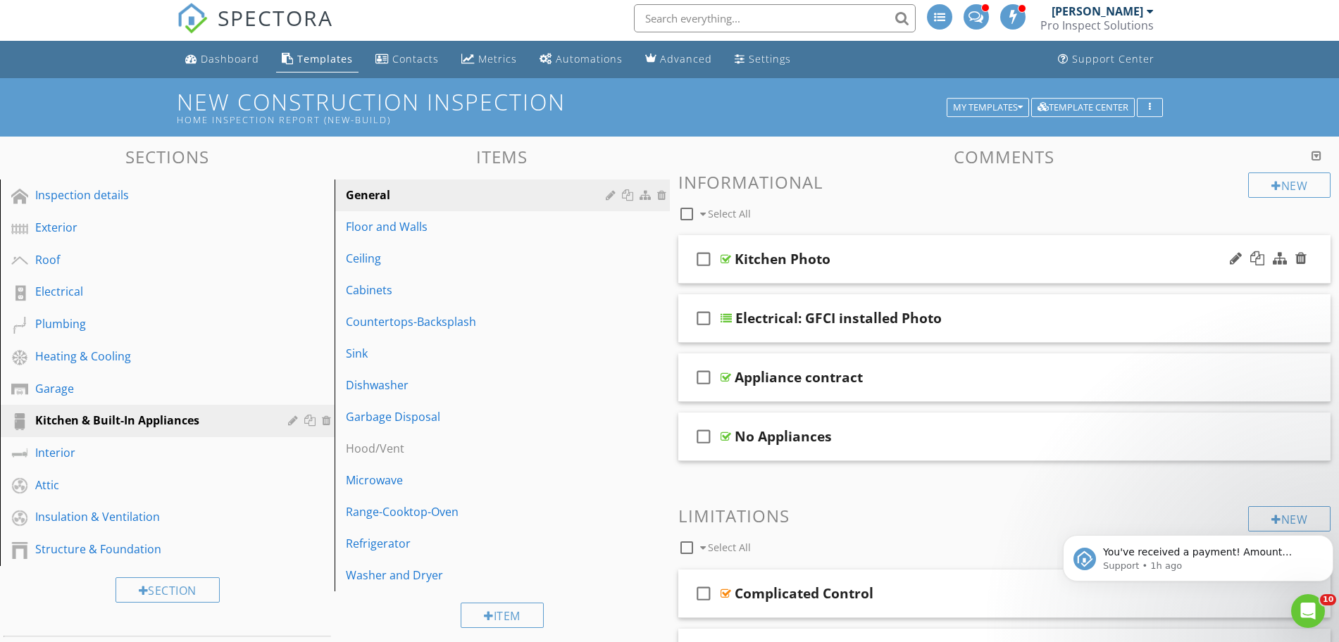
click at [704, 261] on icon "check_box_outline_blank" at bounding box center [703, 259] width 23 height 34
click at [790, 218] on div at bounding box center [790, 213] width 11 height 11
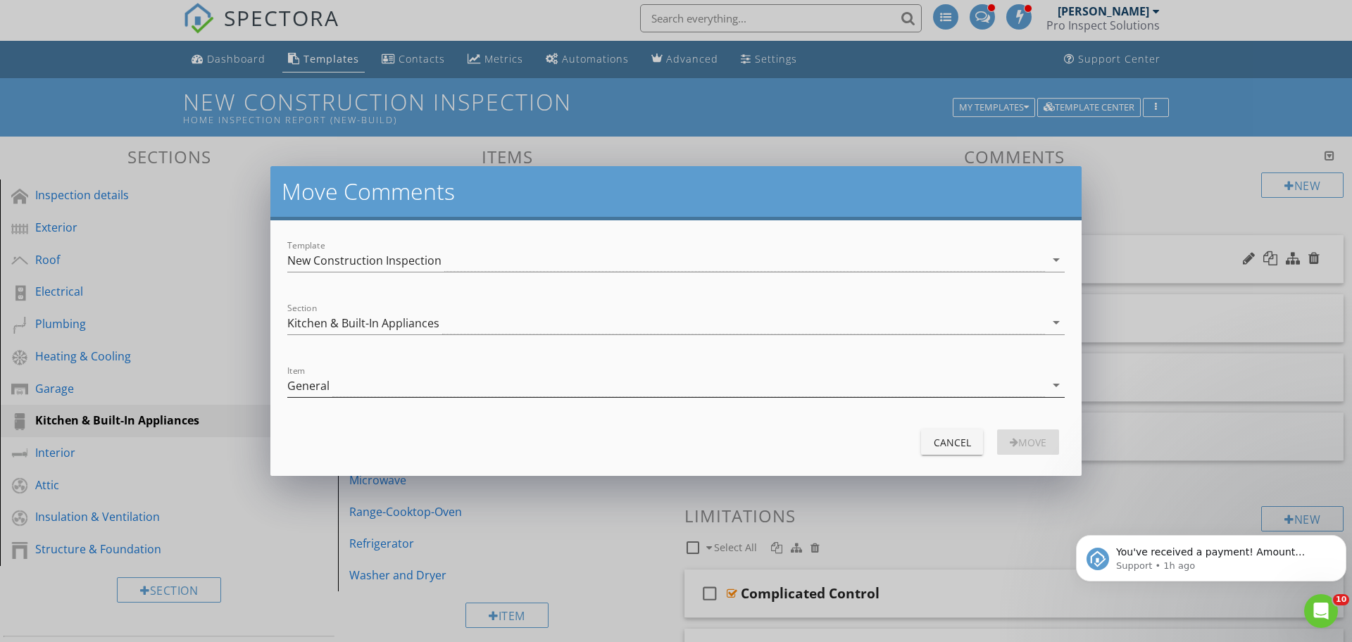
click at [331, 380] on div "General" at bounding box center [666, 385] width 758 height 23
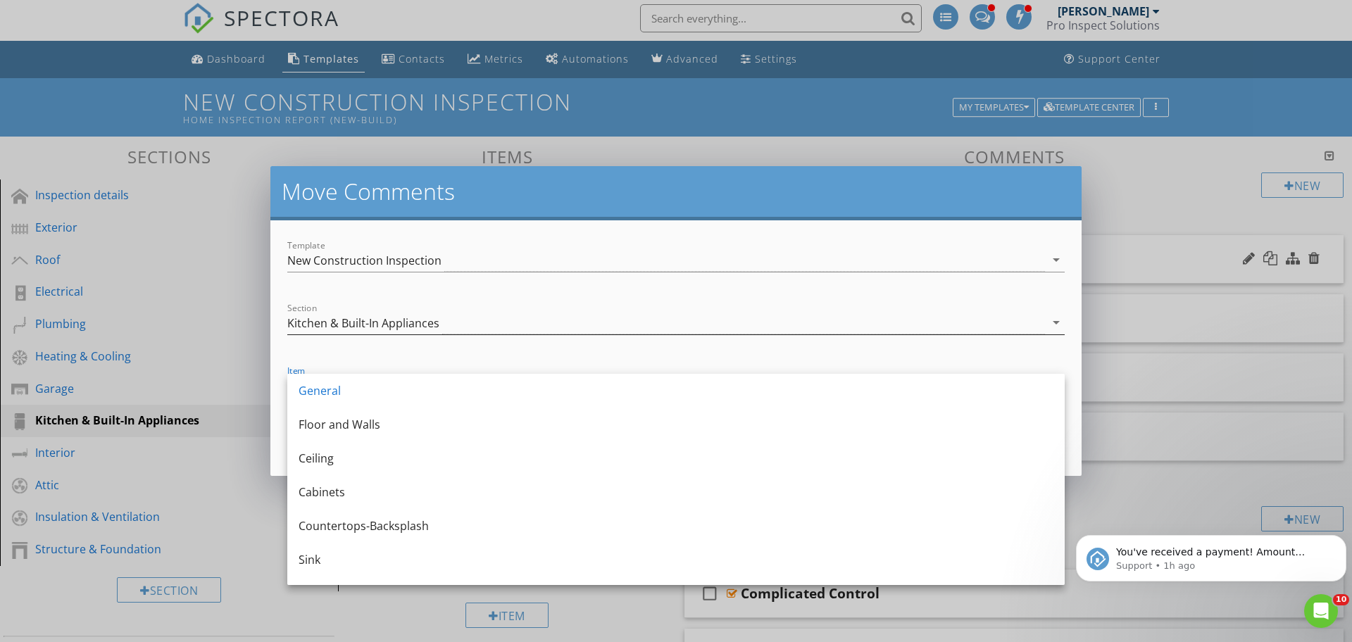
click at [457, 319] on div "Kitchen & Built-In Appliances" at bounding box center [666, 322] width 758 height 23
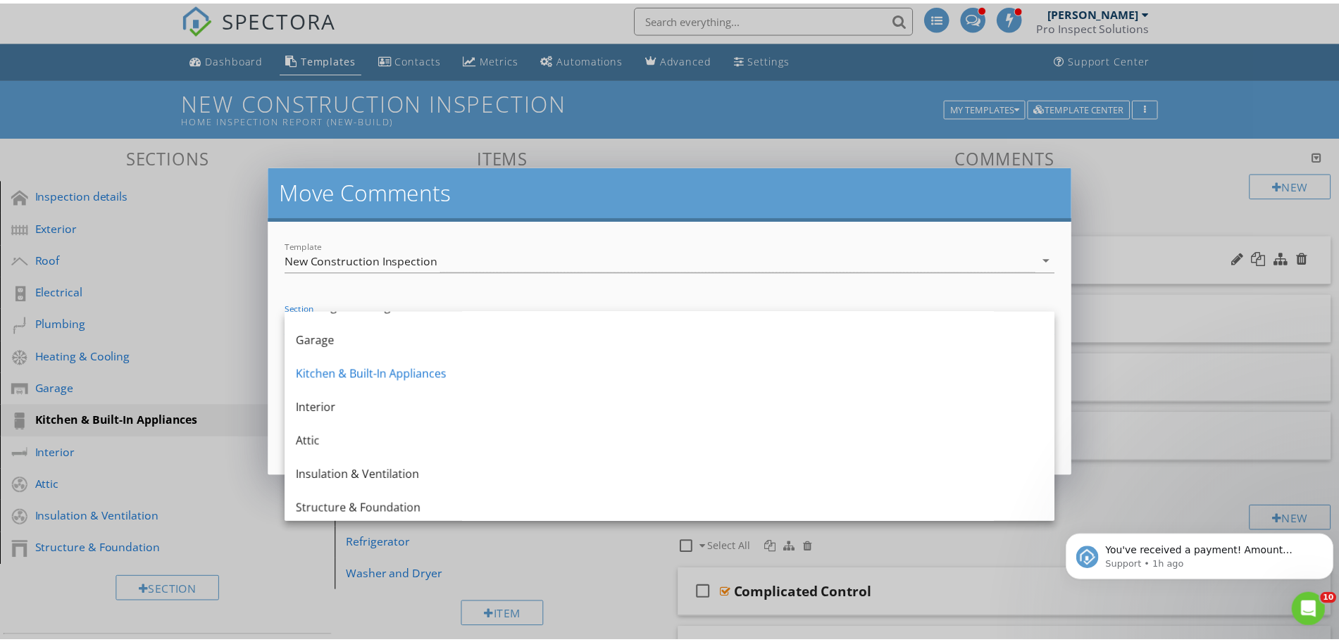
scroll to position [194, 0]
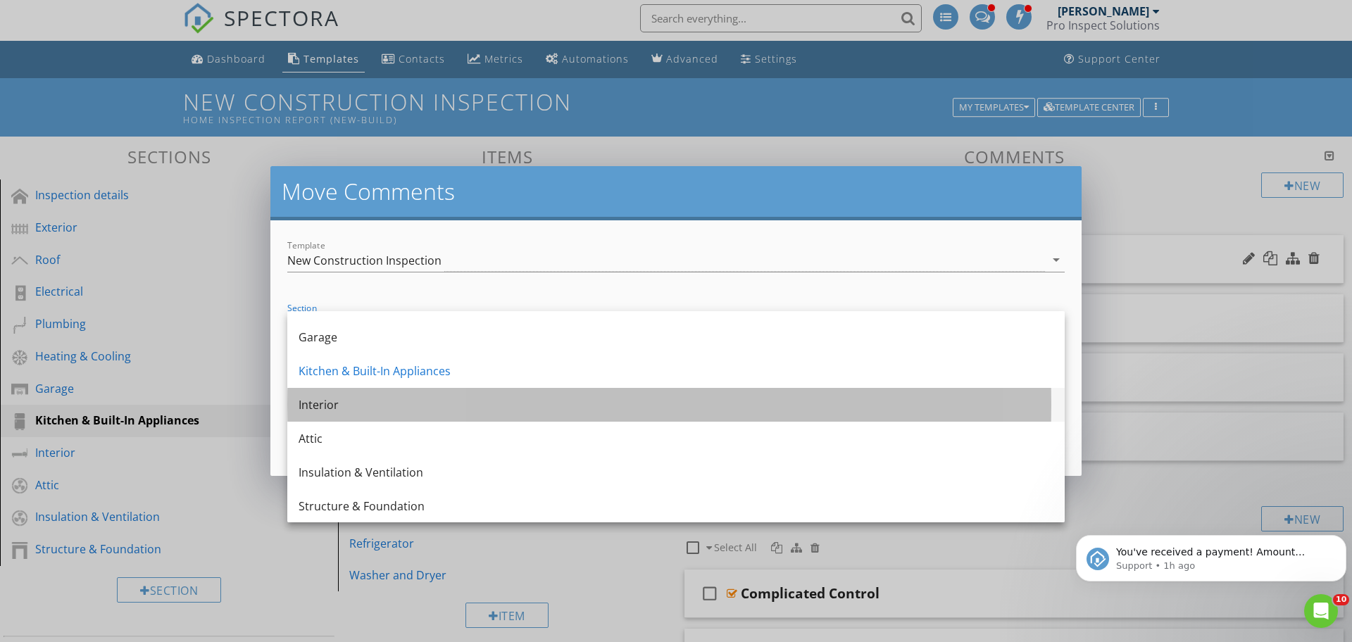
click at [901, 400] on div "Interior" at bounding box center [676, 405] width 755 height 17
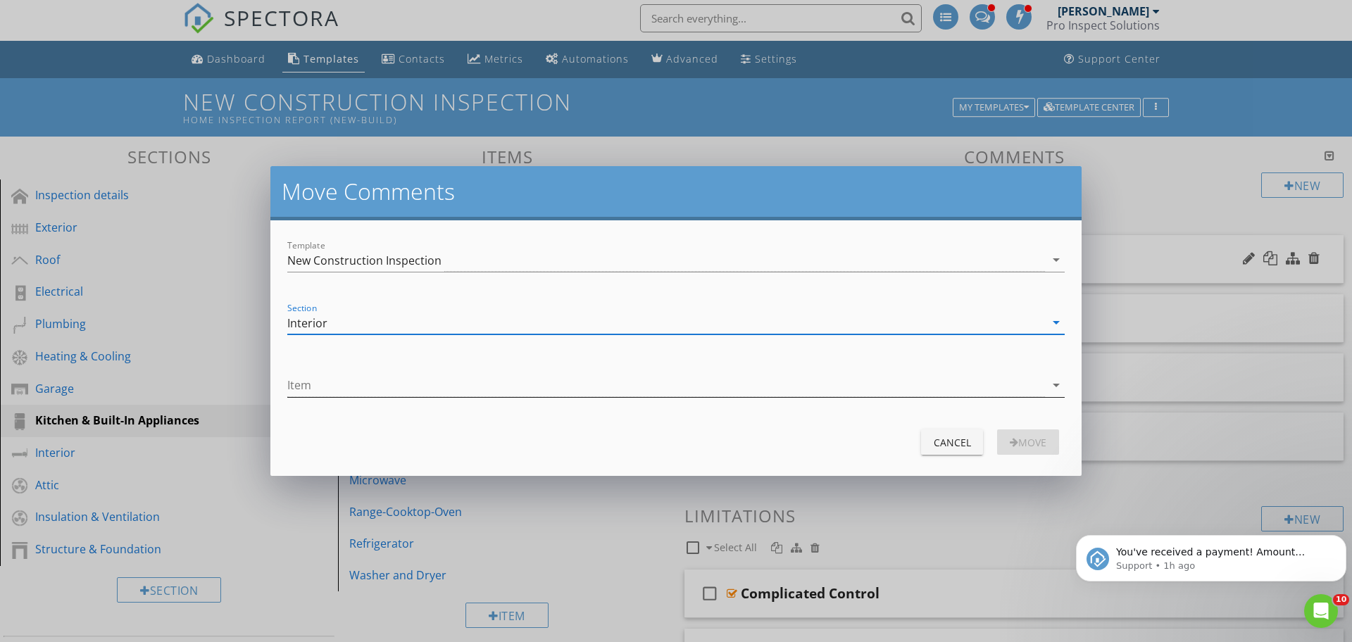
click at [535, 387] on div at bounding box center [666, 385] width 758 height 23
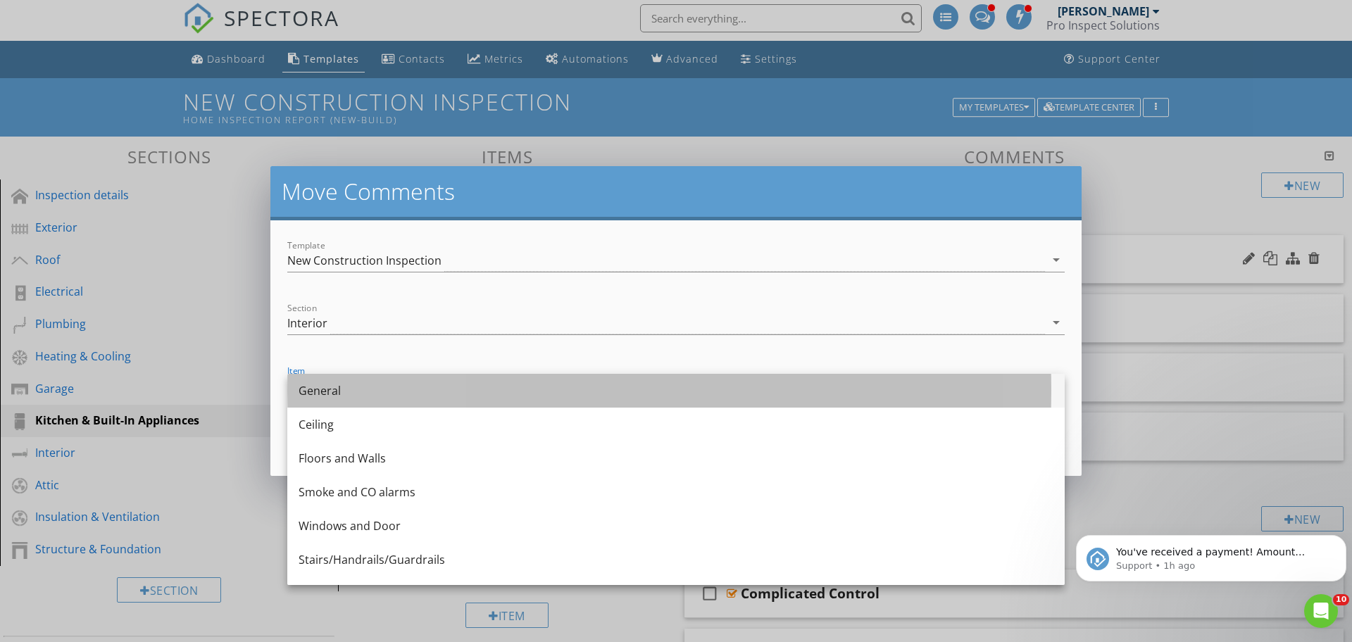
click at [530, 391] on div "General" at bounding box center [676, 390] width 755 height 17
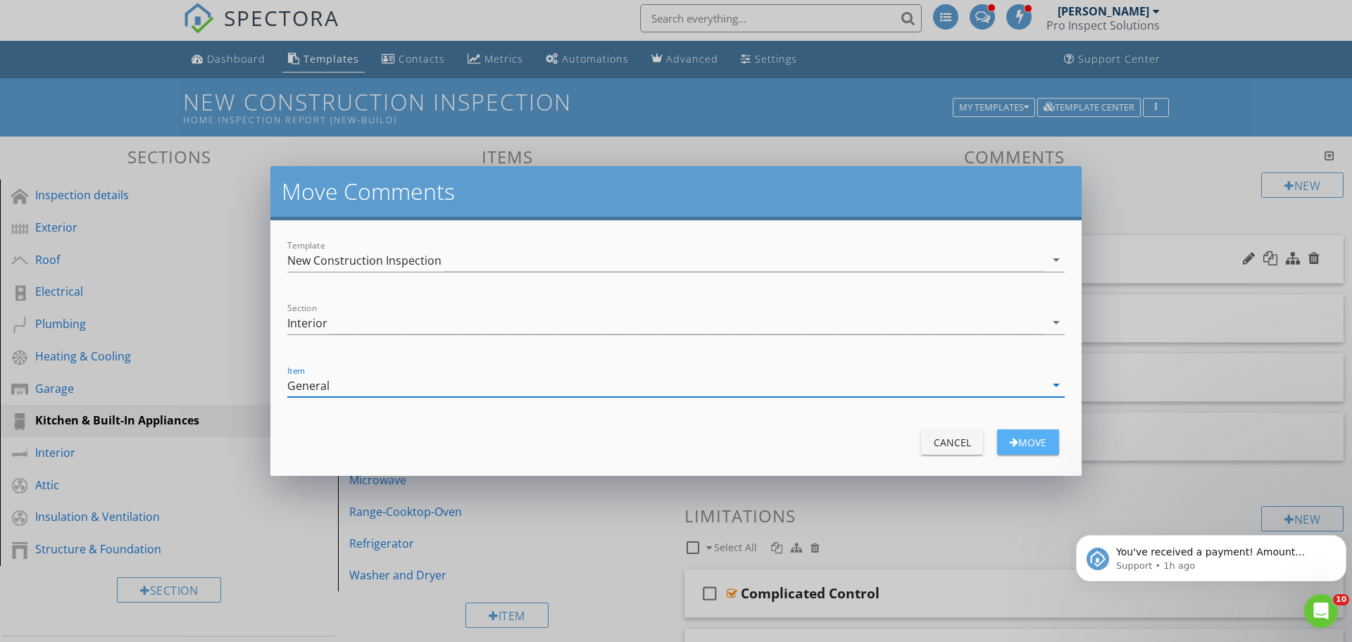
click at [1032, 432] on button "move" at bounding box center [1028, 442] width 62 height 25
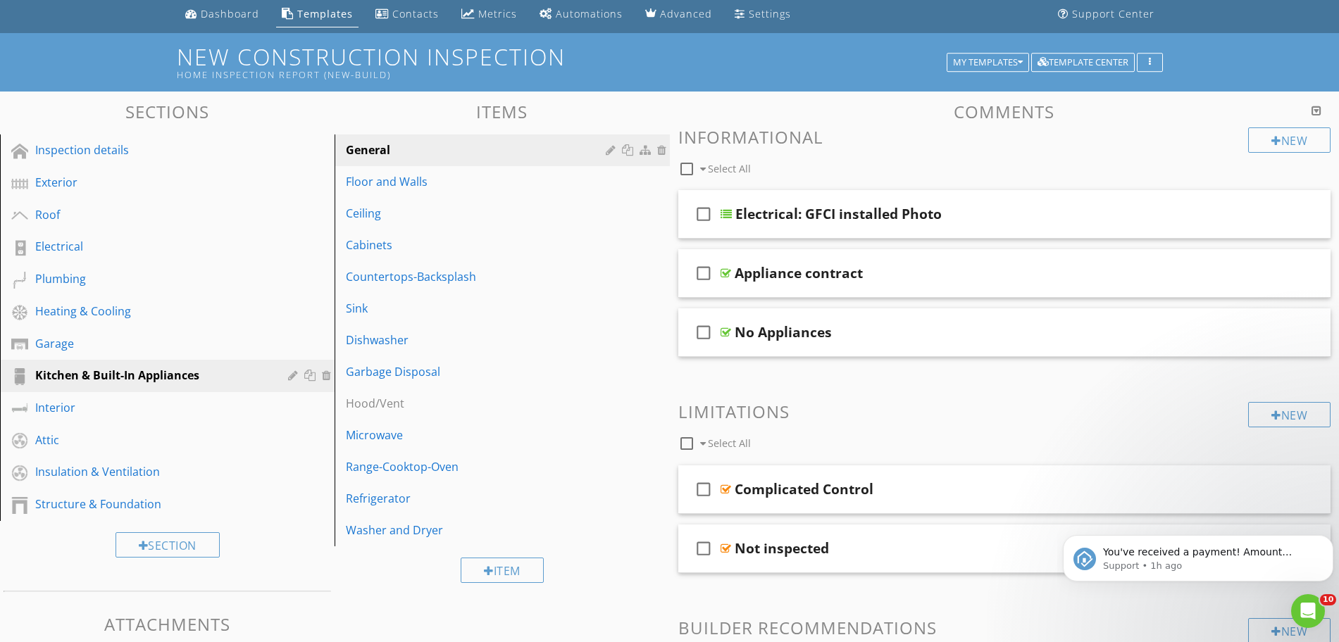
scroll to position [46, 0]
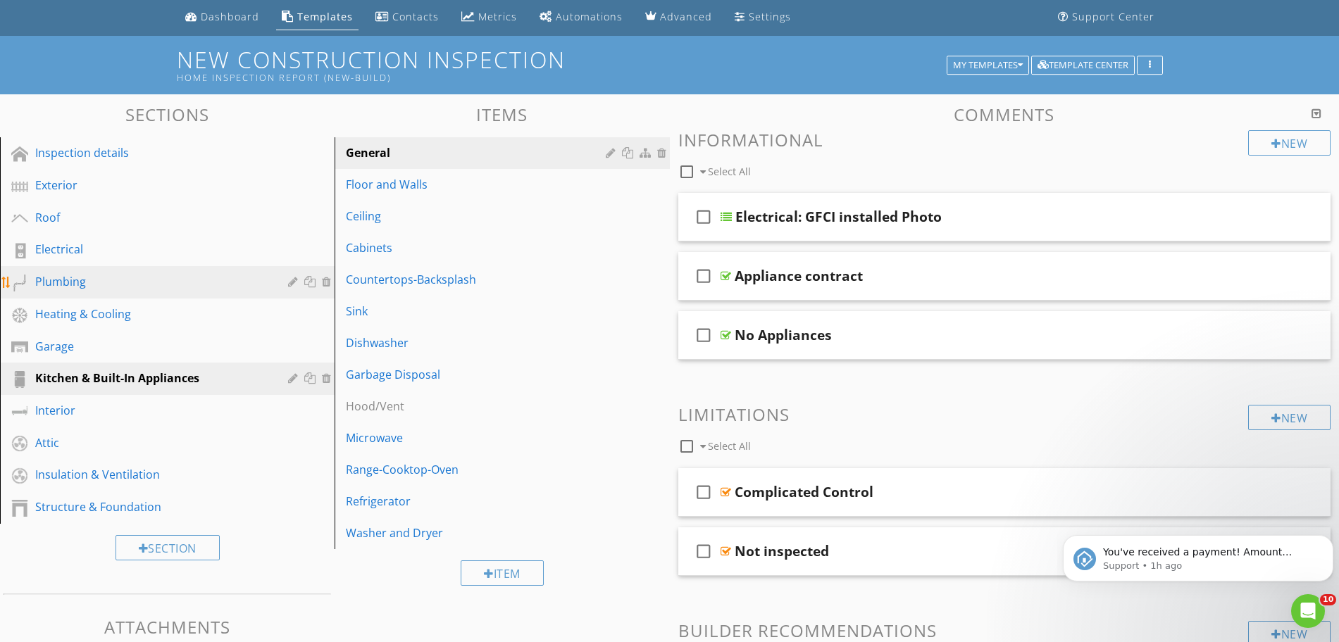
click at [60, 282] on div "Plumbing" at bounding box center [151, 281] width 232 height 17
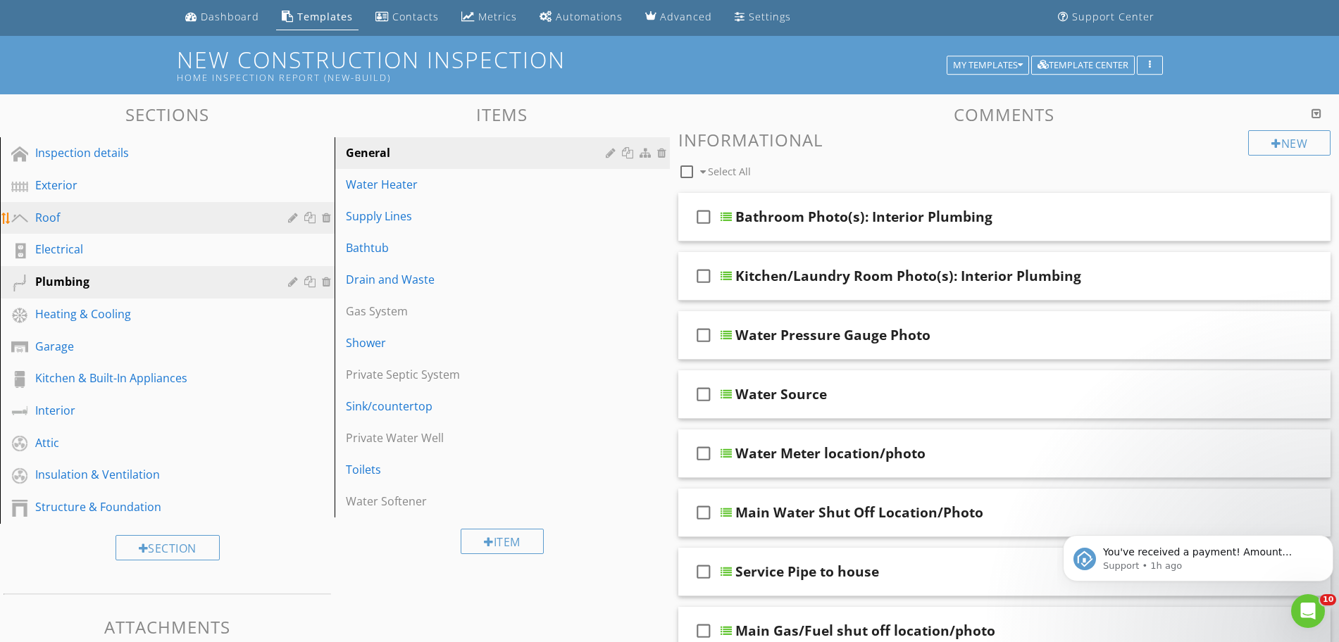
click at [50, 223] on div "Roof" at bounding box center [151, 217] width 232 height 17
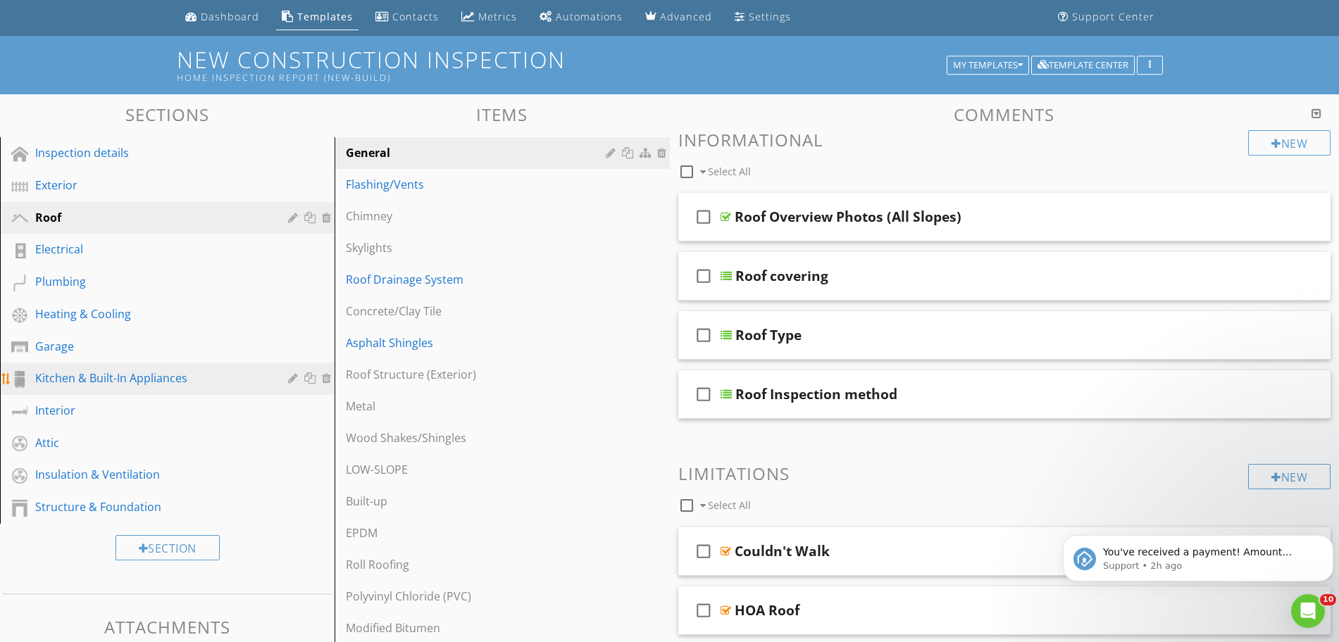
click at [132, 382] on div "Kitchen & Built-In Appliances" at bounding box center [151, 378] width 232 height 17
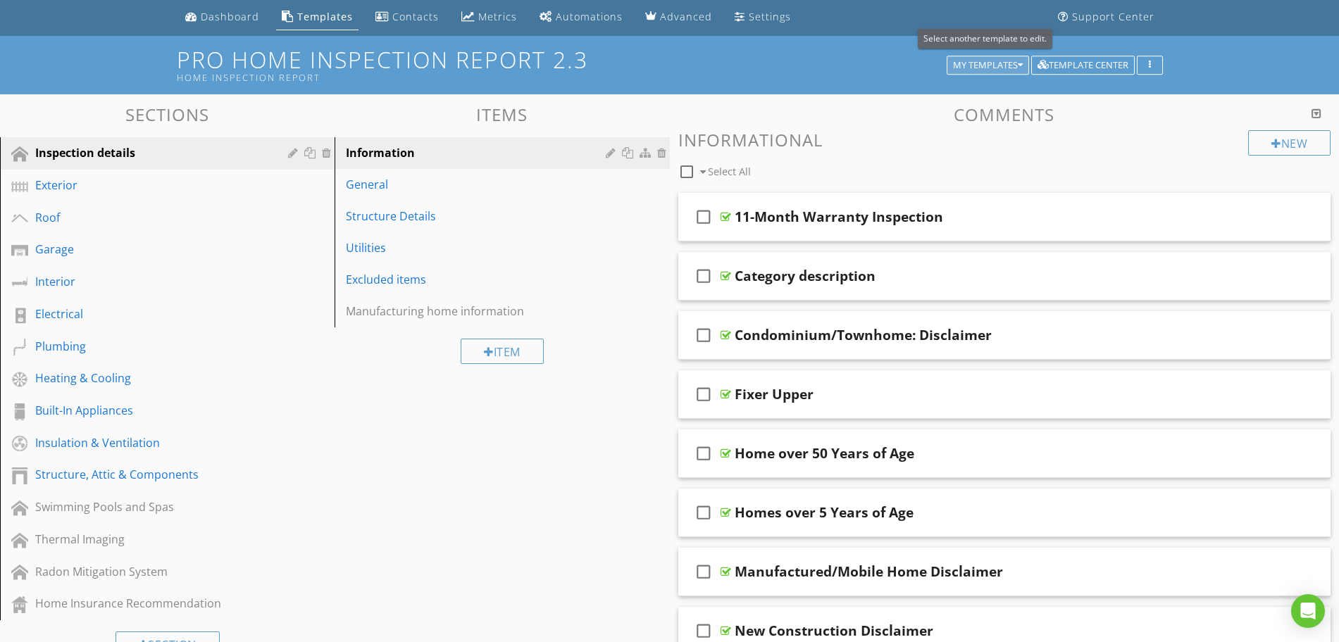
click at [977, 68] on div "My Templates" at bounding box center [988, 66] width 70 height 10
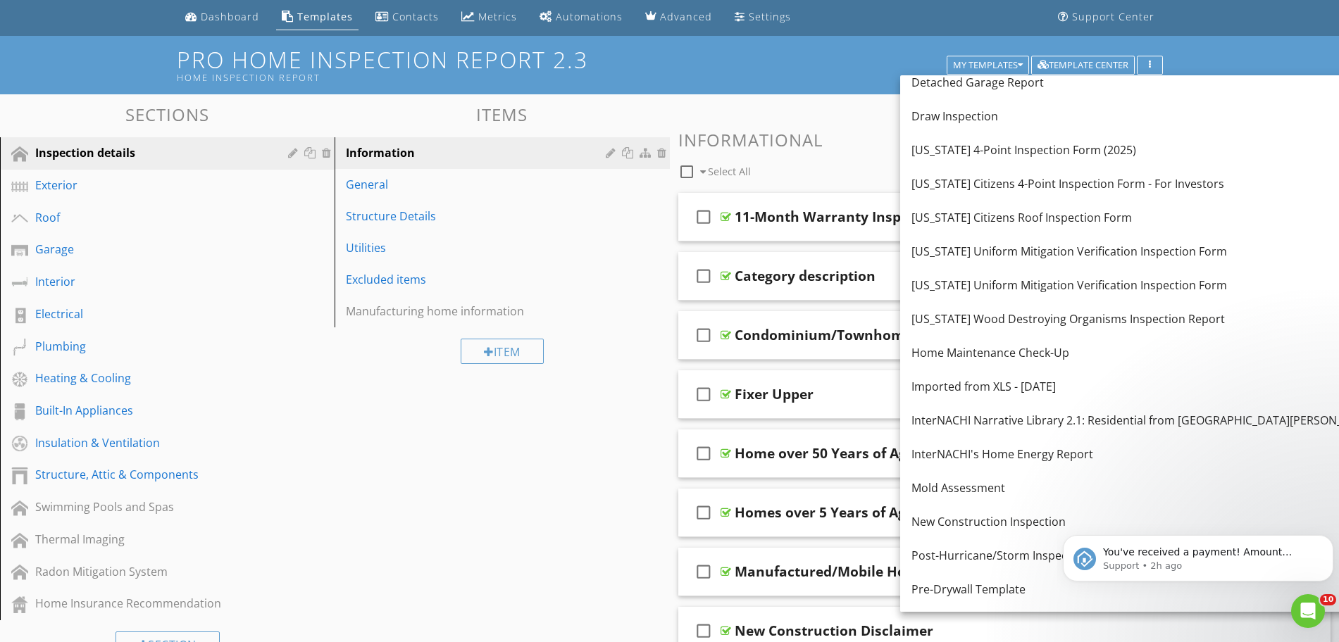
scroll to position [598, 0]
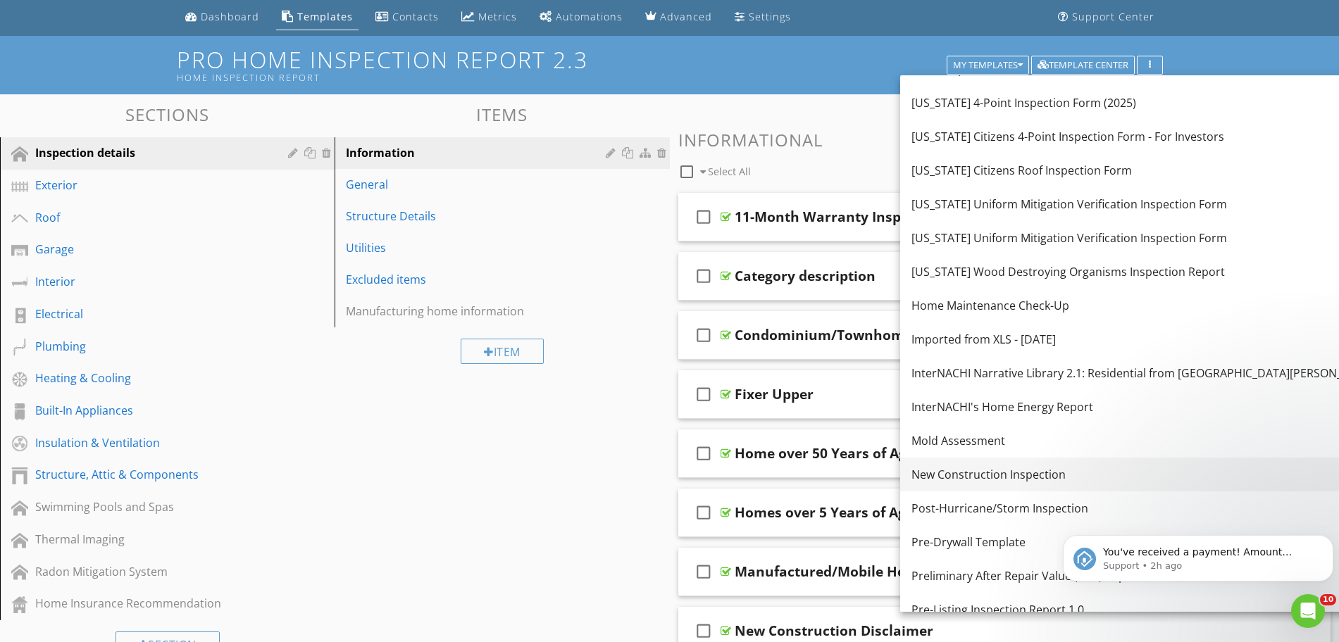
click at [1143, 466] on div "New Construction Inspection" at bounding box center [1144, 474] width 466 height 17
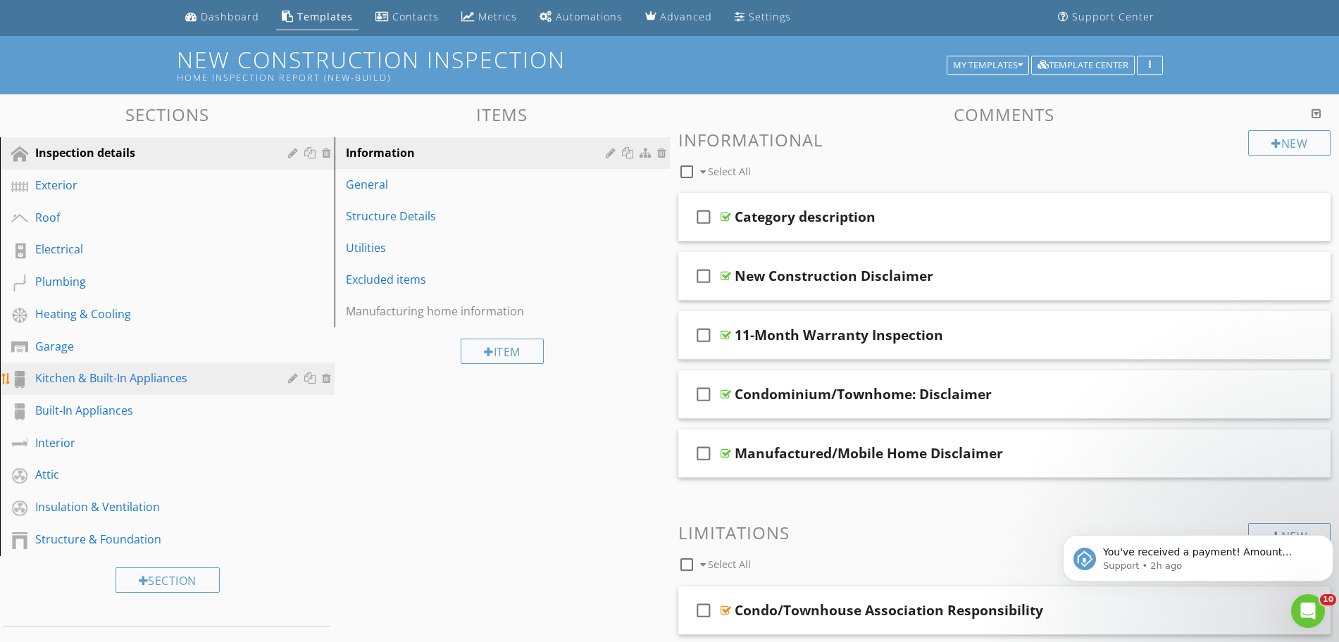
click at [116, 386] on div "Kitchen & Built-In Appliances" at bounding box center [151, 378] width 232 height 17
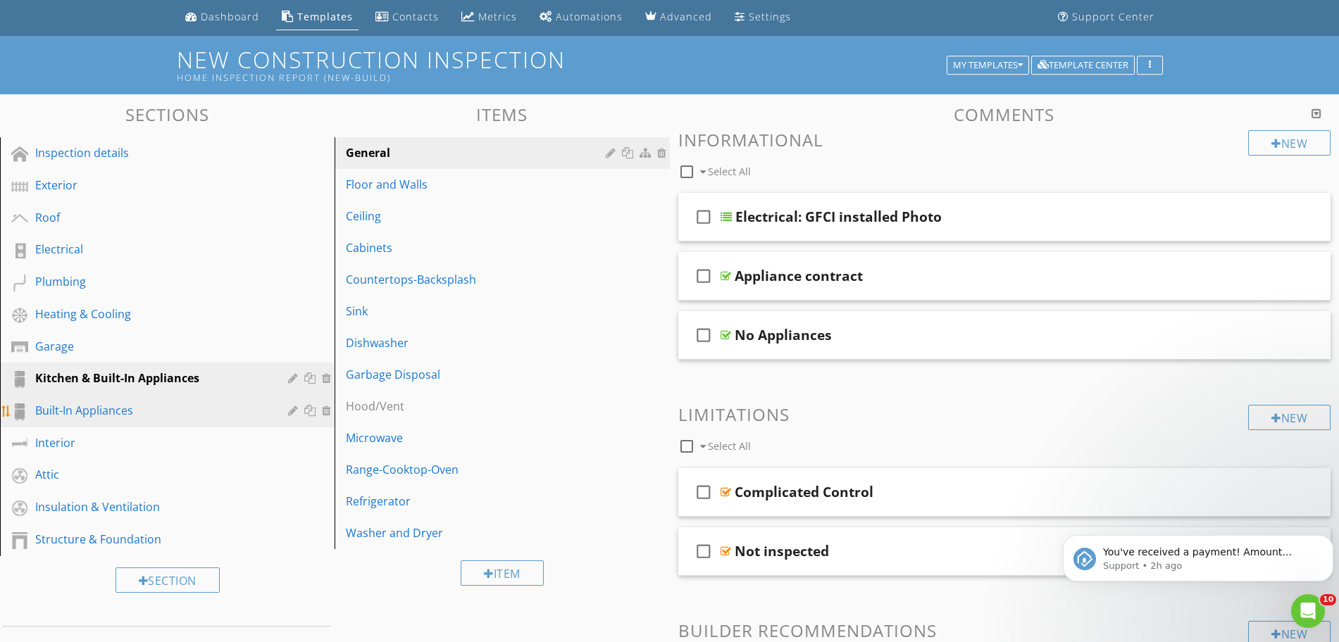
click at [116, 407] on div "Built-In Appliances" at bounding box center [151, 410] width 232 height 17
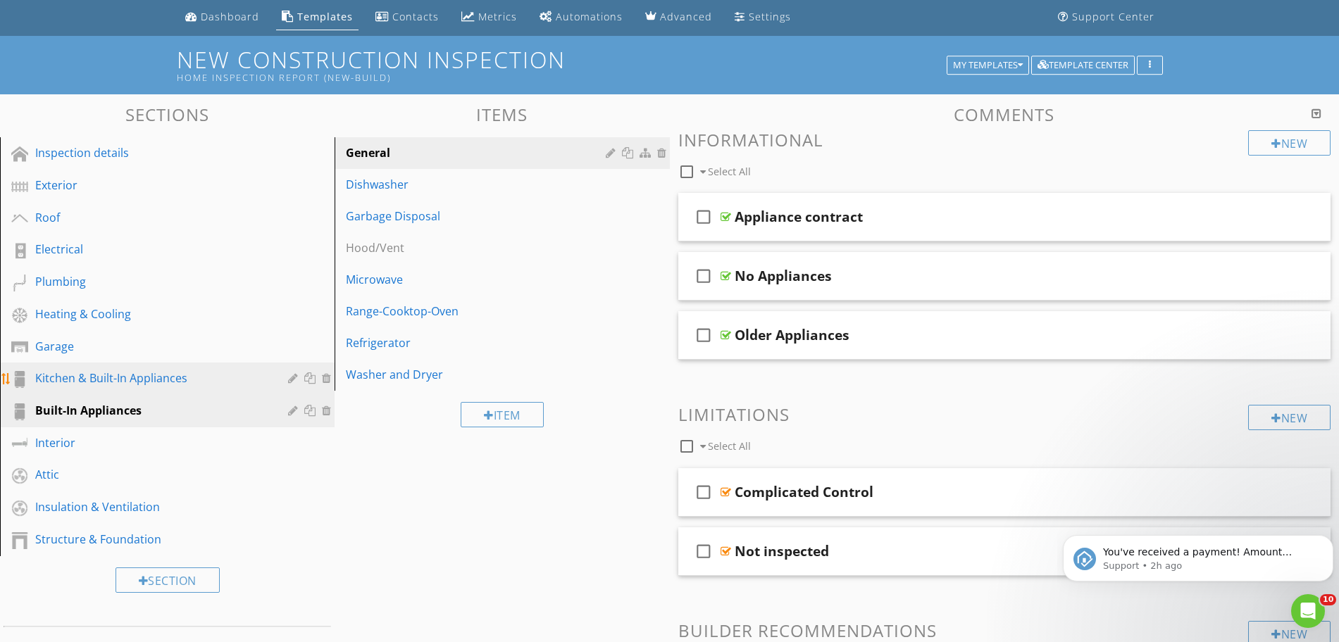
click at [135, 389] on link "Kitchen & Built-In Appliances" at bounding box center [169, 379] width 330 height 32
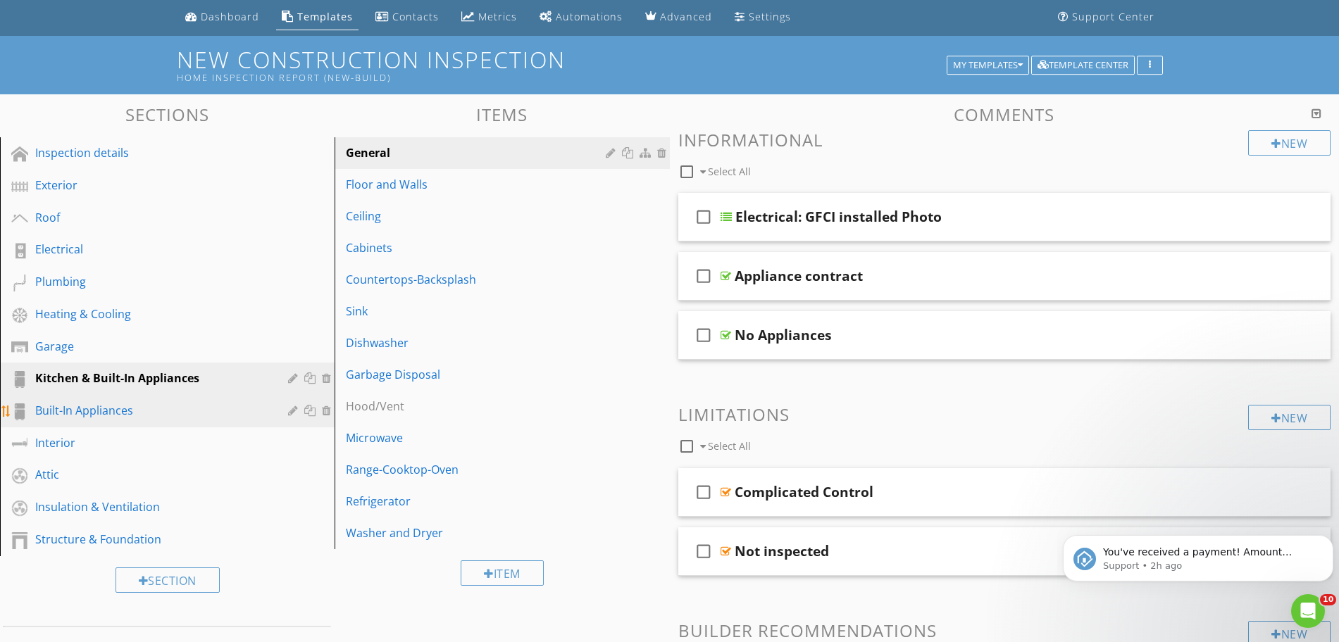
click at [123, 413] on div "Built-In Appliances" at bounding box center [151, 410] width 232 height 17
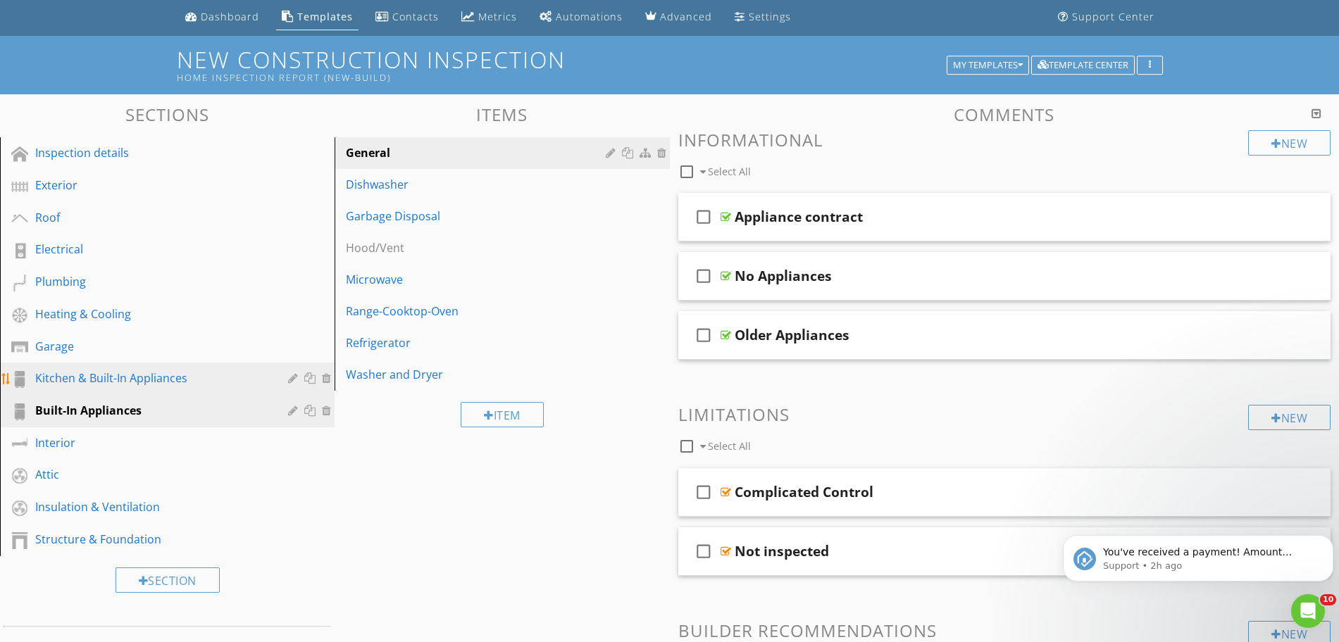
click at [127, 385] on div "Kitchen & Built-In Appliances" at bounding box center [151, 378] width 232 height 17
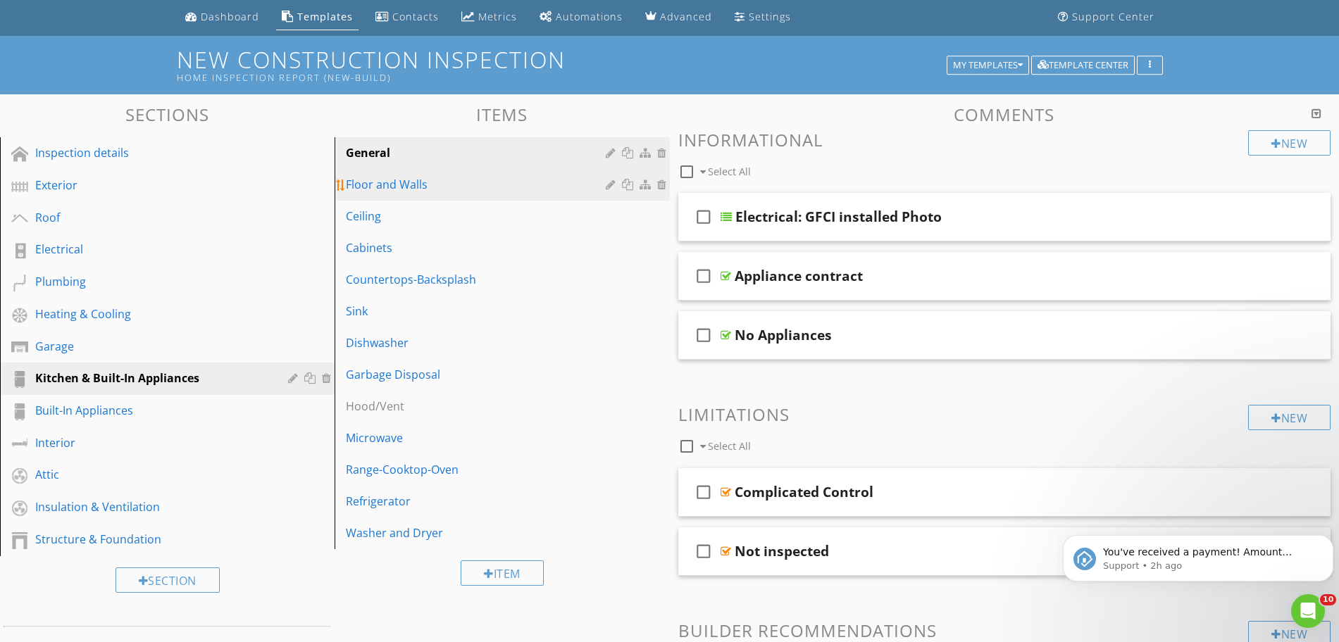
click at [665, 185] on div at bounding box center [663, 184] width 13 height 11
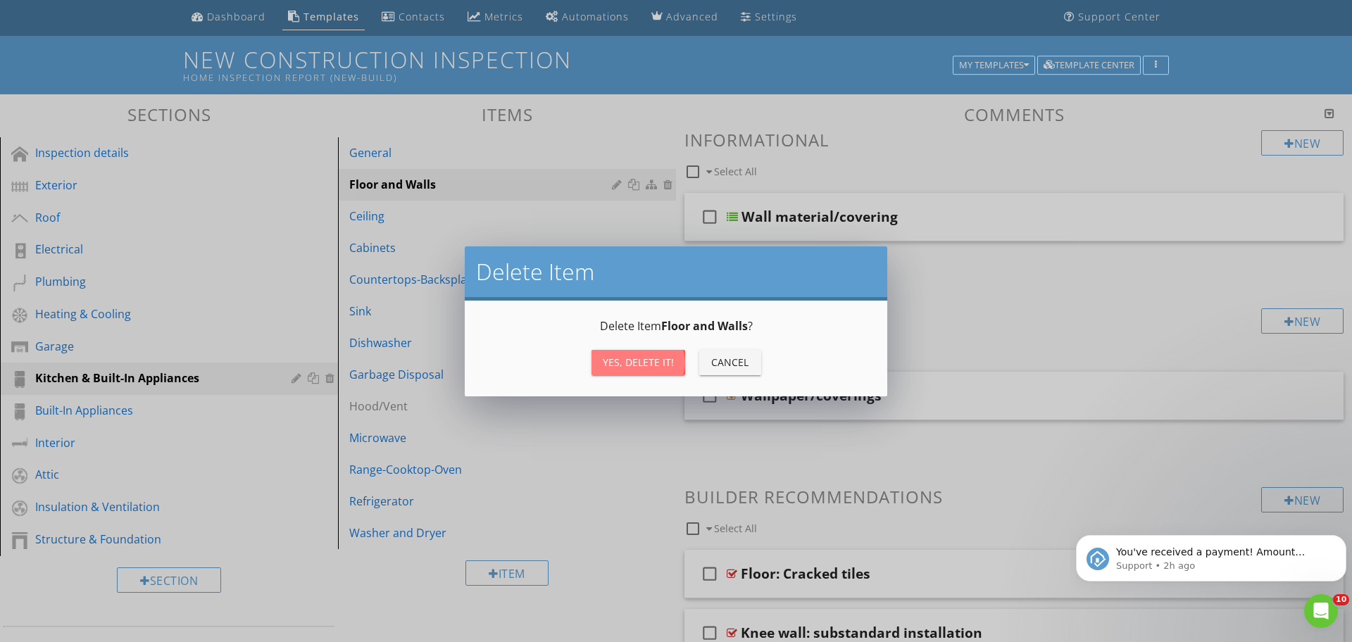
click at [644, 362] on div "Yes, Delete it!" at bounding box center [638, 362] width 71 height 15
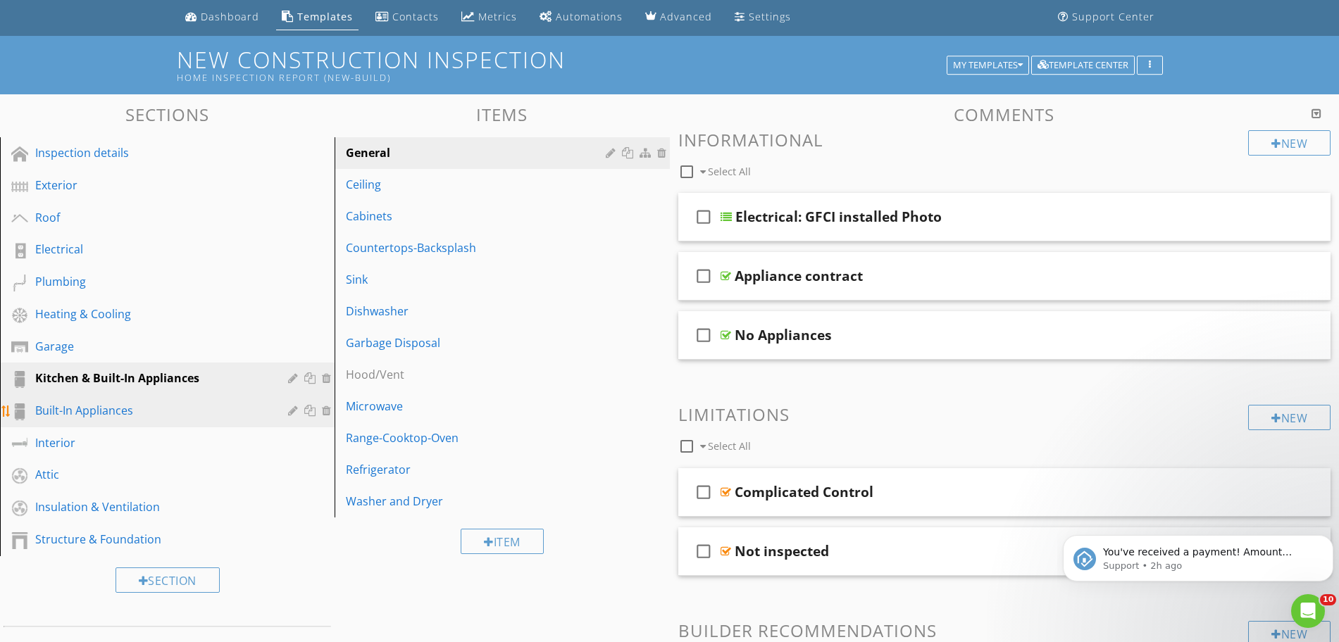
click at [138, 416] on div "Built-In Appliances" at bounding box center [151, 410] width 232 height 17
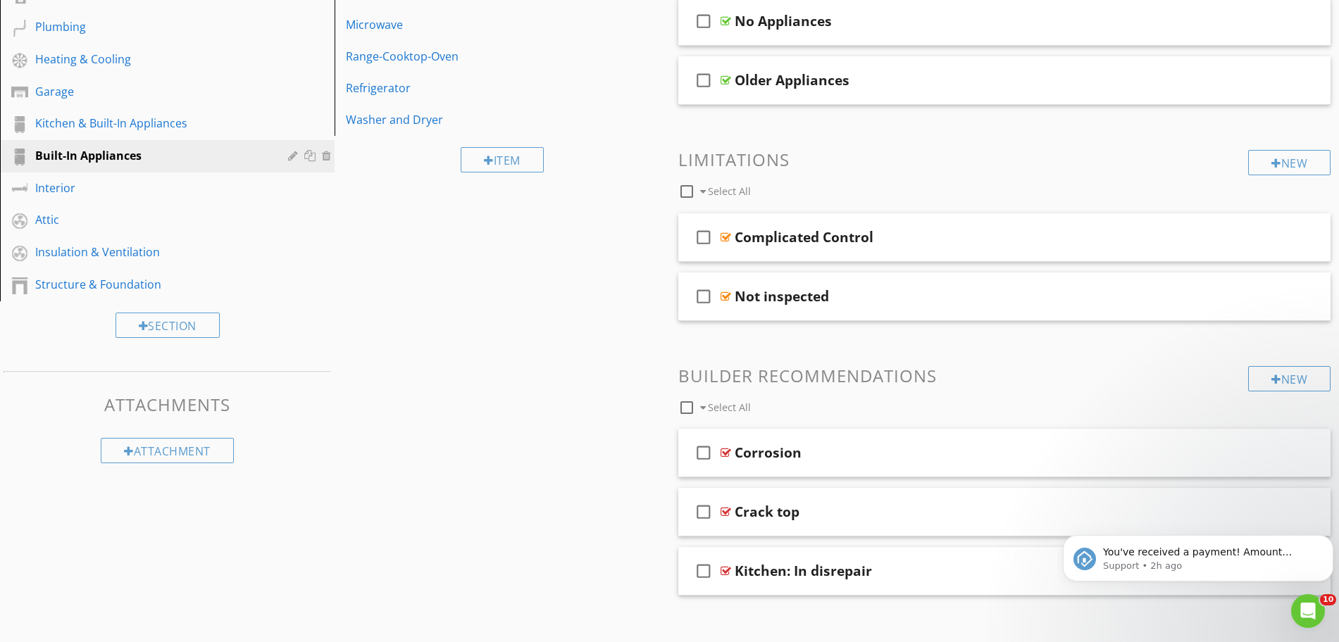
scroll to position [314, 0]
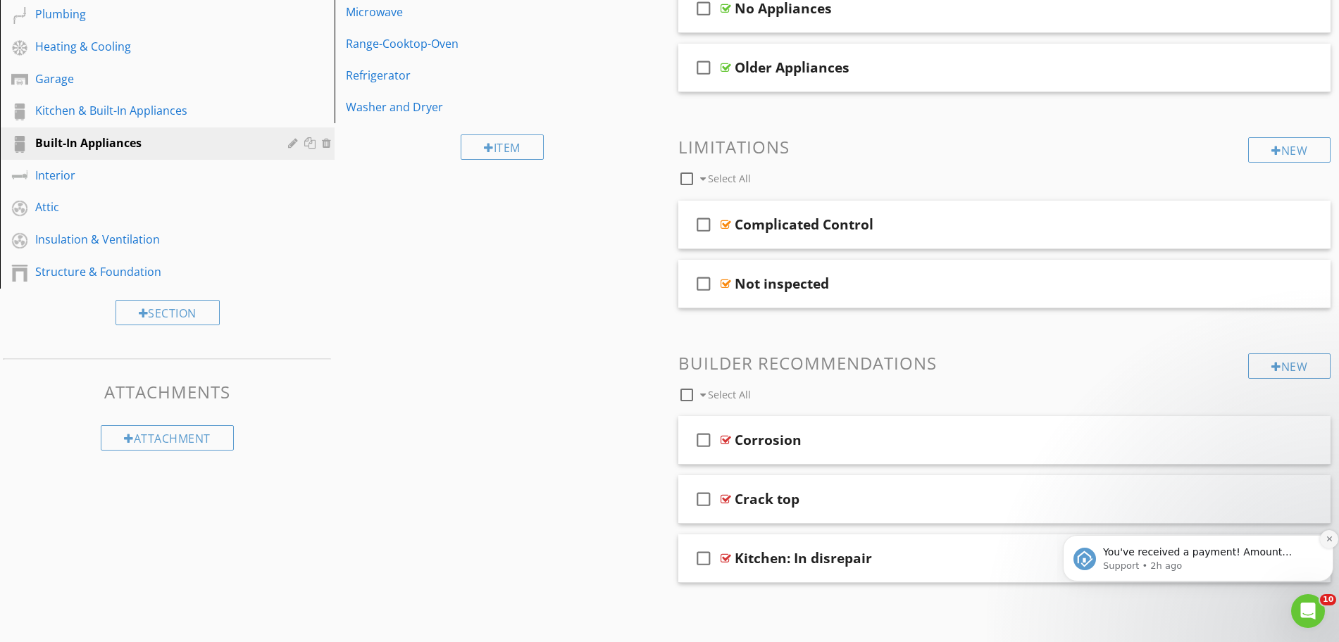
click at [1326, 537] on icon "Dismiss notification" at bounding box center [1330, 539] width 8 height 8
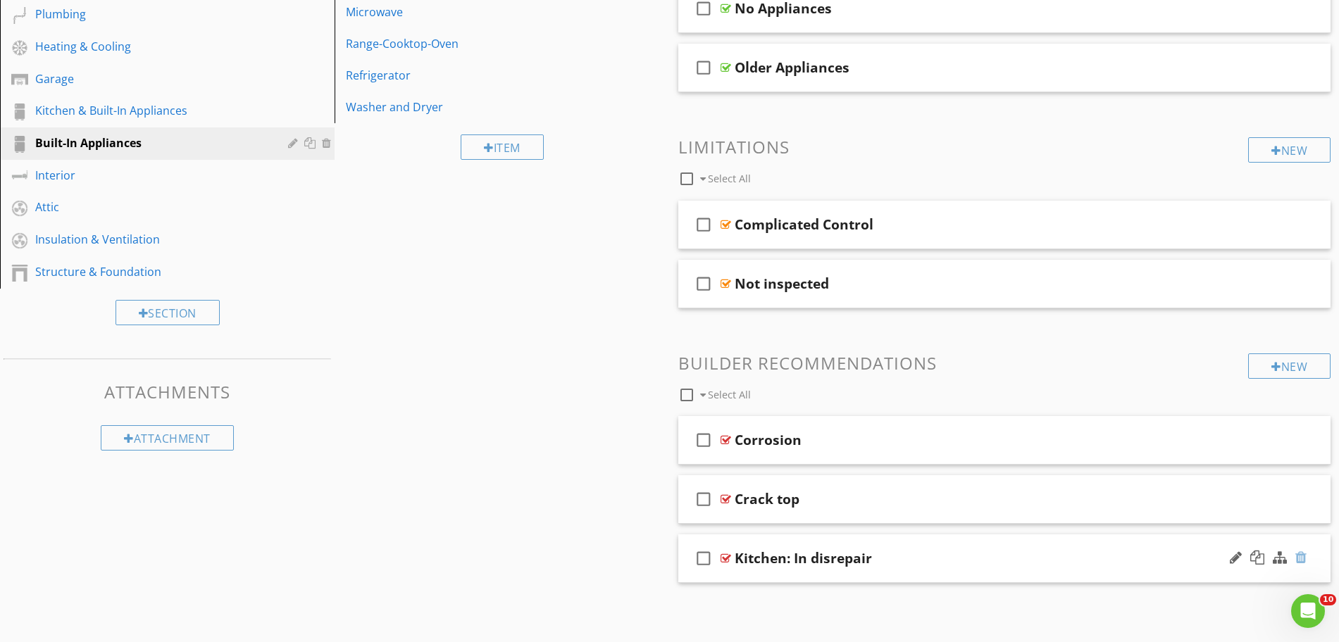
click at [1299, 559] on div at bounding box center [1300, 558] width 11 height 14
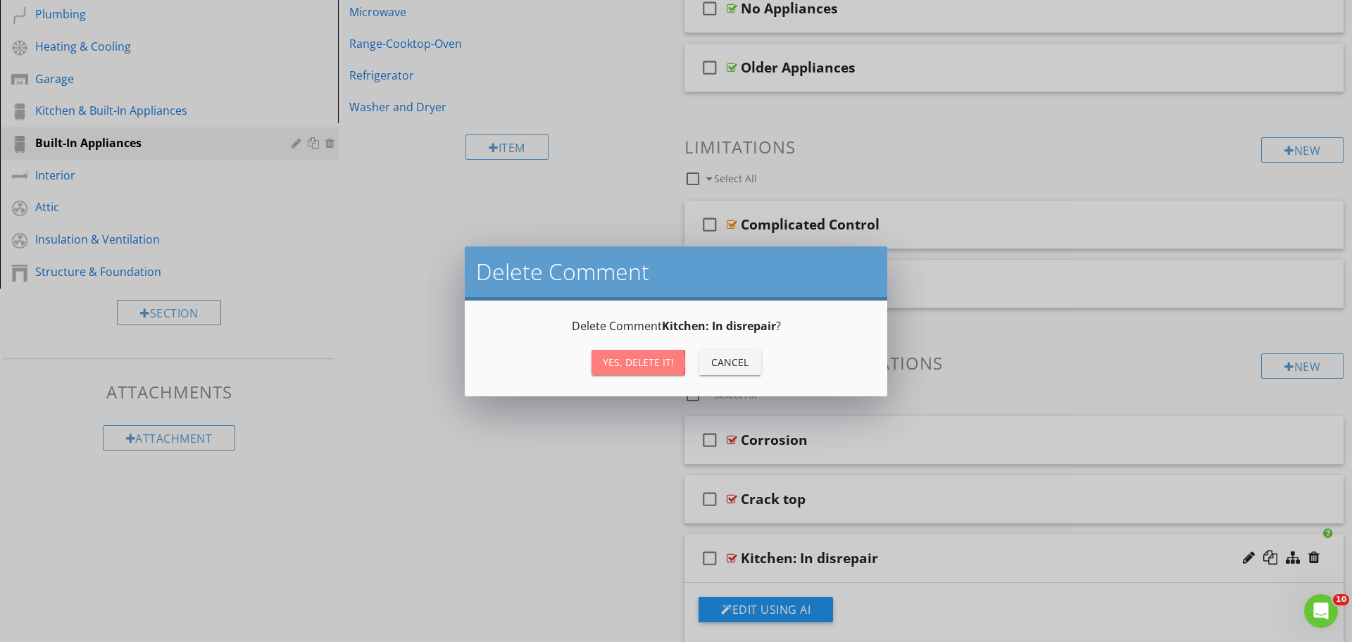
click at [616, 362] on div "Yes, Delete it!" at bounding box center [638, 362] width 71 height 15
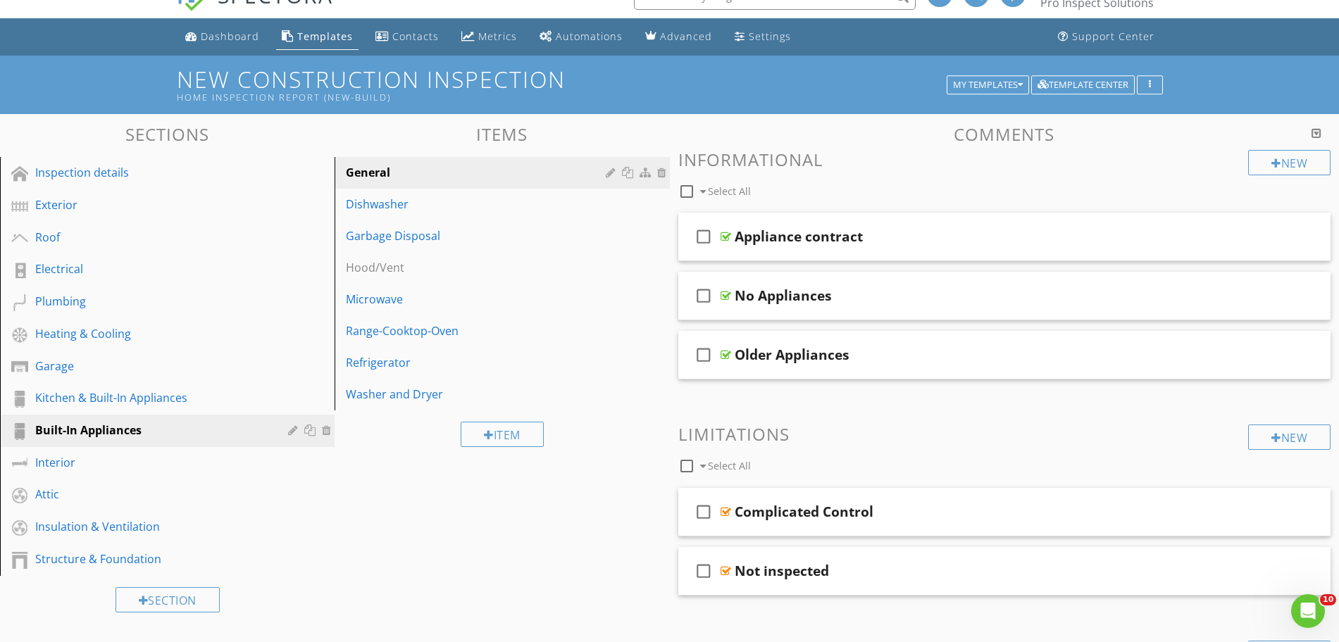
scroll to position [32, 0]
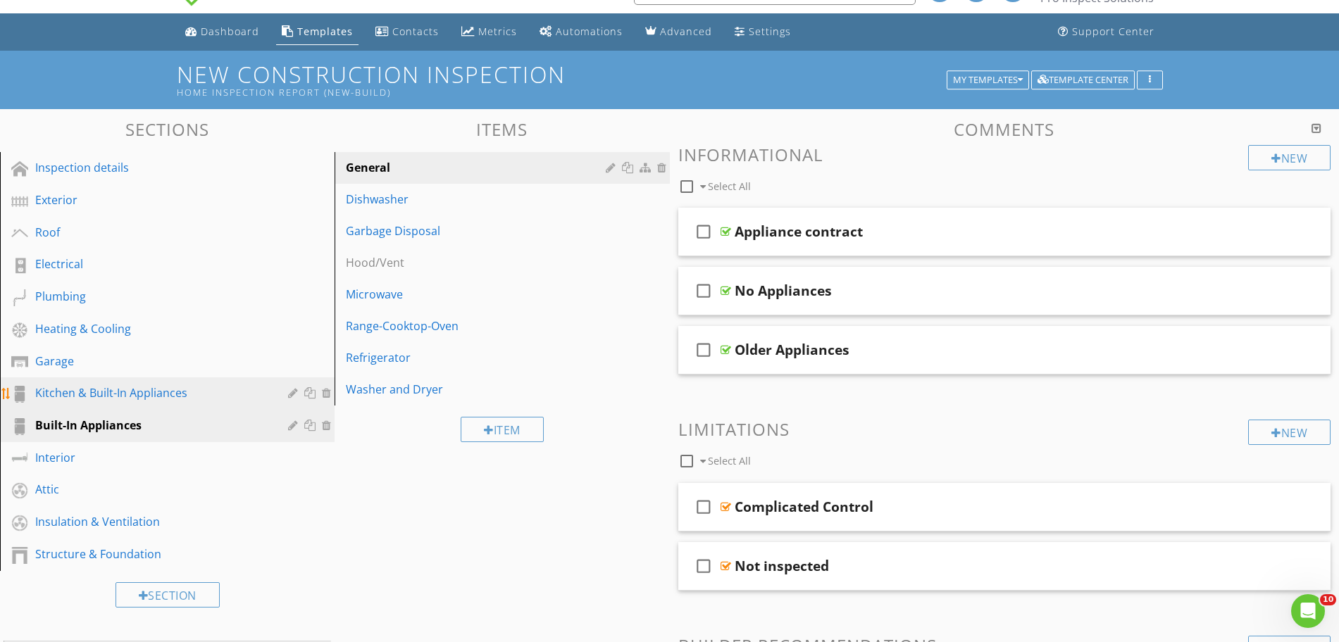
click at [187, 390] on div "Kitchen & Built-In Appliances" at bounding box center [151, 393] width 232 height 17
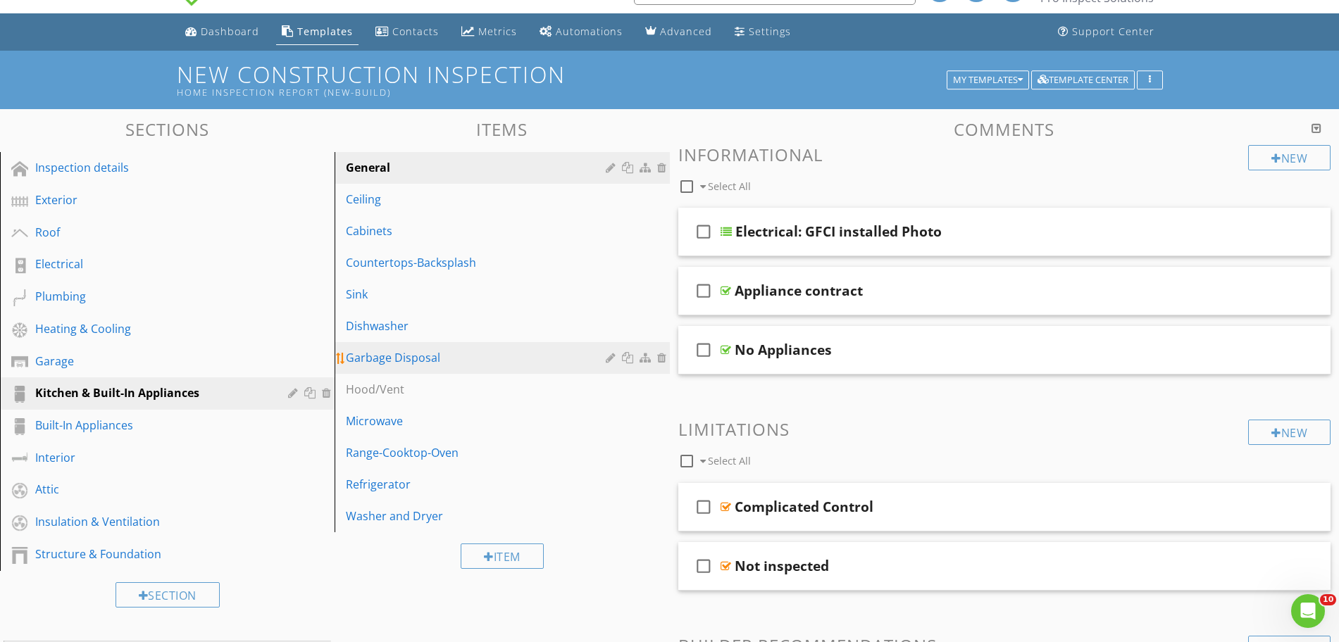
click at [419, 345] on link "Garbage Disposal" at bounding box center [504, 357] width 330 height 31
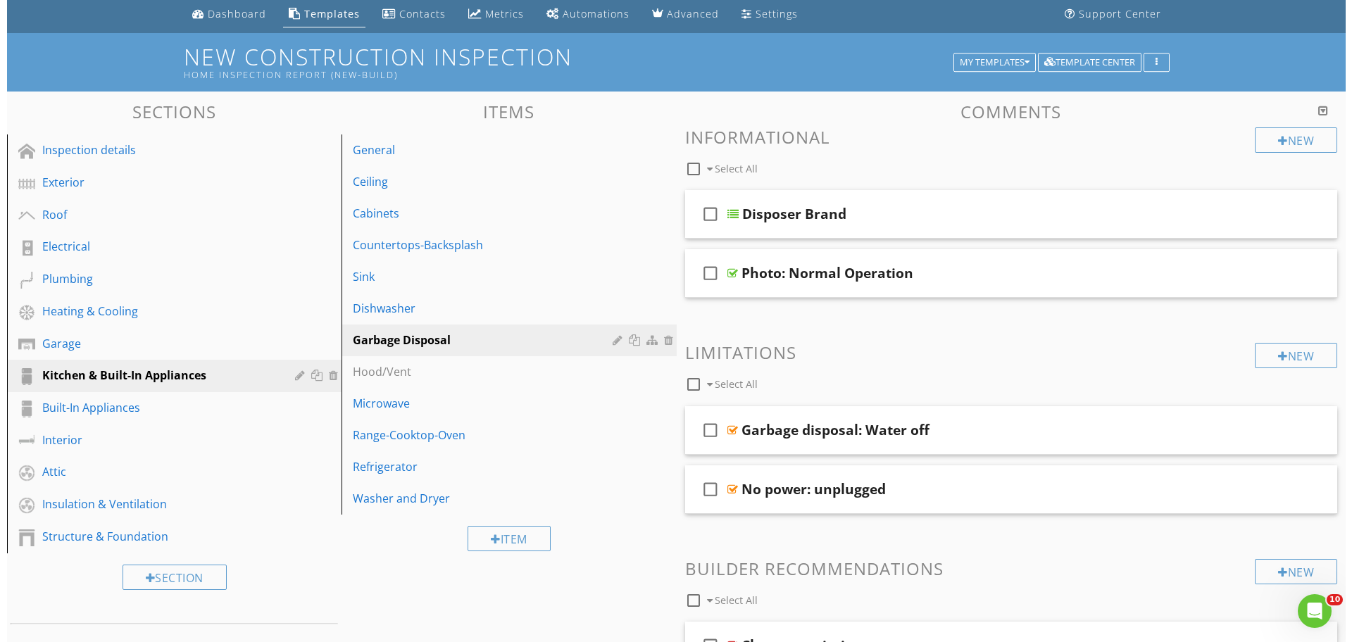
scroll to position [0, 0]
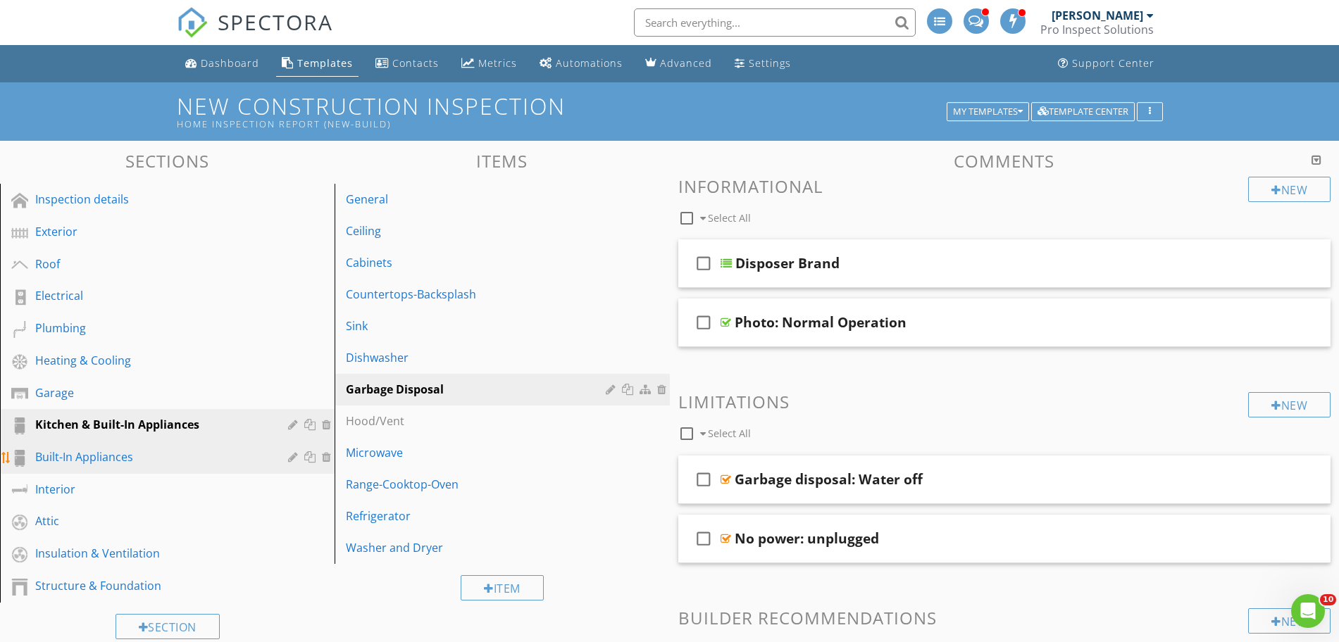
click at [175, 454] on div "Built-In Appliances" at bounding box center [151, 457] width 232 height 17
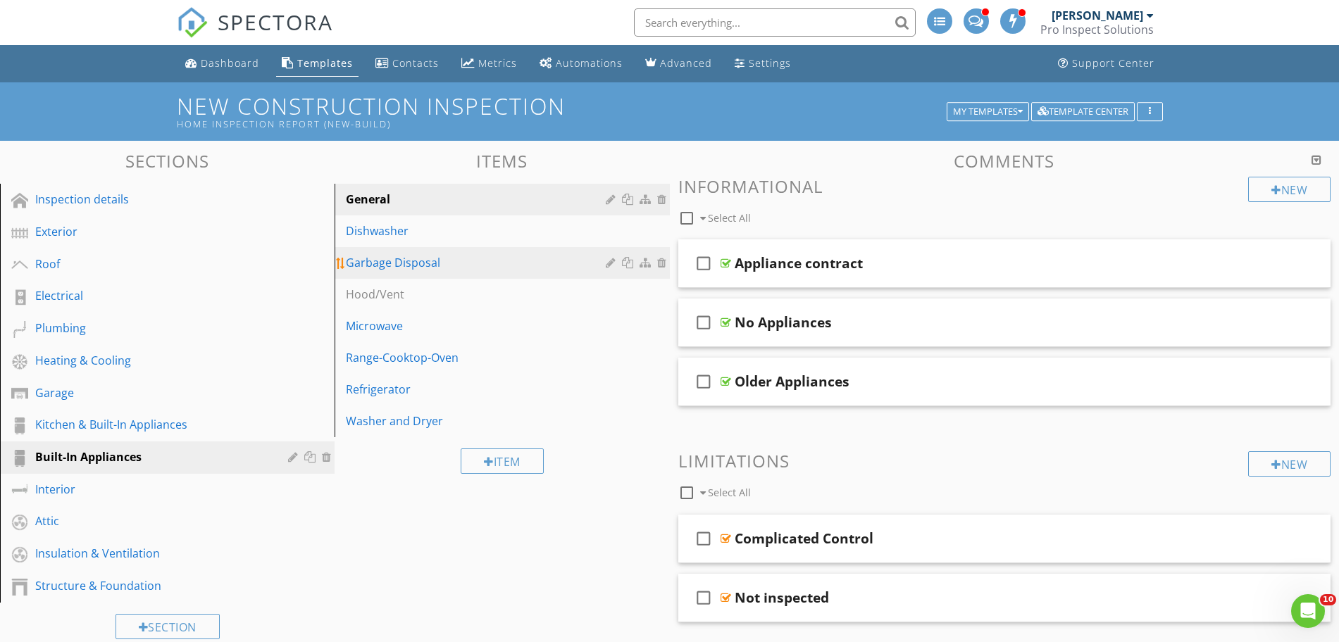
click at [441, 261] on div "Garbage Disposal" at bounding box center [477, 262] width 263 height 17
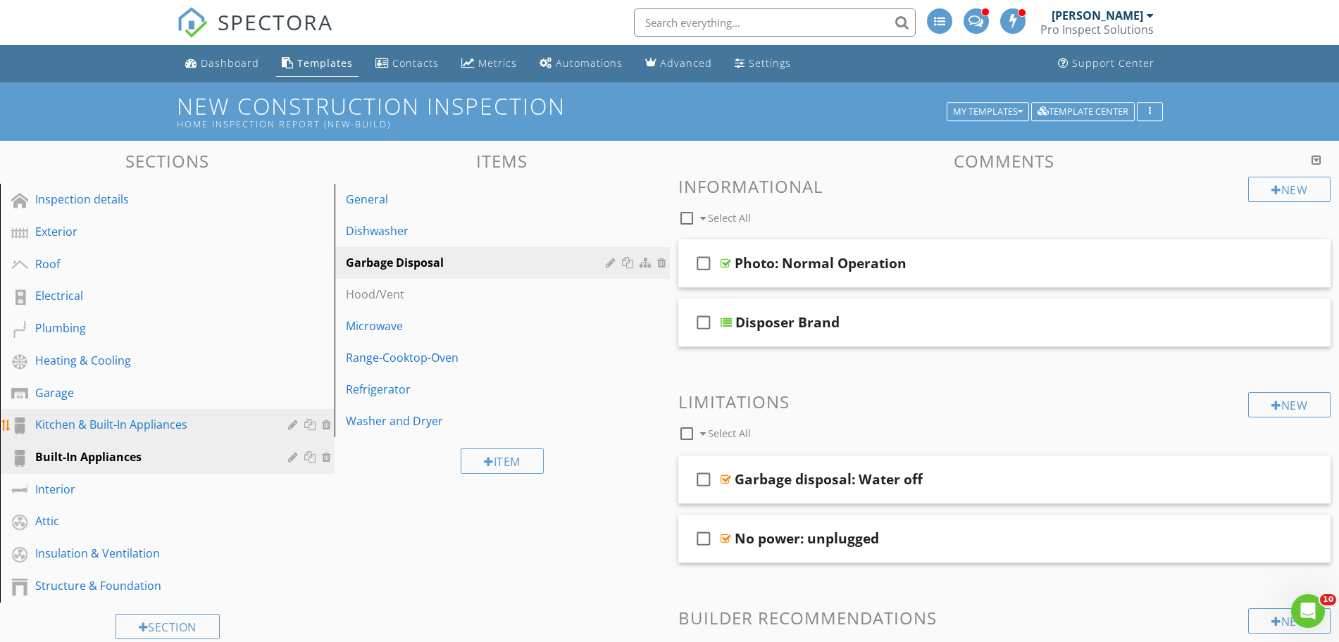
click at [215, 415] on link "Kitchen & Built-In Appliances" at bounding box center [169, 425] width 330 height 32
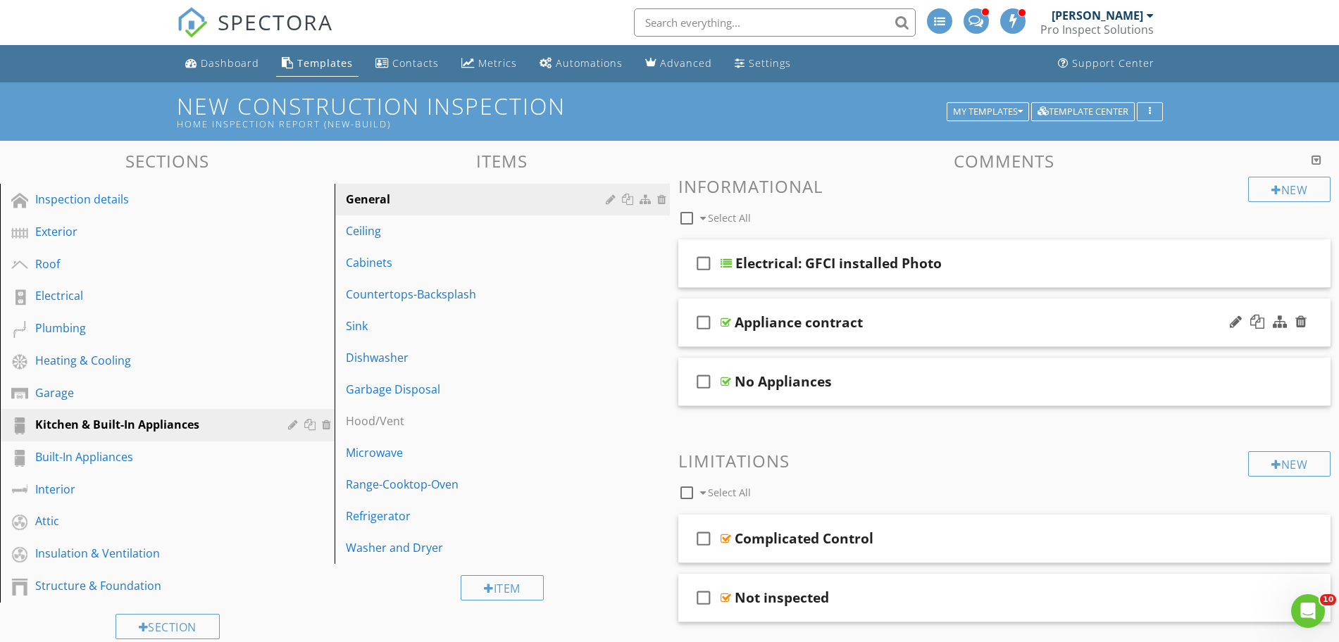
click at [1289, 327] on div at bounding box center [1268, 323] width 82 height 34
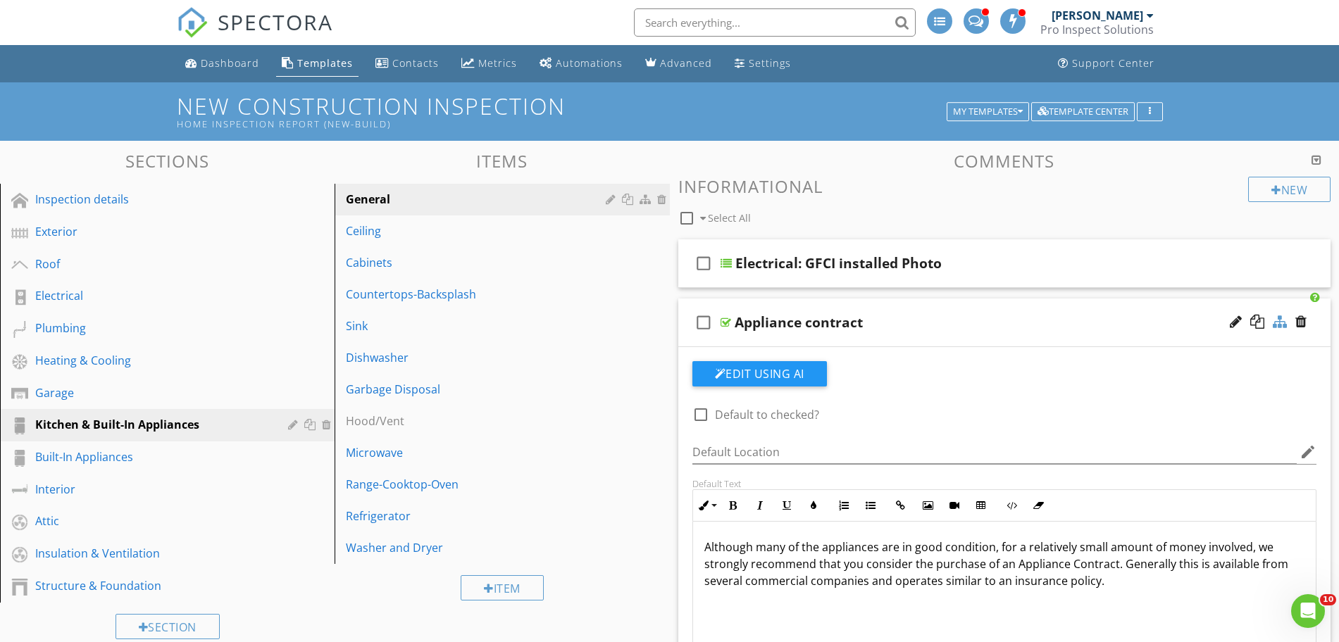
click at [1287, 326] on div at bounding box center [1280, 322] width 14 height 14
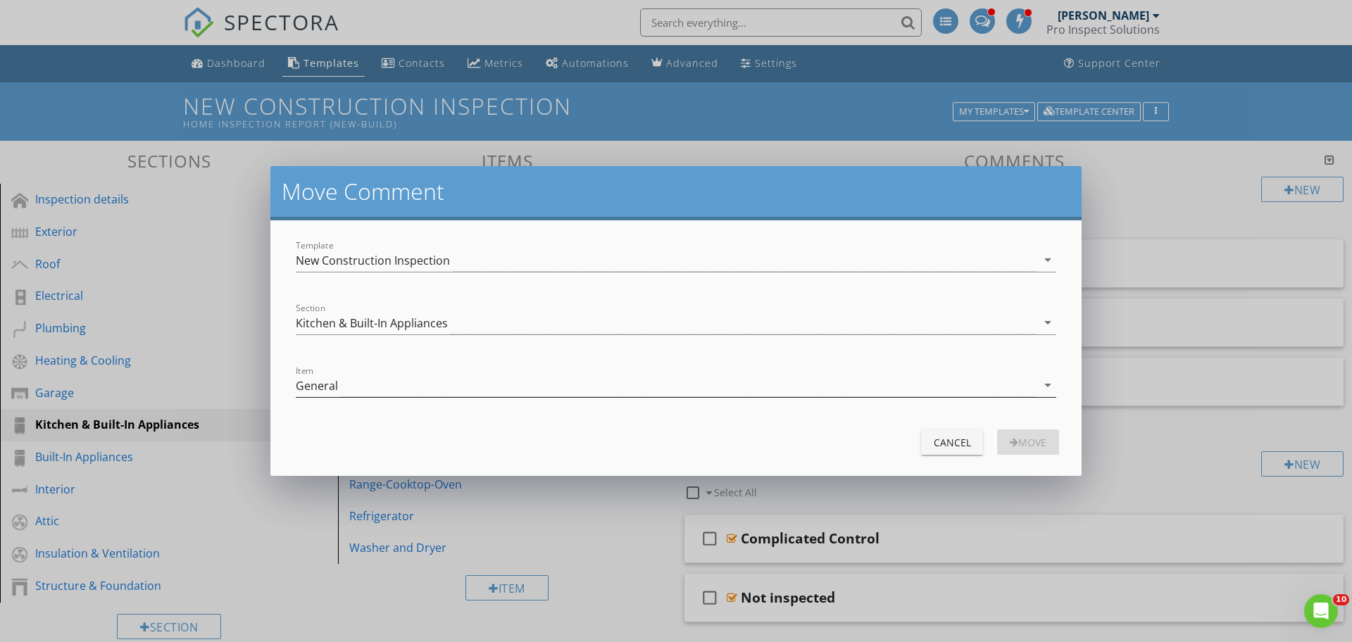
click at [405, 388] on div "General" at bounding box center [666, 385] width 741 height 23
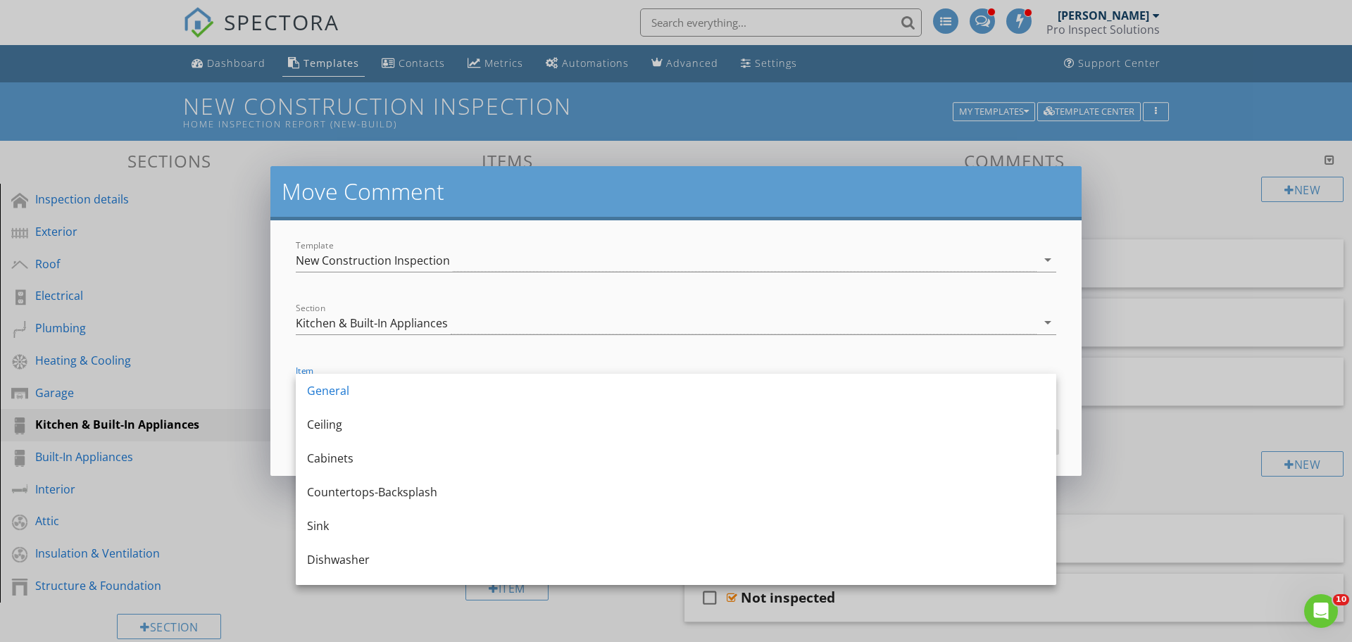
click at [873, 336] on div "Section Kitchen & Built-In Appliances arrow_drop_down" at bounding box center [676, 329] width 761 height 37
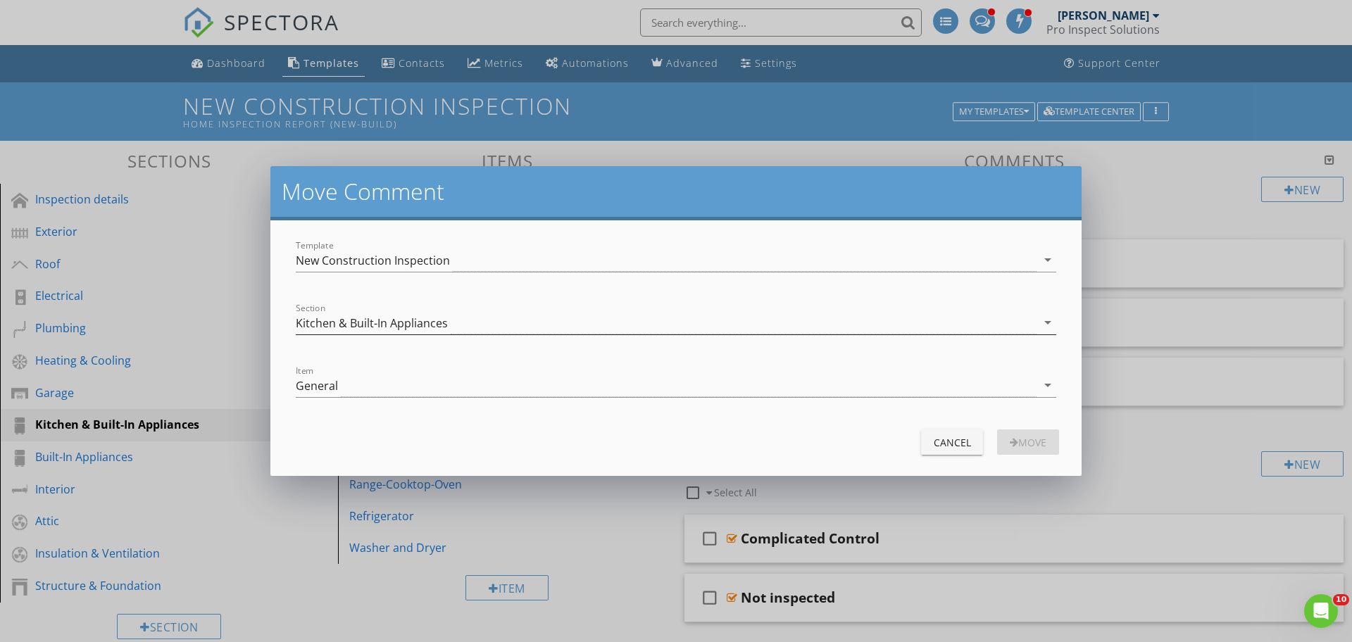
click at [833, 318] on div "Kitchen & Built-In Appliances" at bounding box center [666, 322] width 741 height 23
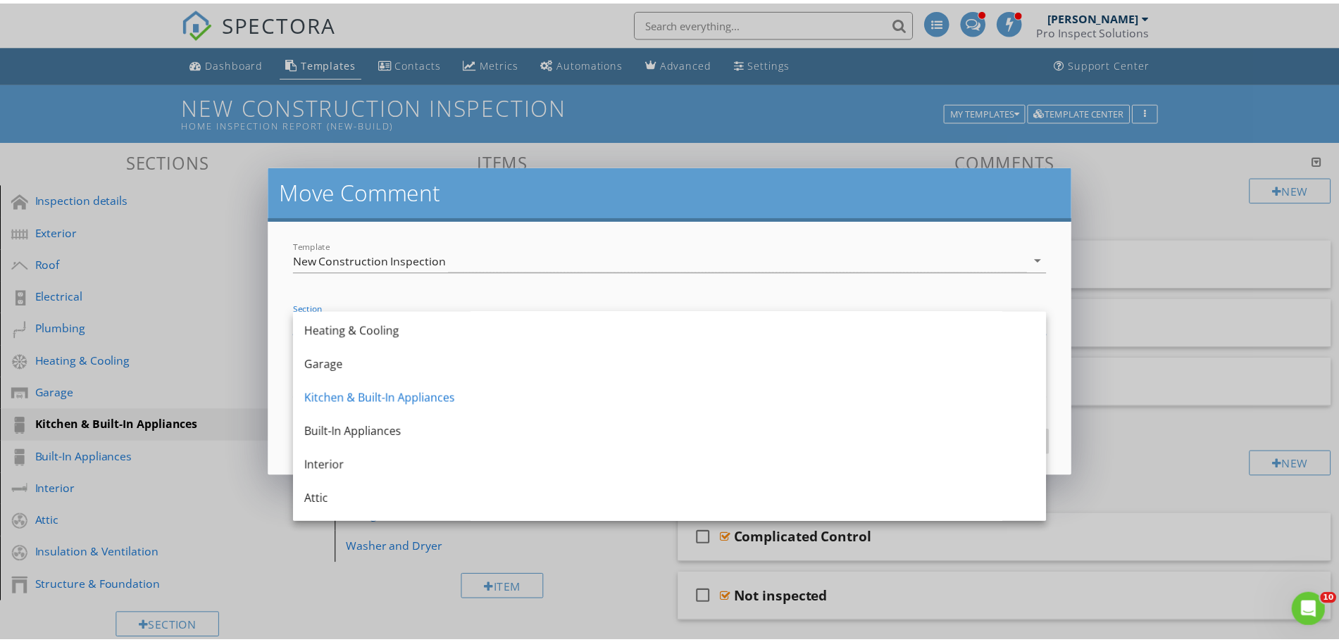
scroll to position [170, 0]
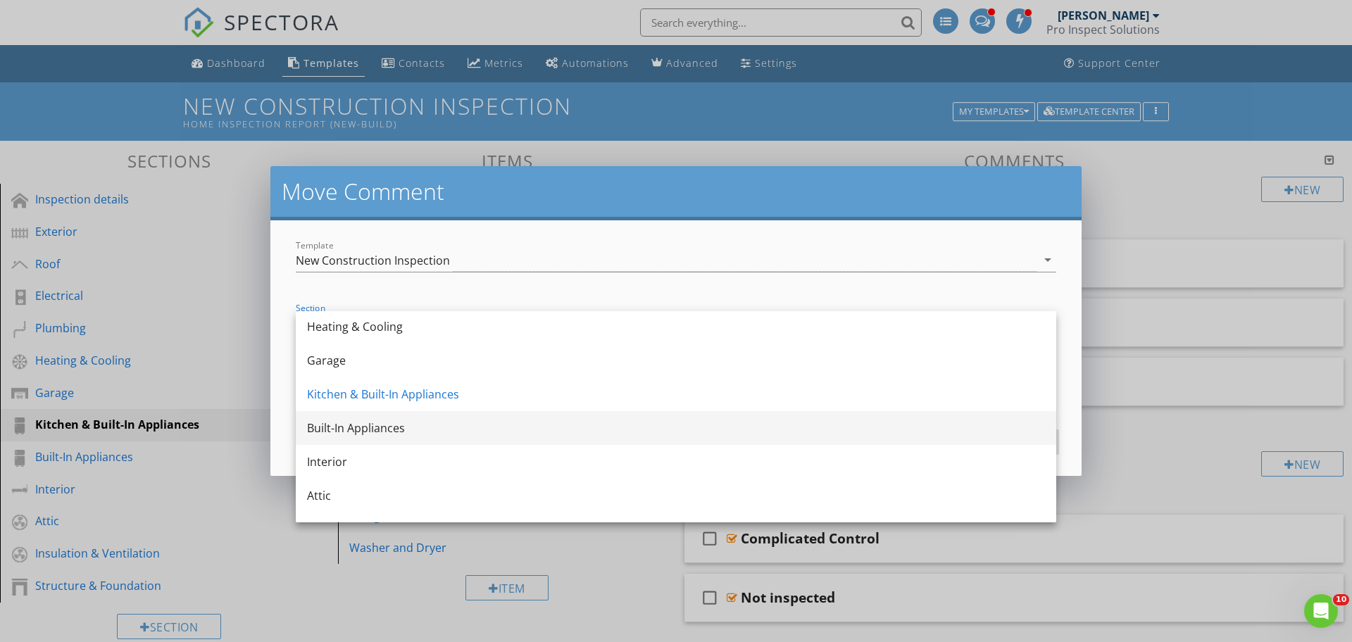
click at [917, 430] on div "Built-In Appliances" at bounding box center [676, 428] width 738 height 17
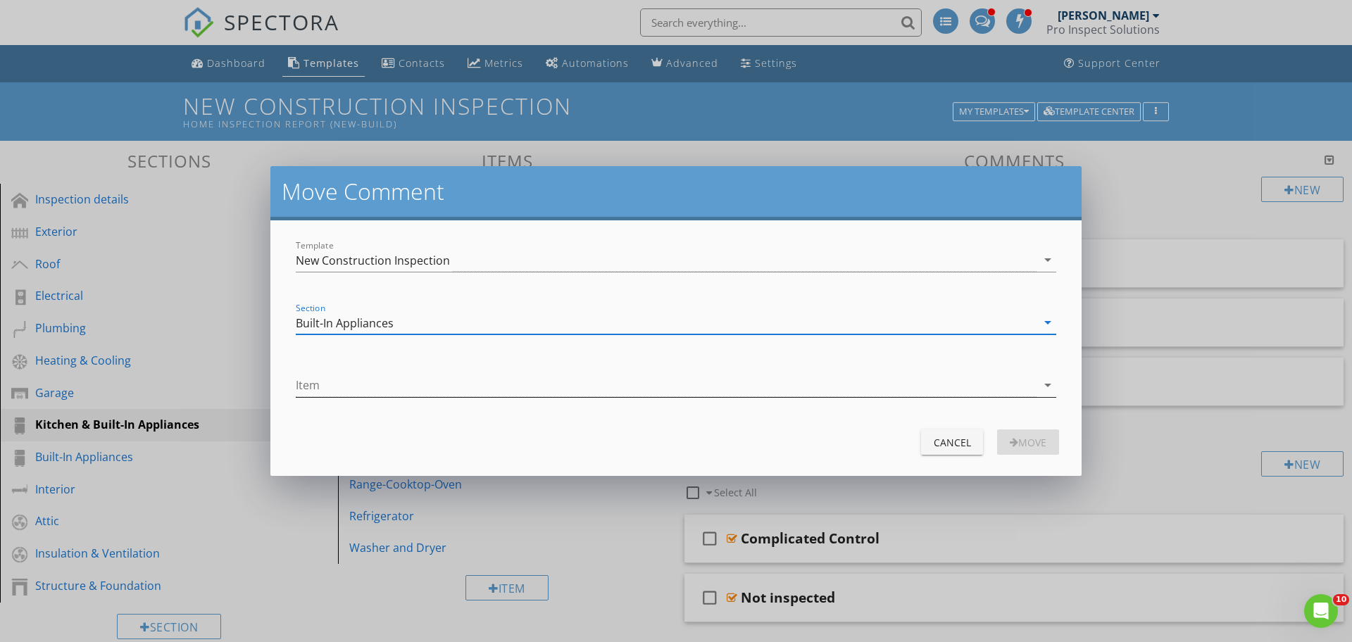
click at [530, 389] on div at bounding box center [666, 385] width 741 height 23
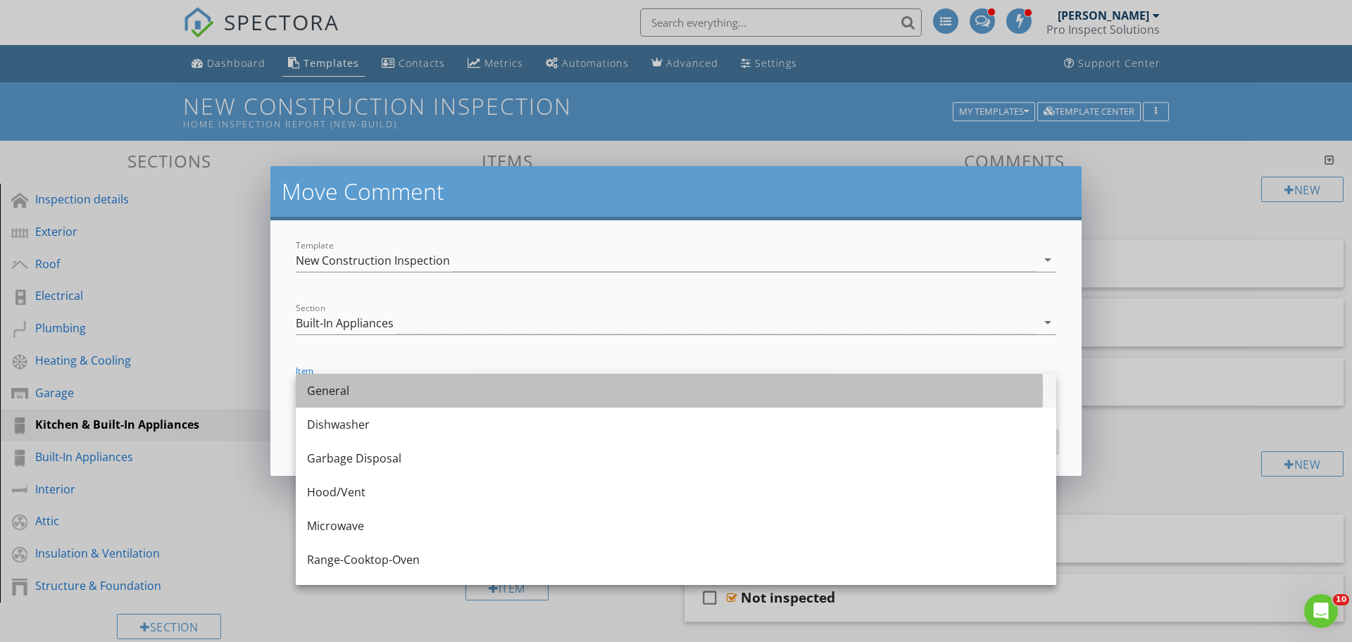
click at [509, 395] on div "General" at bounding box center [676, 390] width 738 height 17
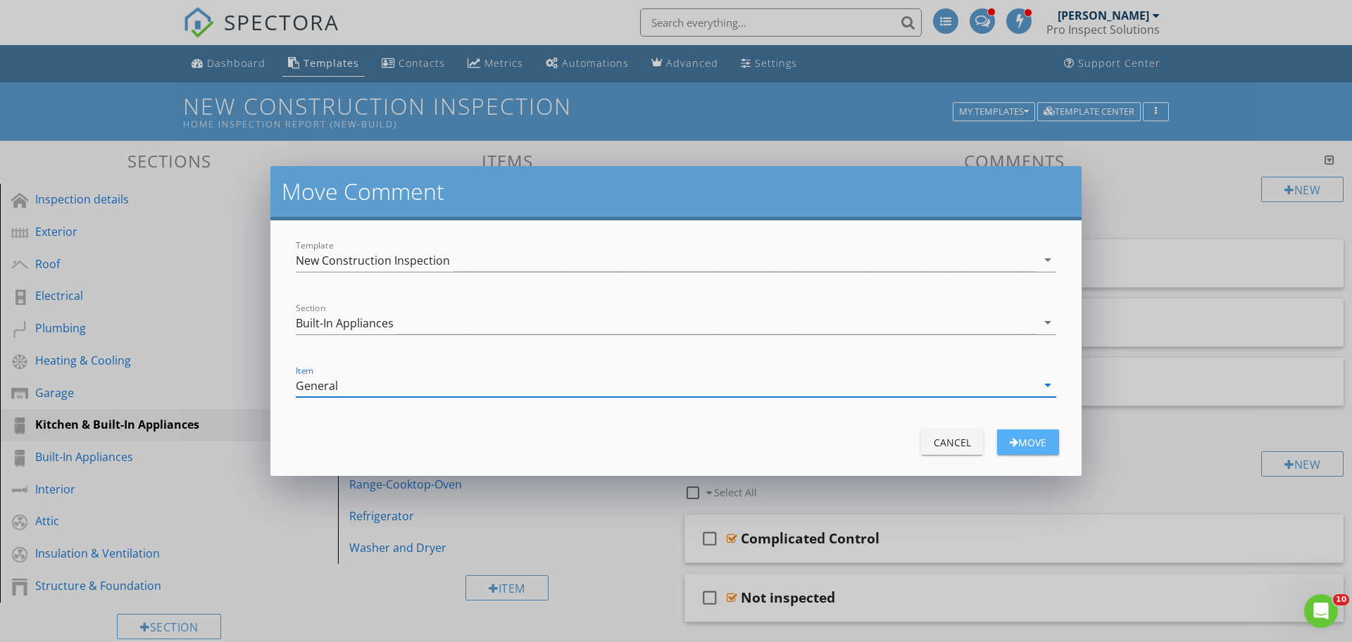
click at [1034, 443] on div "Move" at bounding box center [1028, 442] width 39 height 15
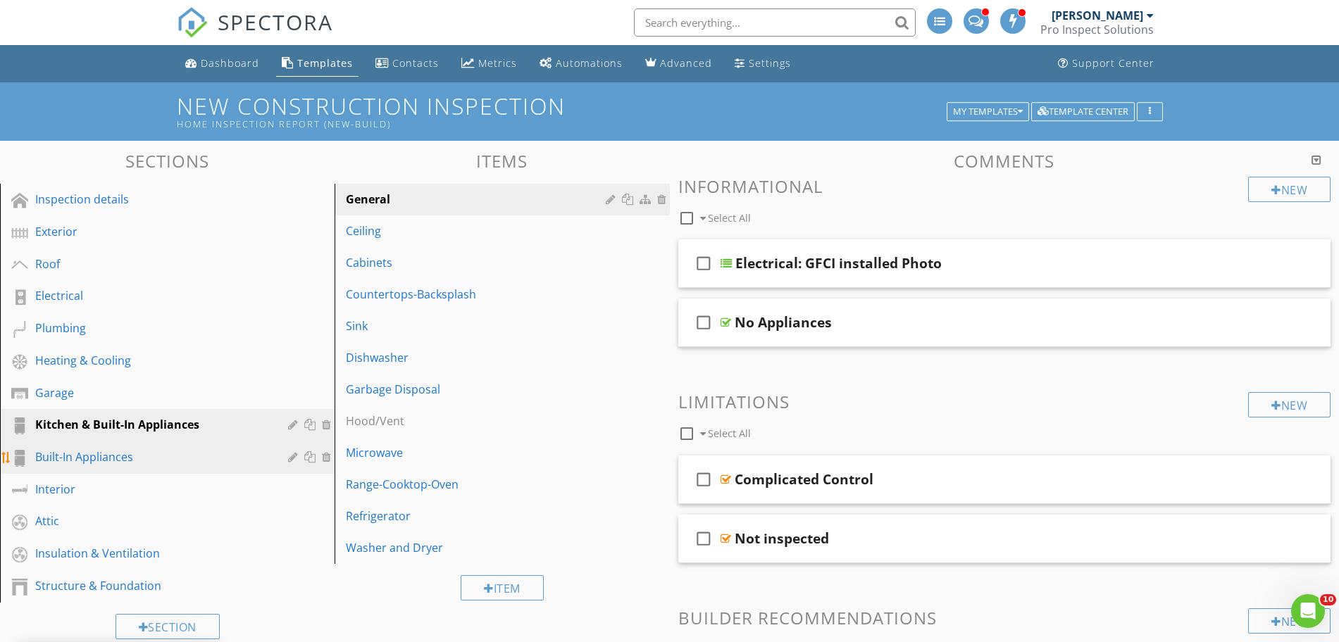
click at [164, 453] on div "Built-In Appliances" at bounding box center [151, 457] width 232 height 17
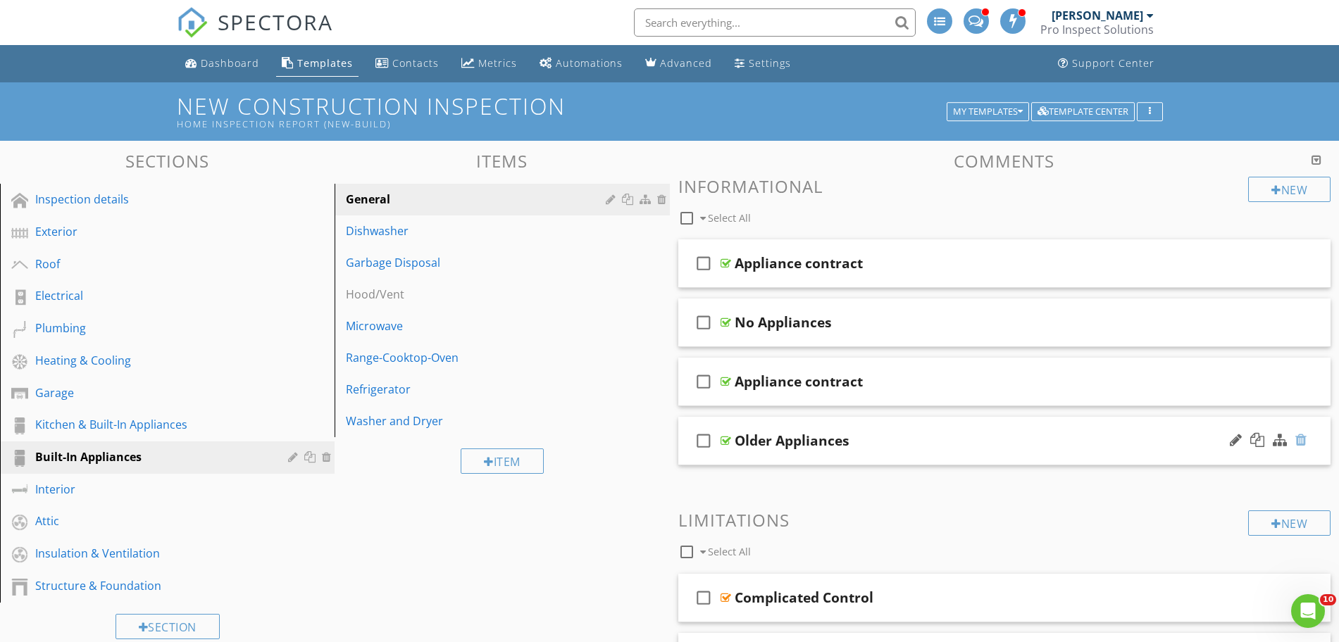
click at [1304, 443] on div at bounding box center [1300, 440] width 11 height 14
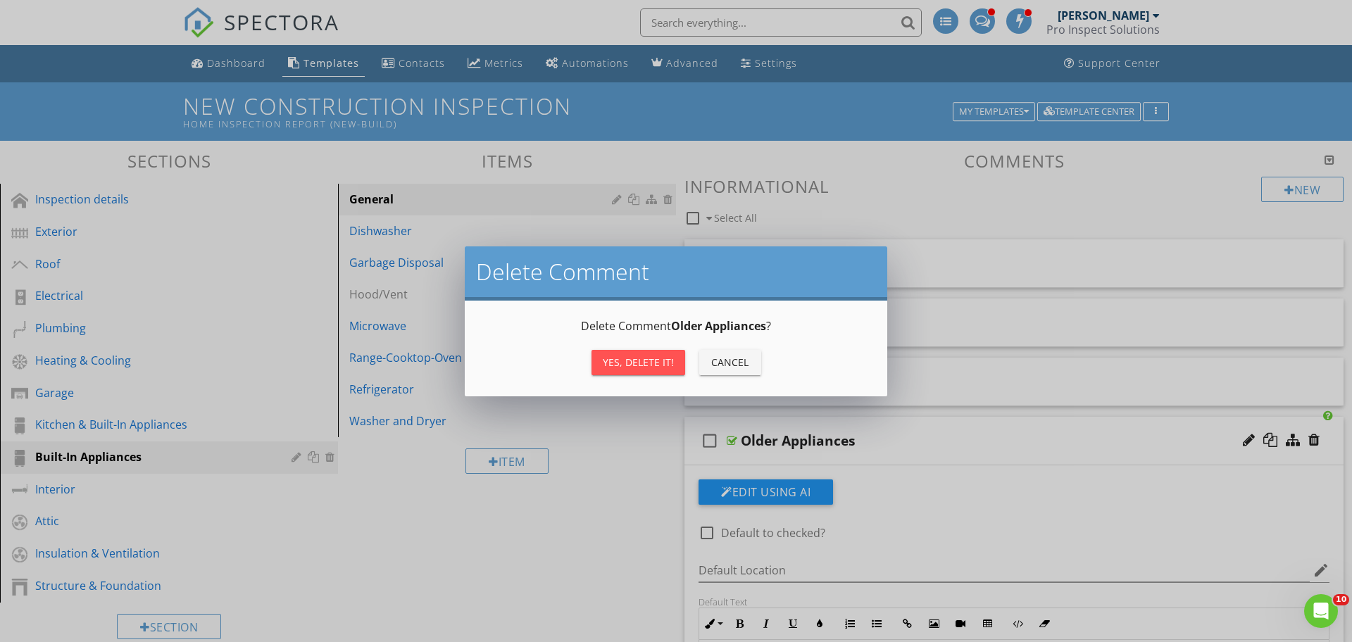
click at [649, 366] on div "Yes, Delete it!" at bounding box center [638, 362] width 71 height 15
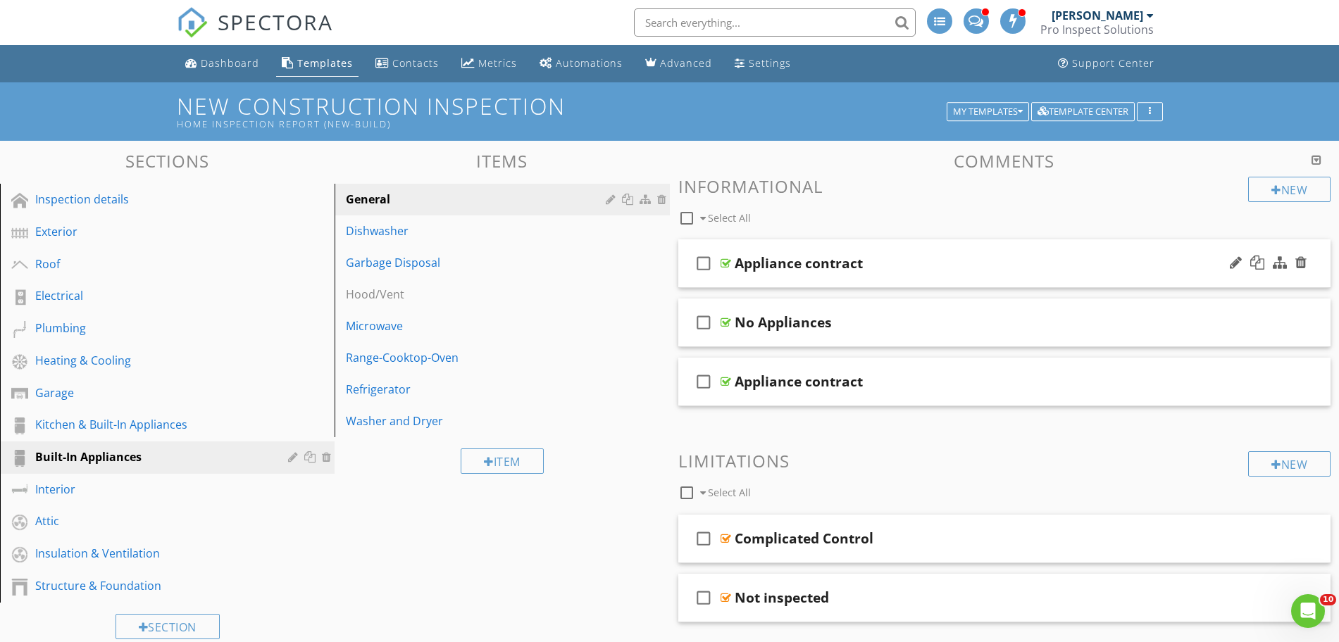
click at [1307, 262] on div at bounding box center [1268, 264] width 82 height 34
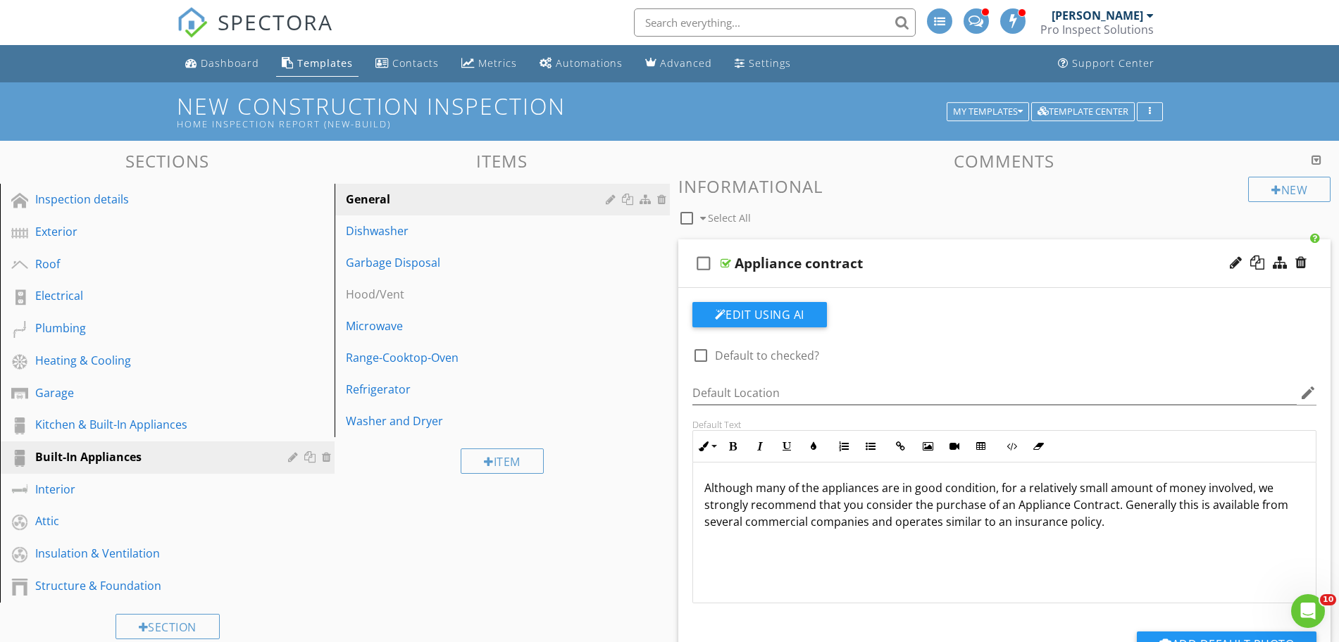
click at [728, 261] on div at bounding box center [726, 263] width 11 height 11
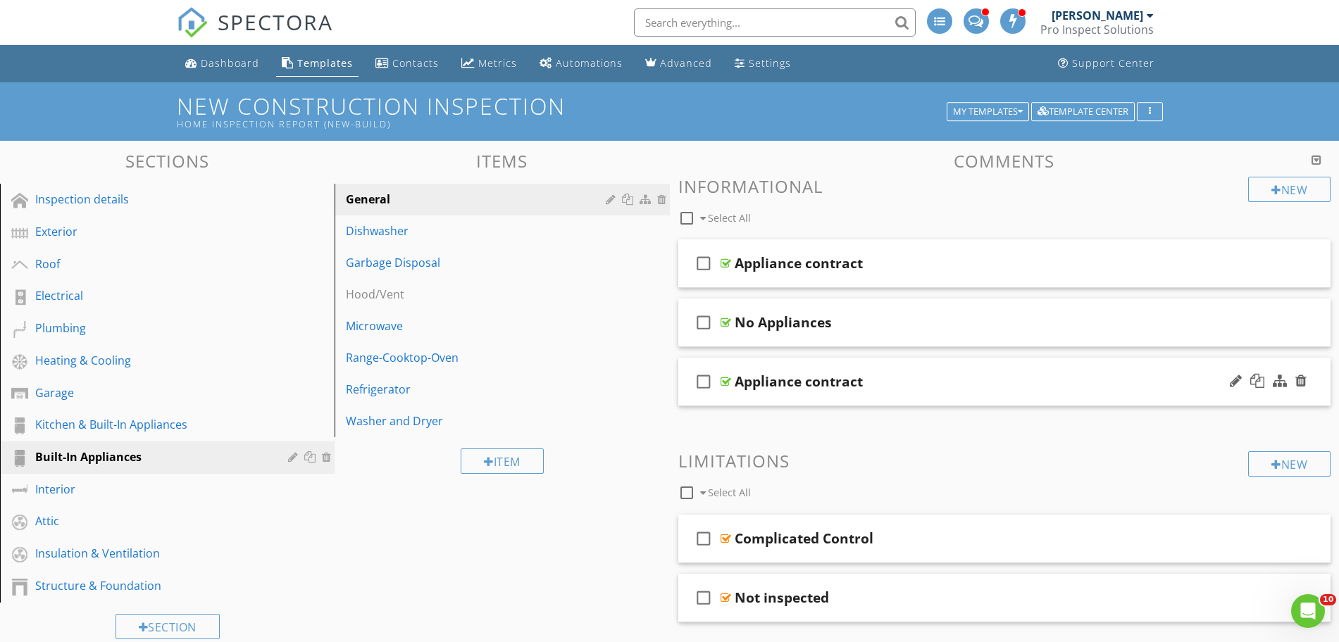
click at [721, 385] on div at bounding box center [726, 381] width 11 height 11
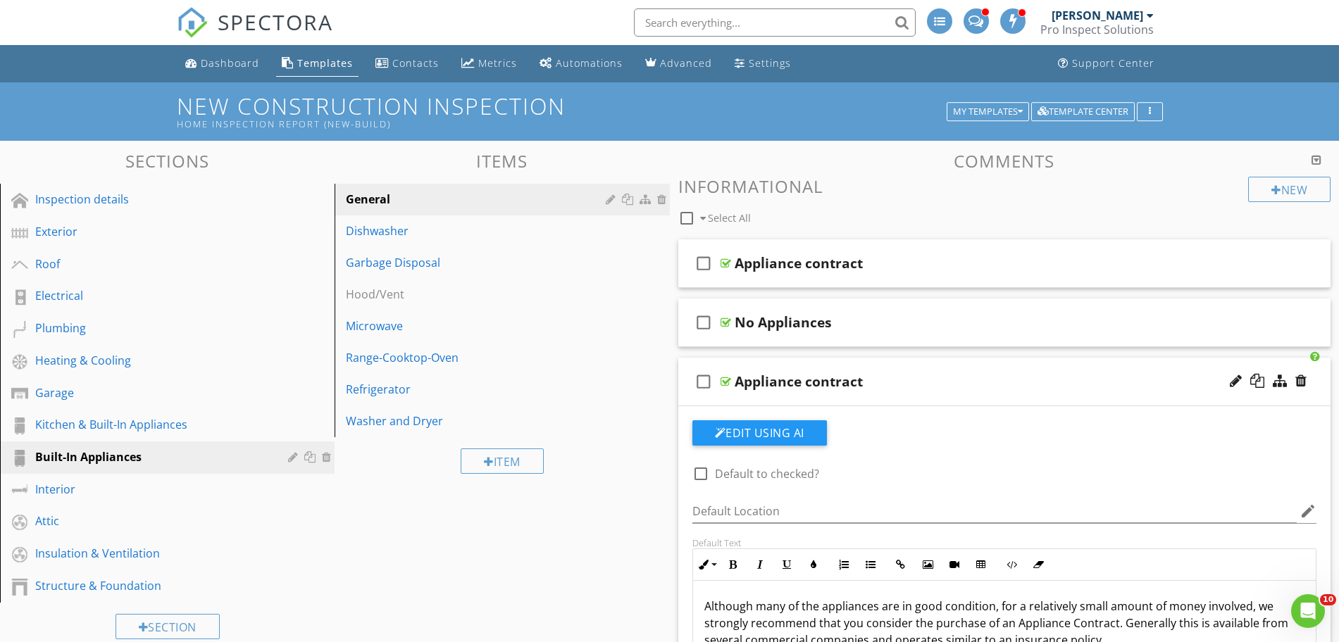
click at [721, 385] on div at bounding box center [726, 381] width 11 height 11
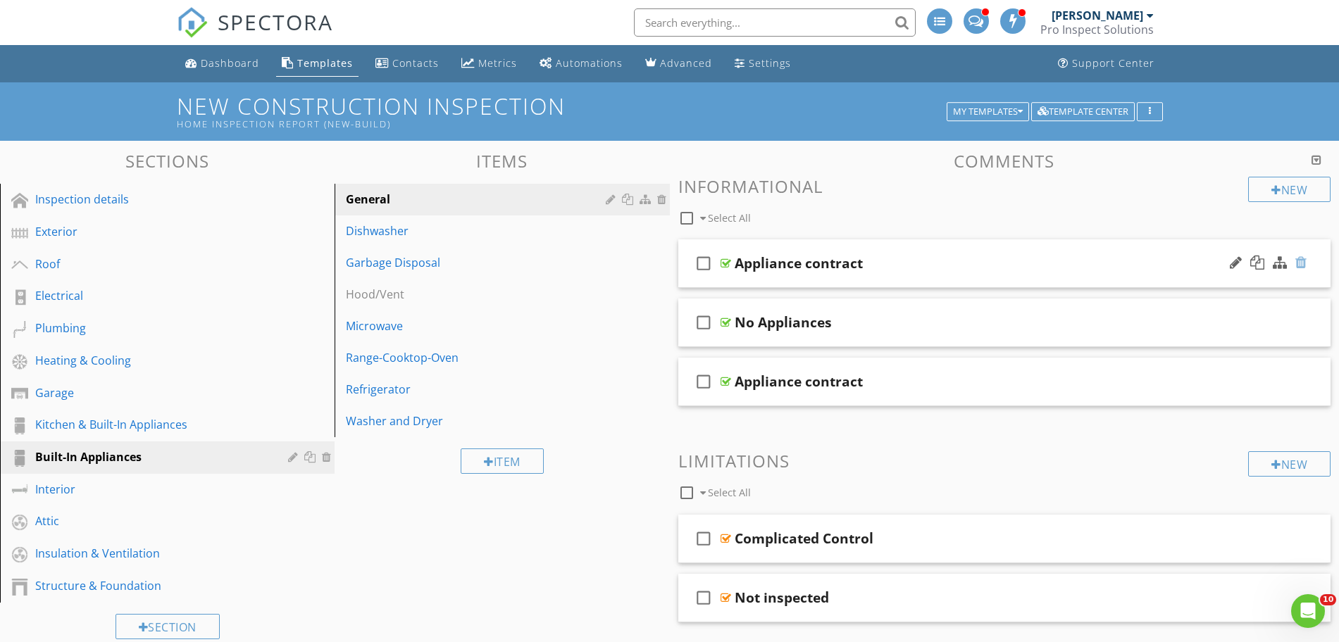
click at [1302, 263] on div at bounding box center [1300, 263] width 11 height 14
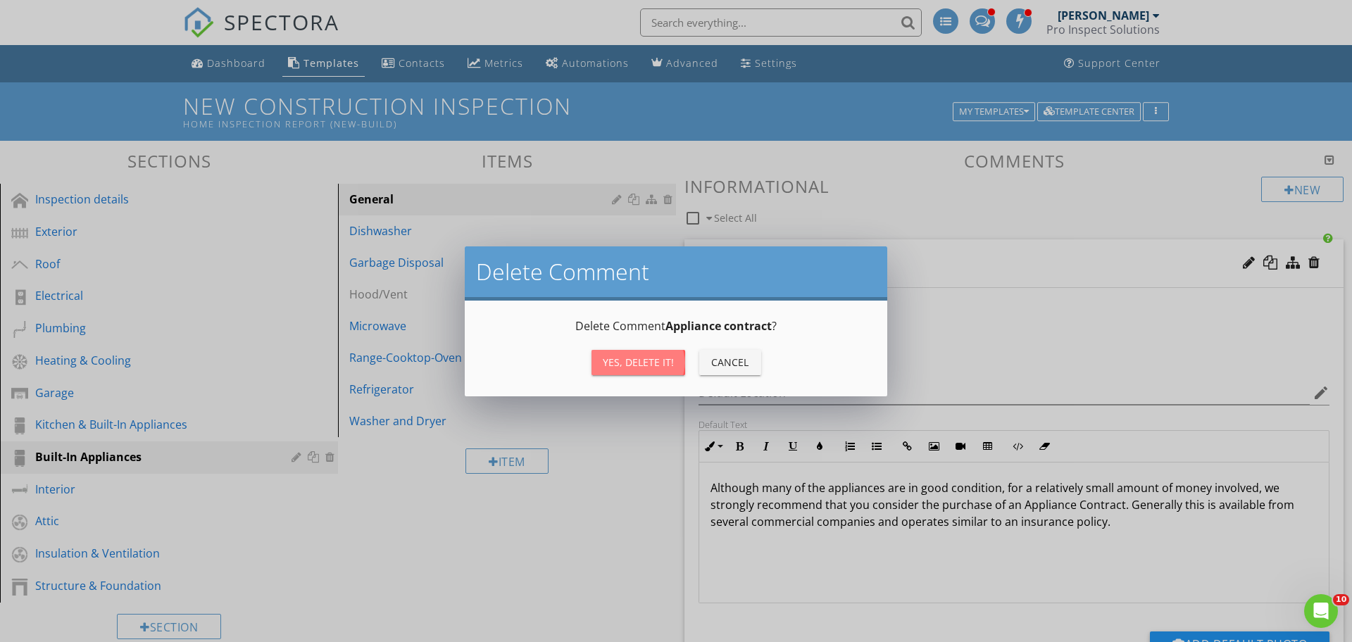
click at [635, 362] on div "Yes, Delete it!" at bounding box center [638, 362] width 71 height 15
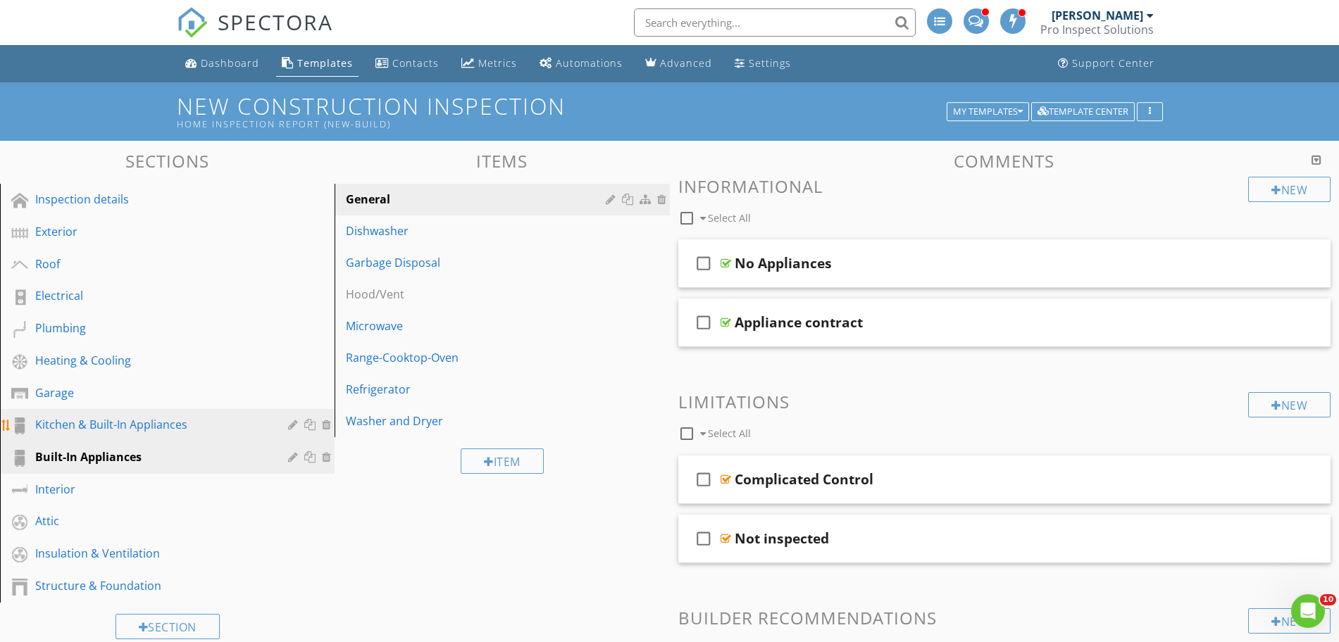
click at [213, 424] on div "Kitchen & Built-In Appliances" at bounding box center [151, 424] width 232 height 17
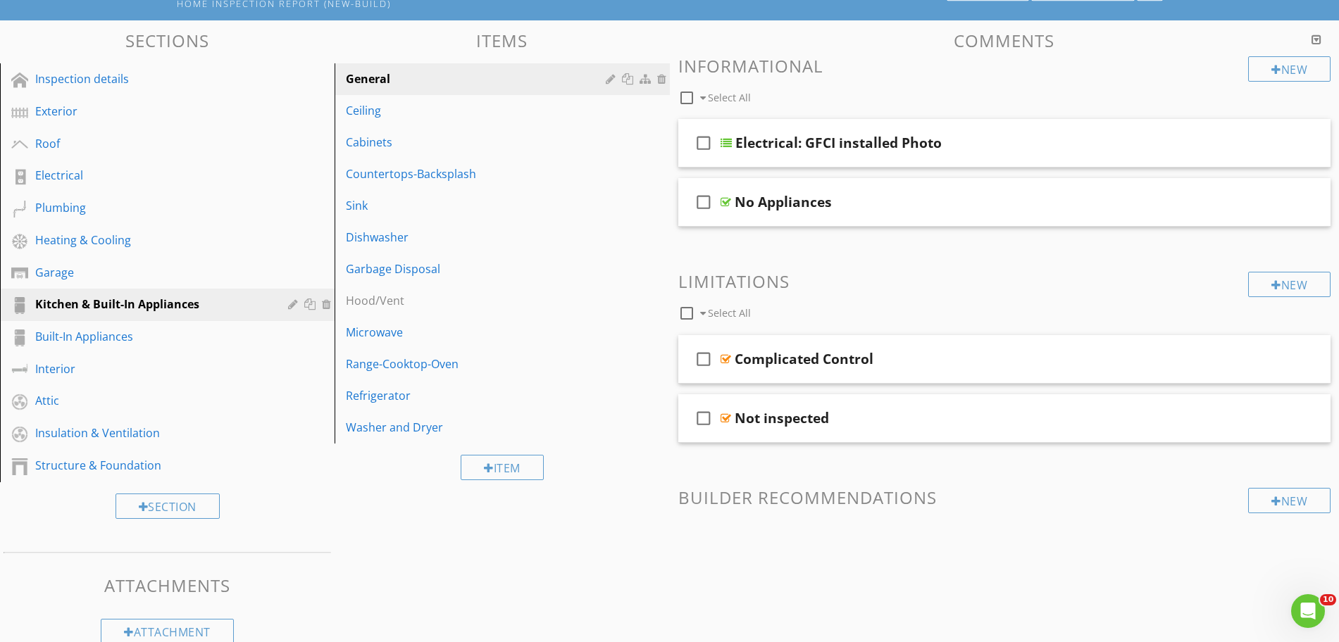
scroll to position [147, 0]
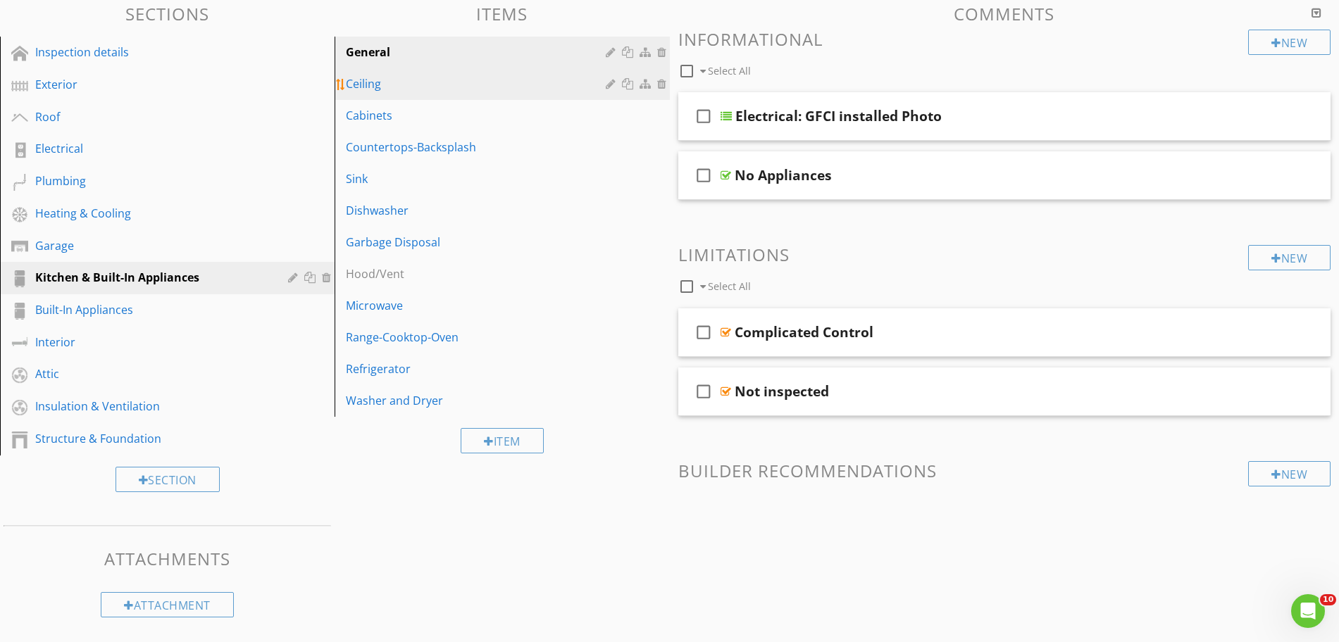
click at [437, 91] on div "Ceiling" at bounding box center [477, 83] width 263 height 17
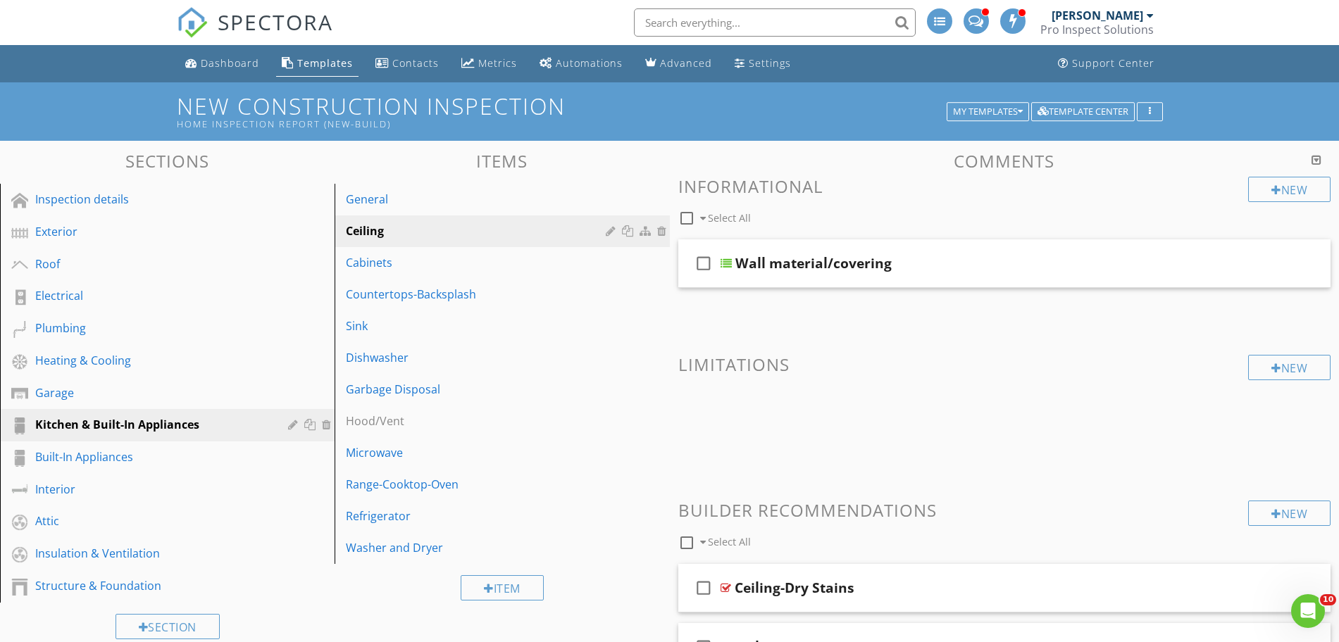
scroll to position [4, 0]
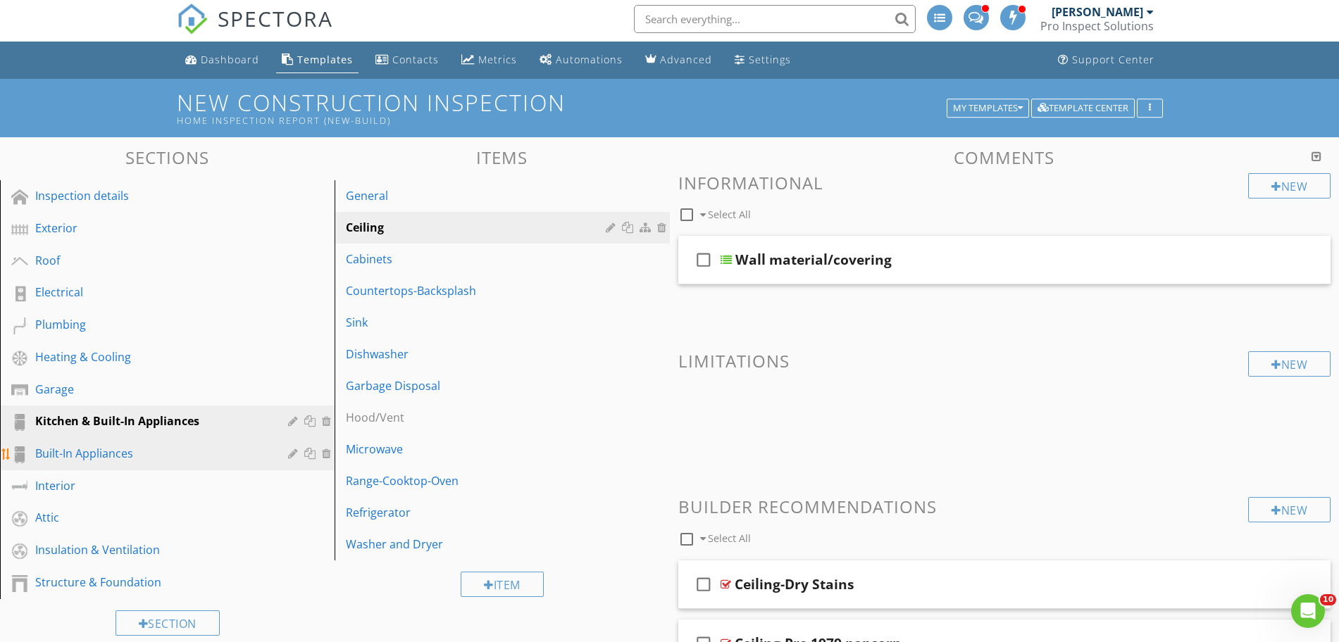
click at [132, 457] on div "Built-In Appliances" at bounding box center [151, 453] width 232 height 17
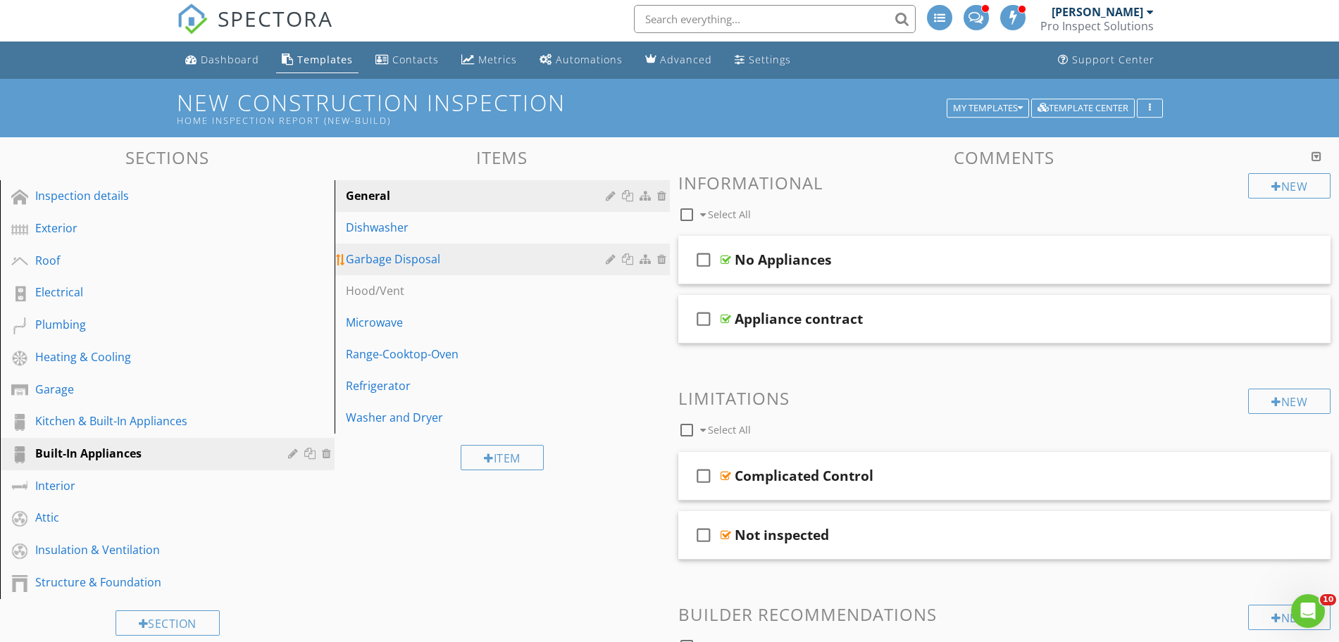
click at [435, 250] on link "Garbage Disposal" at bounding box center [504, 259] width 330 height 31
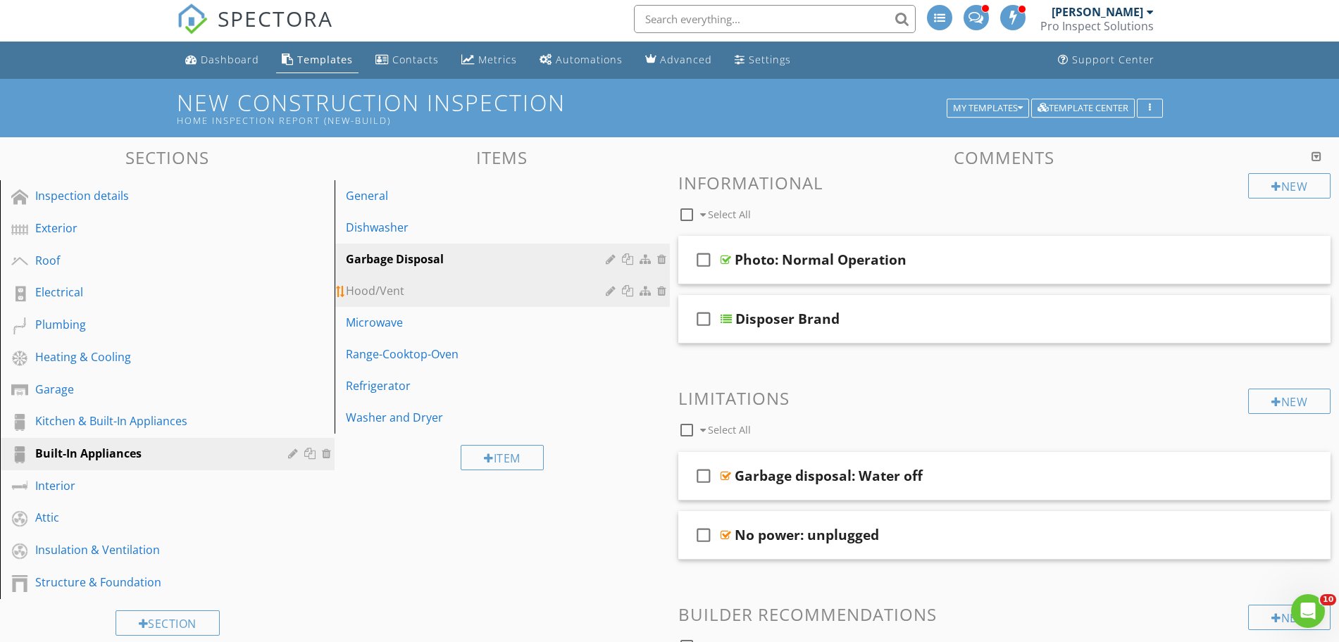
click at [428, 285] on div "Hood/Vent" at bounding box center [477, 290] width 263 height 17
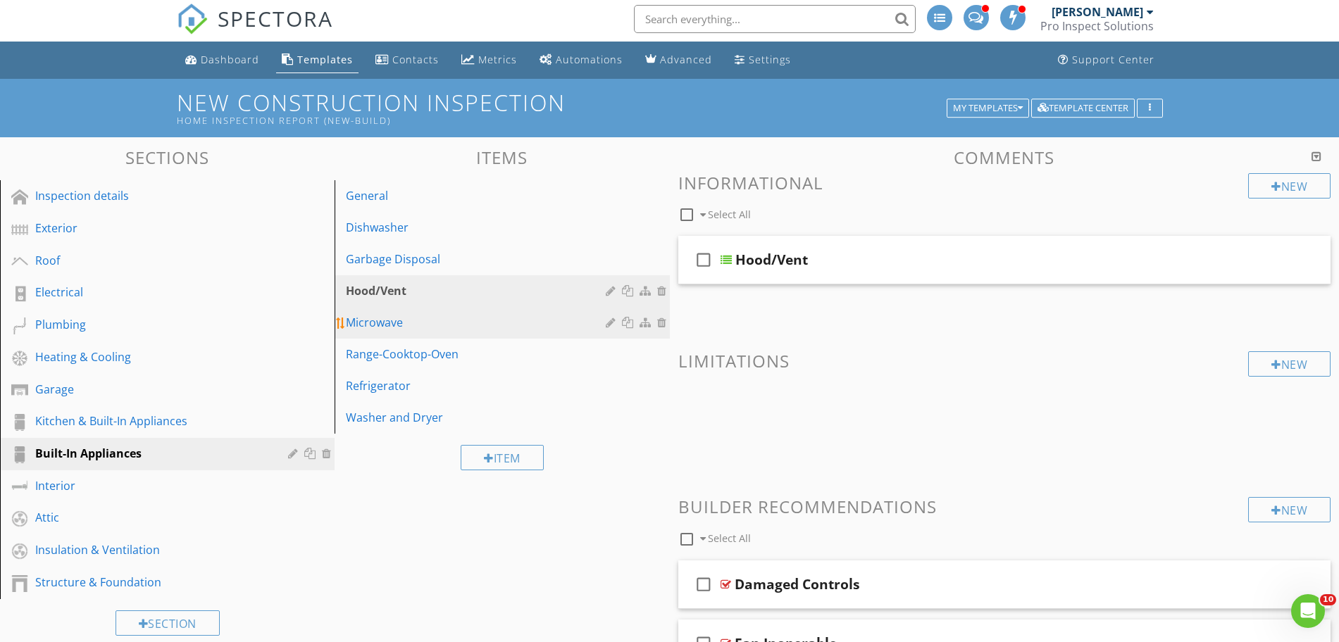
click at [417, 330] on div "Microwave" at bounding box center [477, 322] width 263 height 17
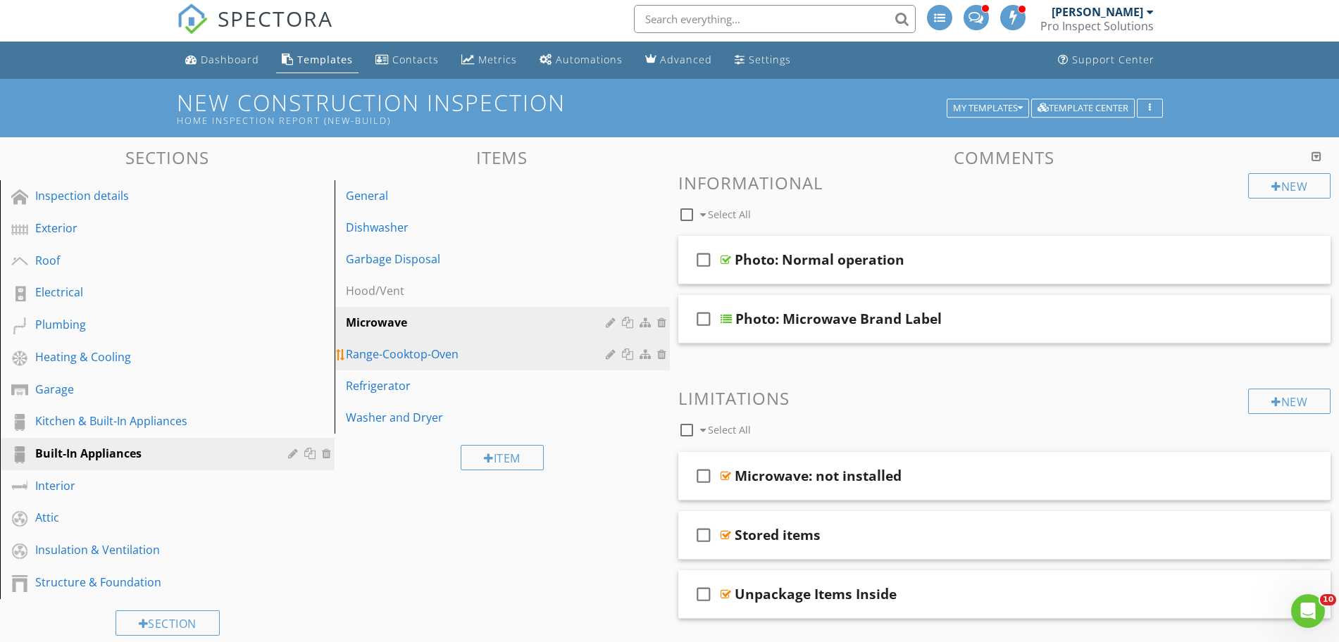
click at [413, 358] on div "Range-Cooktop-Oven" at bounding box center [477, 354] width 263 height 17
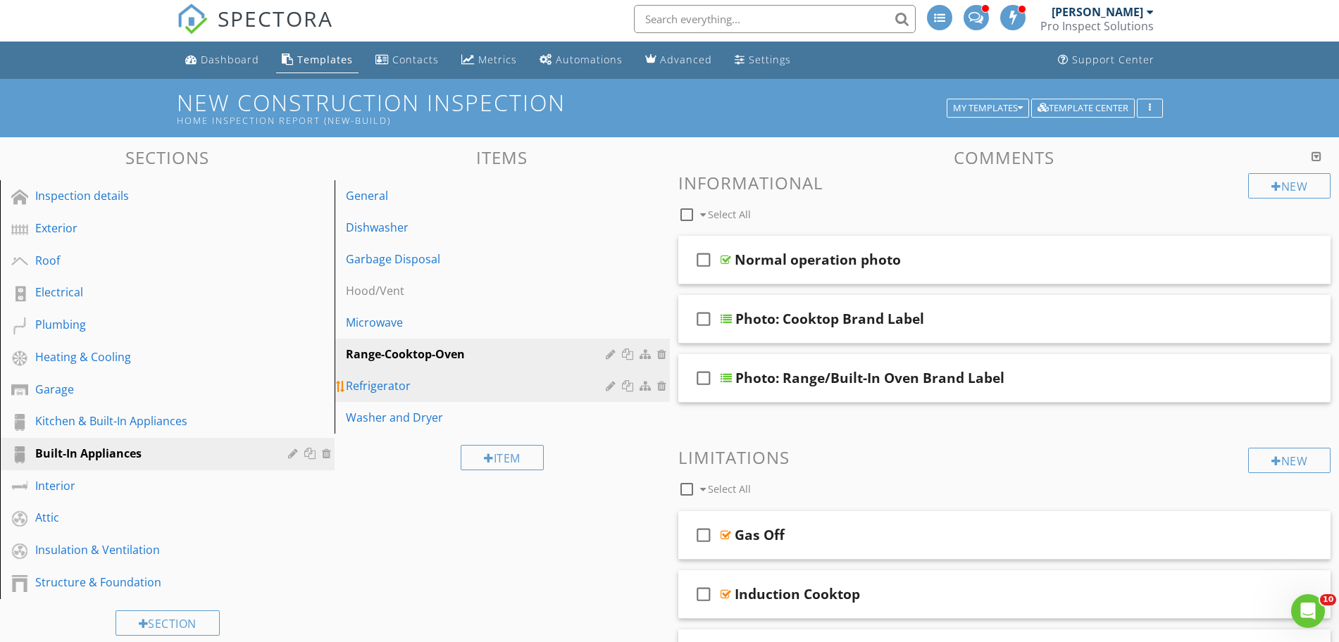
click at [413, 377] on link "Refrigerator" at bounding box center [504, 385] width 330 height 31
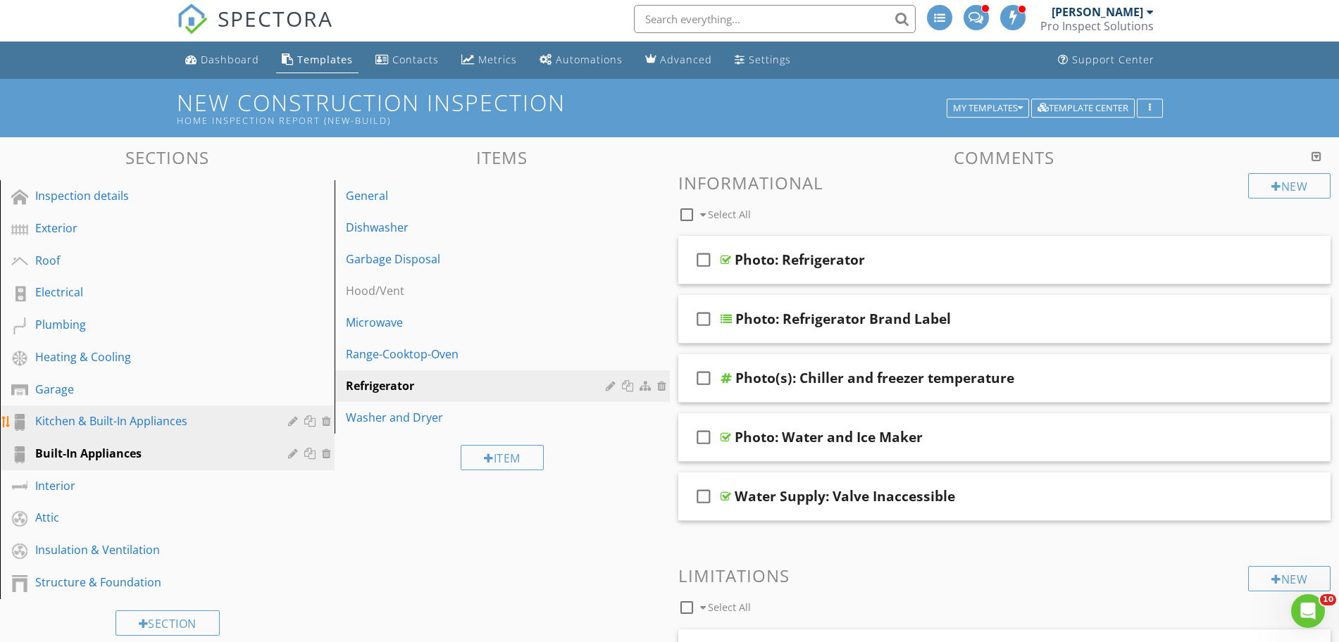
click at [327, 419] on div at bounding box center [328, 421] width 13 height 11
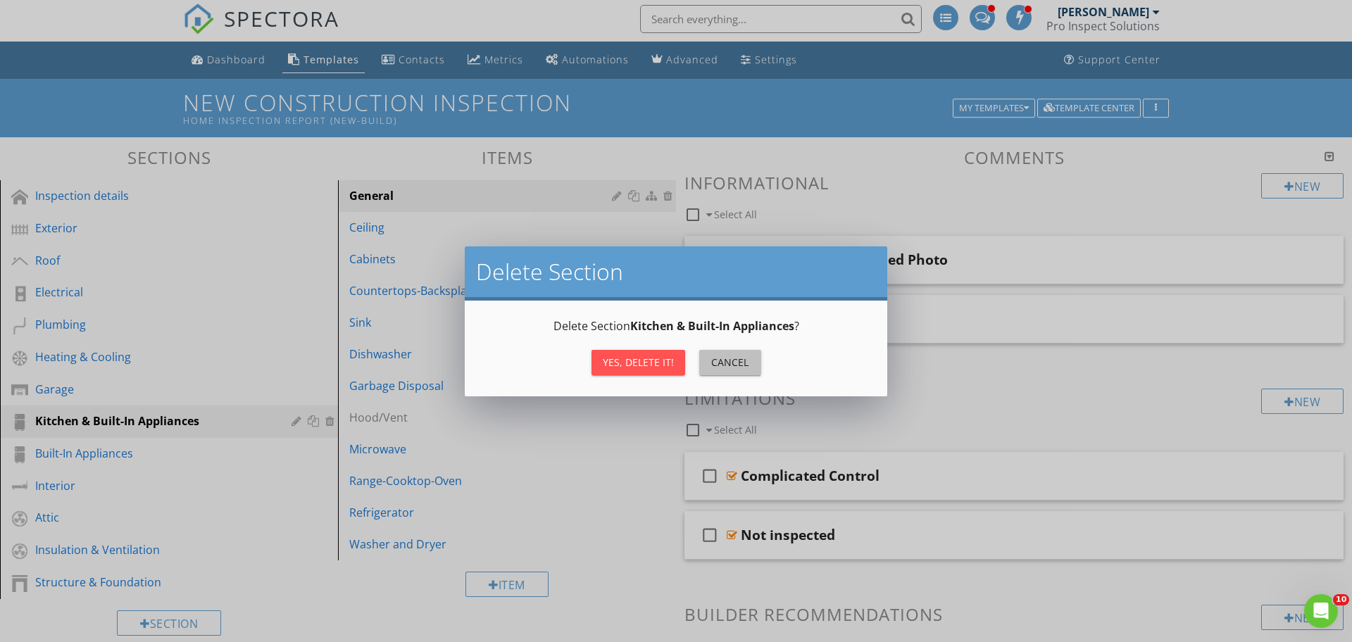
click at [726, 366] on div "Cancel" at bounding box center [730, 362] width 39 height 15
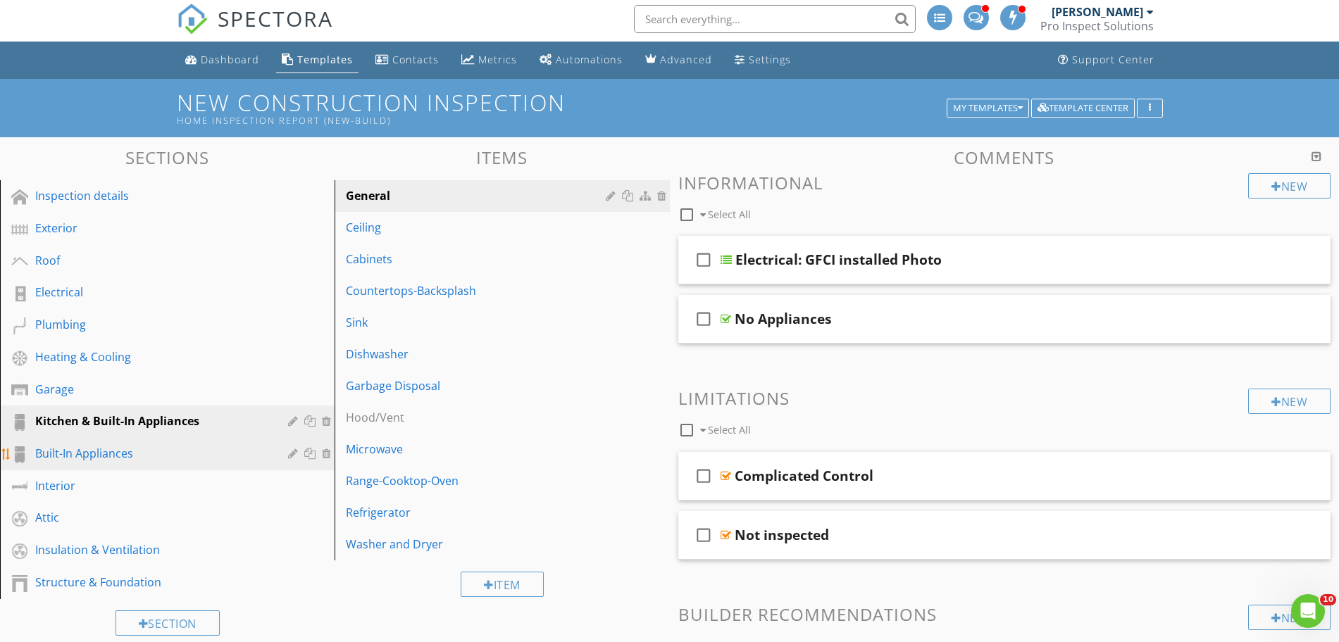
click at [125, 456] on div "Built-In Appliances" at bounding box center [151, 453] width 232 height 17
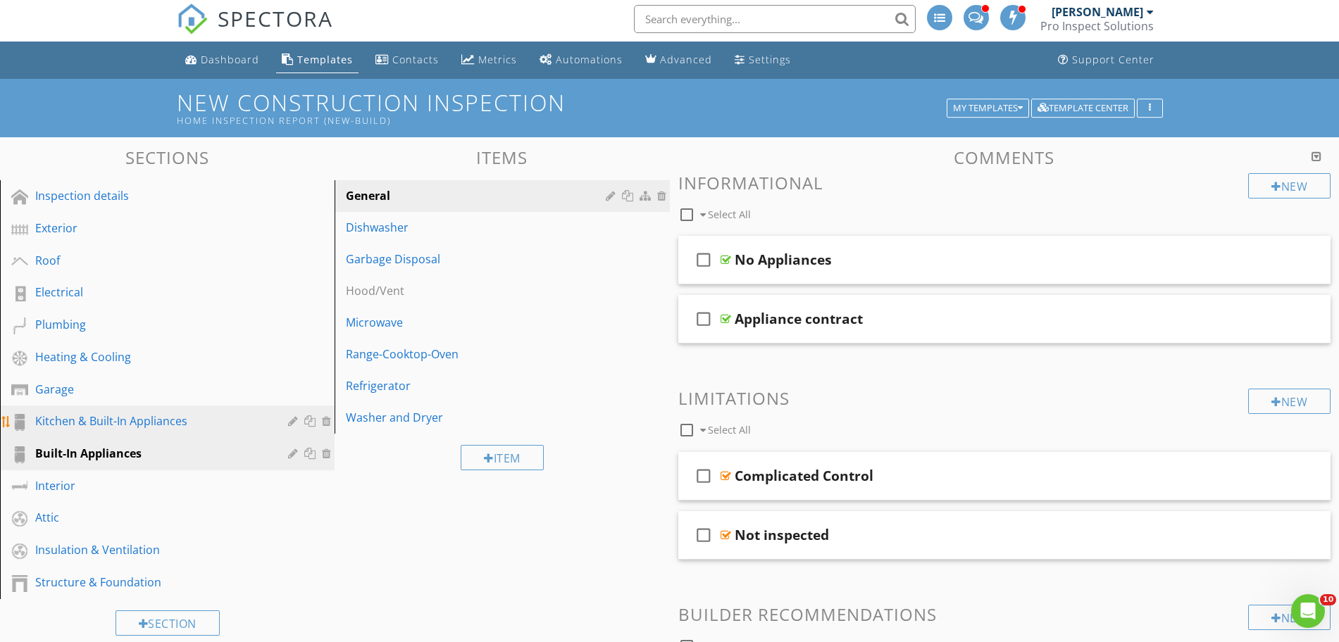
click at [105, 429] on div "Kitchen & Built-In Appliances" at bounding box center [151, 421] width 232 height 17
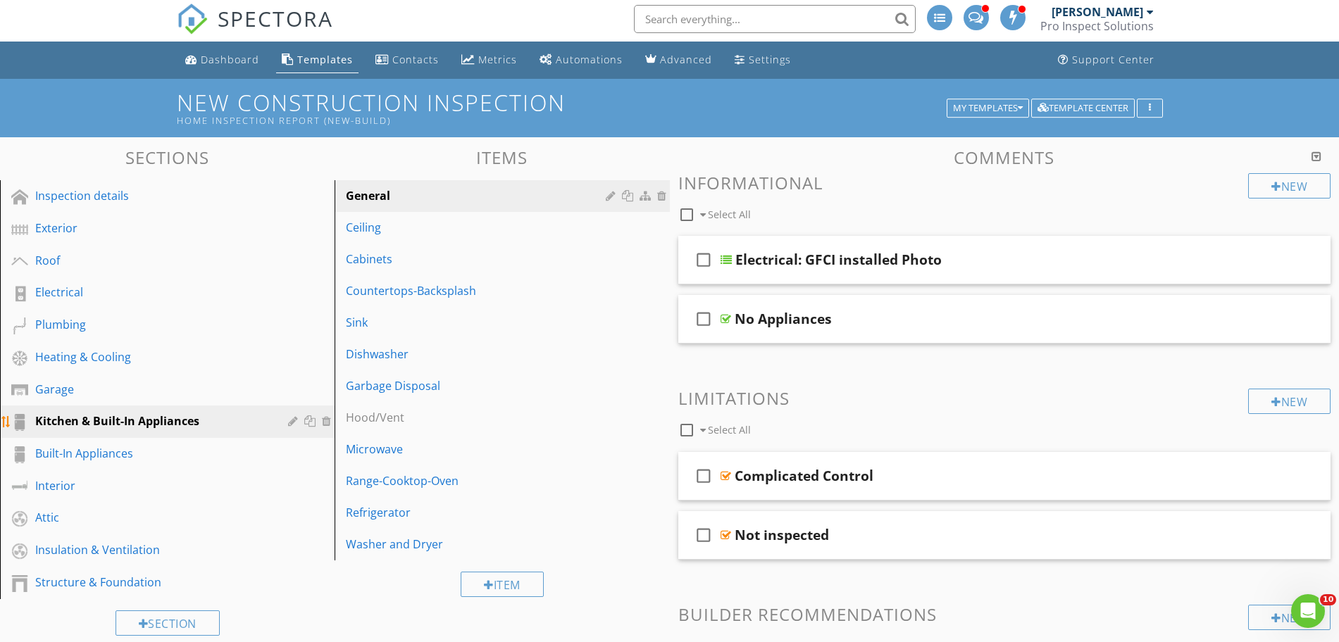
click at [185, 432] on link "Kitchen & Built-In Appliances" at bounding box center [169, 422] width 330 height 32
click at [175, 450] on div "Built-In Appliances" at bounding box center [151, 453] width 232 height 17
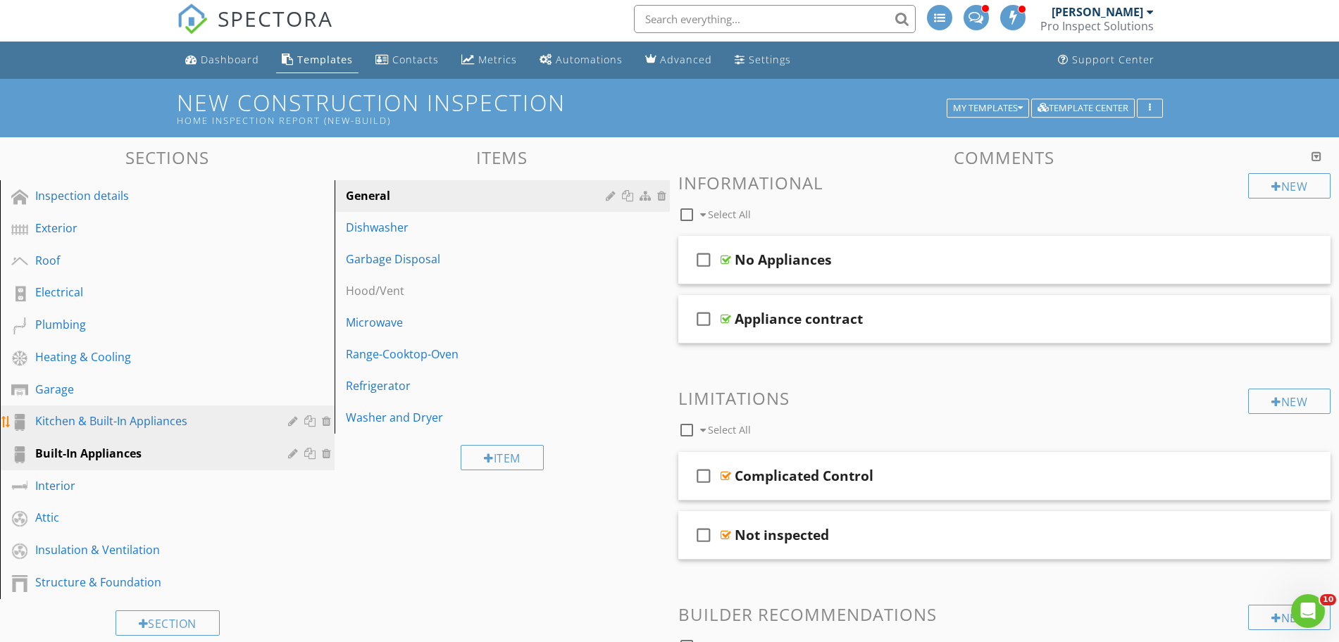
click at [209, 420] on div "Kitchen & Built-In Appliances" at bounding box center [151, 421] width 232 height 17
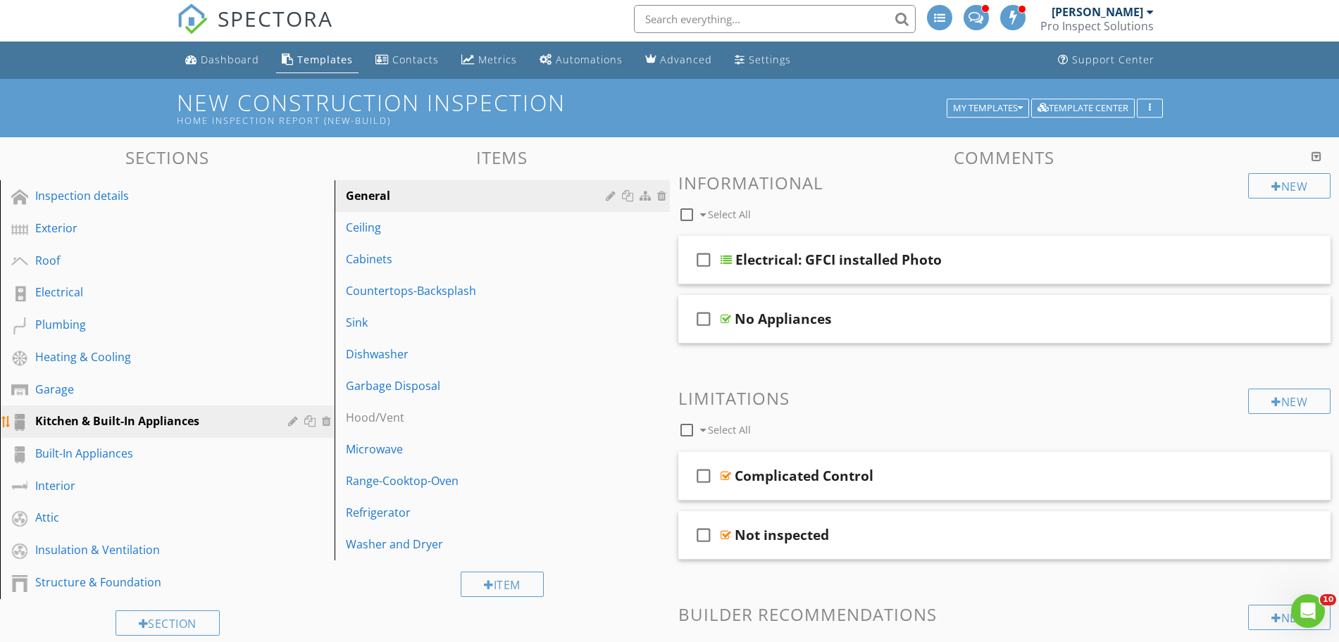
click at [326, 423] on div at bounding box center [328, 421] width 13 height 11
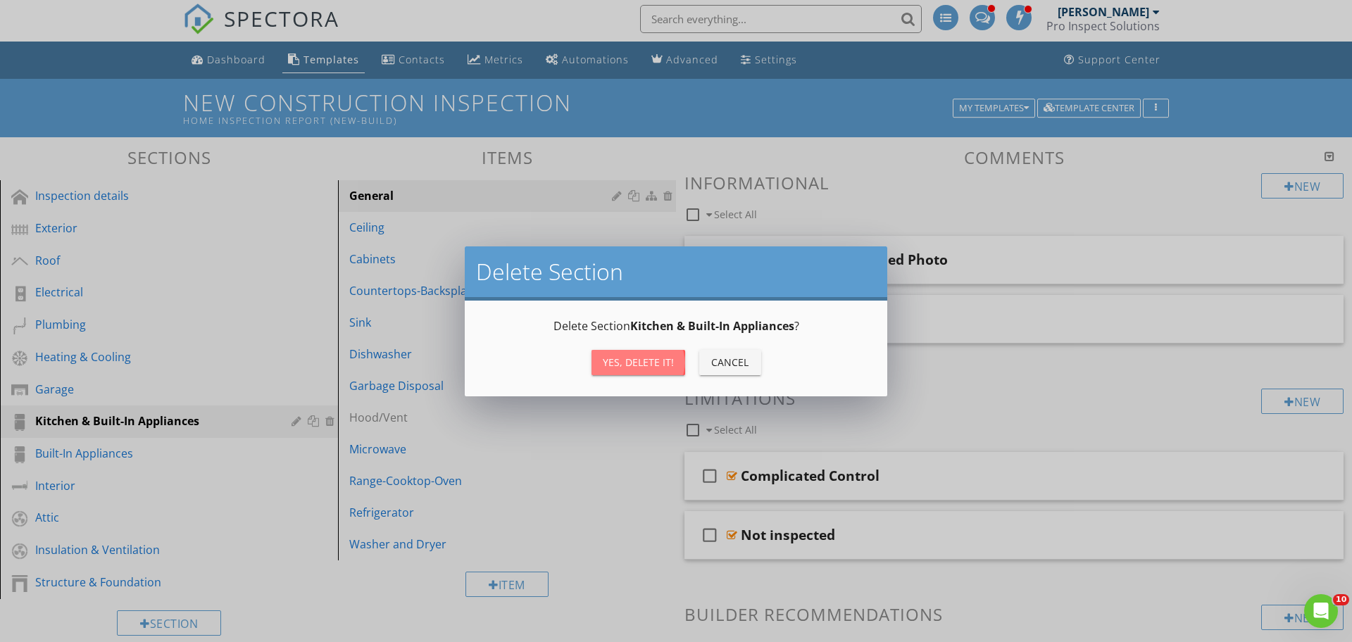
click at [635, 367] on div "Yes, Delete it!" at bounding box center [638, 362] width 71 height 15
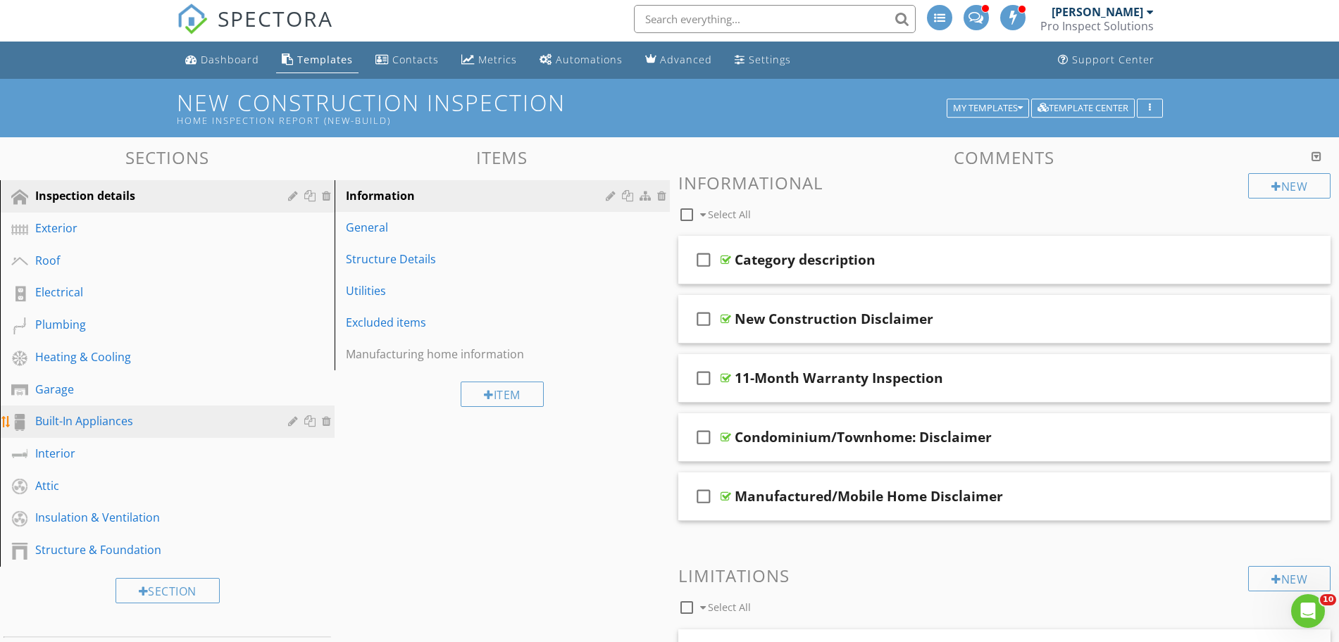
click at [138, 435] on link "Built-In Appliances" at bounding box center [169, 422] width 330 height 32
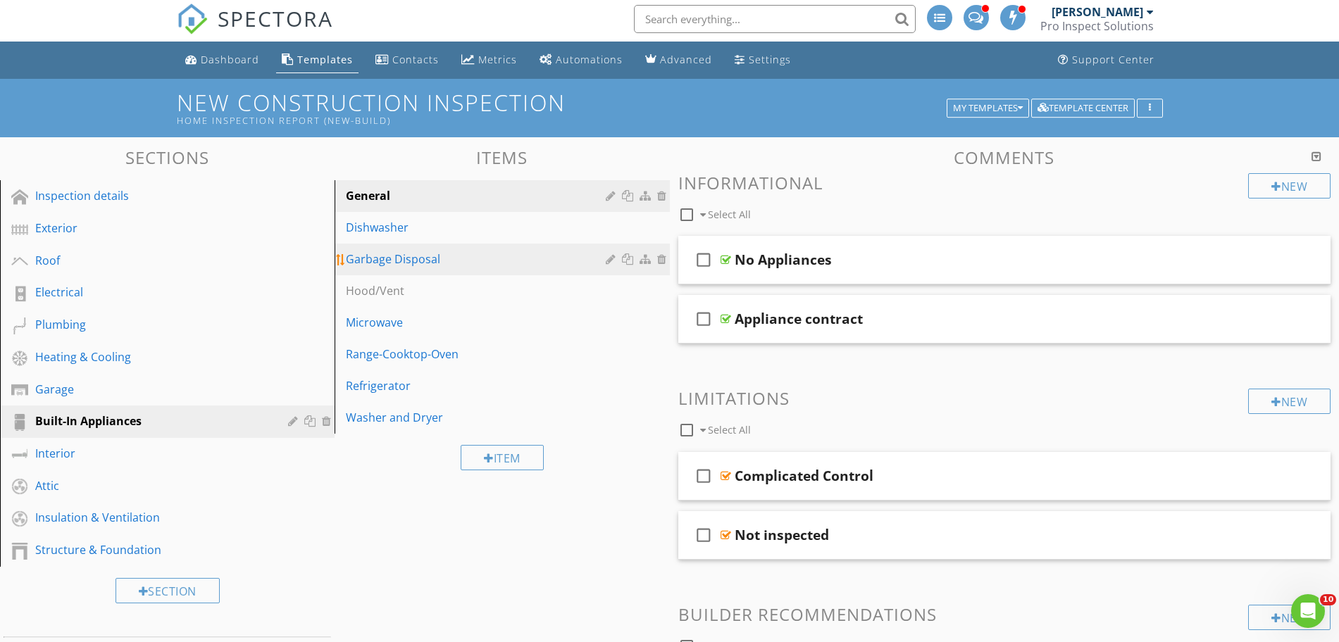
click at [401, 244] on link "Garbage Disposal" at bounding box center [504, 259] width 330 height 31
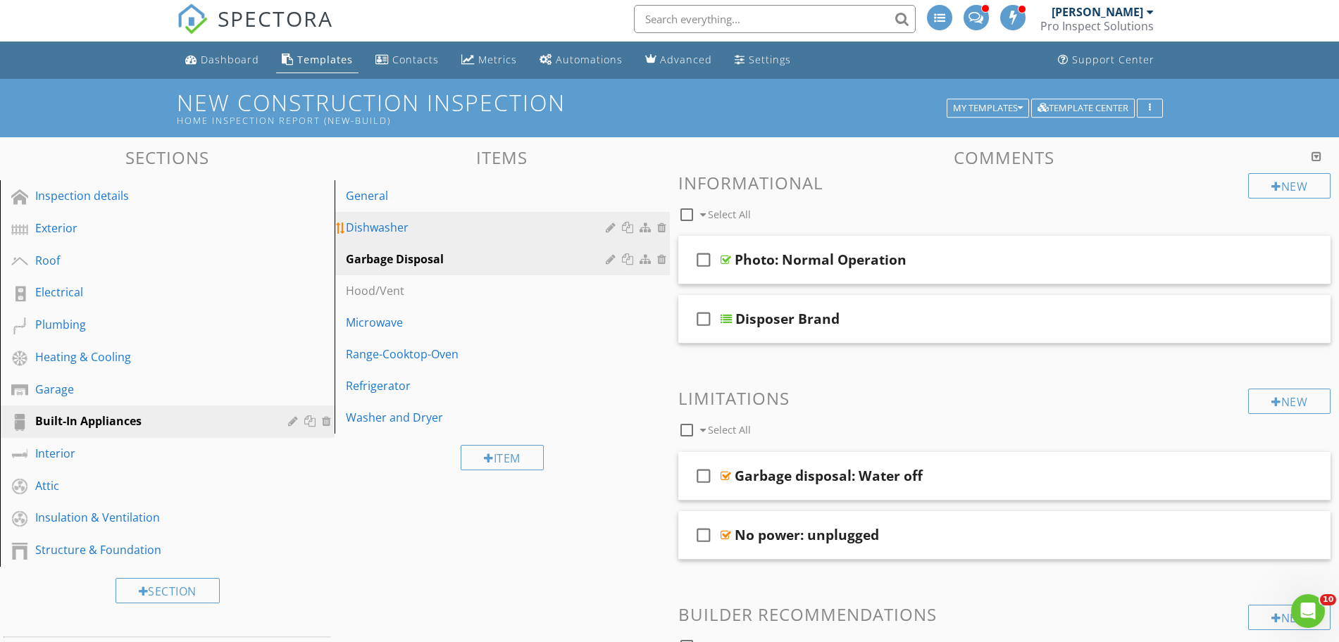
click at [393, 238] on link "Dishwasher" at bounding box center [504, 227] width 330 height 31
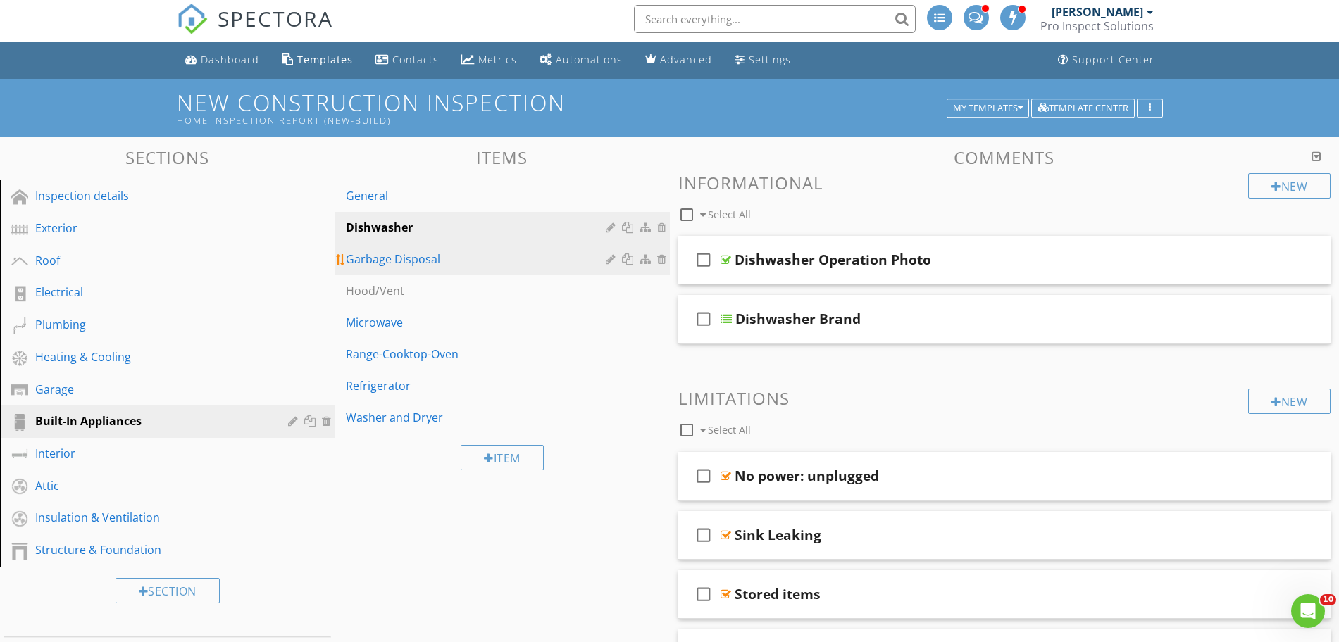
click at [401, 267] on div "Garbage Disposal" at bounding box center [477, 259] width 263 height 17
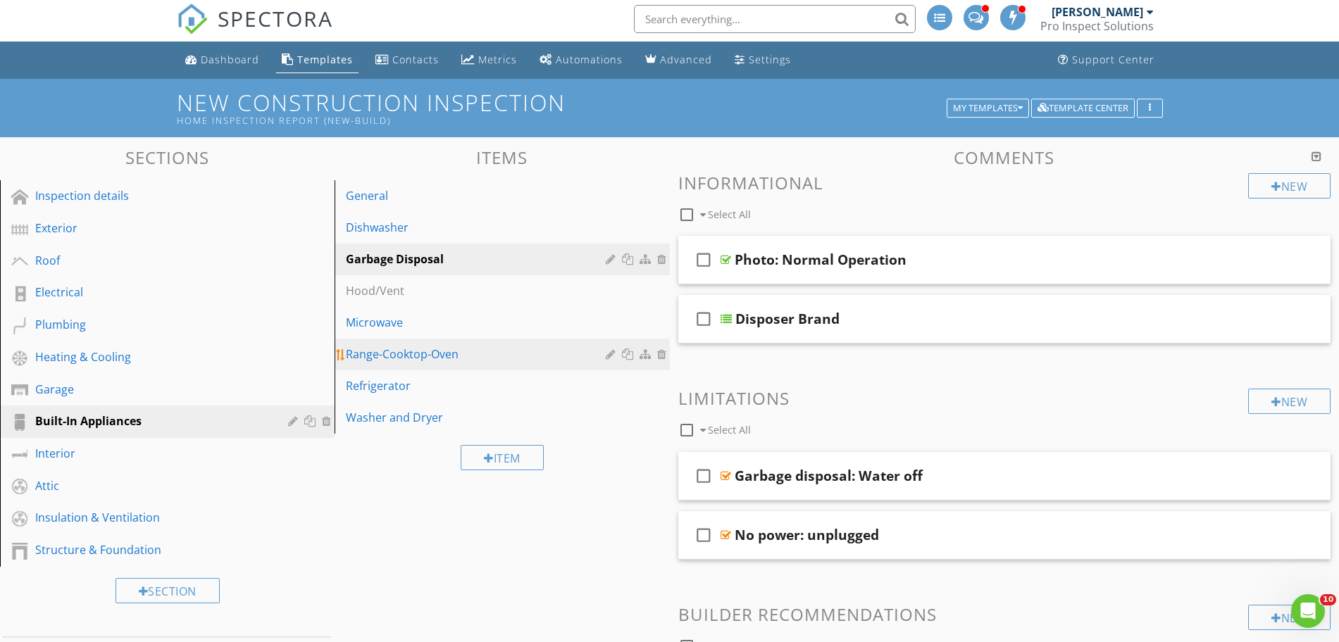
click at [390, 343] on link "Range-Cooktop-Oven" at bounding box center [504, 354] width 330 height 31
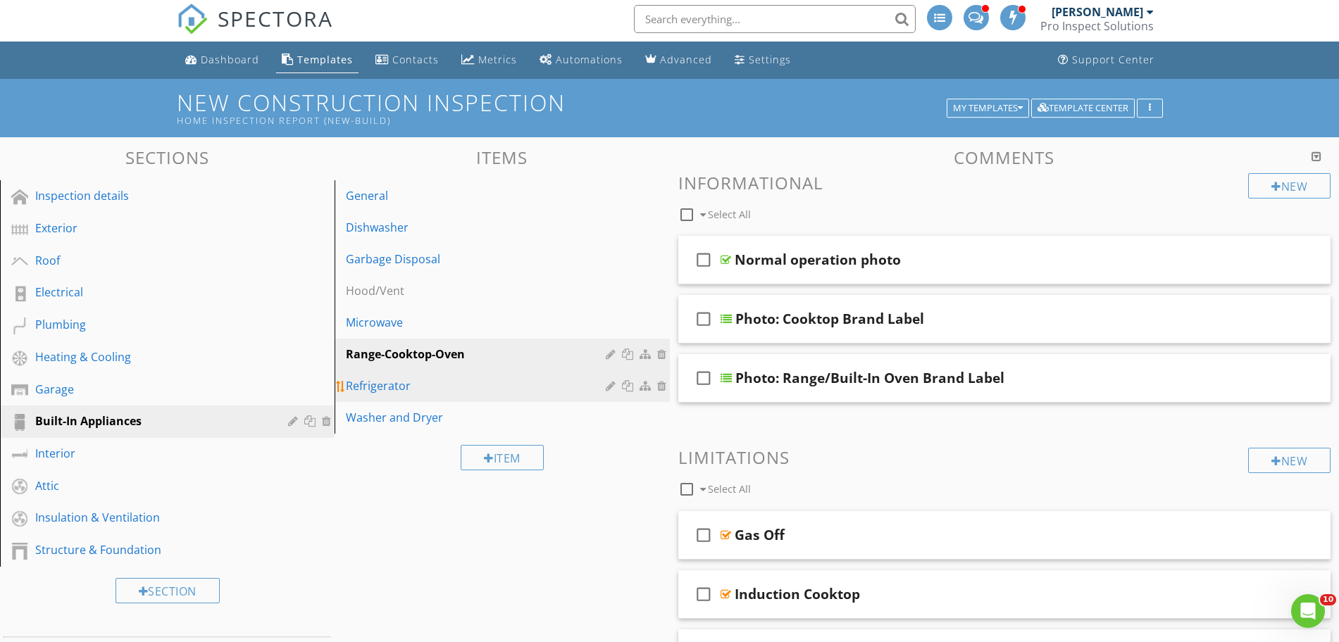
click at [391, 375] on link "Refrigerator" at bounding box center [504, 385] width 330 height 31
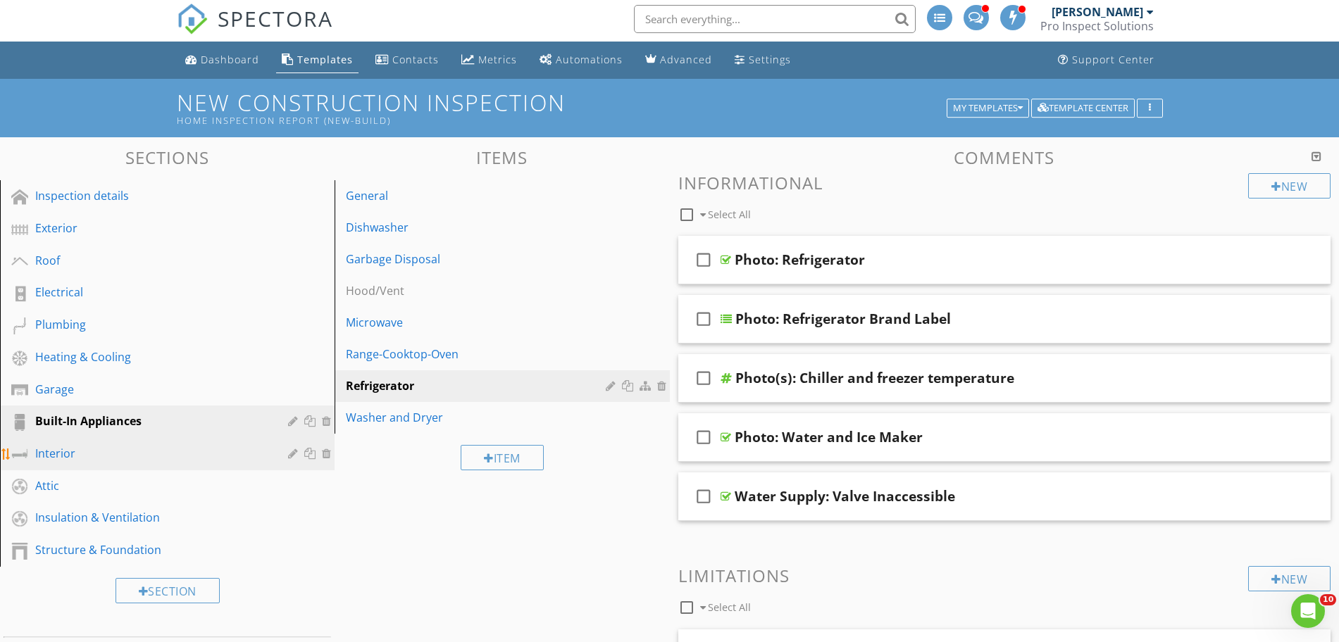
click at [92, 456] on div "Interior" at bounding box center [151, 453] width 232 height 17
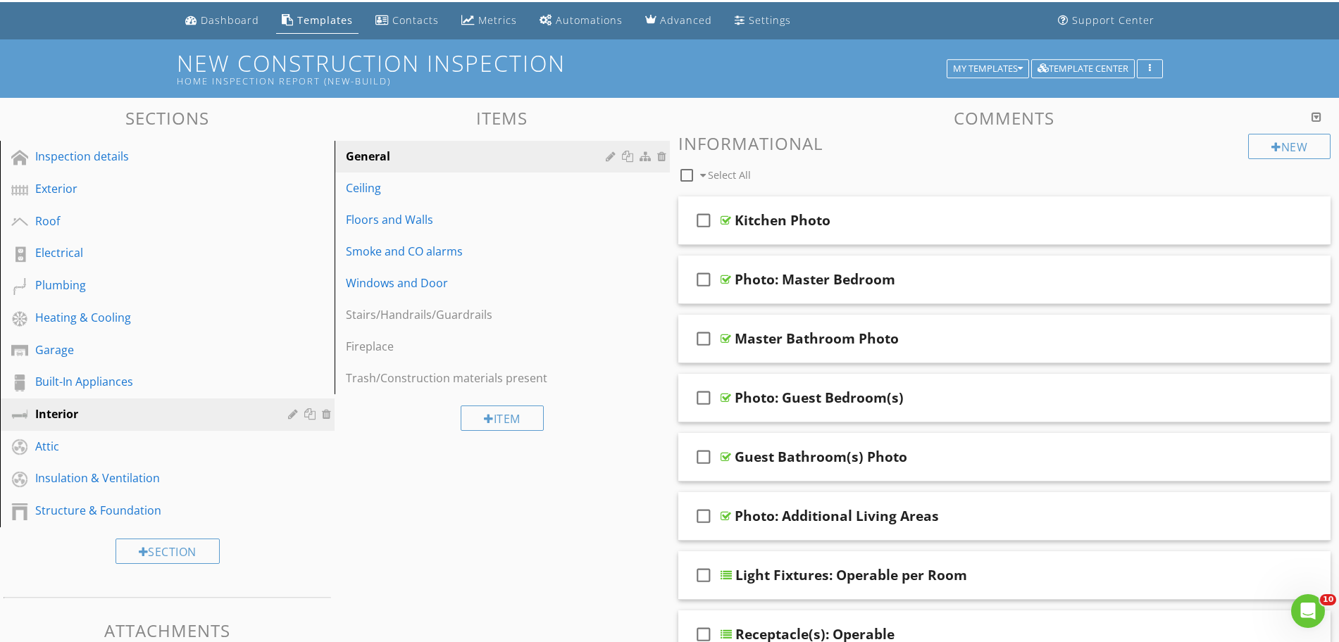
scroll to position [41, 0]
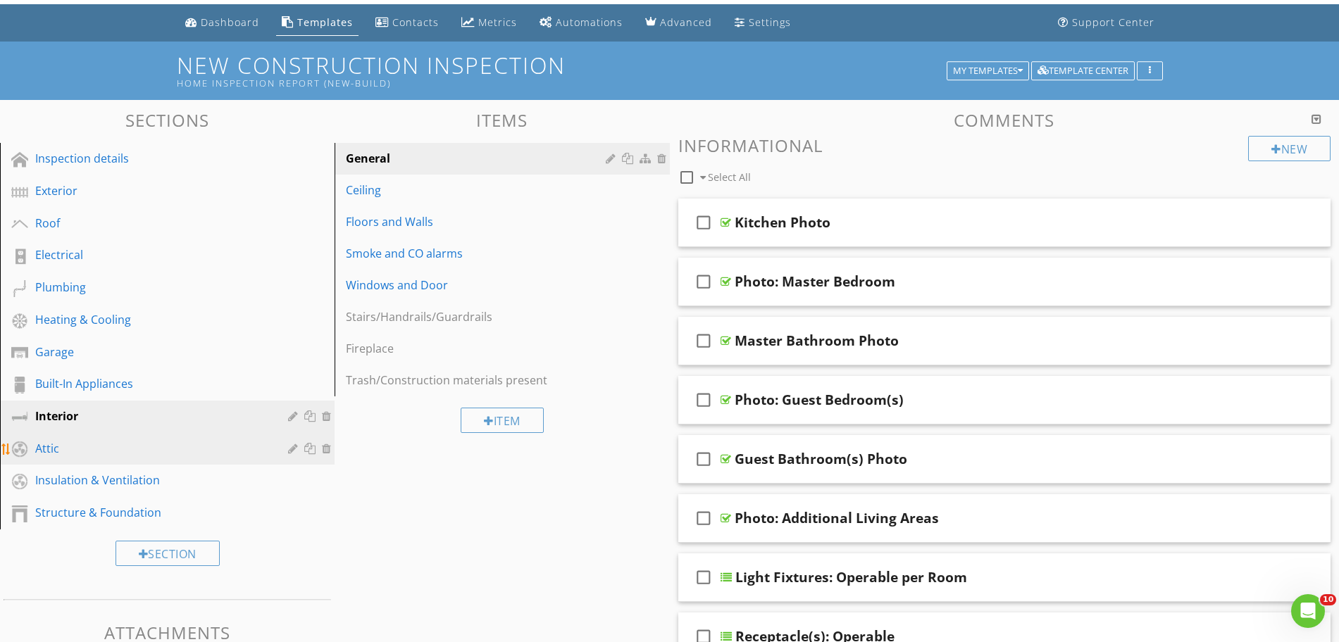
click at [93, 449] on div "Attic" at bounding box center [151, 448] width 232 height 17
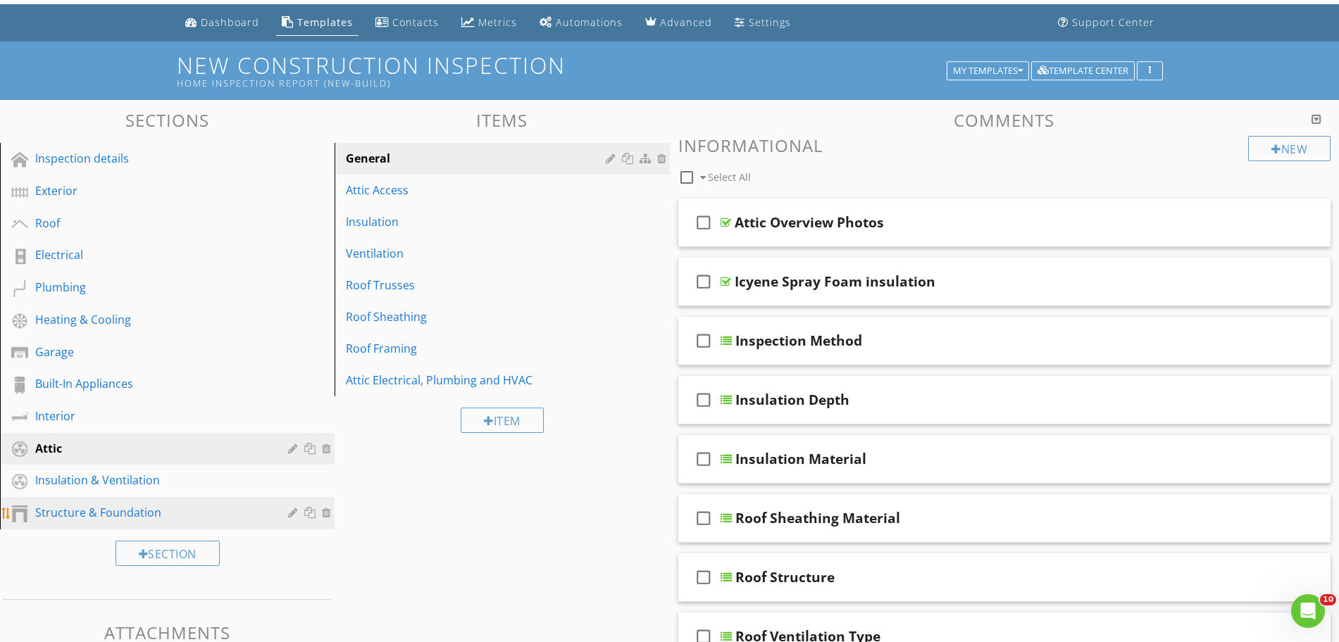
click at [123, 519] on div "Structure & Foundation" at bounding box center [151, 512] width 232 height 17
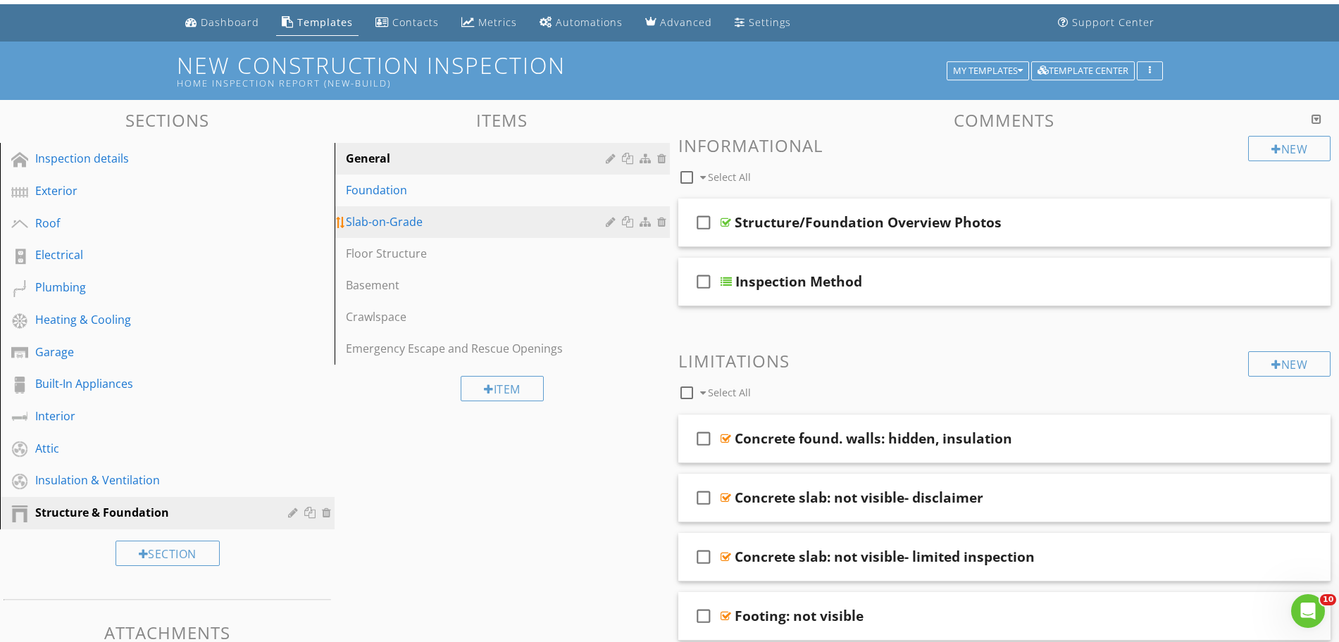
click at [385, 219] on div "Slab-on-Grade" at bounding box center [477, 221] width 263 height 17
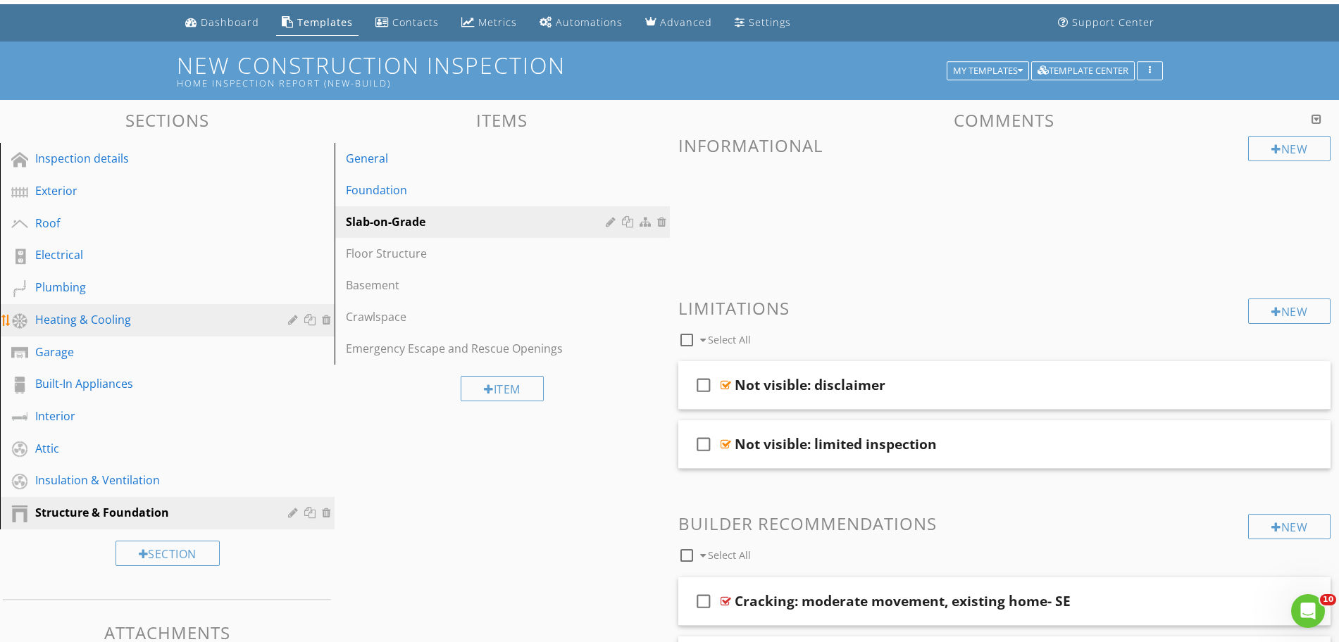
click at [90, 311] on div "Heating & Cooling" at bounding box center [151, 319] width 232 height 17
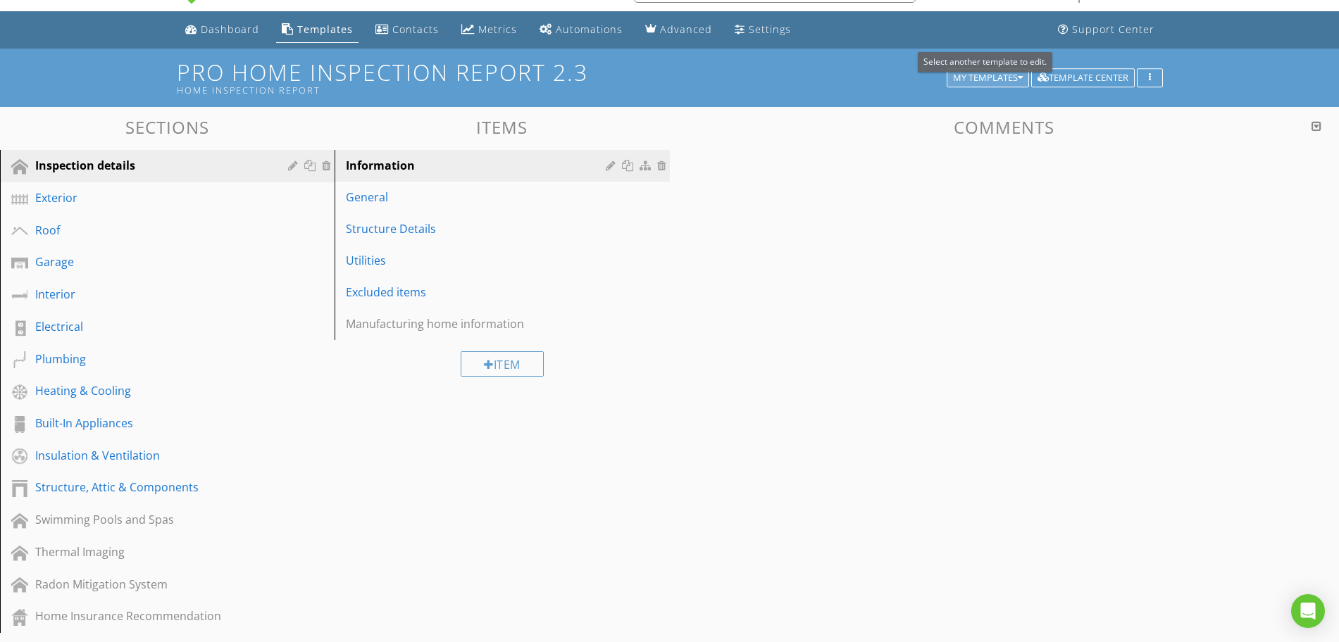
click at [991, 76] on div "My Templates" at bounding box center [988, 78] width 70 height 10
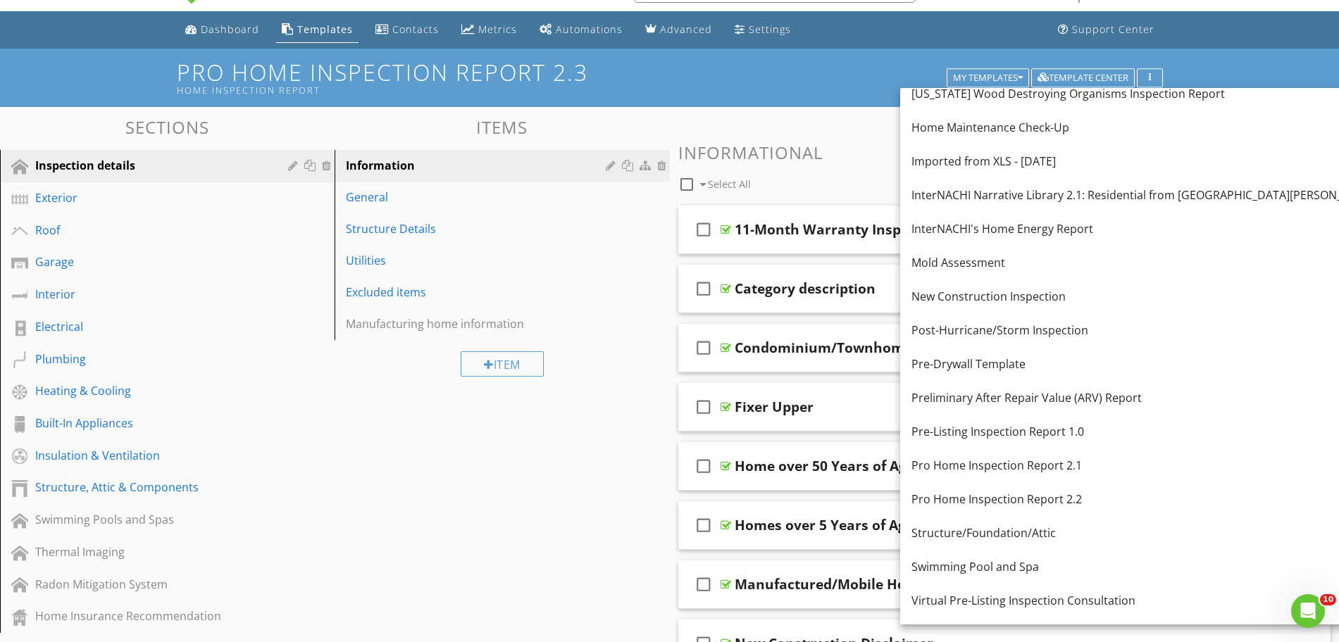
scroll to position [761, 0]
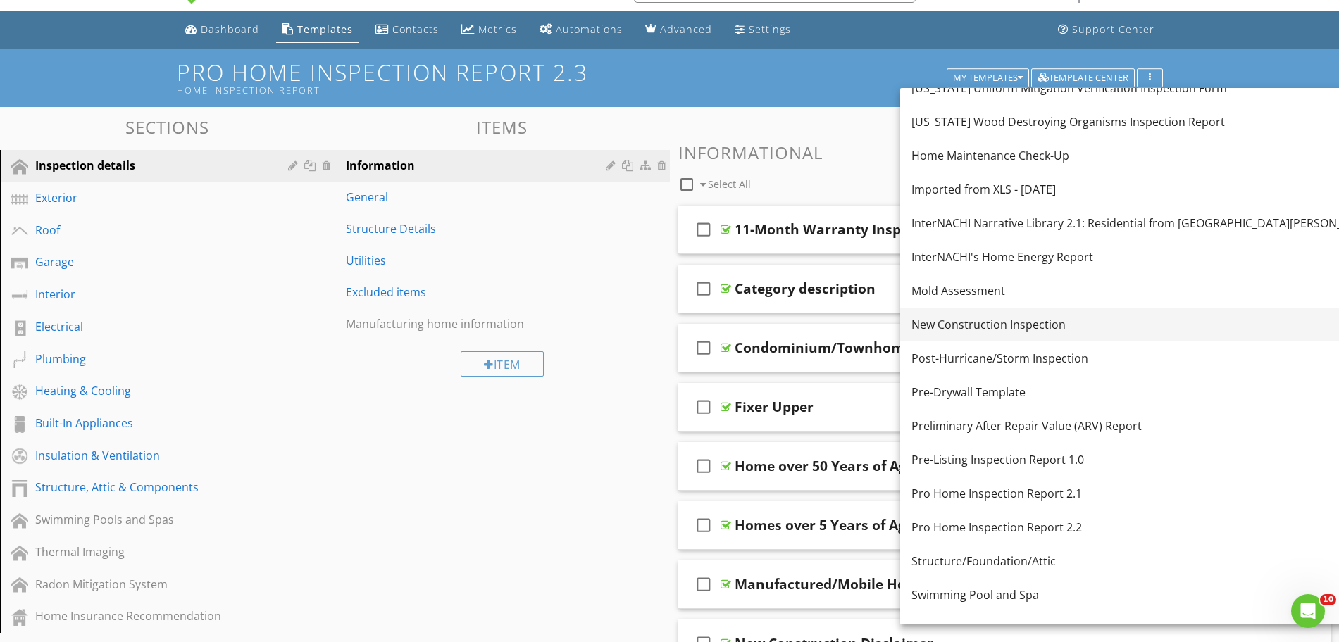
click at [1073, 333] on link "New Construction Inspection" at bounding box center [1144, 325] width 488 height 34
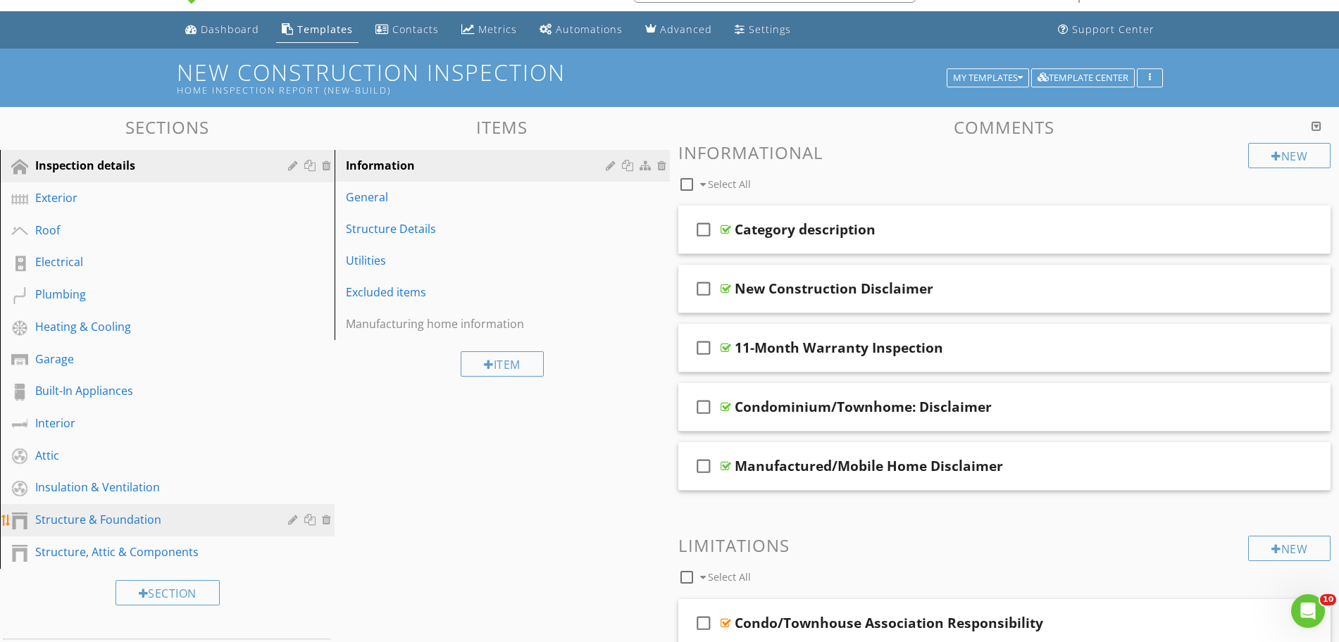
click at [114, 527] on div "Structure & Foundation" at bounding box center [151, 519] width 232 height 17
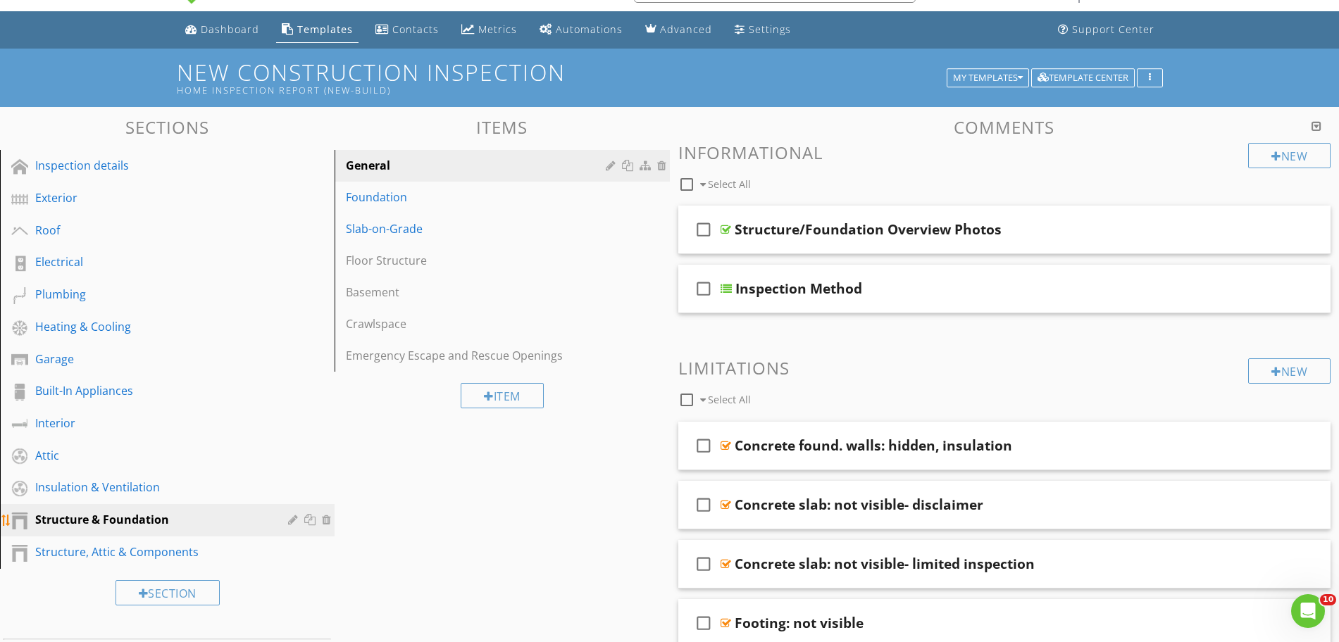
click at [329, 524] on div at bounding box center [328, 519] width 13 height 11
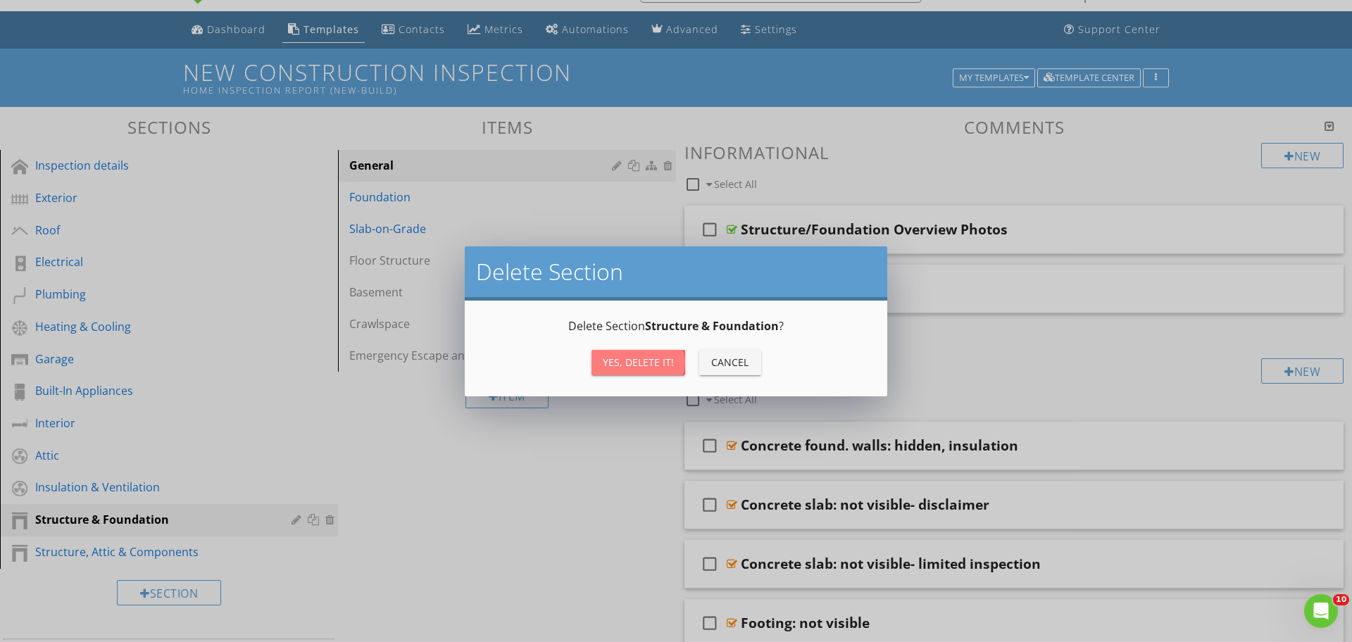
click at [632, 363] on div "Yes, Delete it!" at bounding box center [638, 362] width 71 height 15
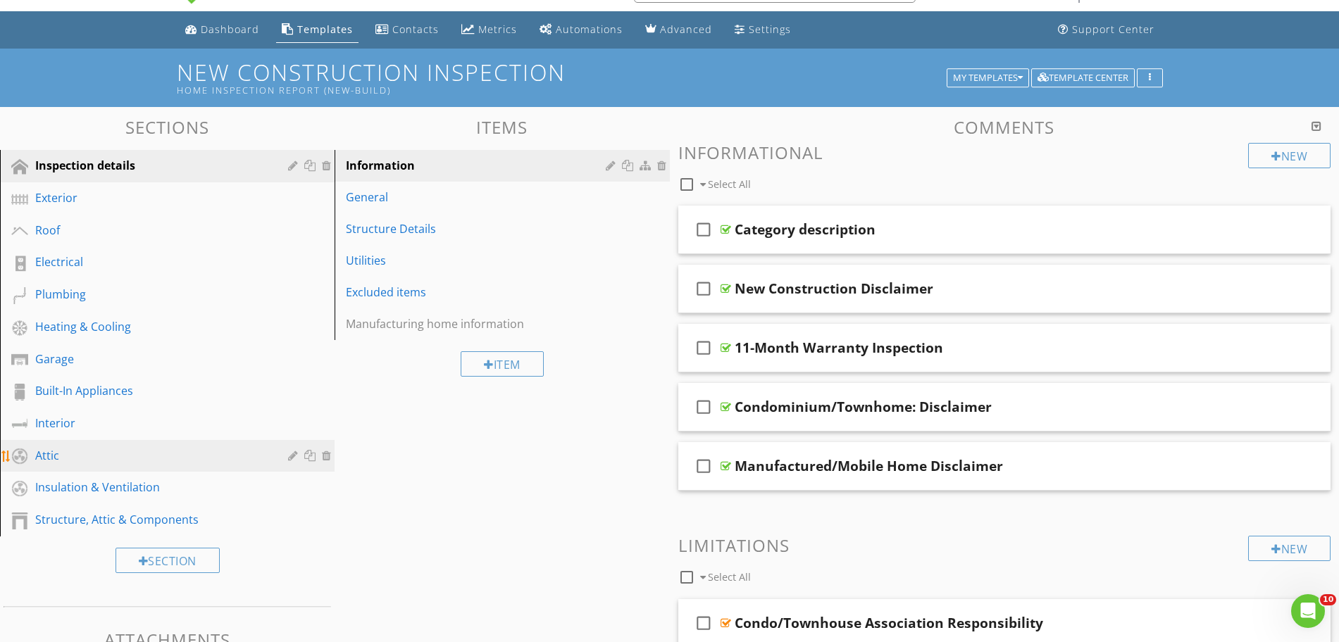
click at [329, 458] on div at bounding box center [328, 455] width 13 height 11
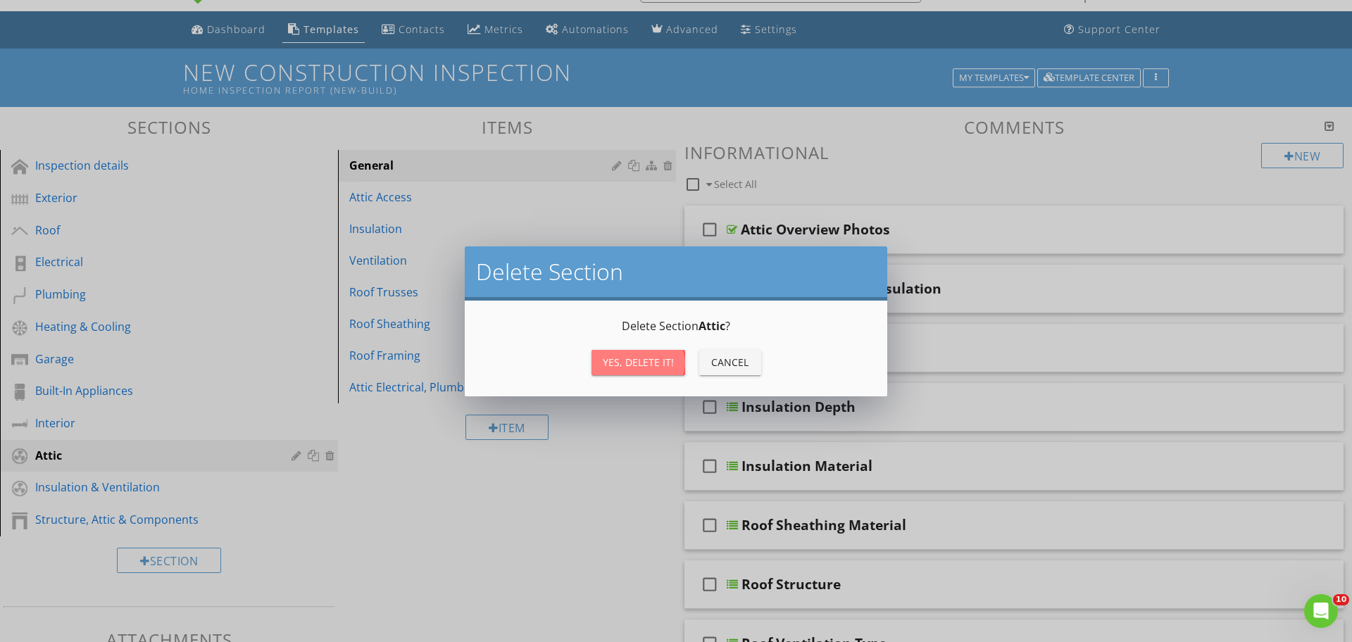
click at [640, 363] on div "Yes, Delete it!" at bounding box center [638, 362] width 71 height 15
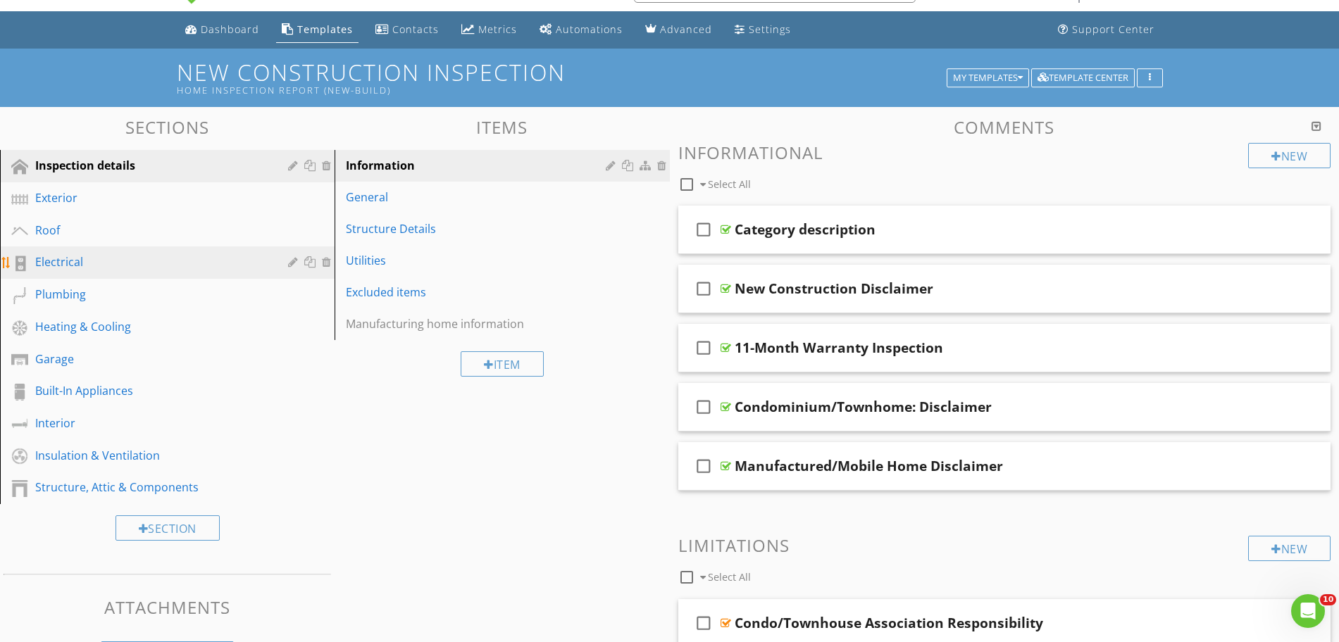
click at [73, 270] on div "Electrical" at bounding box center [151, 262] width 232 height 17
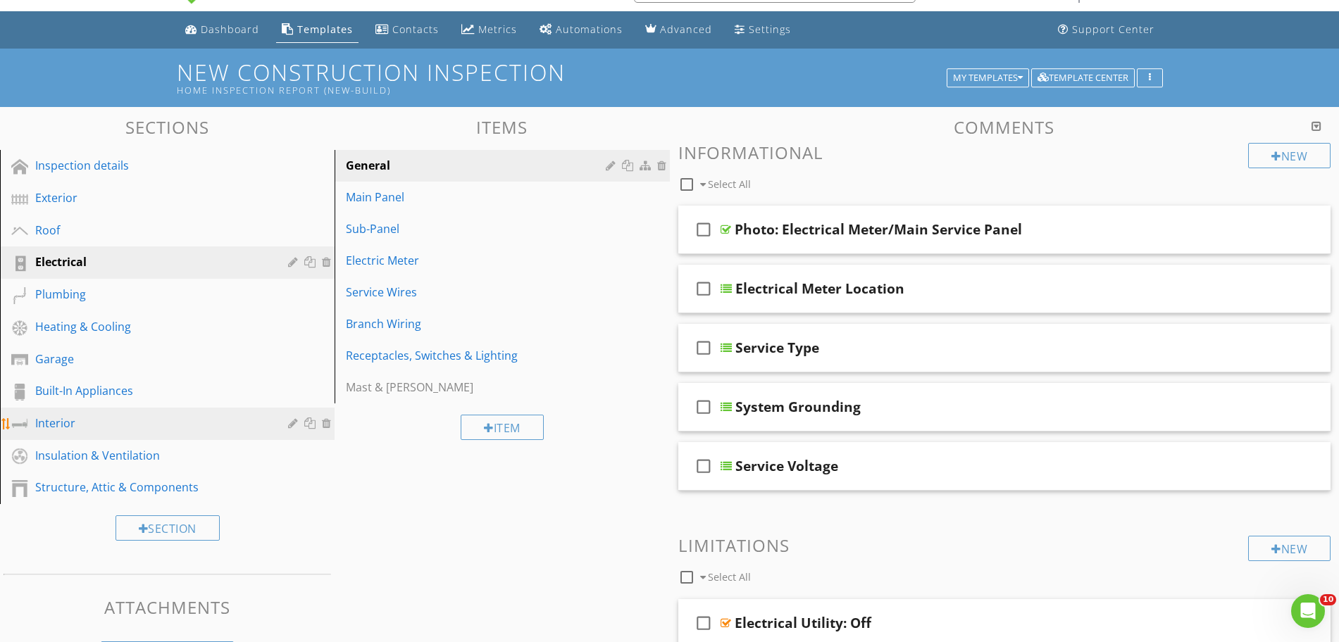
click at [91, 411] on link "Interior" at bounding box center [169, 424] width 330 height 32
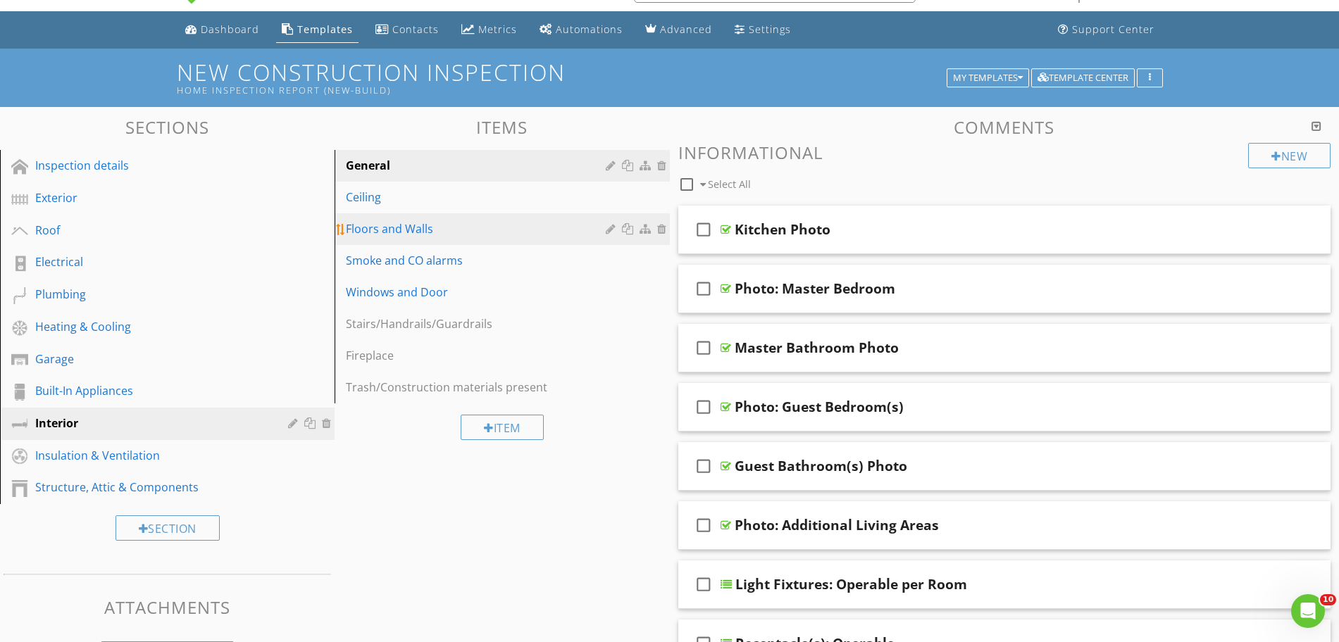
click at [383, 234] on div "Floors and Walls" at bounding box center [477, 228] width 263 height 17
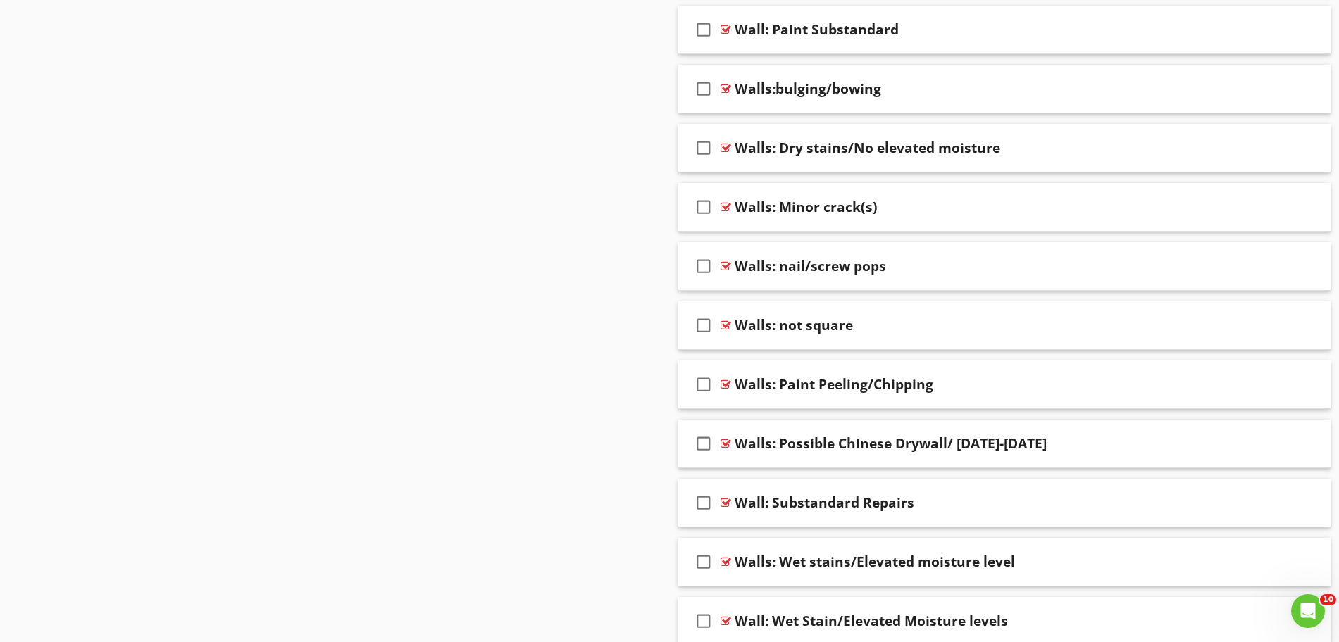
scroll to position [2326, 0]
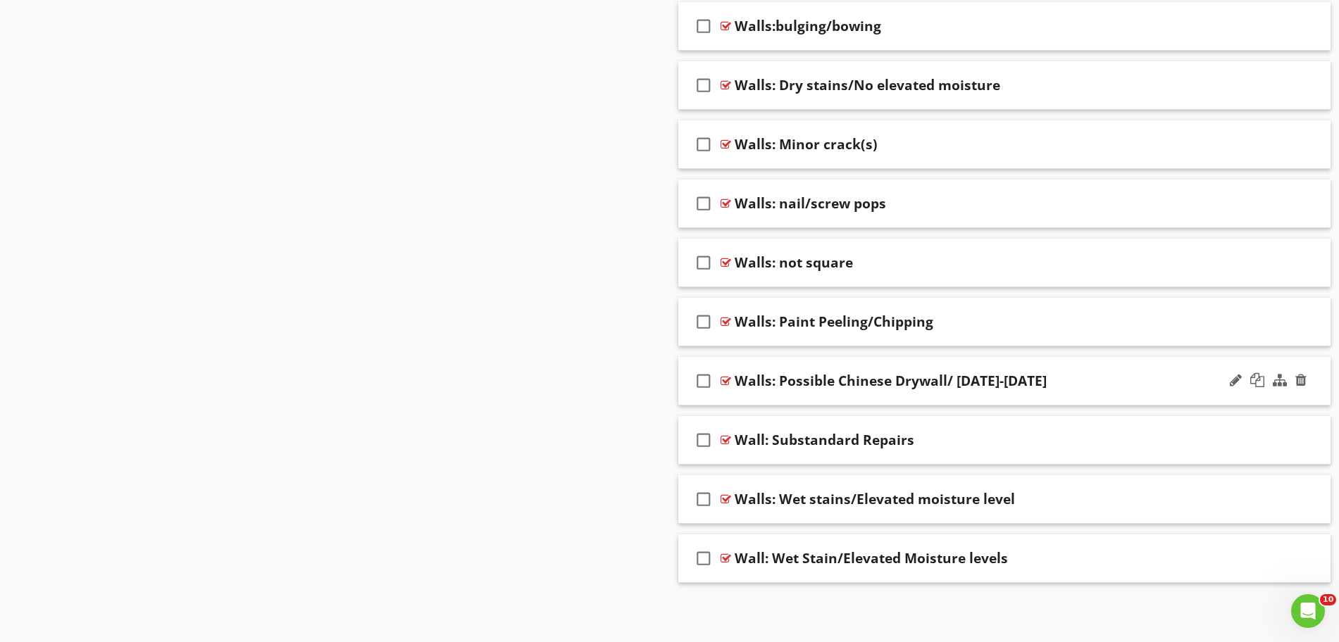
click at [703, 383] on icon "check_box_outline_blank" at bounding box center [703, 381] width 23 height 34
click at [1303, 376] on div at bounding box center [1300, 380] width 11 height 14
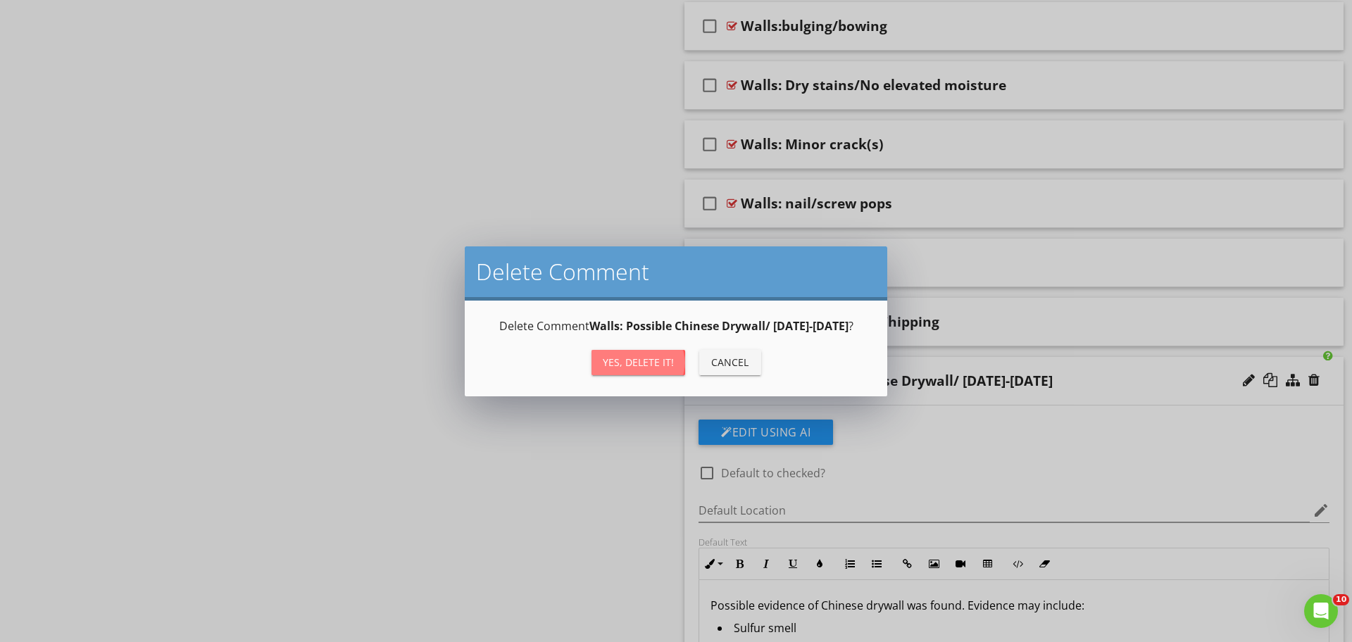
click at [623, 353] on button "Yes, Delete it!" at bounding box center [639, 362] width 94 height 25
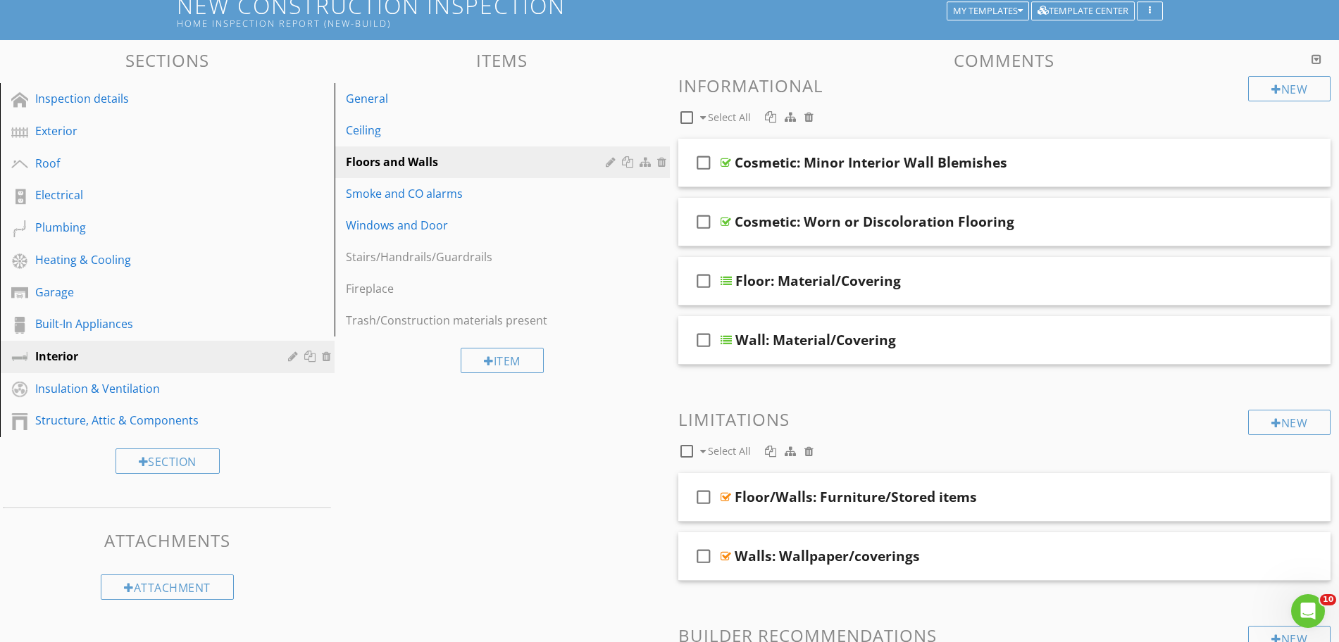
scroll to position [108, 0]
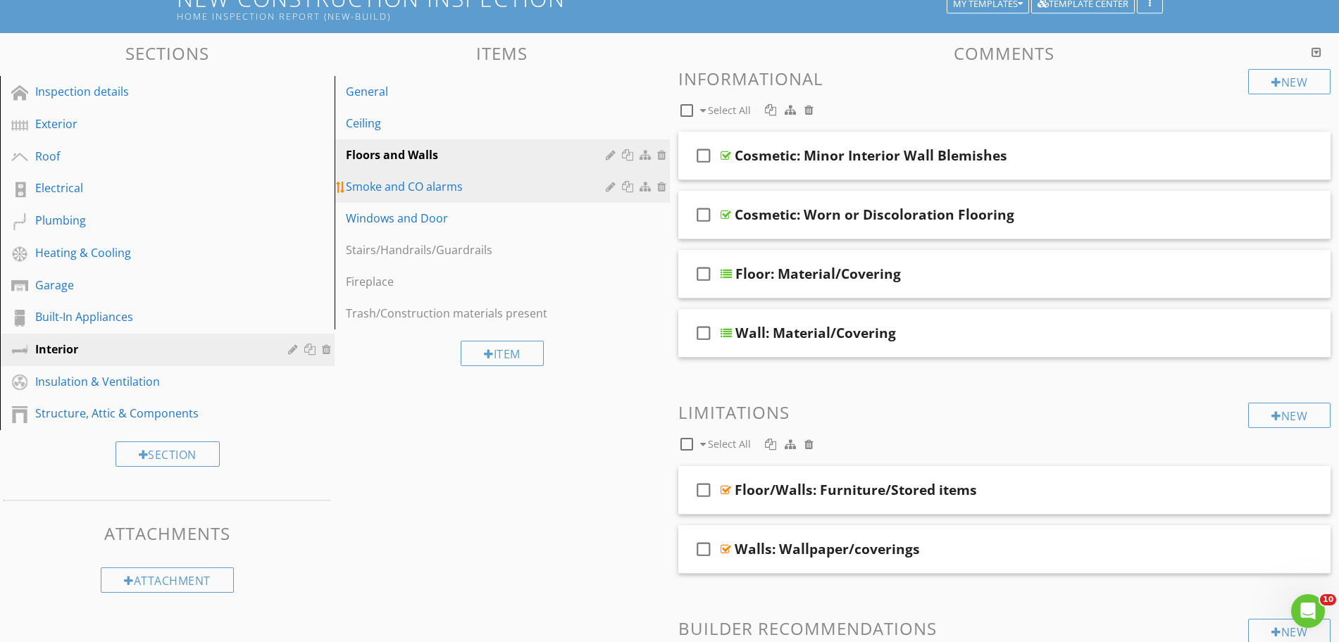
click at [490, 186] on div "Smoke and CO alarms" at bounding box center [477, 186] width 263 height 17
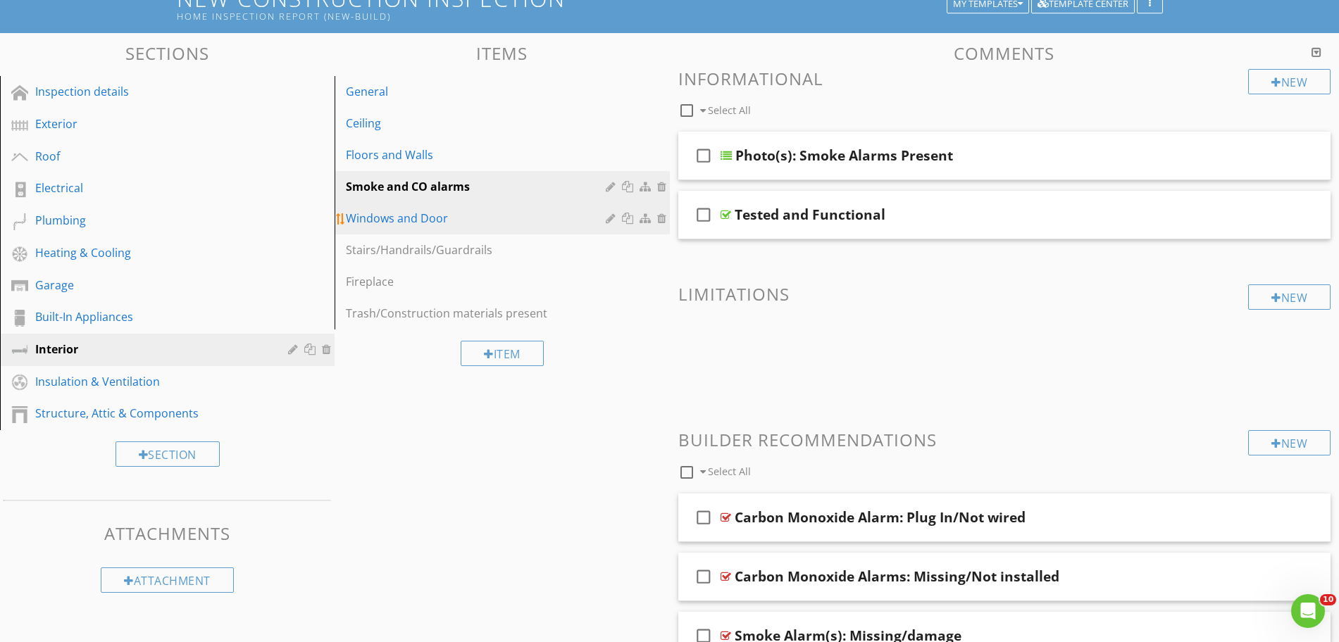
click at [468, 220] on div "Windows and Door" at bounding box center [477, 218] width 263 height 17
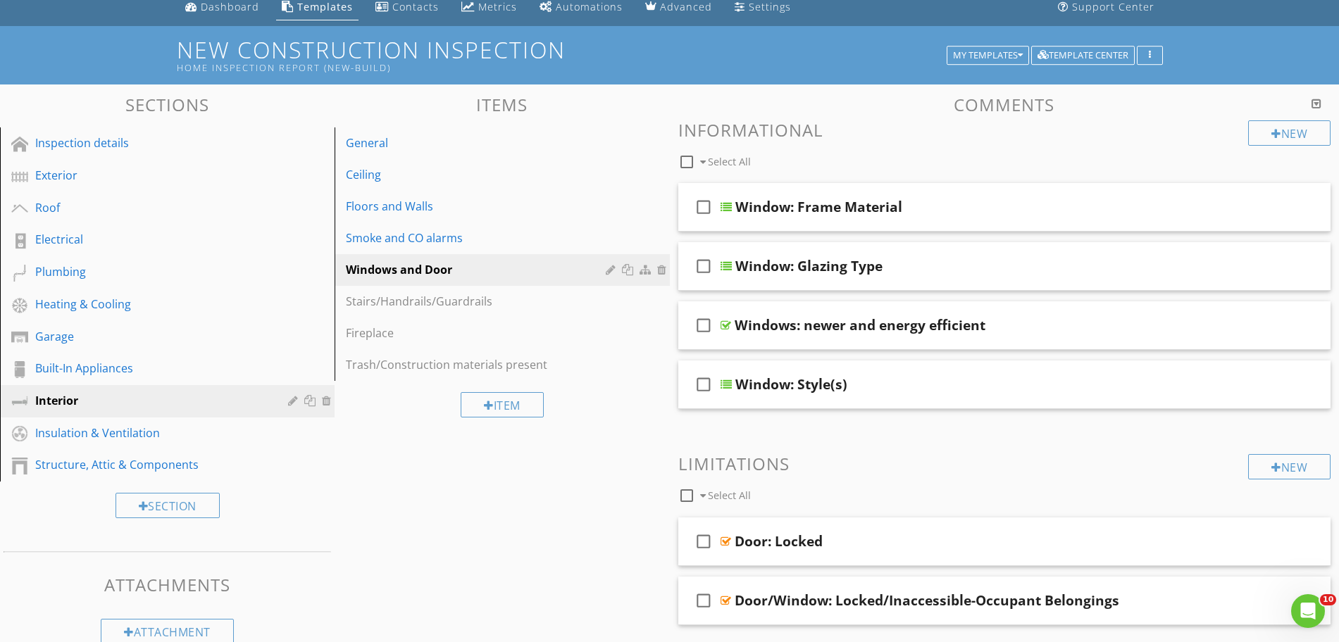
scroll to position [12, 0]
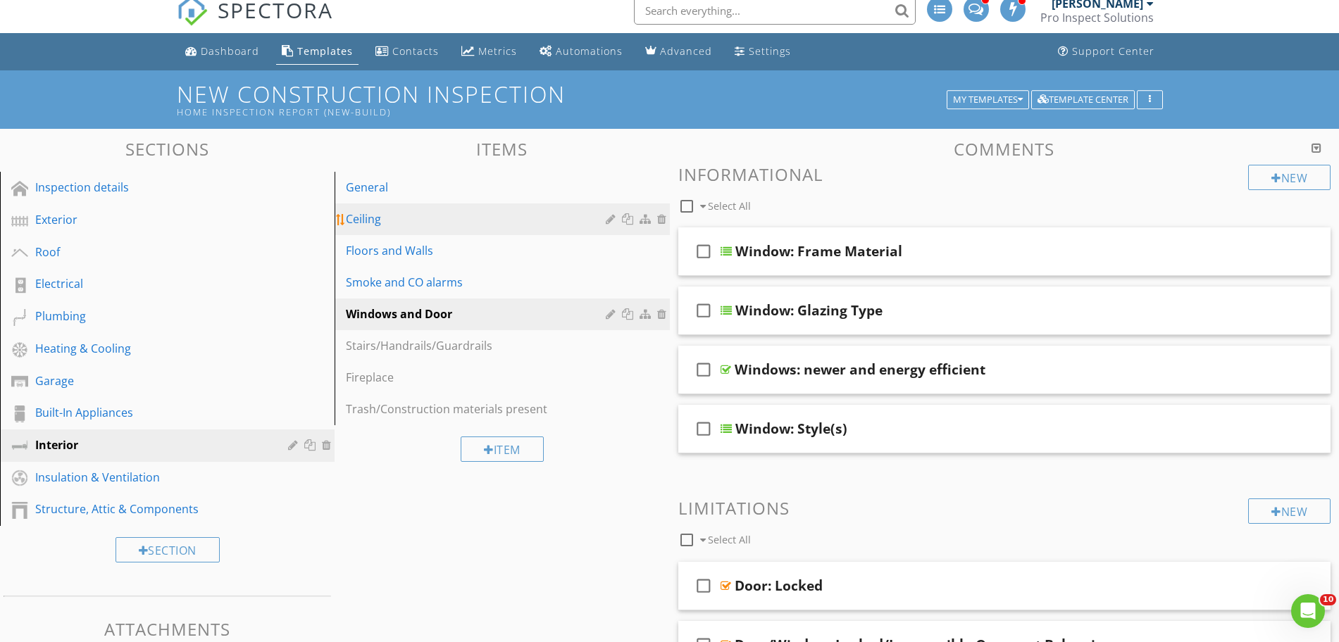
click at [524, 223] on div "Ceiling" at bounding box center [477, 219] width 263 height 17
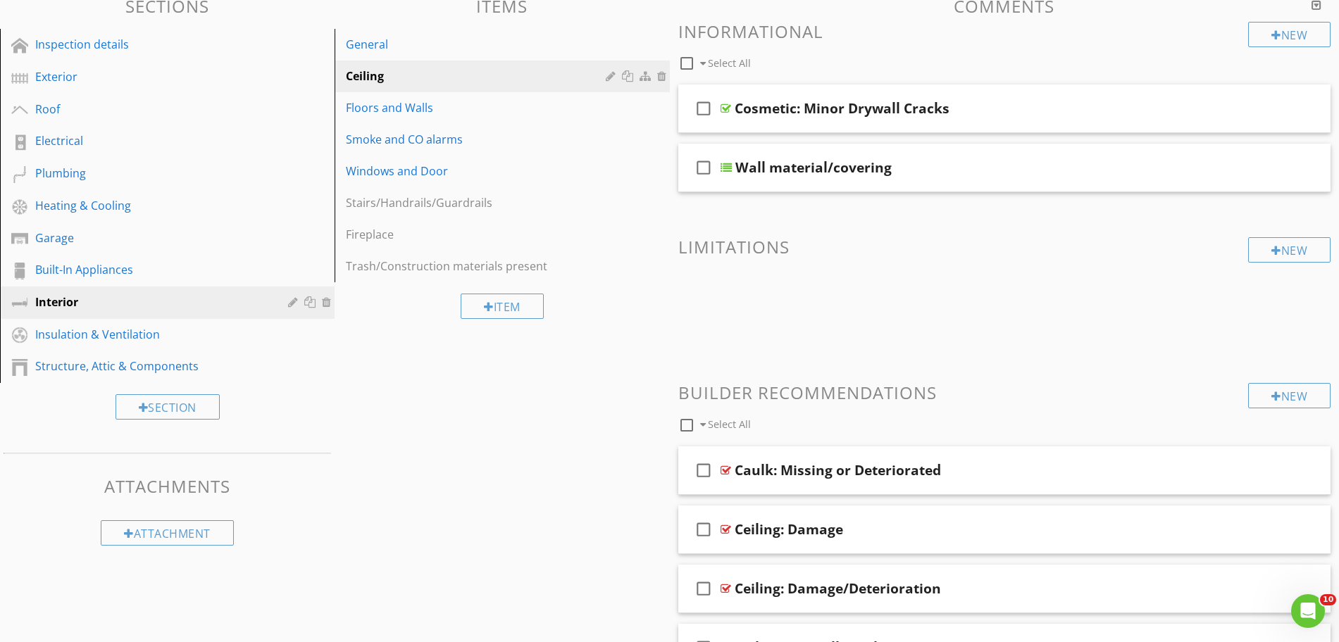
scroll to position [148, 0]
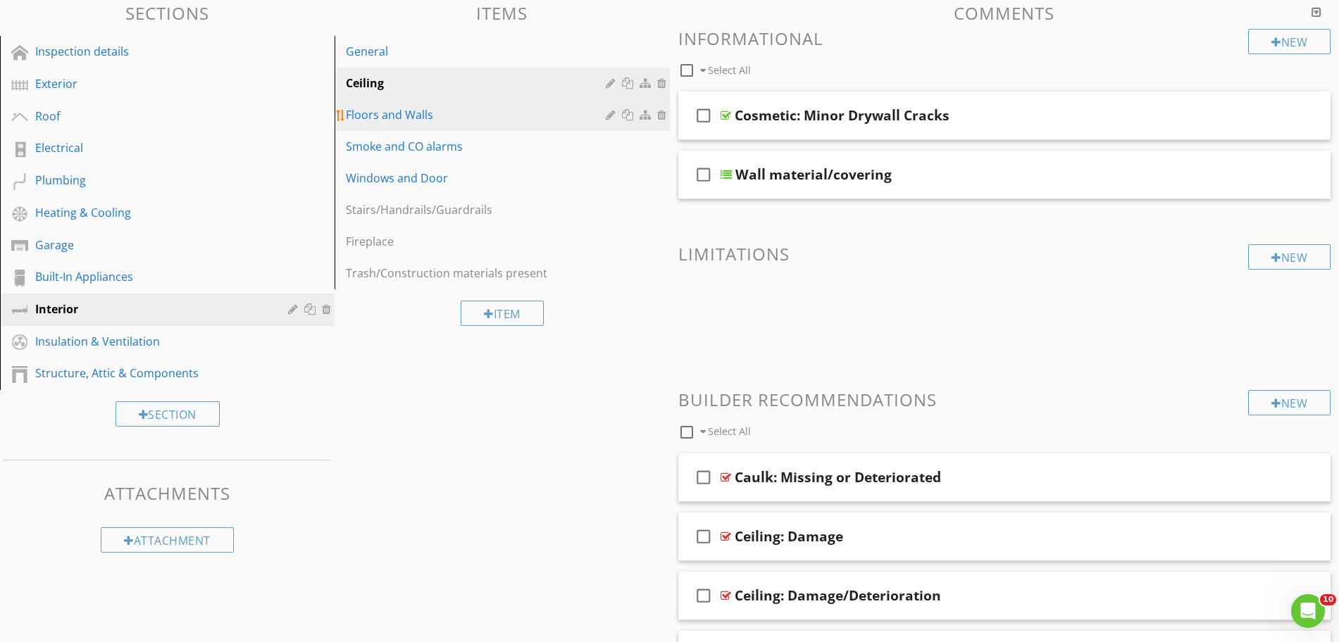
click at [420, 129] on link "Floors and Walls" at bounding box center [504, 114] width 330 height 31
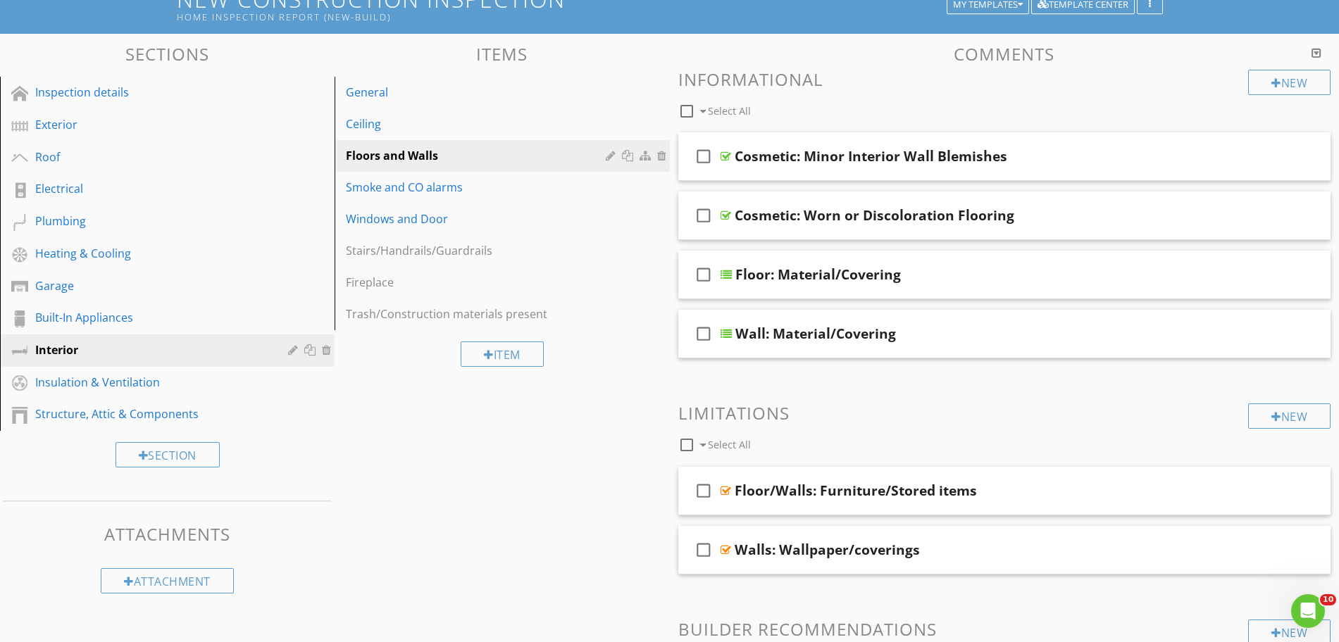
scroll to position [104, 0]
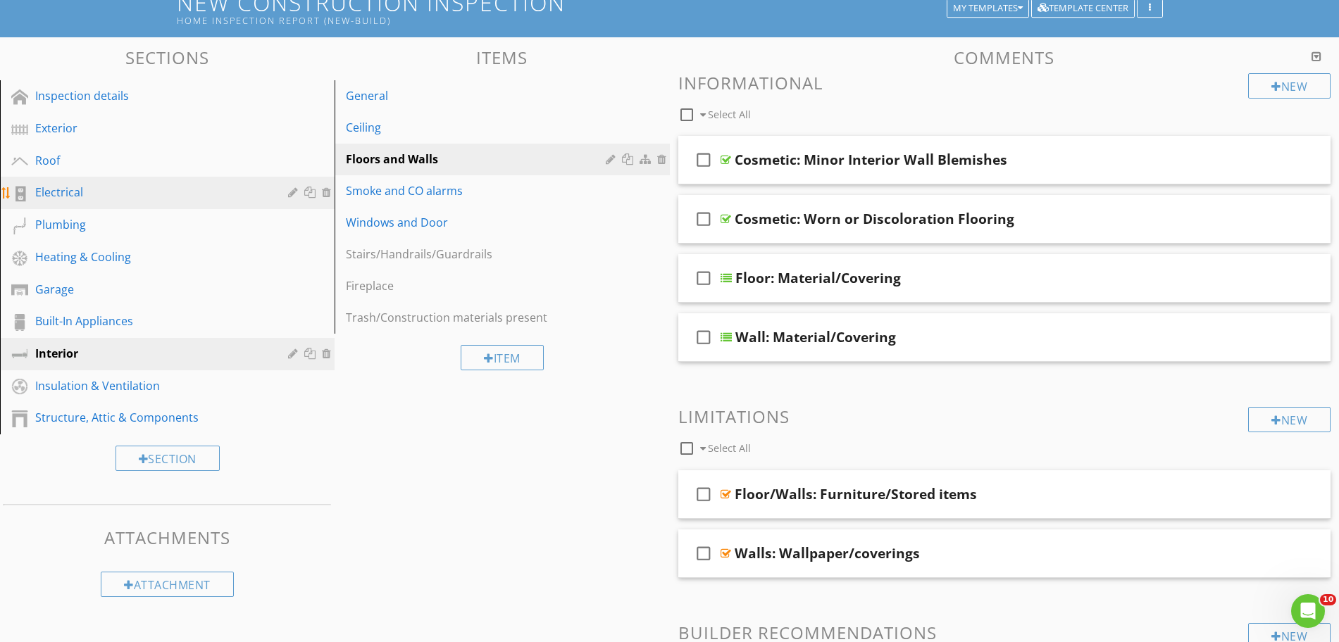
click at [168, 191] on div "Electrical" at bounding box center [151, 192] width 232 height 17
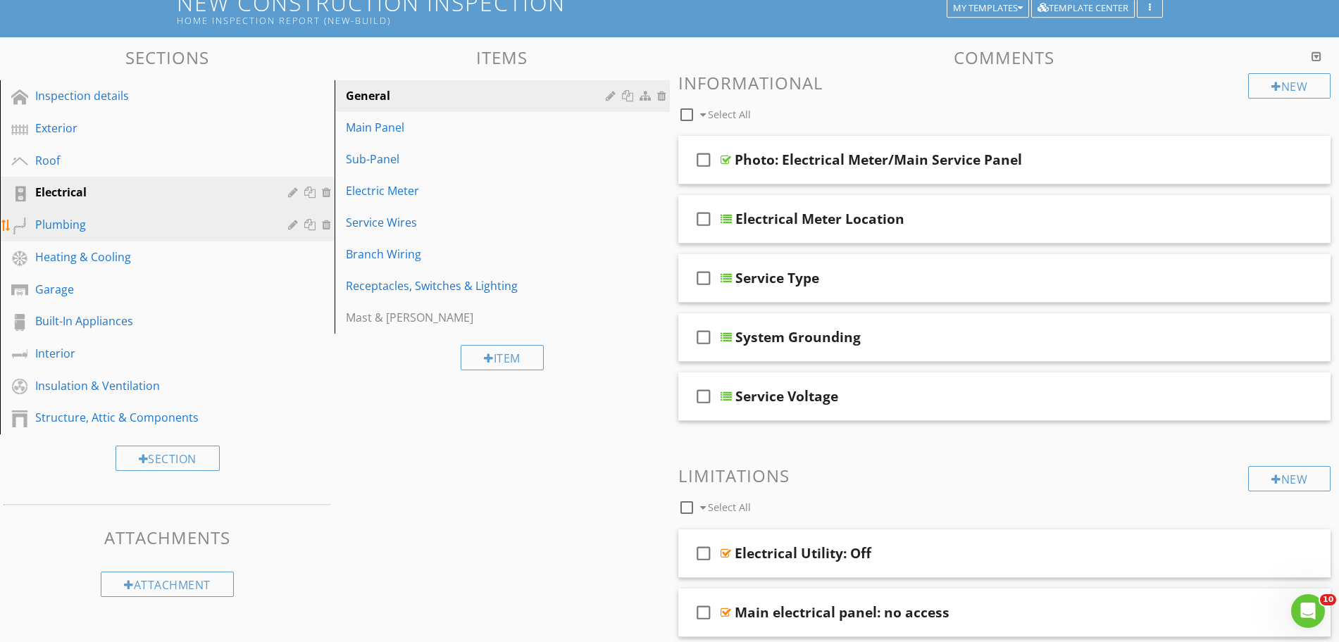
click at [123, 222] on div "Plumbing" at bounding box center [151, 224] width 232 height 17
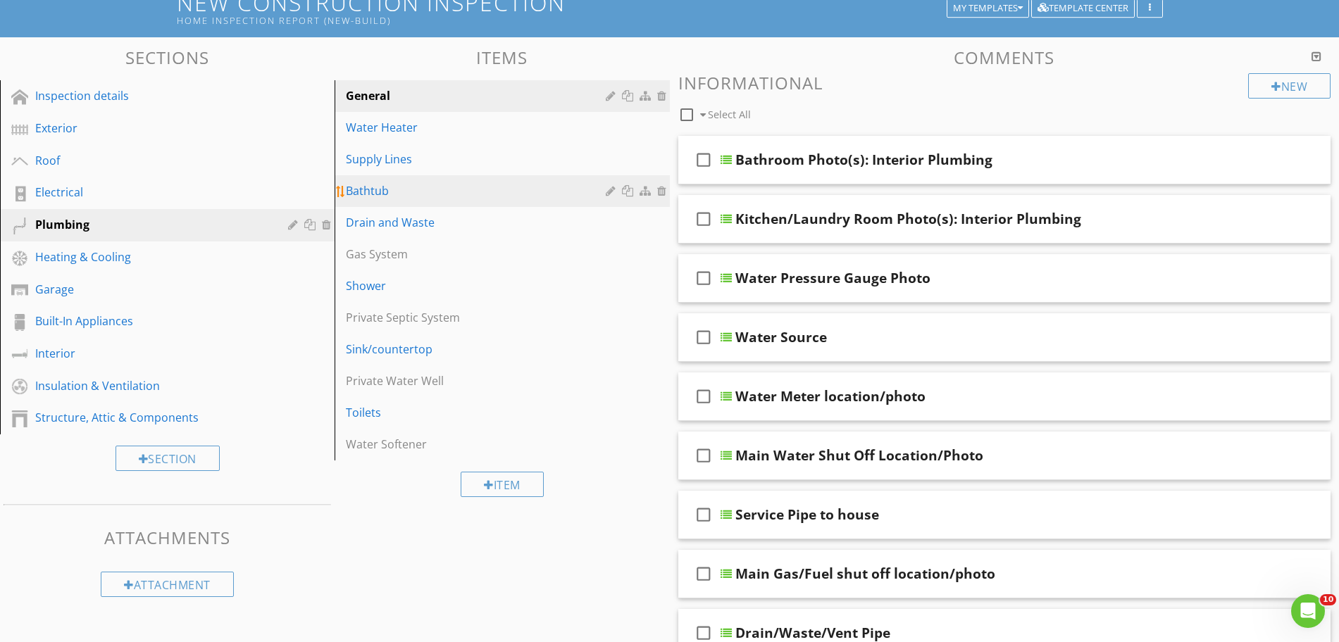
click at [380, 180] on link "Bathtub" at bounding box center [504, 190] width 330 height 31
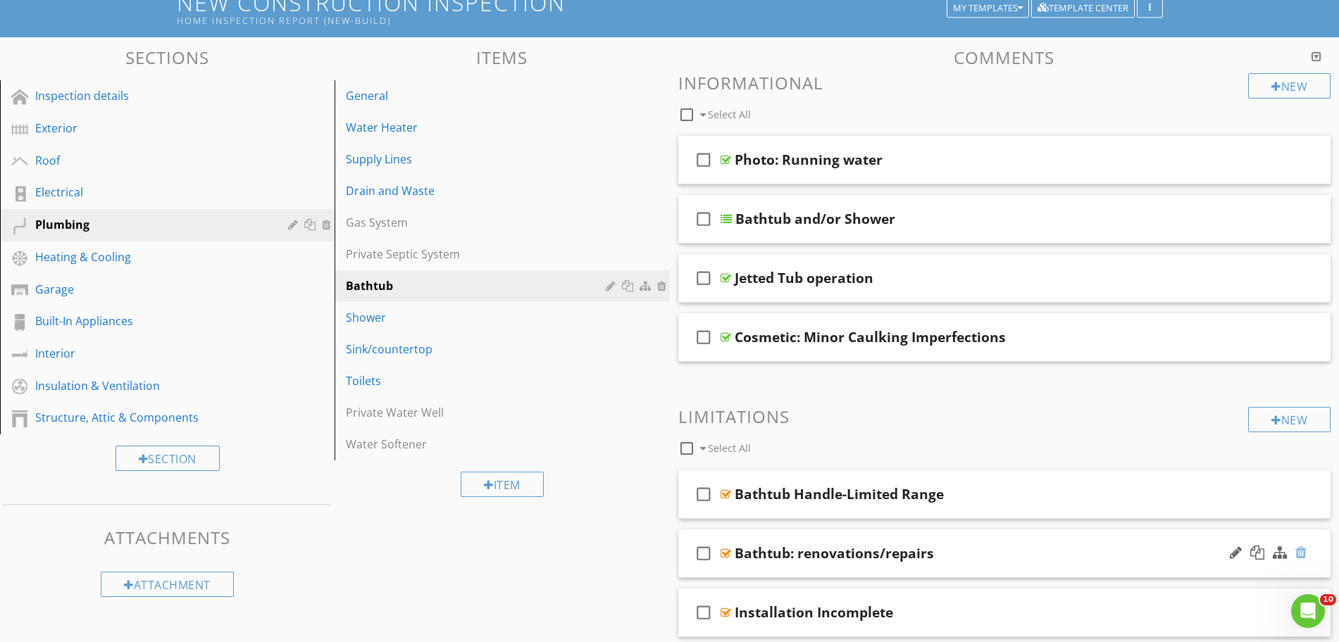
click at [1299, 552] on div at bounding box center [1300, 553] width 11 height 14
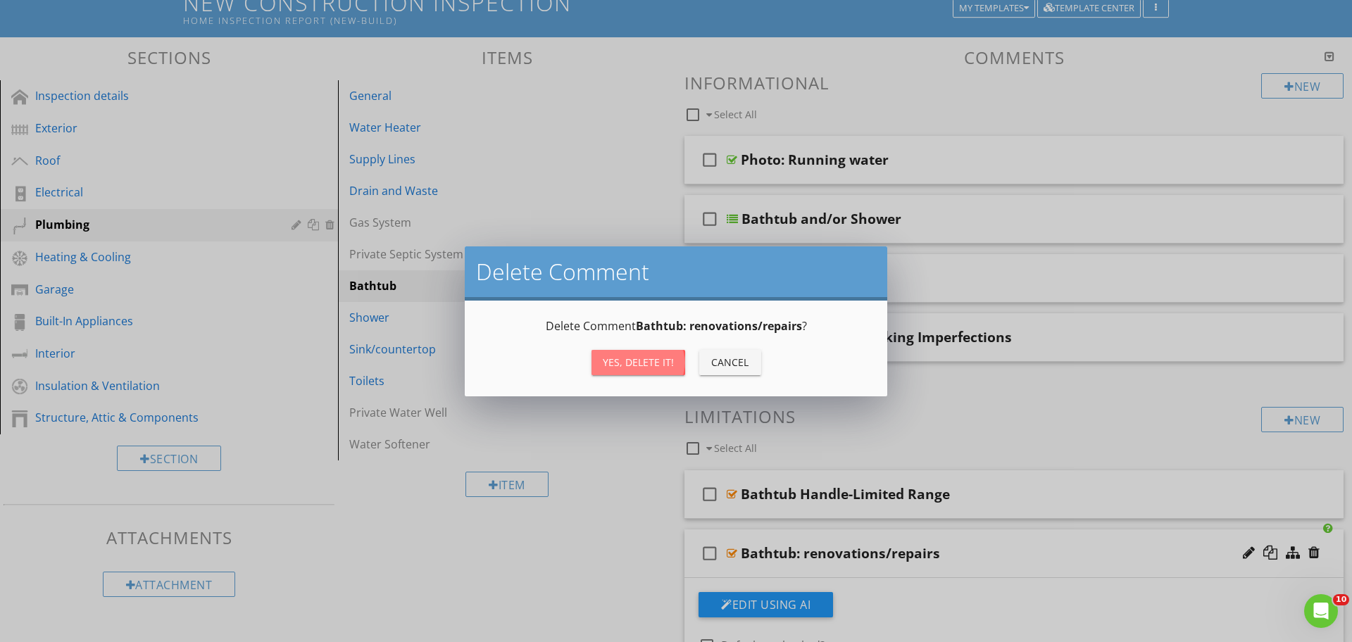
click at [648, 373] on button "Yes, Delete it!" at bounding box center [639, 362] width 94 height 25
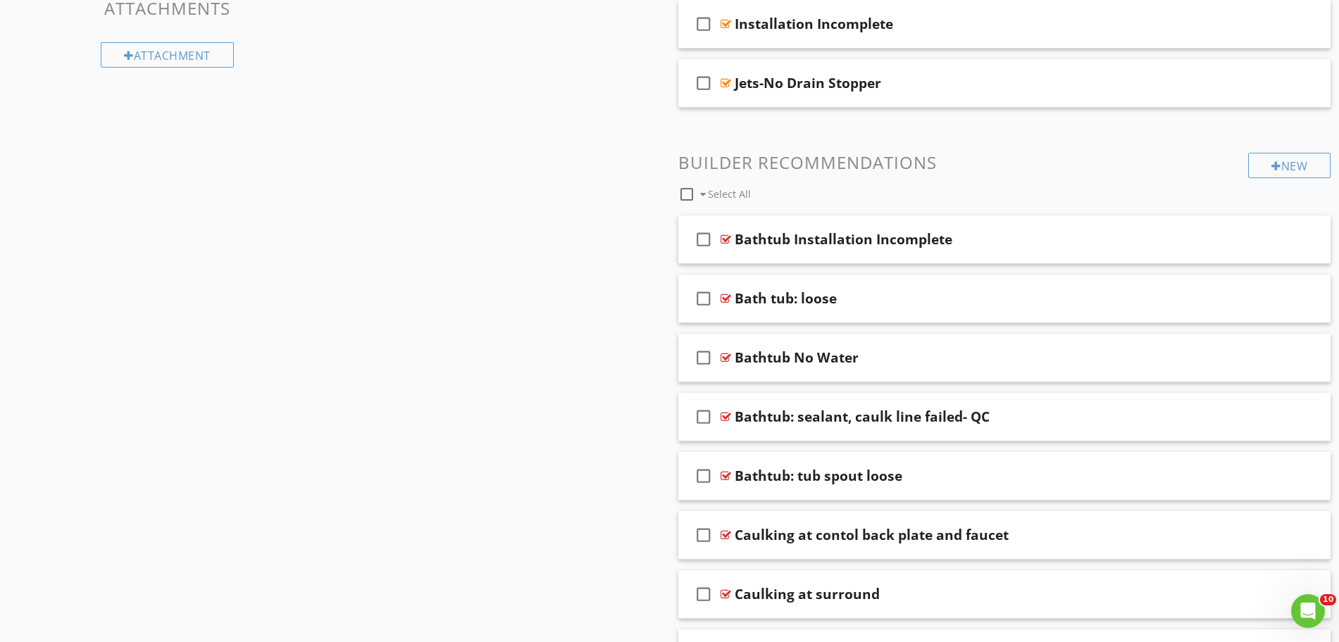
scroll to position [0, 0]
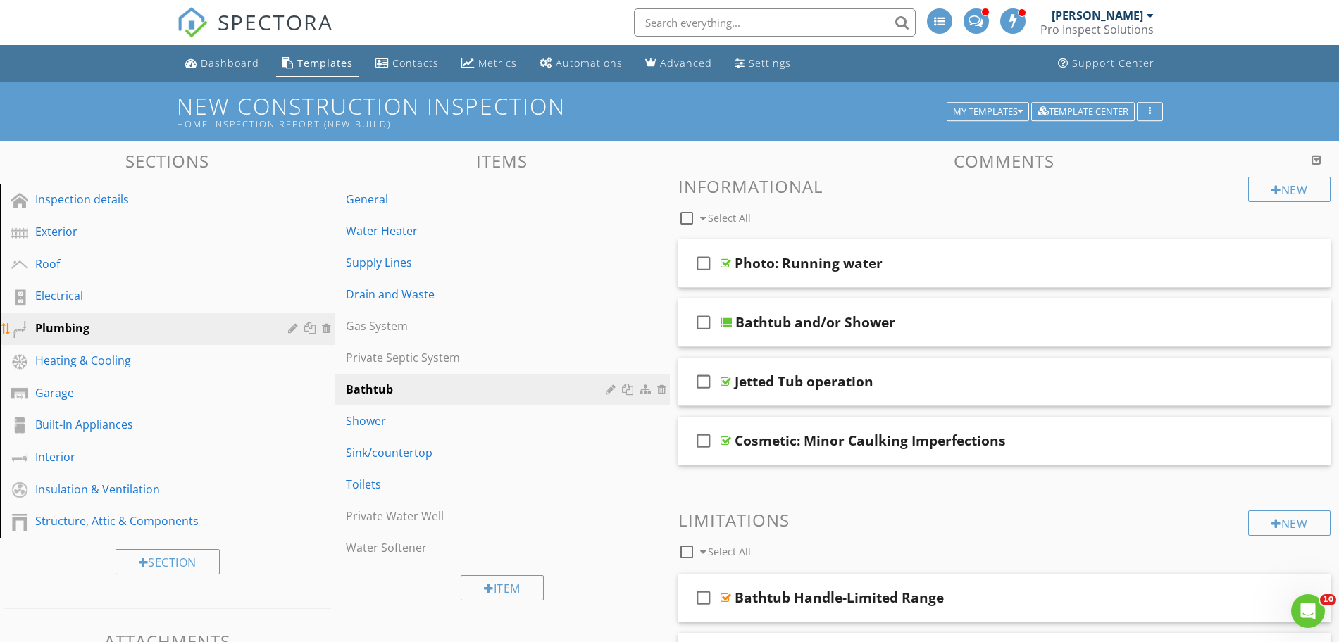
click at [139, 323] on div "Plumbing" at bounding box center [151, 328] width 232 height 17
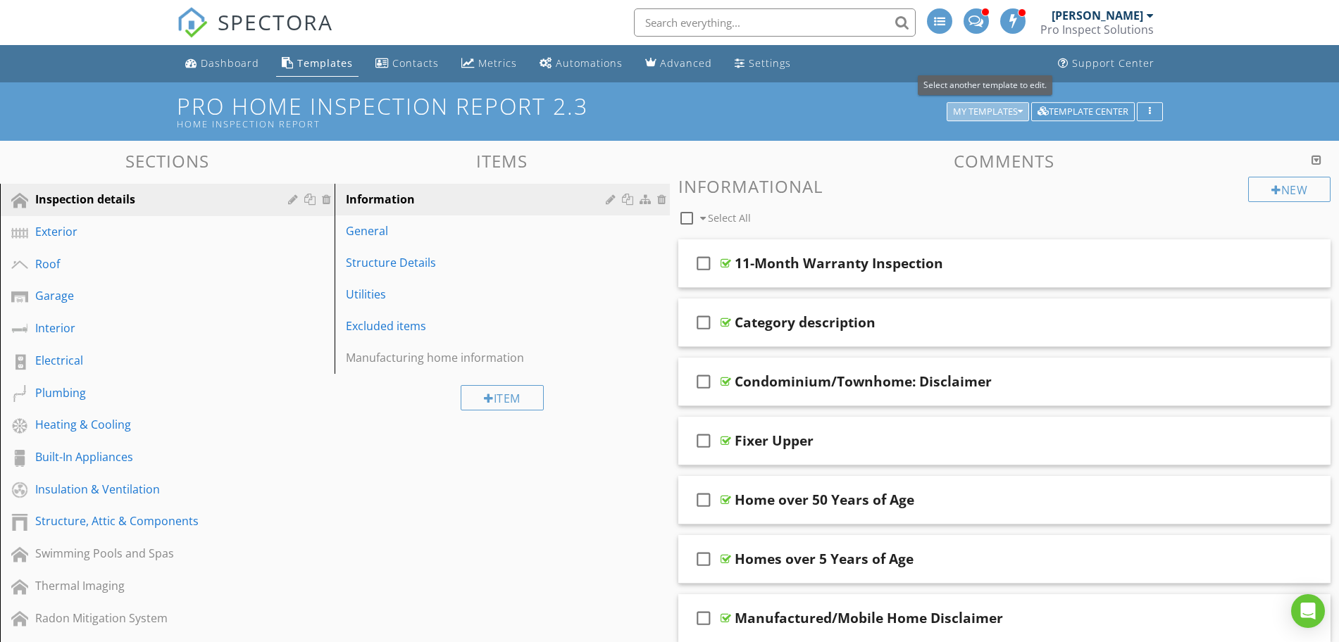
click at [1003, 115] on div "My Templates" at bounding box center [988, 112] width 70 height 10
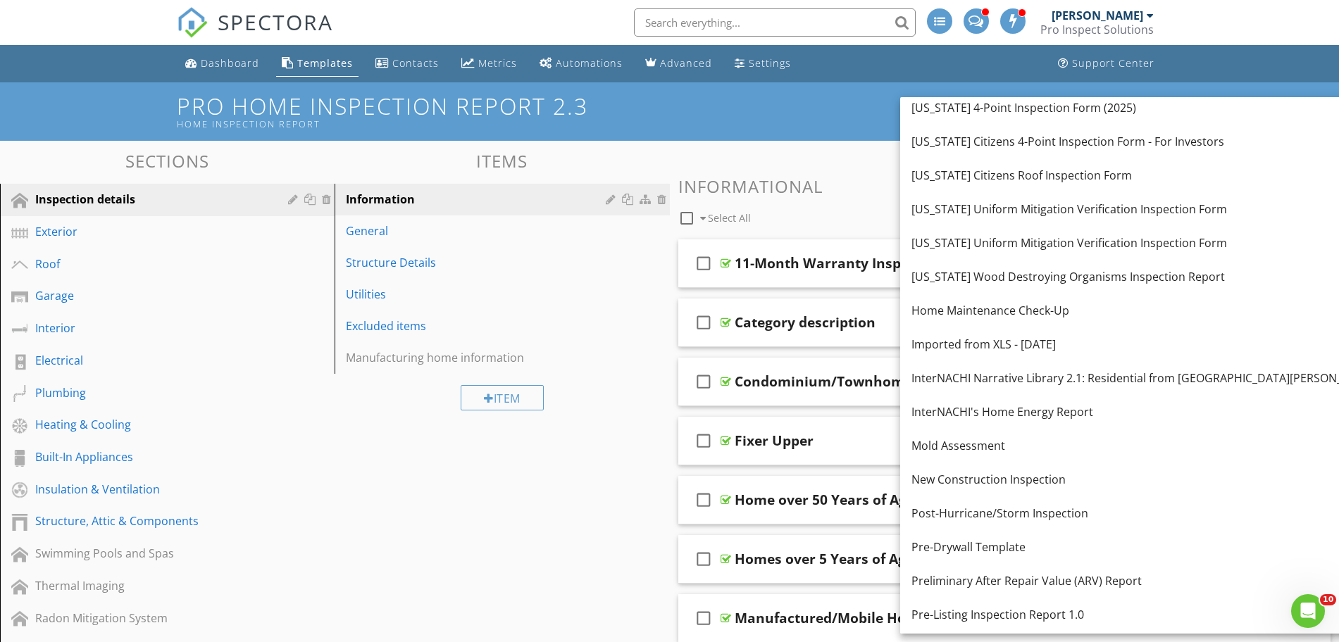
scroll to position [621, 0]
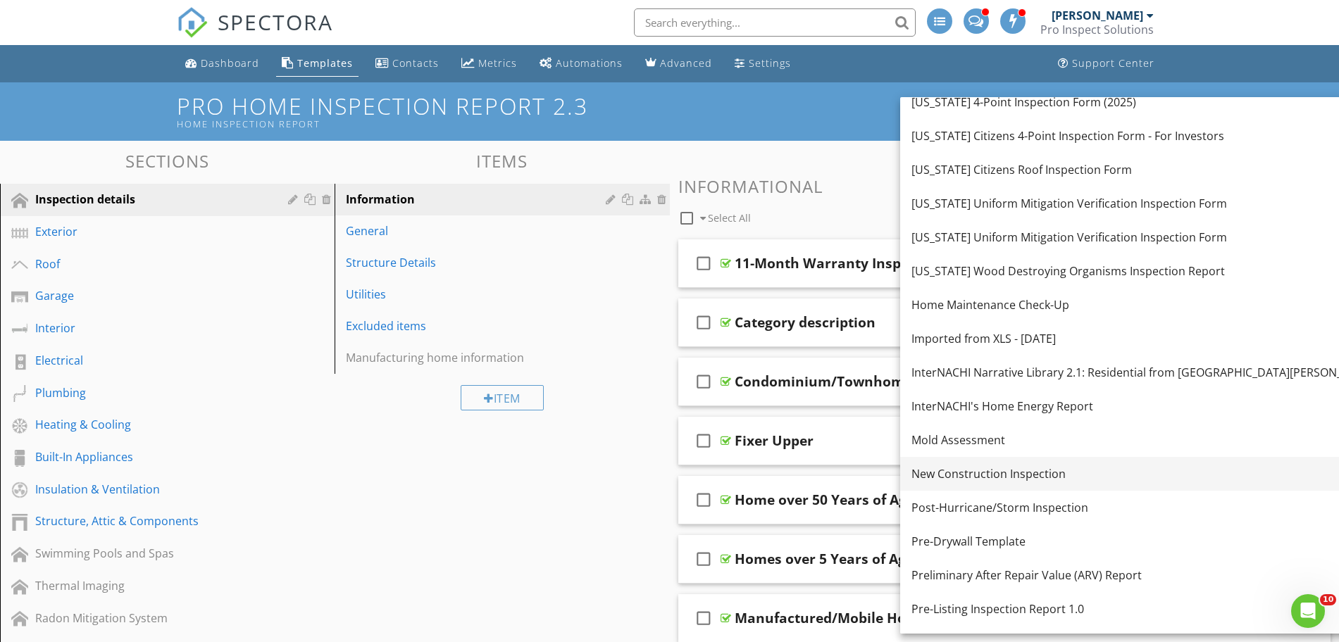
click at [1057, 482] on div "New Construction Inspection" at bounding box center [1144, 474] width 466 height 17
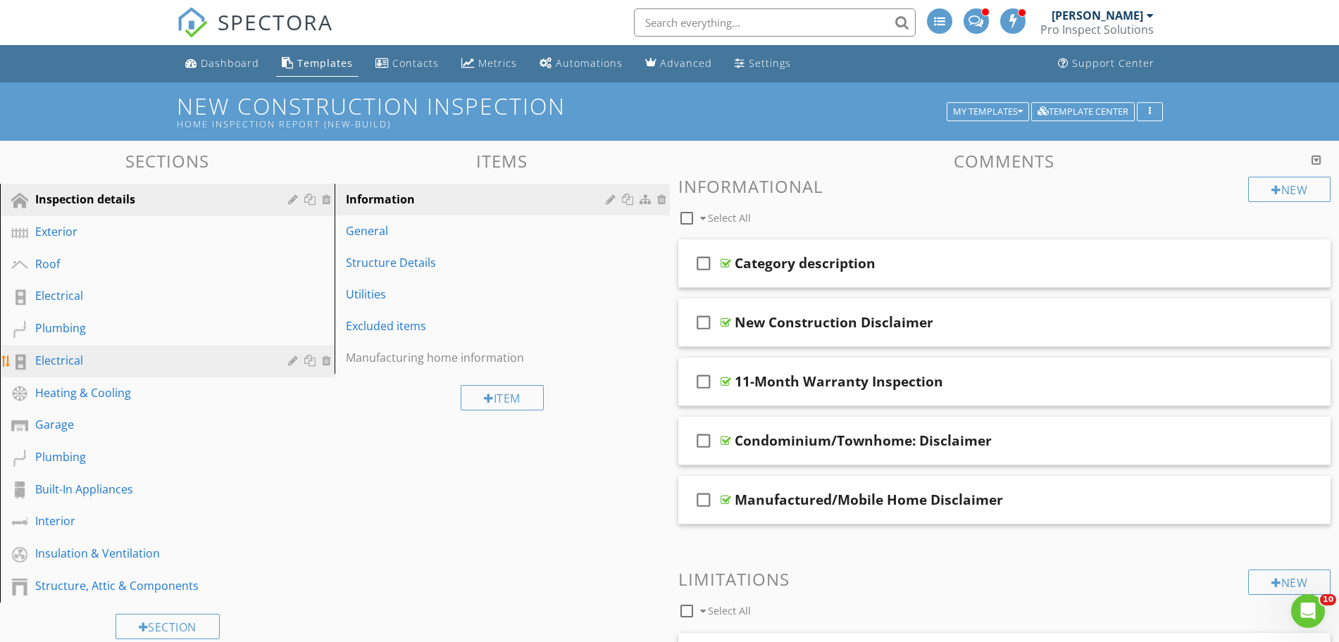
click at [88, 358] on div "Electrical" at bounding box center [151, 360] width 232 height 17
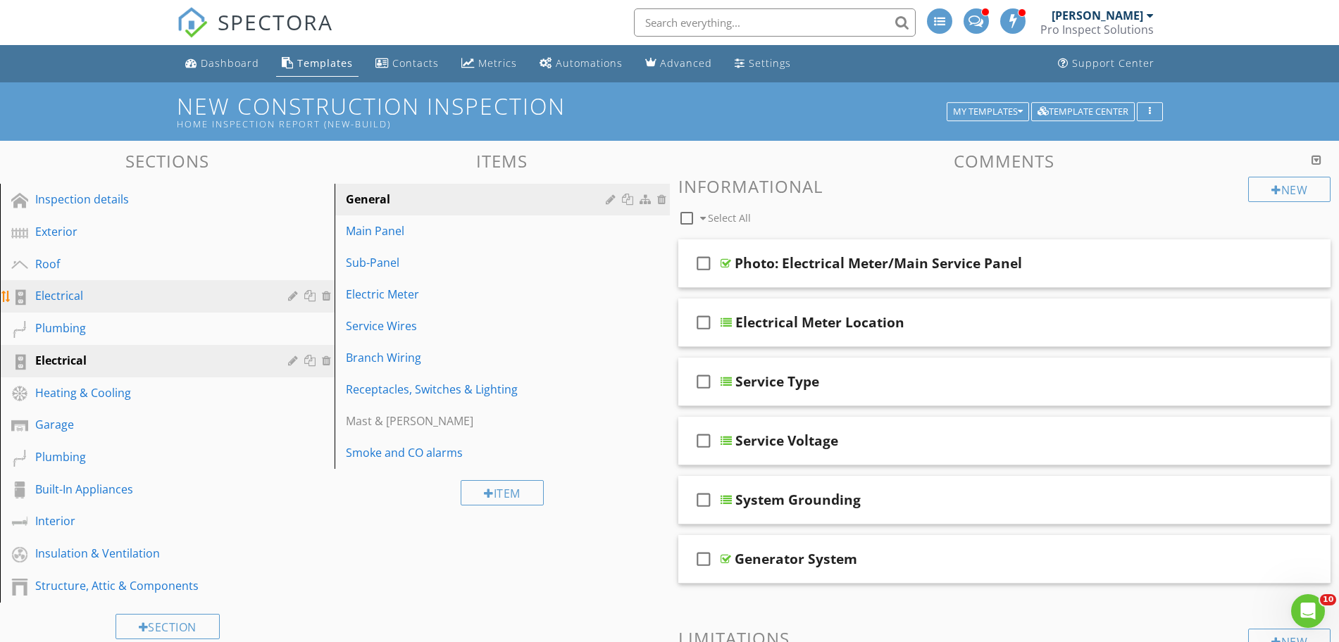
click at [80, 300] on div "Electrical" at bounding box center [151, 295] width 232 height 17
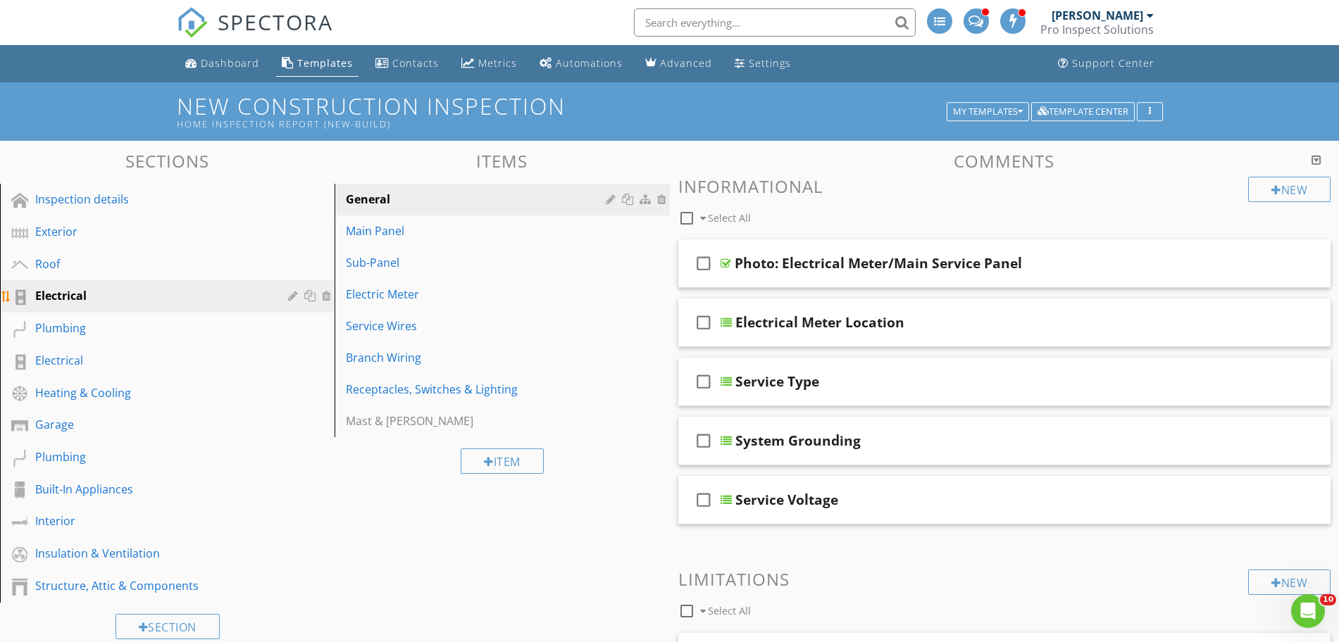
click at [329, 299] on div at bounding box center [328, 295] width 13 height 11
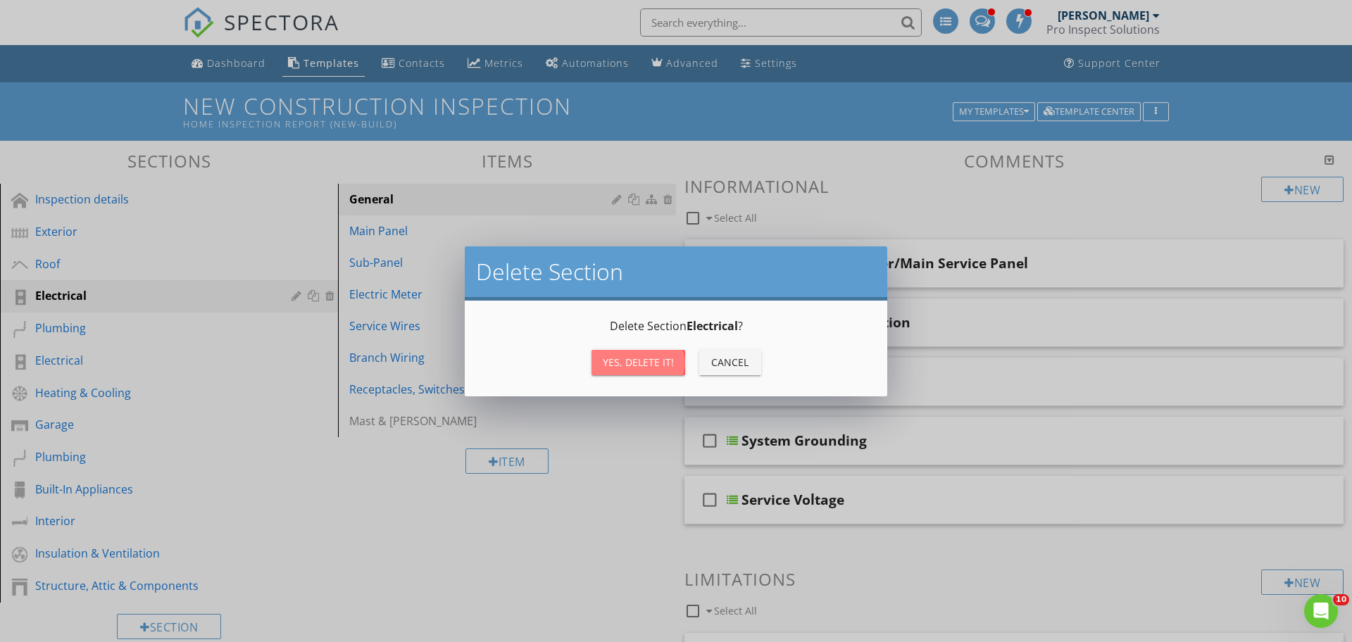
click at [632, 367] on div "Yes, Delete it!" at bounding box center [638, 362] width 71 height 15
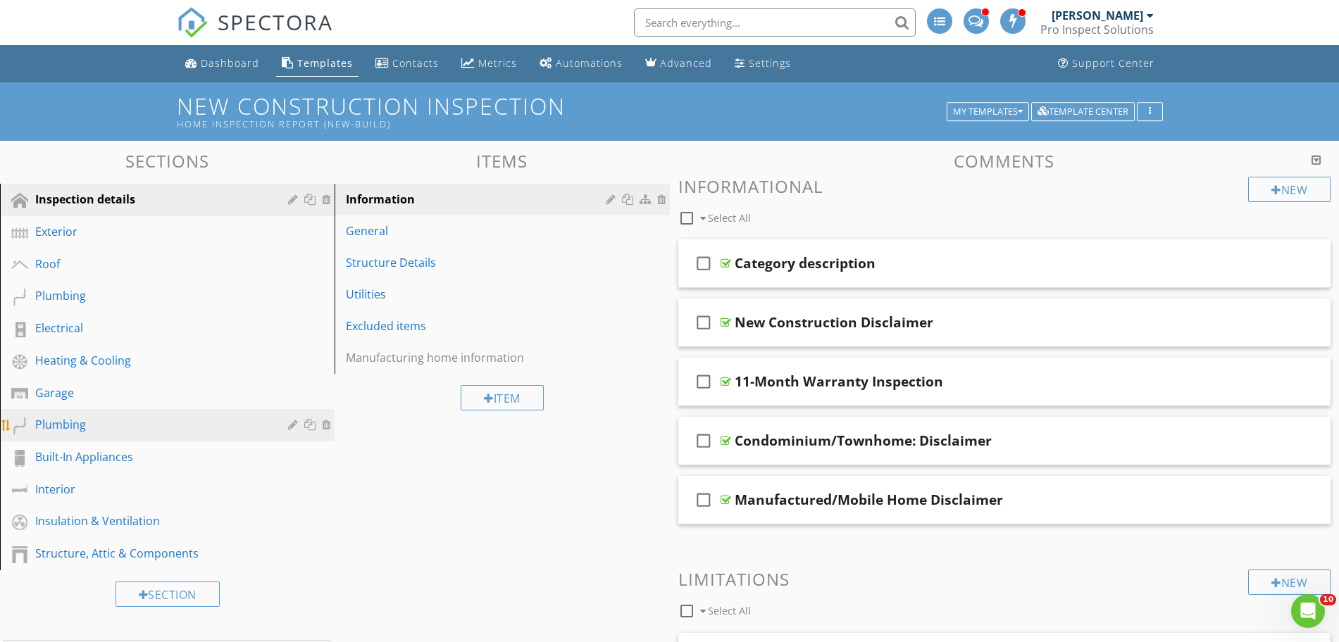
click at [75, 416] on link "Plumbing" at bounding box center [169, 425] width 330 height 32
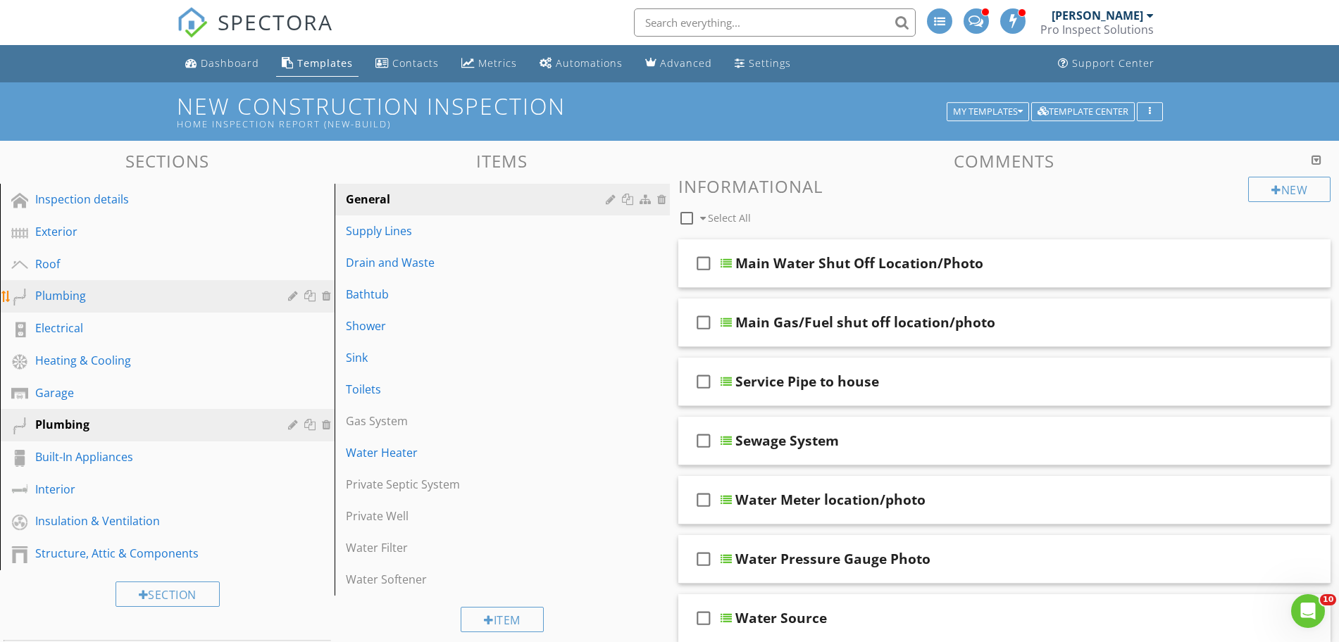
click at [86, 292] on div "Plumbing" at bounding box center [151, 295] width 232 height 17
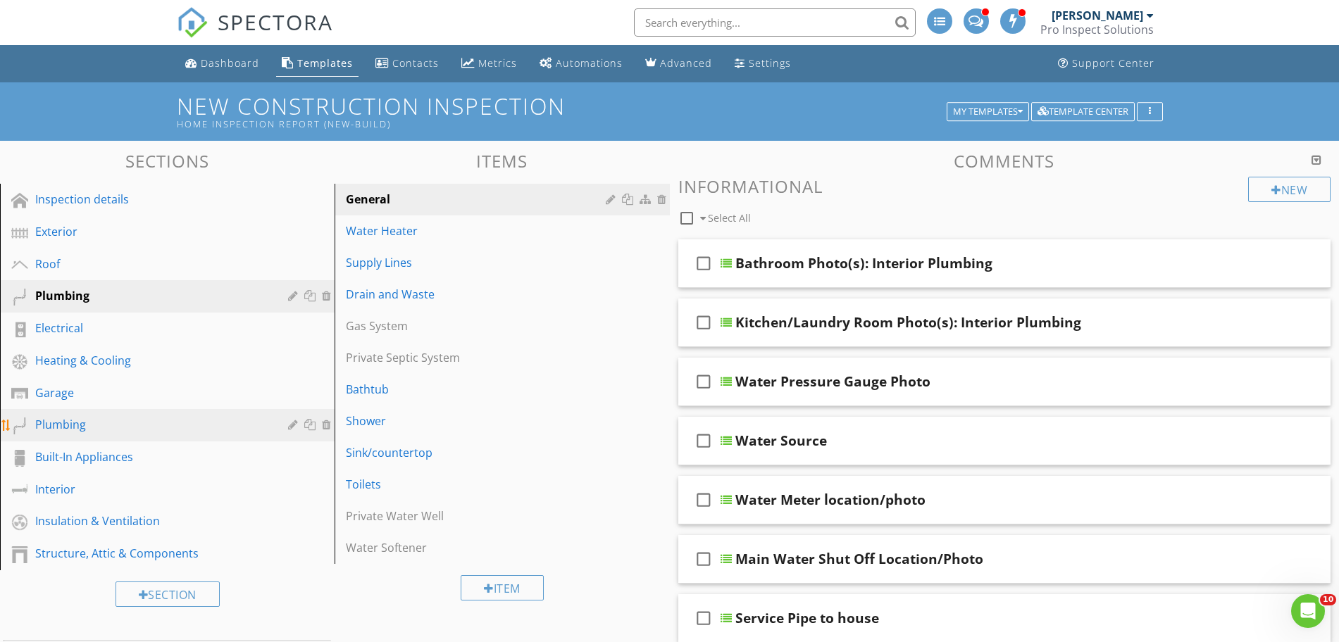
click at [75, 424] on div "Plumbing" at bounding box center [151, 424] width 232 height 17
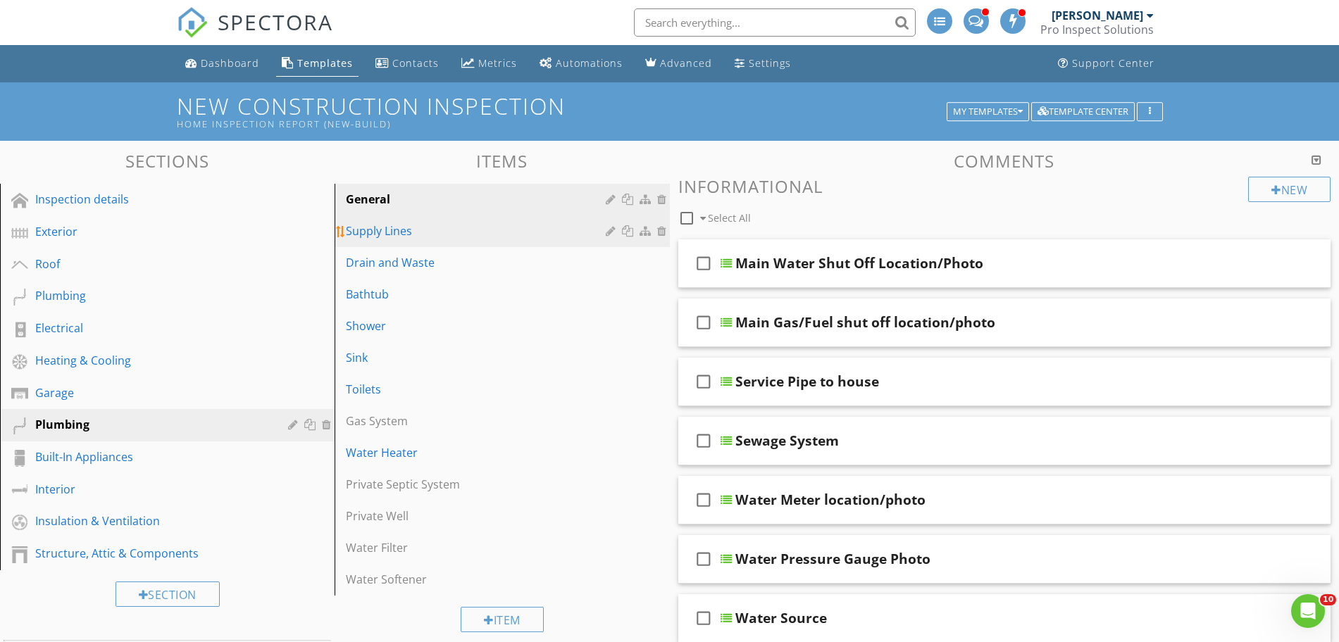
click at [444, 237] on div "Supply Lines" at bounding box center [477, 231] width 263 height 17
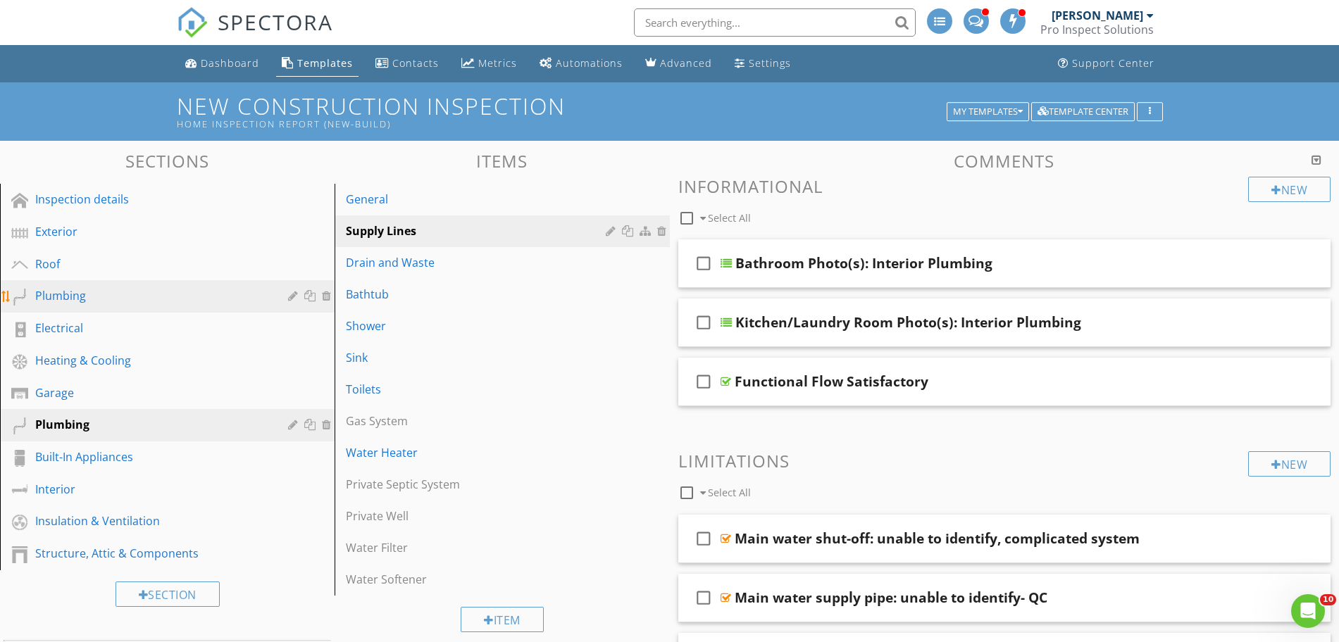
click at [168, 292] on div "Plumbing" at bounding box center [151, 295] width 232 height 17
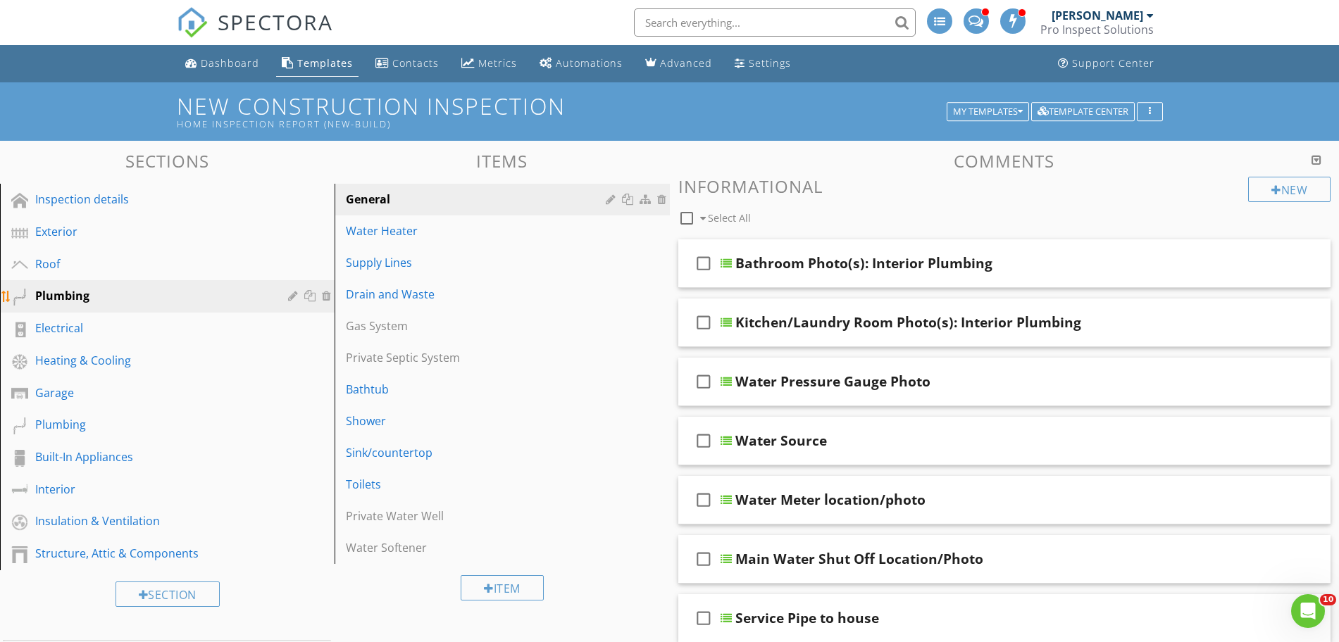
click at [329, 296] on div at bounding box center [328, 295] width 13 height 11
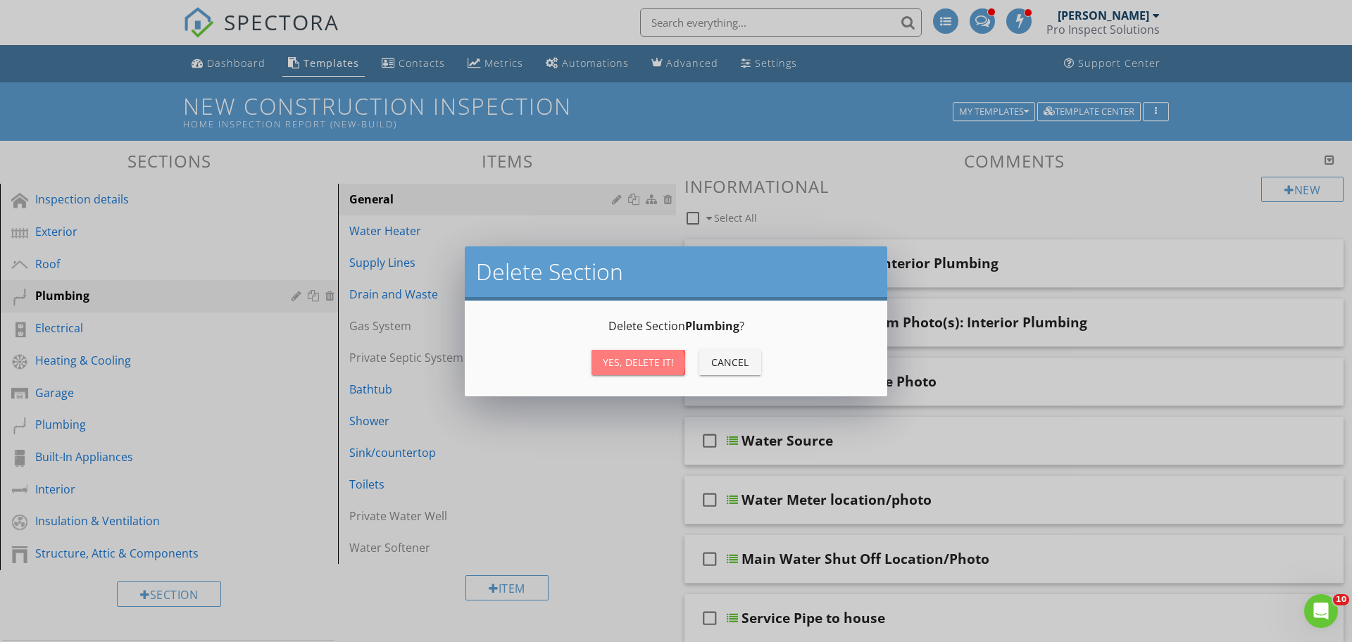
click at [609, 360] on div "Yes, Delete it!" at bounding box center [638, 362] width 71 height 15
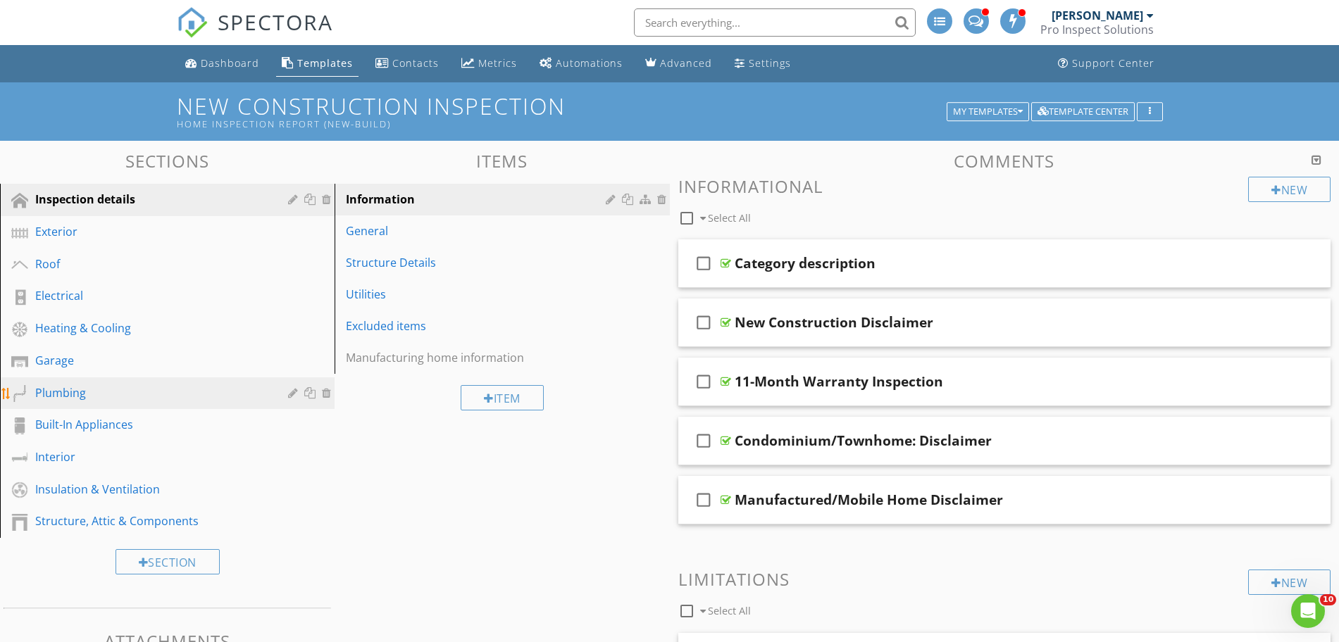
click at [182, 387] on div "Plumbing" at bounding box center [151, 393] width 232 height 17
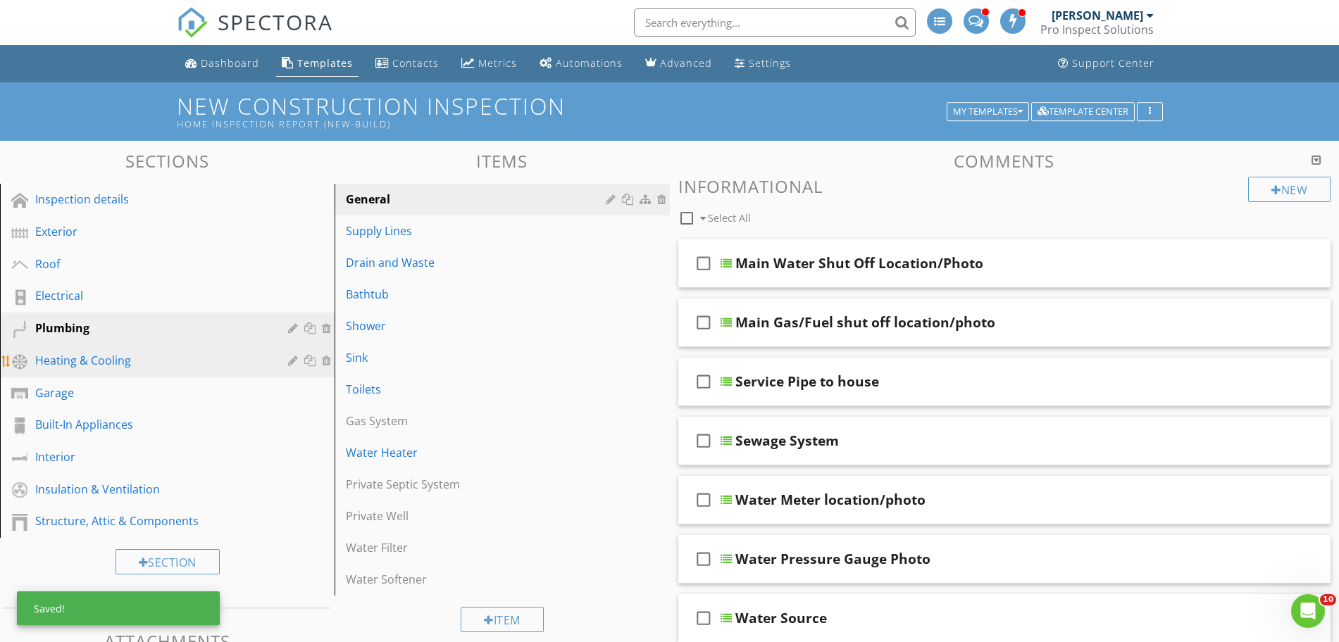
click at [153, 356] on div "Heating & Cooling" at bounding box center [151, 360] width 232 height 17
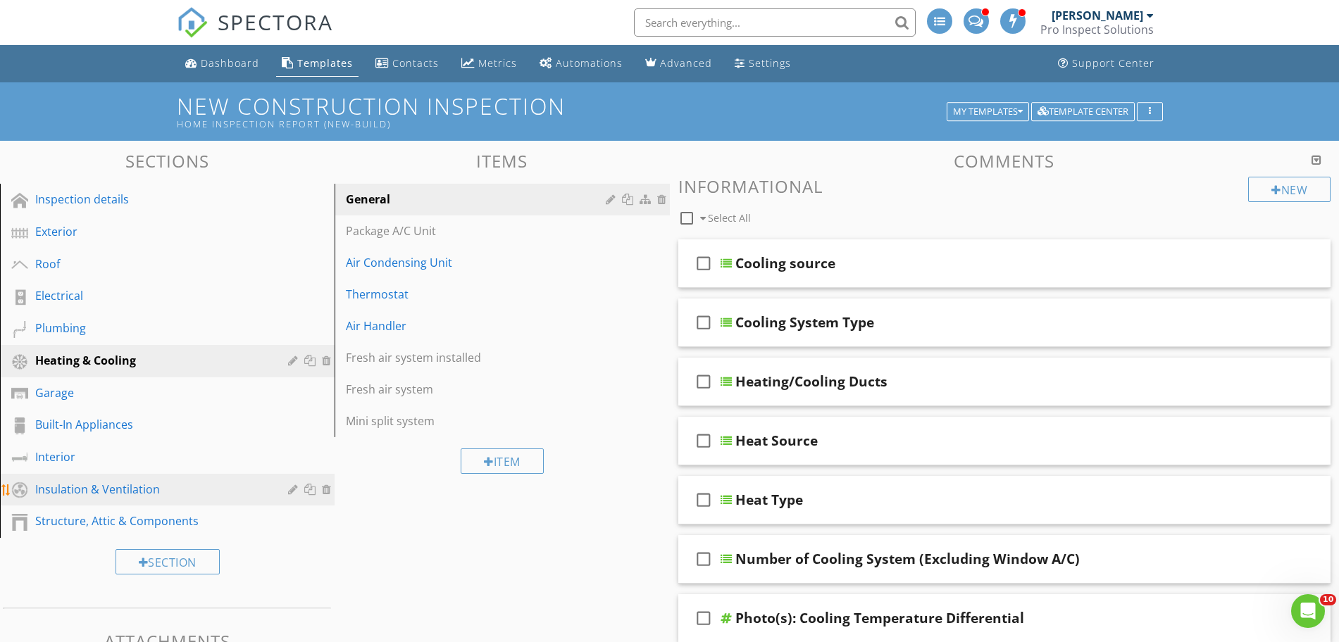
click at [96, 485] on div "Insulation & Ventilation" at bounding box center [151, 489] width 232 height 17
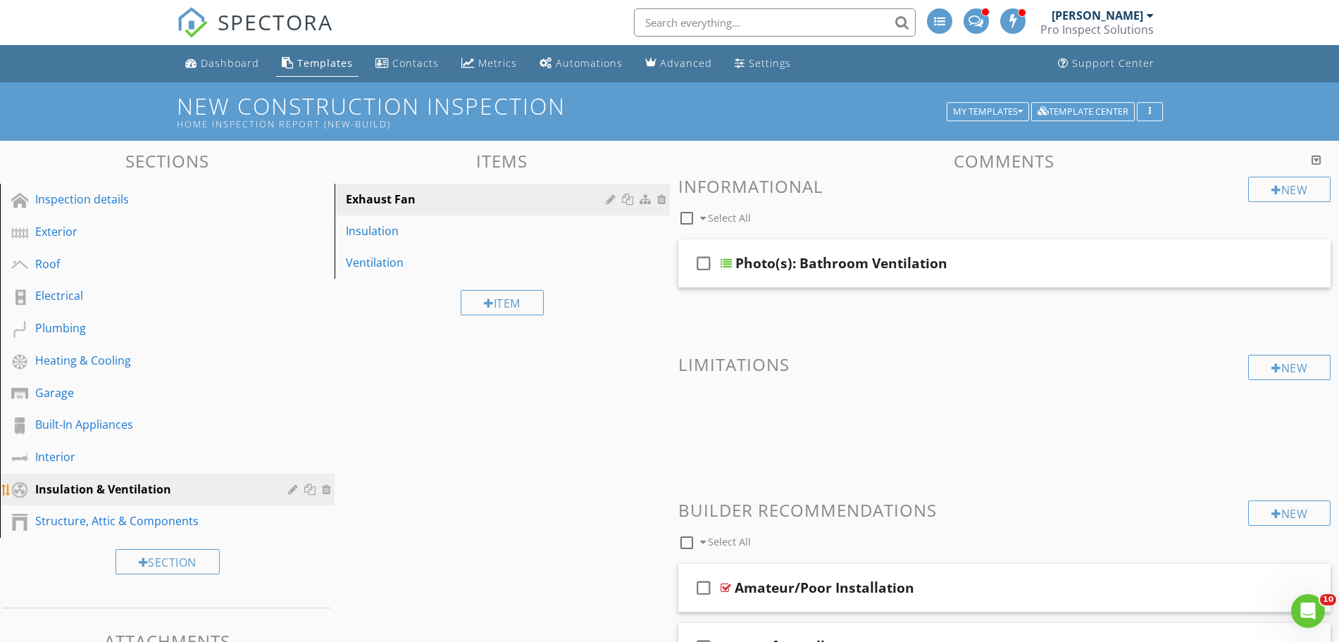
click at [100, 505] on link "Insulation & Ventilation" at bounding box center [169, 490] width 330 height 32
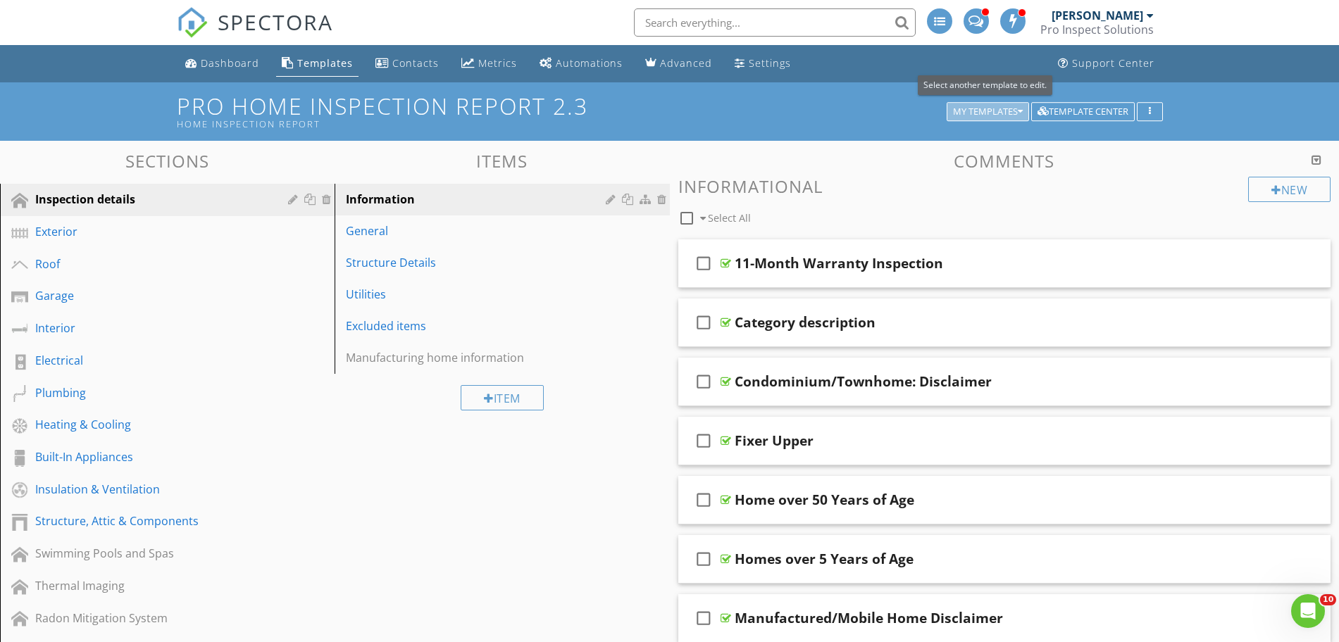
click at [1006, 118] on button "My Templates" at bounding box center [988, 112] width 82 height 20
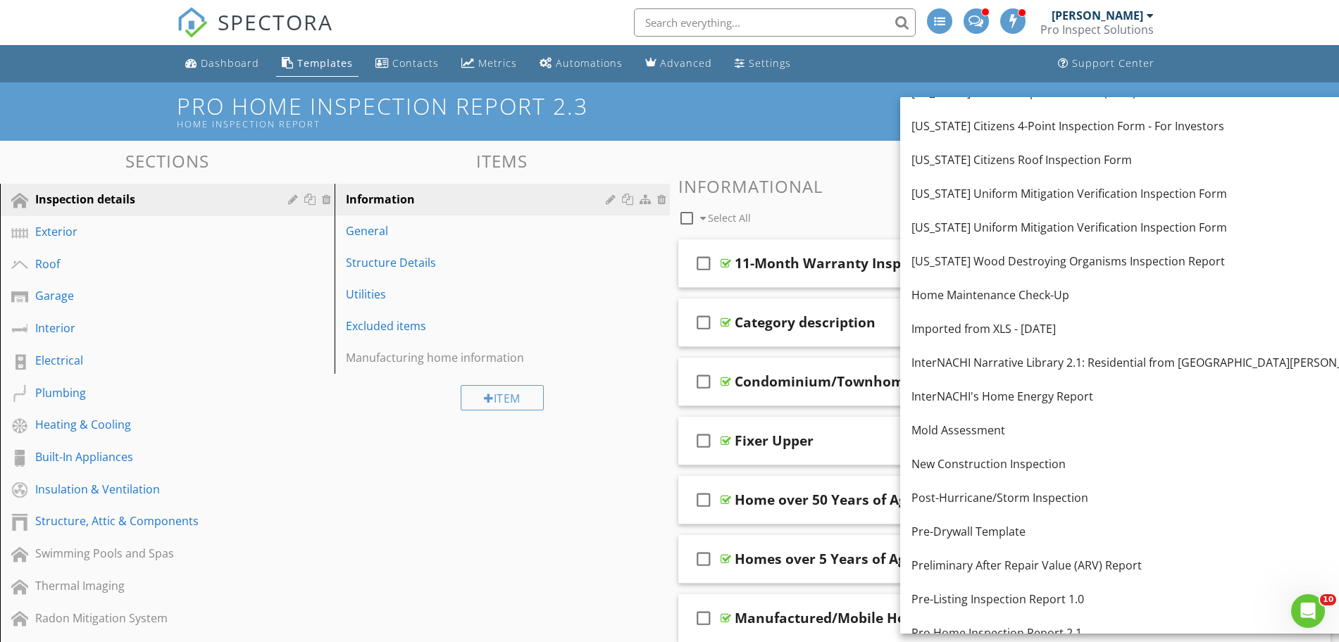
scroll to position [647, 0]
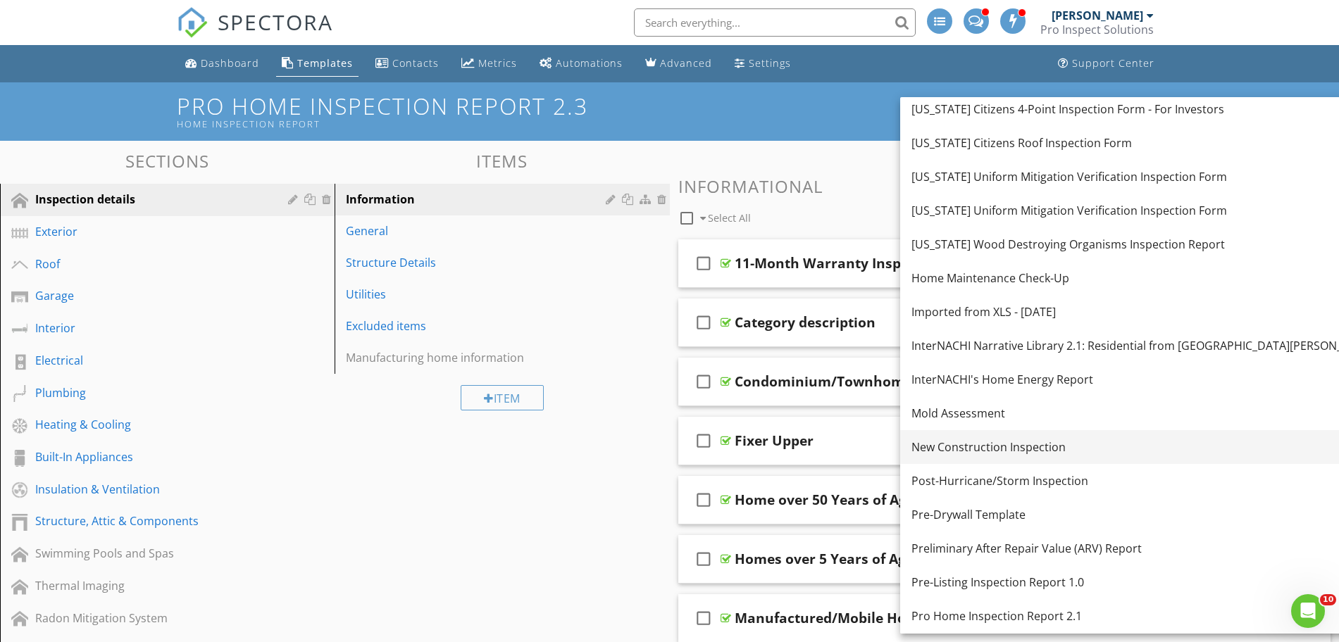
click at [1006, 444] on div "New Construction Inspection" at bounding box center [1144, 447] width 466 height 17
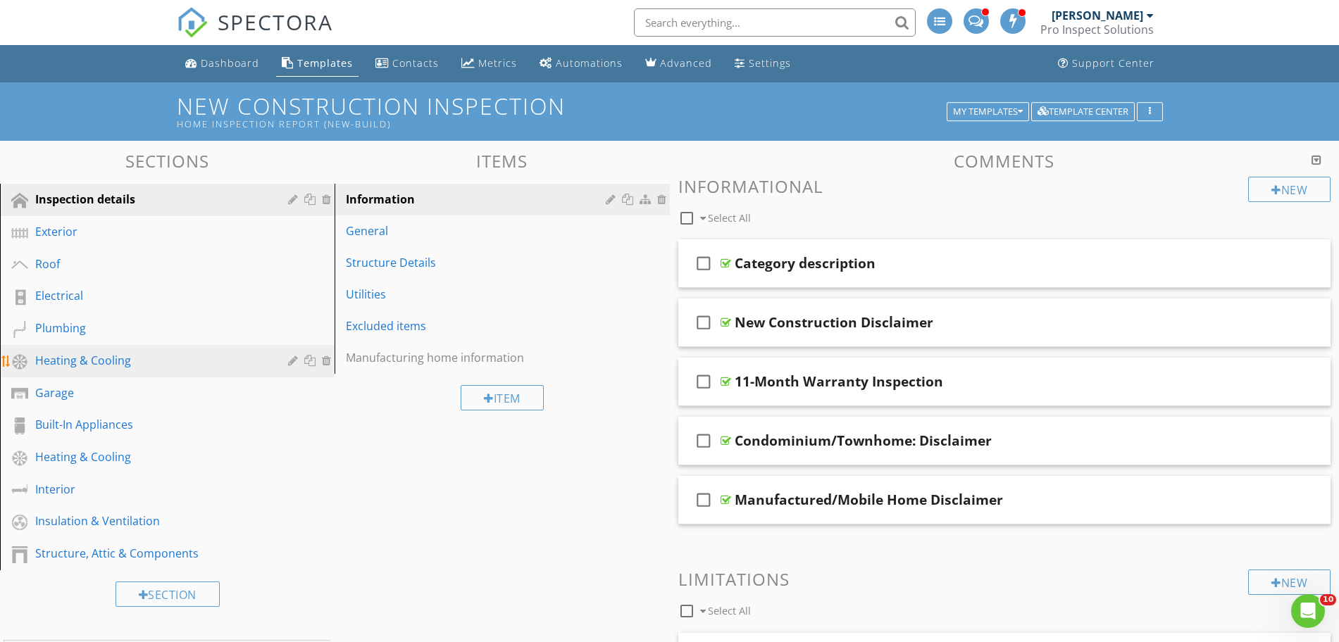
click at [104, 370] on link "Heating & Cooling" at bounding box center [169, 361] width 330 height 32
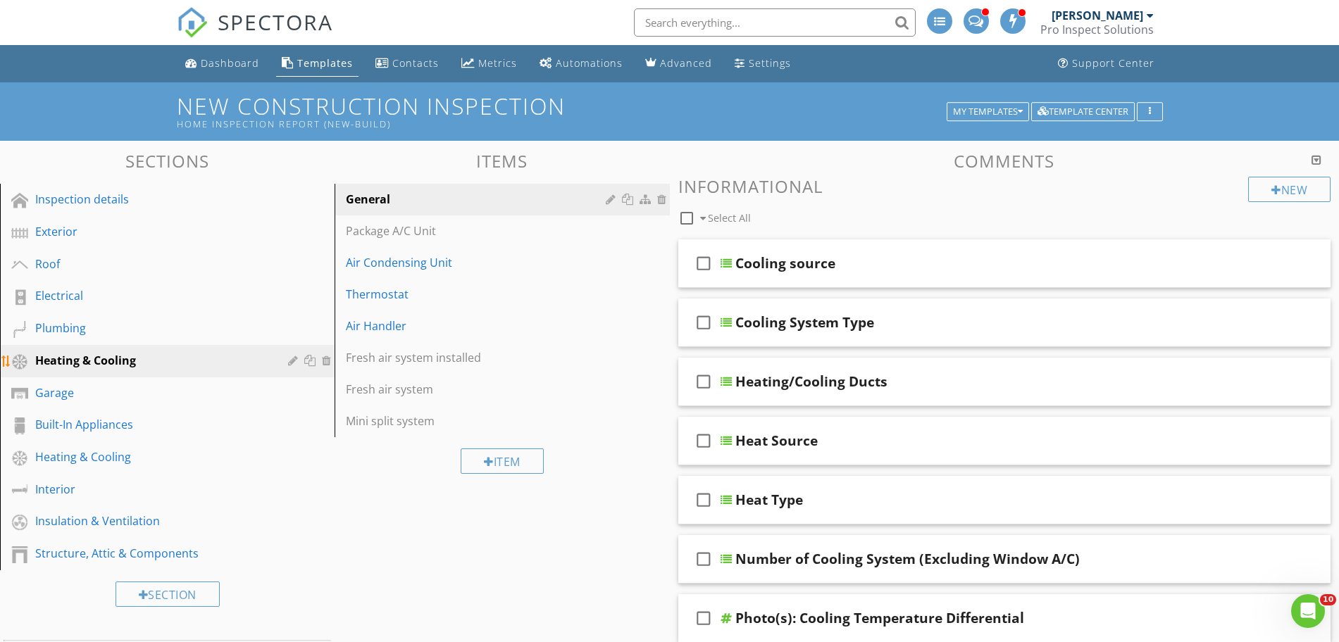
click at [325, 361] on div at bounding box center [328, 360] width 13 height 11
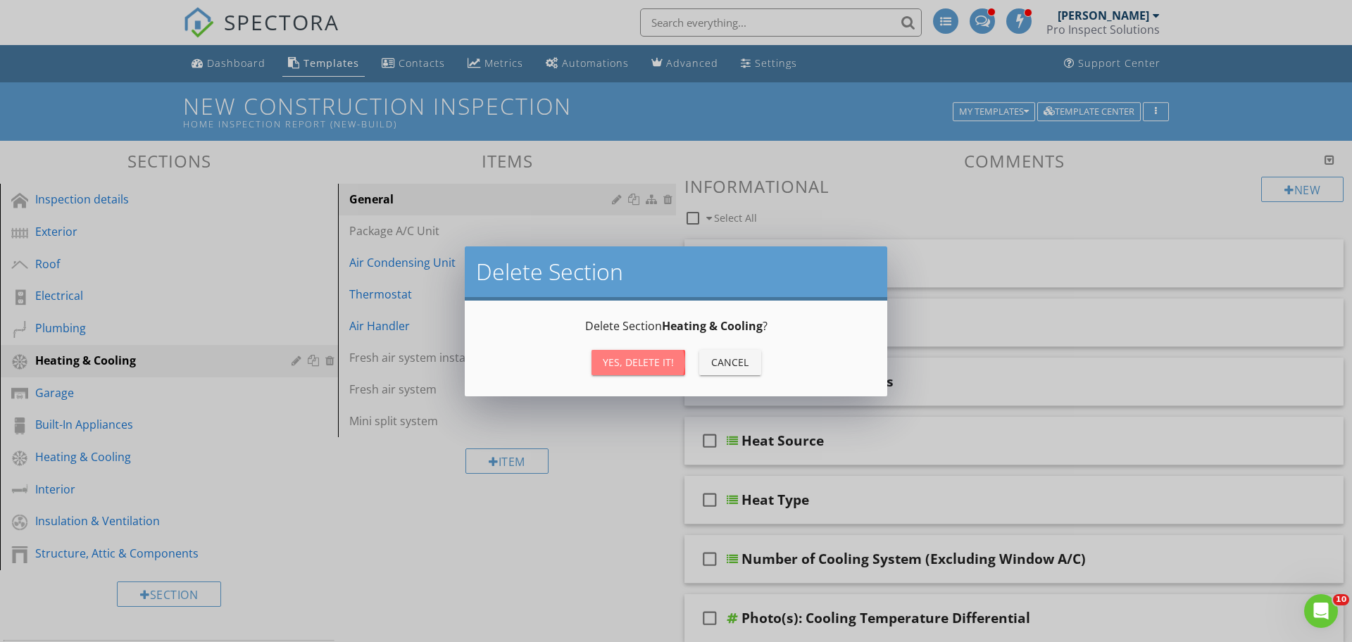
click at [644, 363] on div "Yes, Delete it!" at bounding box center [638, 362] width 71 height 15
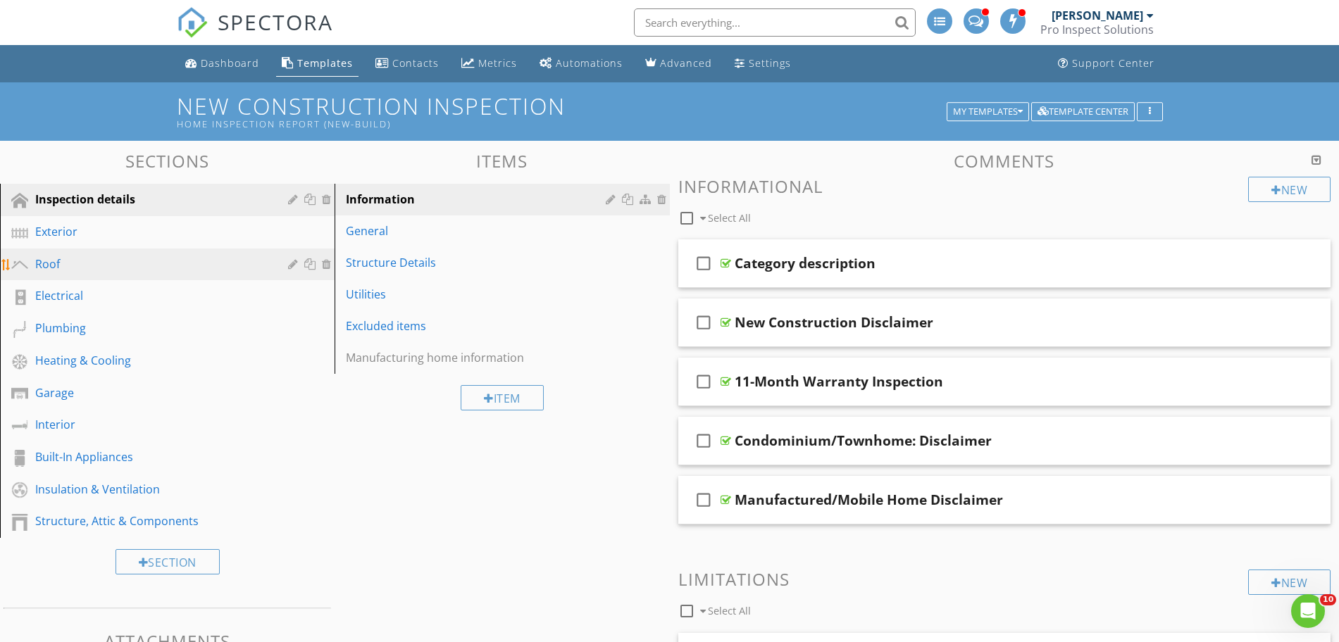
click at [104, 278] on link "Roof" at bounding box center [169, 265] width 330 height 32
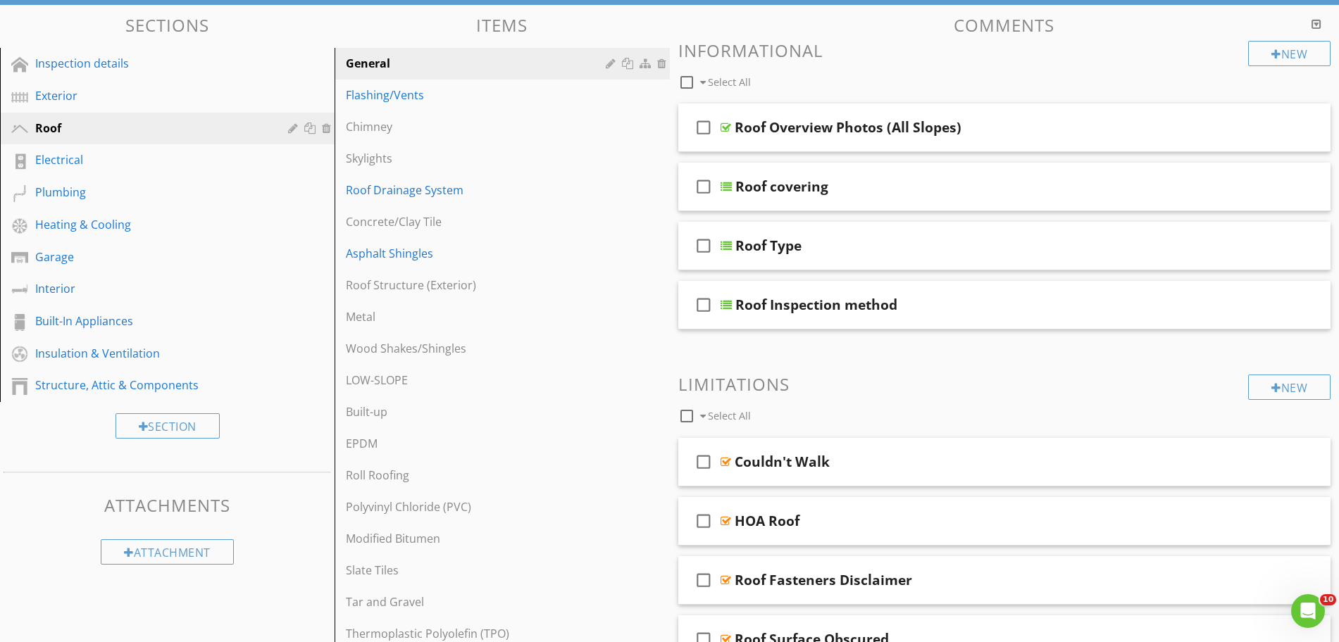
scroll to position [116, 0]
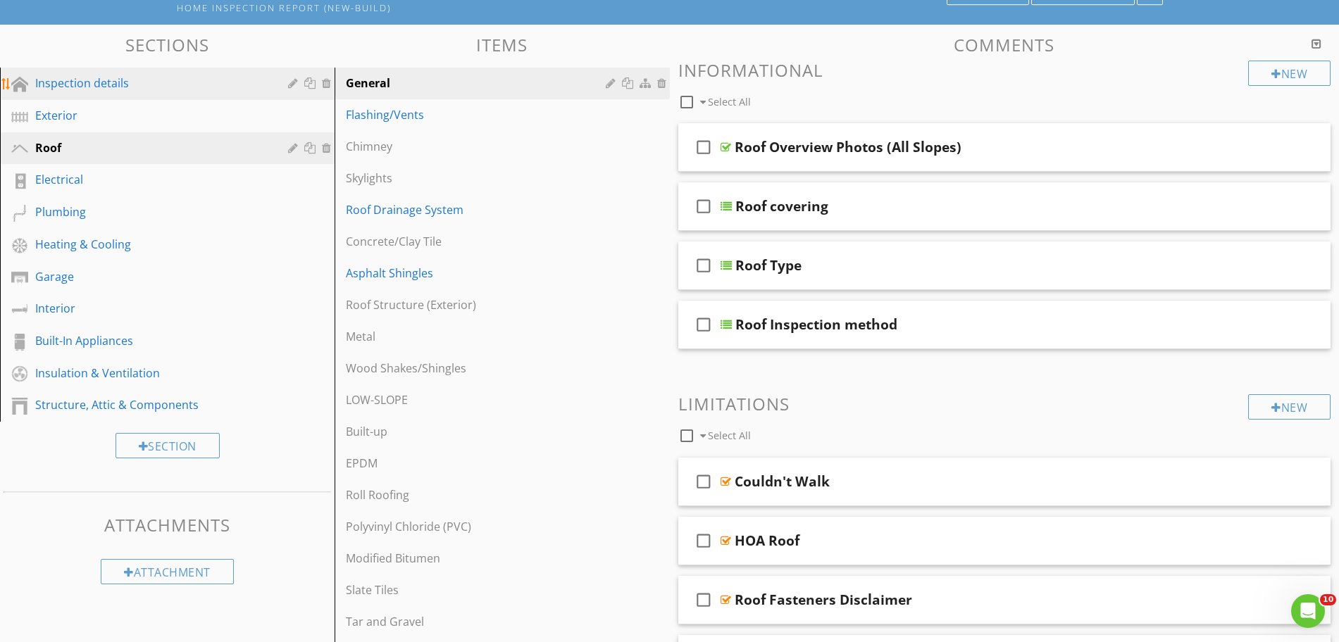
click at [117, 89] on div "Inspection details" at bounding box center [151, 83] width 232 height 17
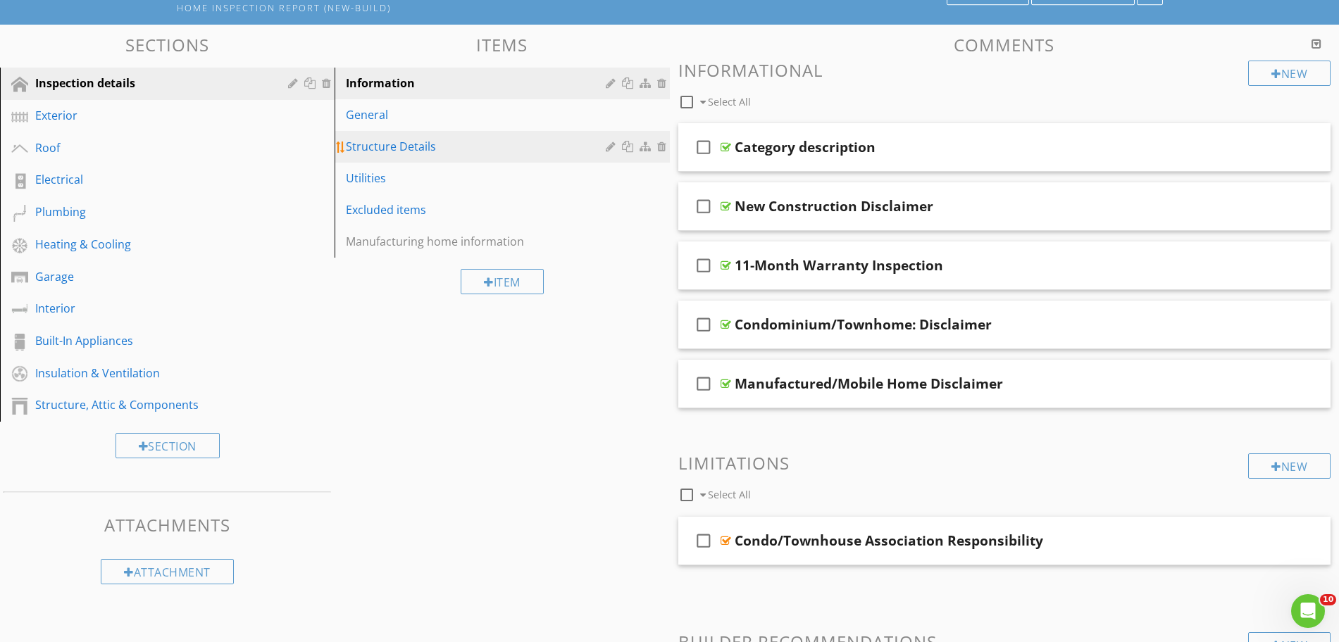
click at [400, 157] on link "Structure Details" at bounding box center [504, 146] width 330 height 31
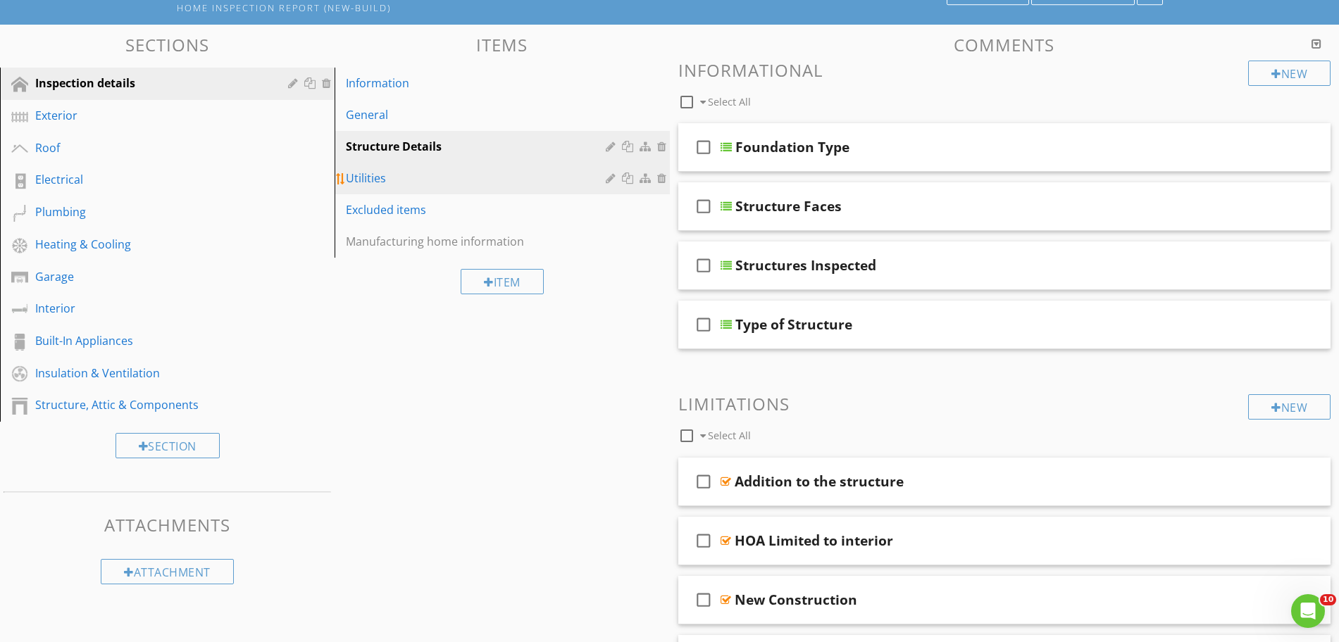
click at [394, 180] on div "Utilities" at bounding box center [477, 178] width 263 height 17
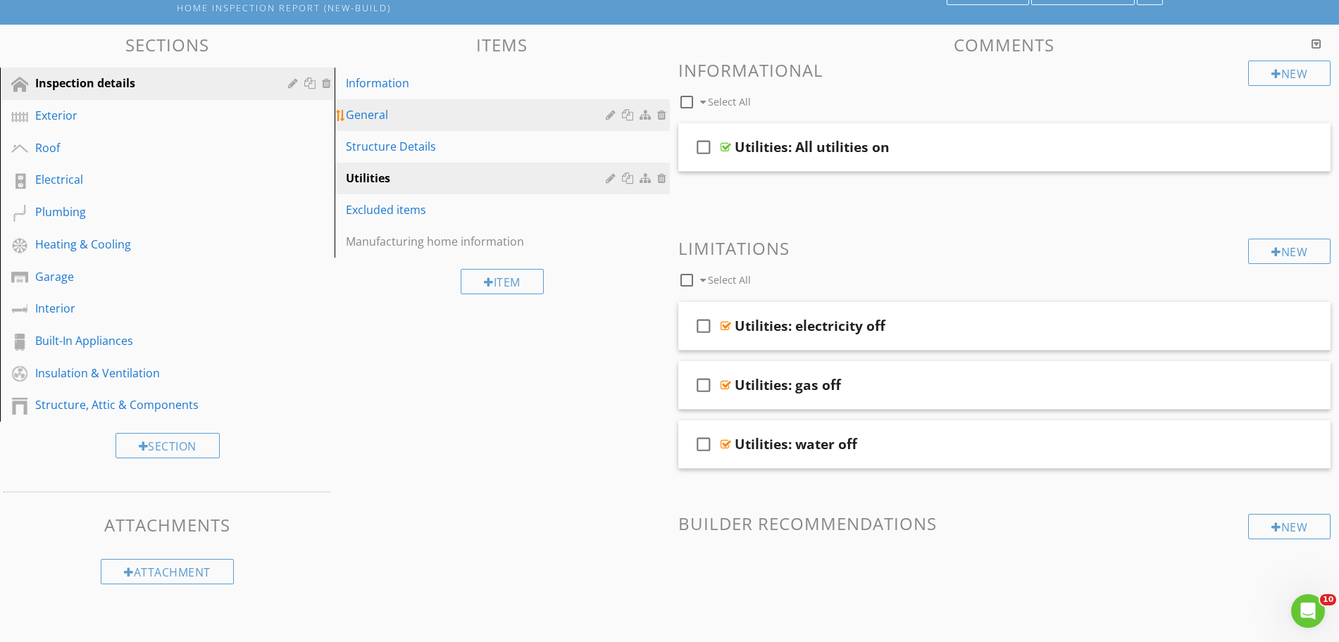
click at [372, 115] on div "General" at bounding box center [477, 114] width 263 height 17
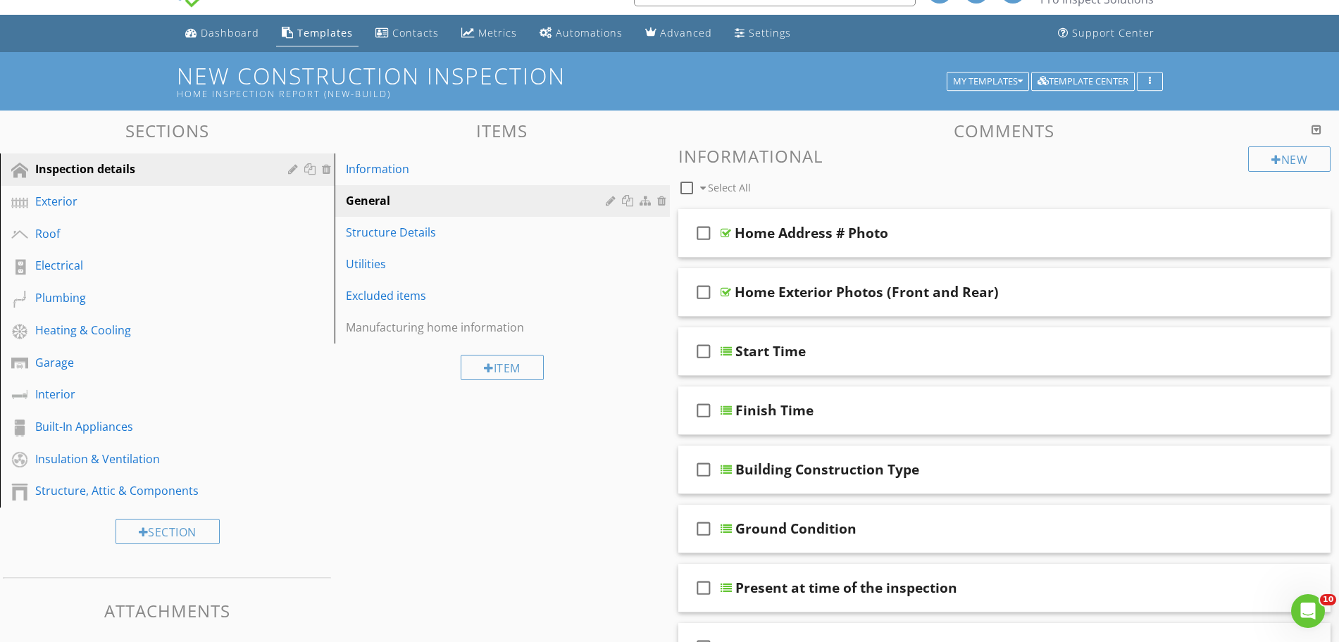
scroll to position [0, 0]
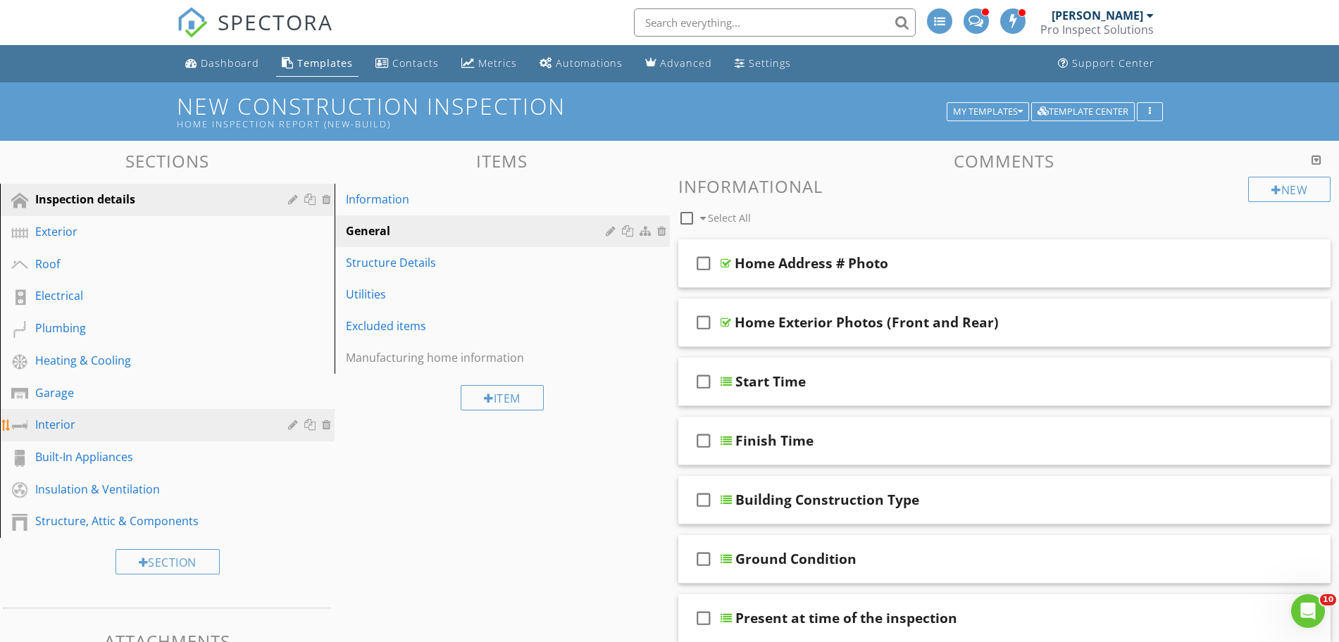
click at [87, 423] on div "Interior" at bounding box center [151, 424] width 232 height 17
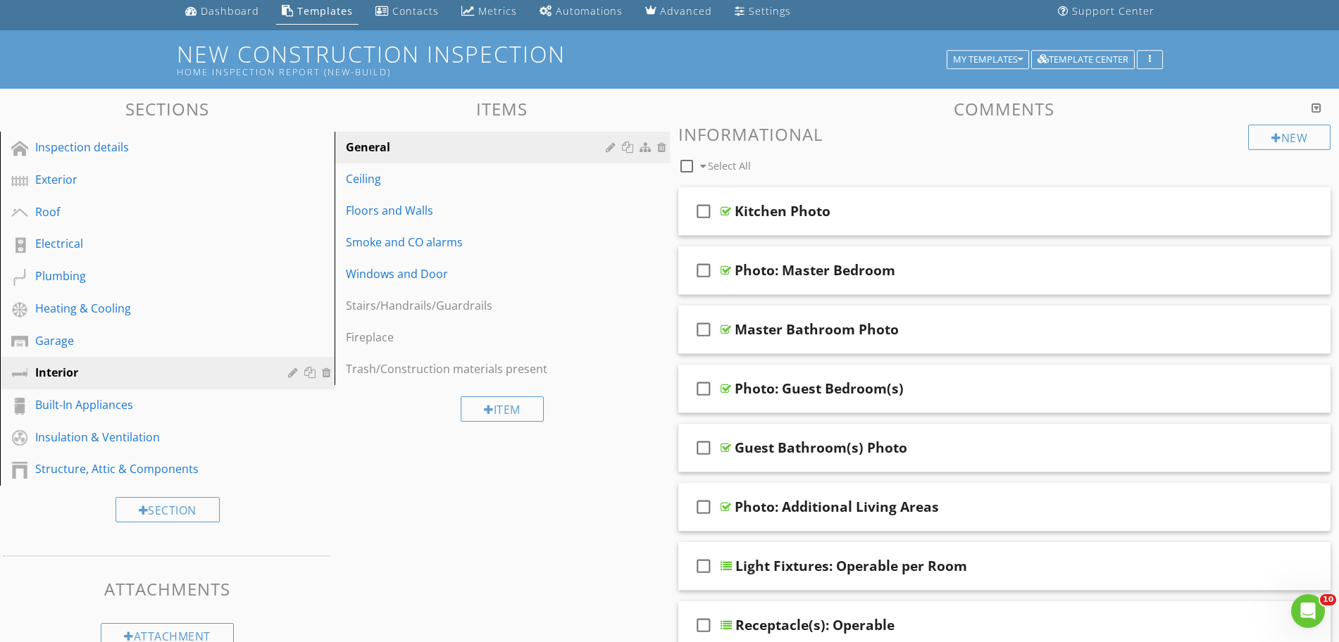
scroll to position [44, 0]
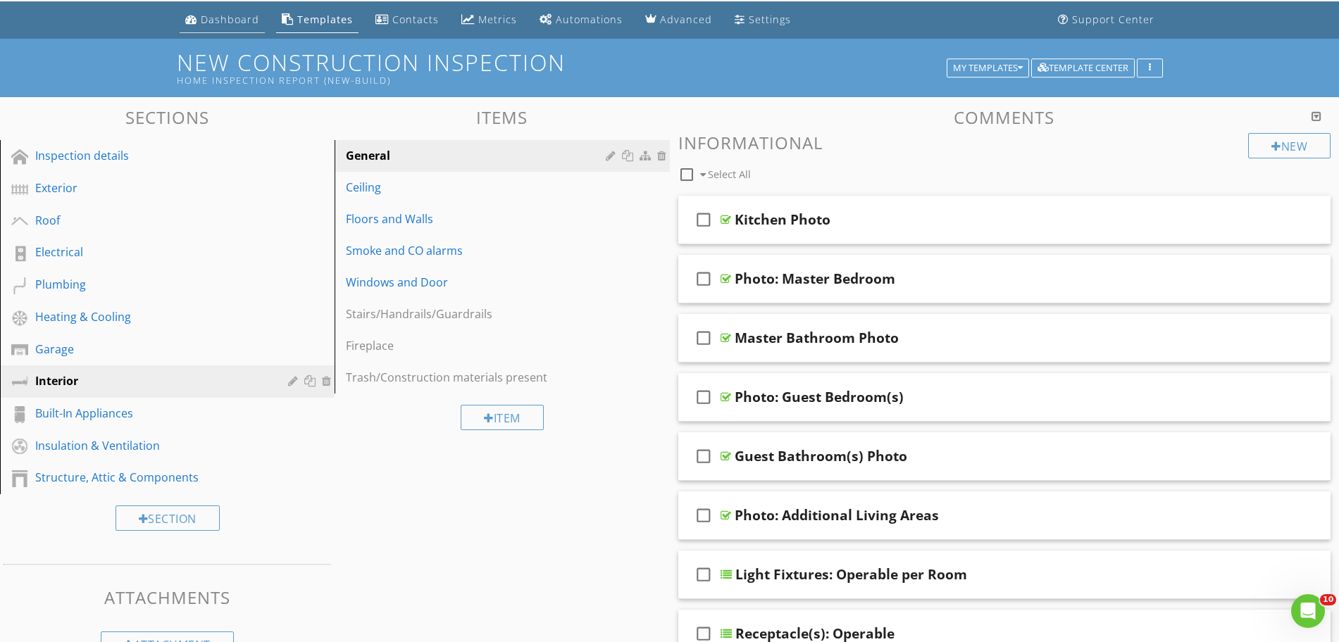
click at [249, 20] on div "Dashboard" at bounding box center [230, 19] width 58 height 13
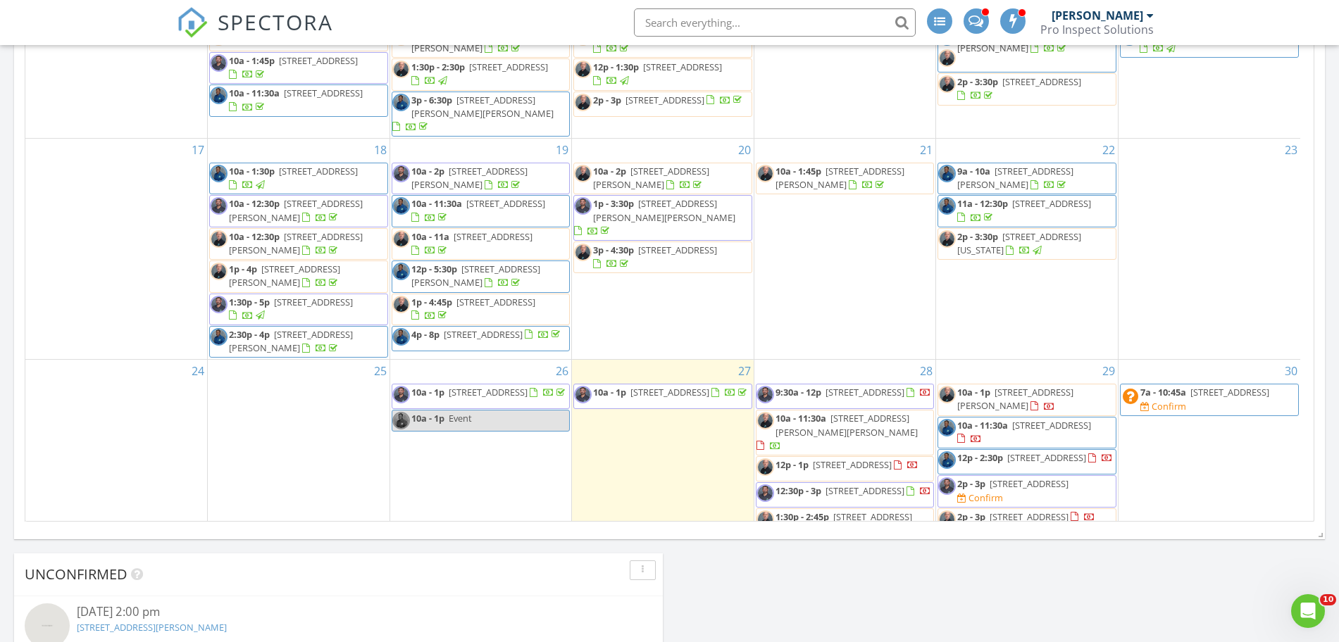
scroll to position [528, 0]
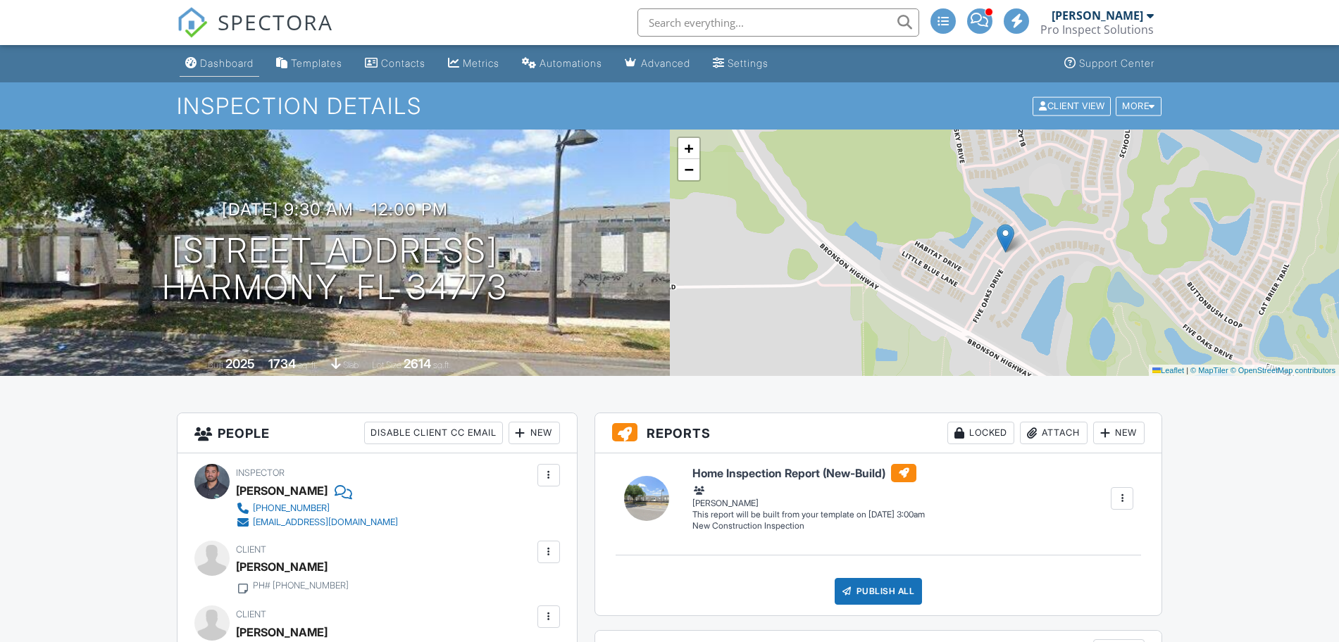
click at [213, 69] on link "Dashboard" at bounding box center [220, 64] width 80 height 26
